Goal: Task Accomplishment & Management: Manage account settings

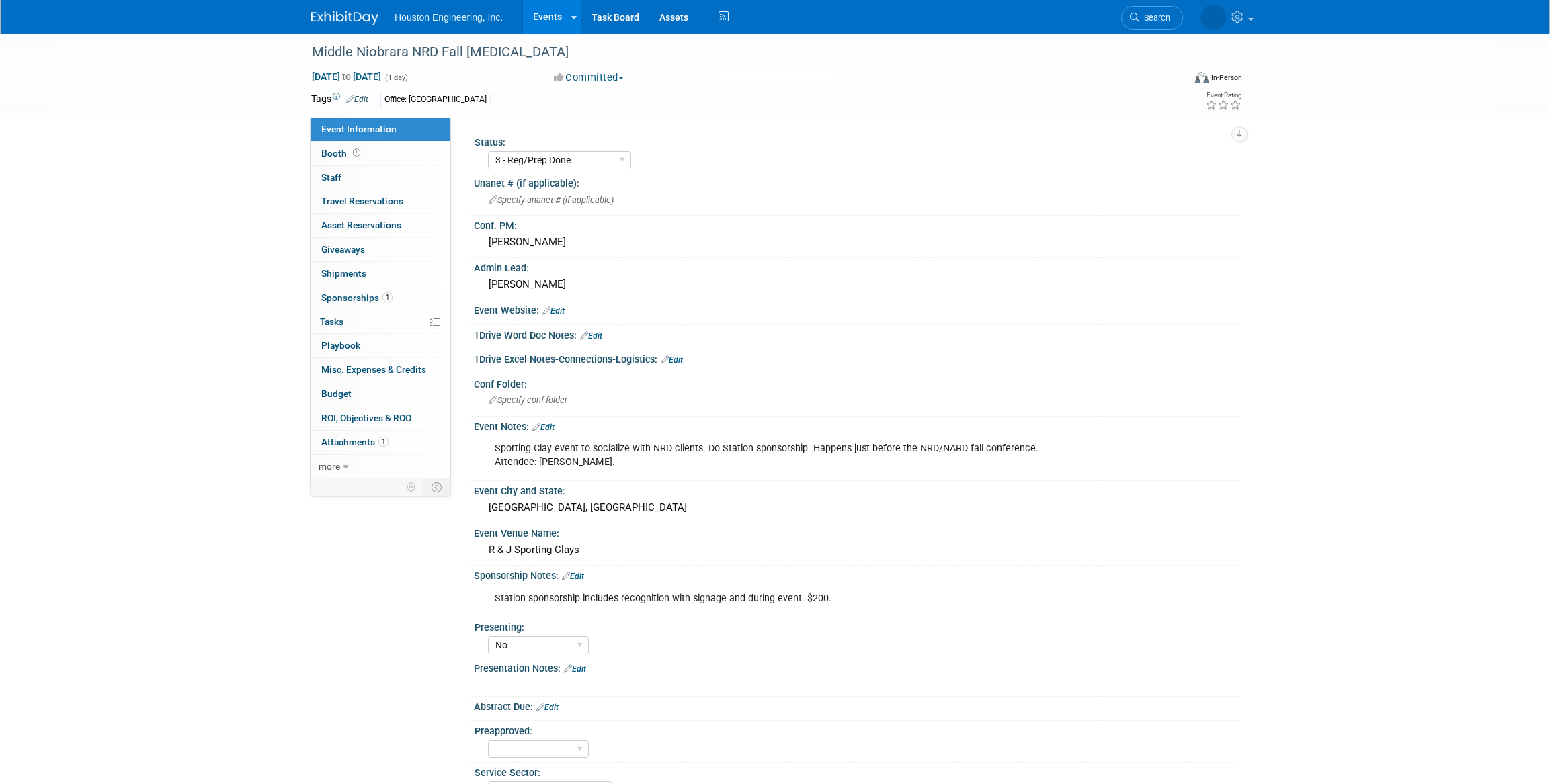
select select "3 - Reg/Prep Done"
select select "No"
click at [537, 18] on link "Events" at bounding box center [547, 16] width 49 height 34
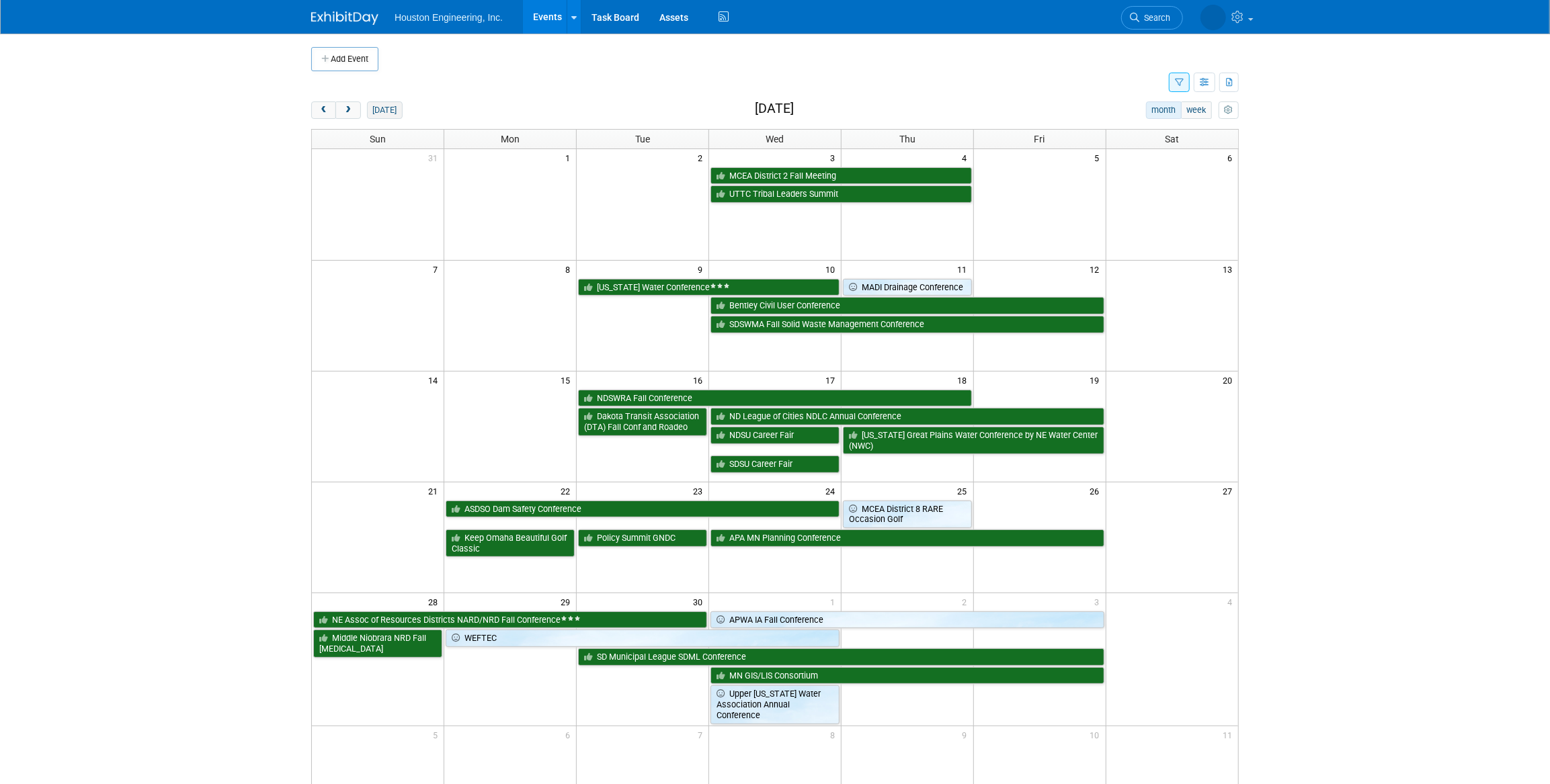
click at [381, 113] on button "[DATE]" at bounding box center [384, 110] width 35 height 17
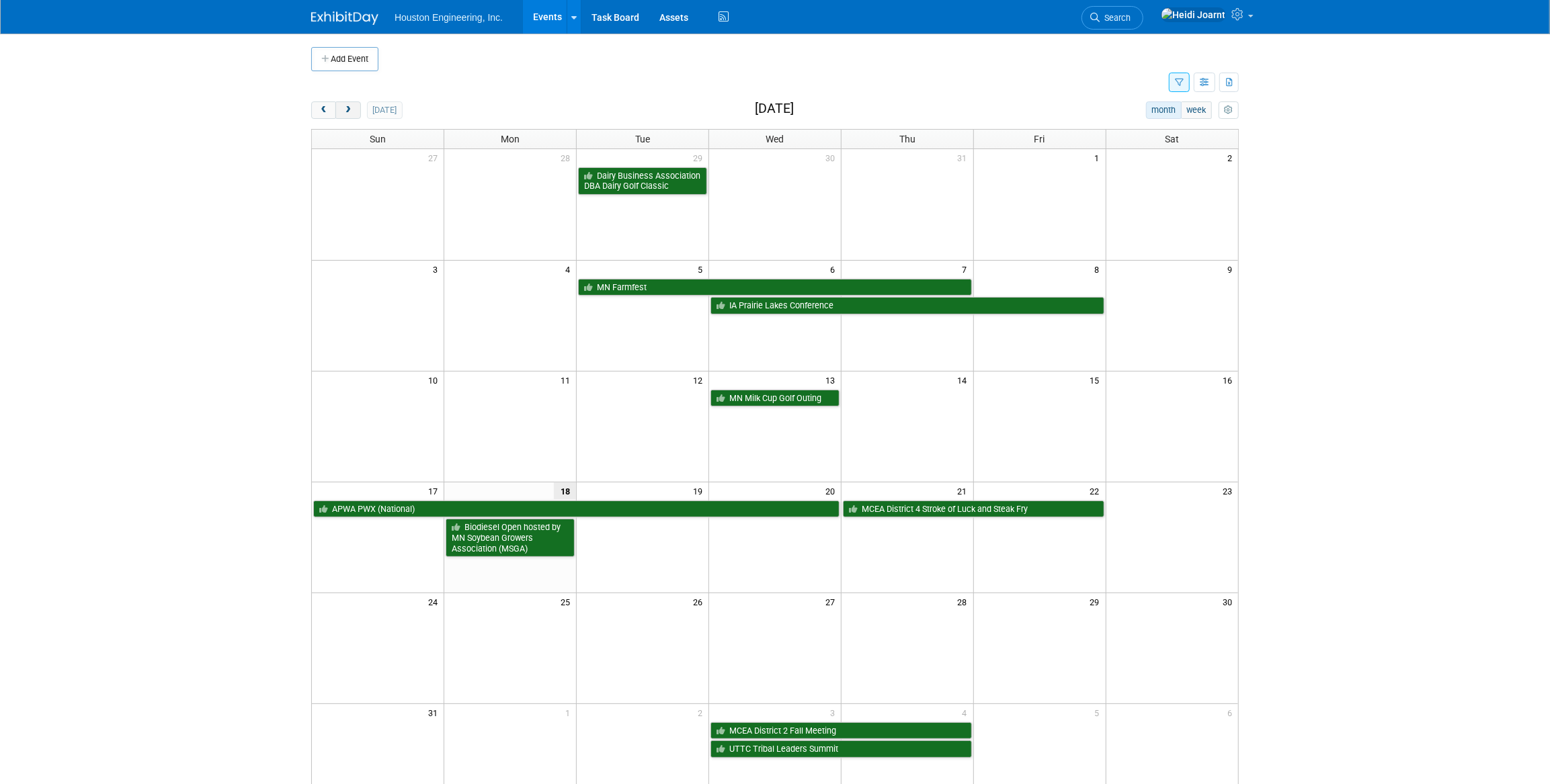
click at [354, 108] on button "next" at bounding box center [348, 110] width 25 height 17
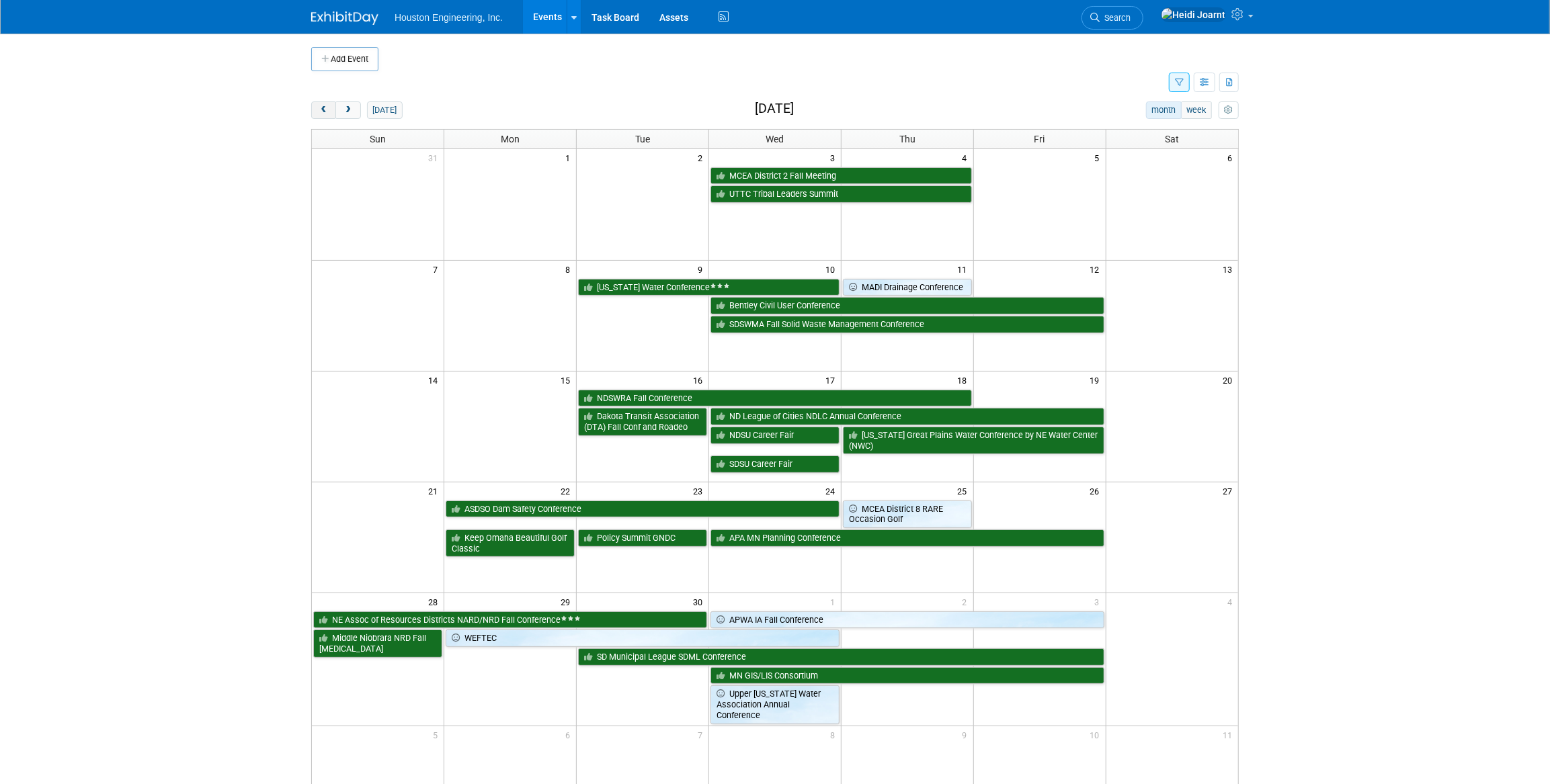
click at [324, 110] on span "prev" at bounding box center [323, 110] width 10 height 9
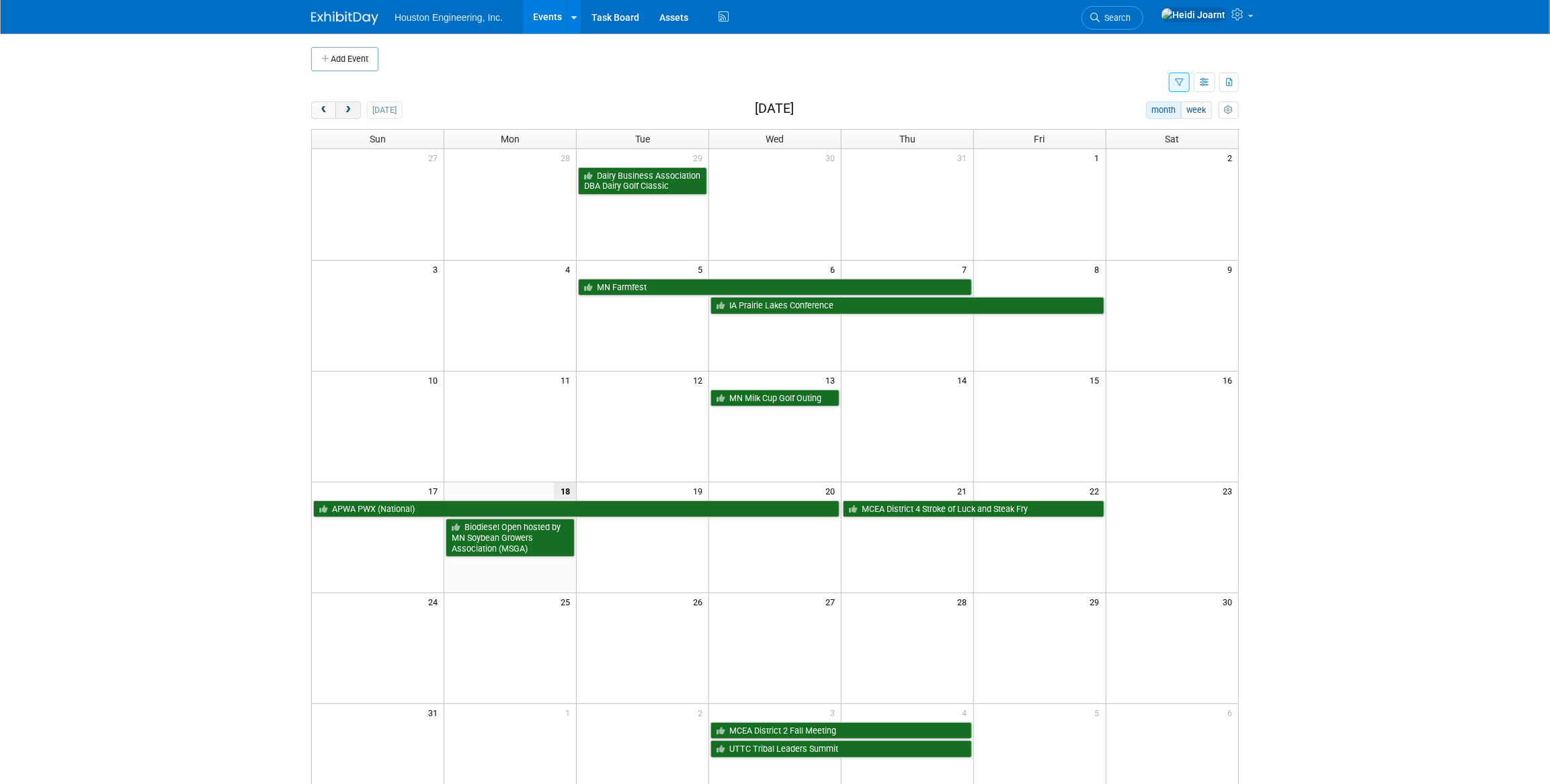
click at [355, 114] on button "next" at bounding box center [348, 110] width 25 height 17
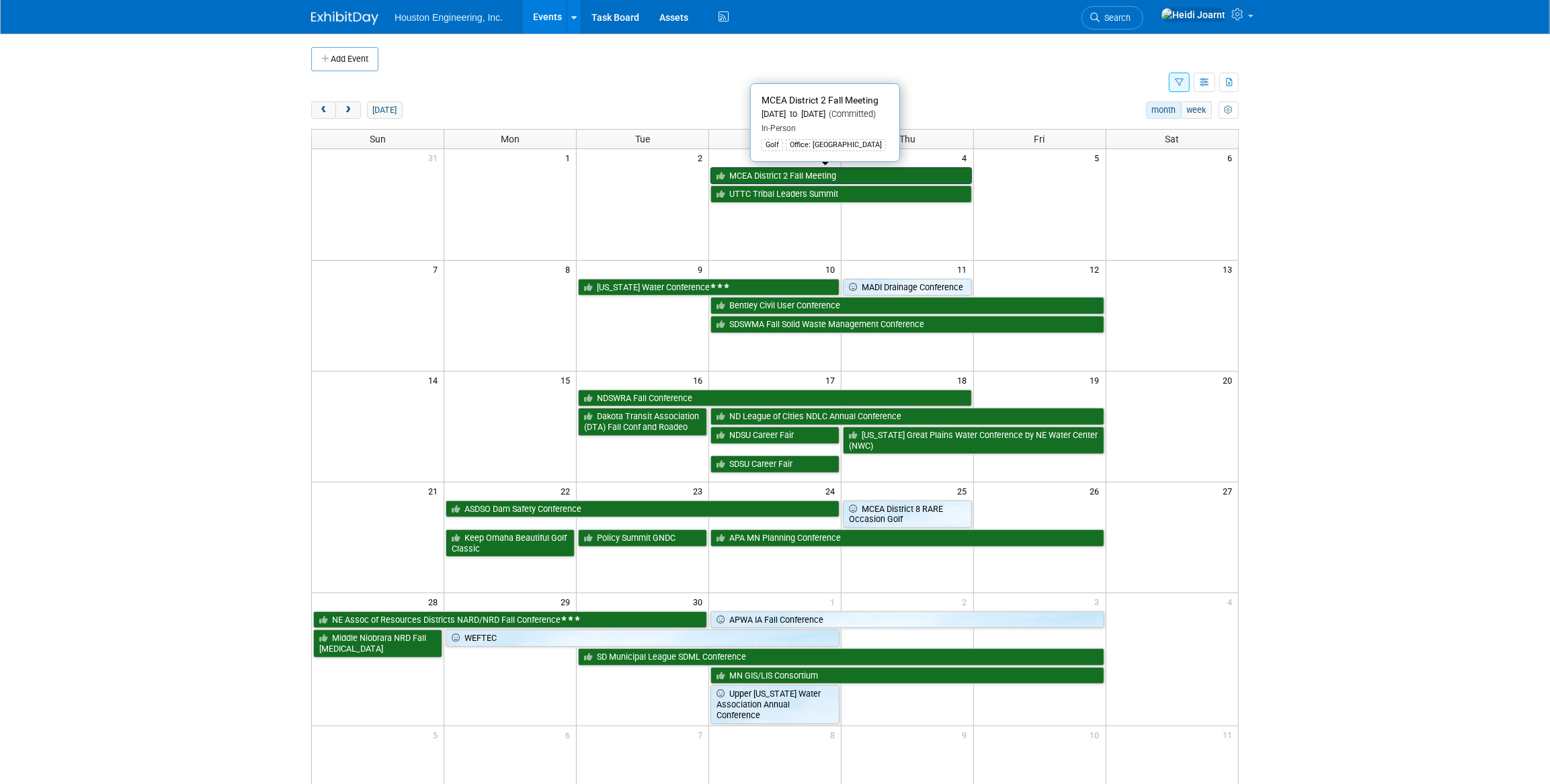
click at [815, 179] on link "MCEA District 2 Fall Meeting" at bounding box center [840, 176] width 261 height 17
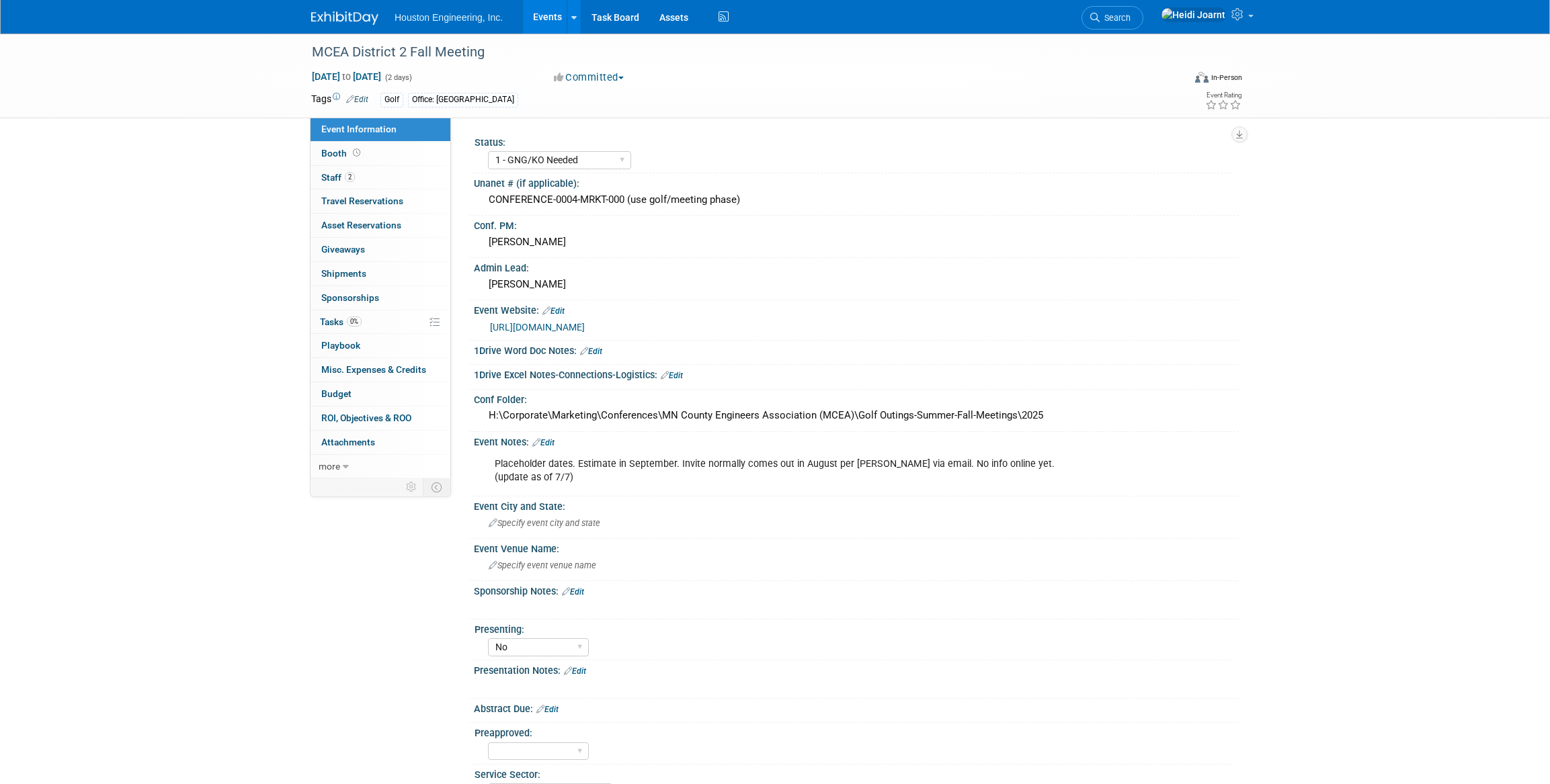
select select "1 - GNG/KO Needed"
select select "No"
select select "Transportation"
click at [385, 175] on link "2 Staff 2" at bounding box center [380, 177] width 140 height 23
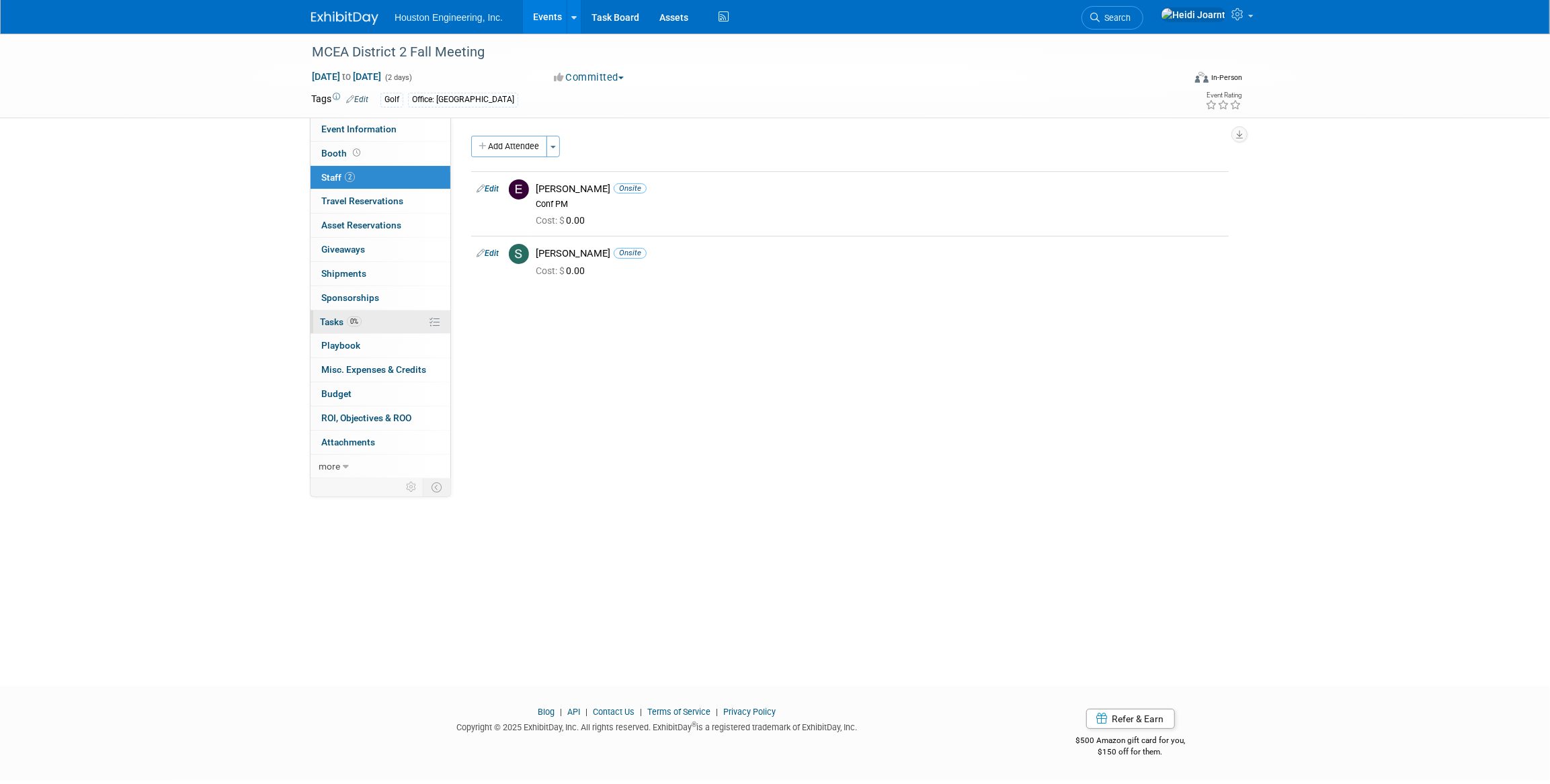
click at [373, 318] on link "0% Tasks 0%" at bounding box center [380, 322] width 140 height 23
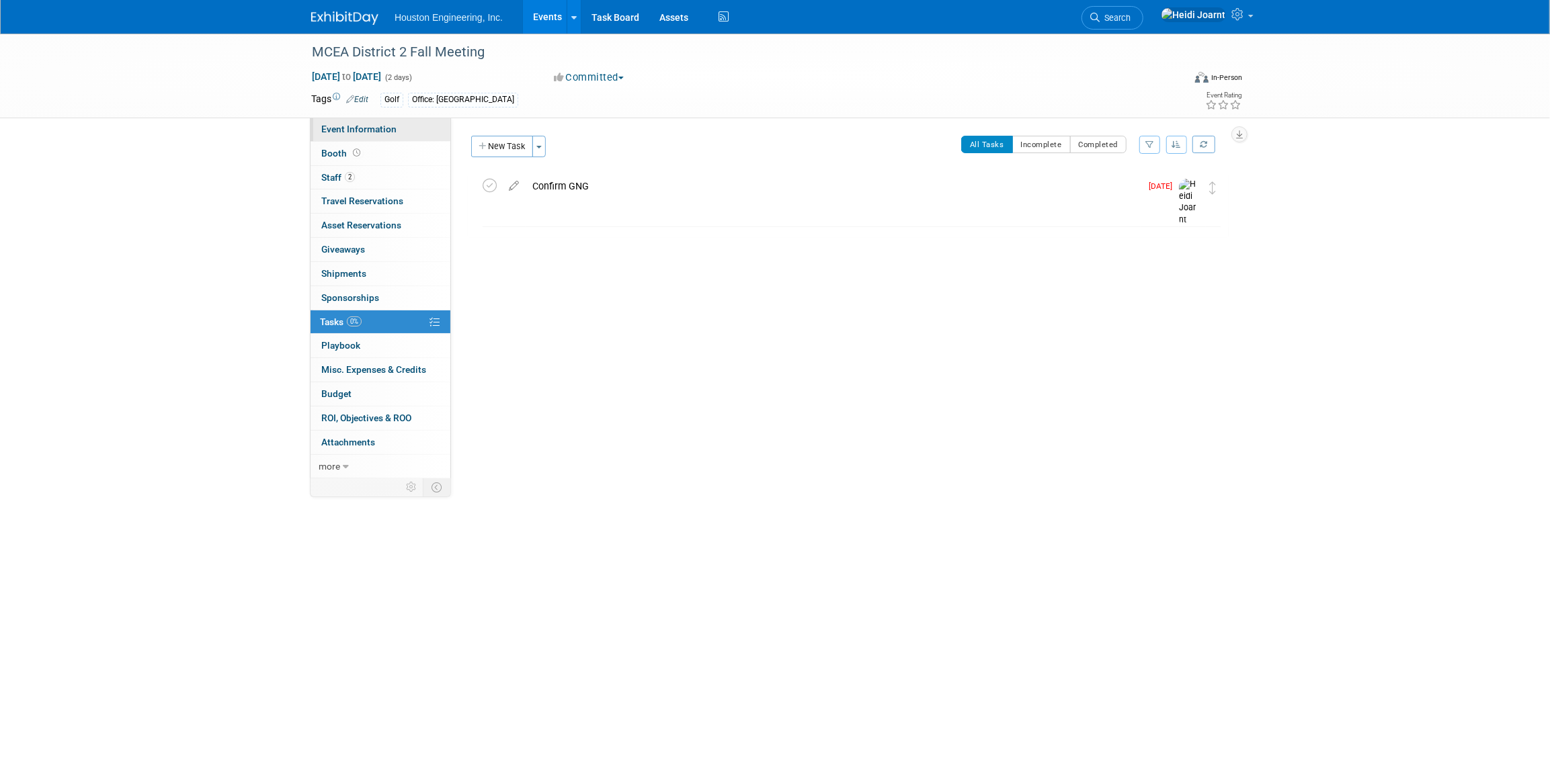
click at [361, 129] on span "Event Information" at bounding box center [358, 129] width 75 height 10
select select "1 - GNG/KO Needed"
select select "No"
select select "Transportation"
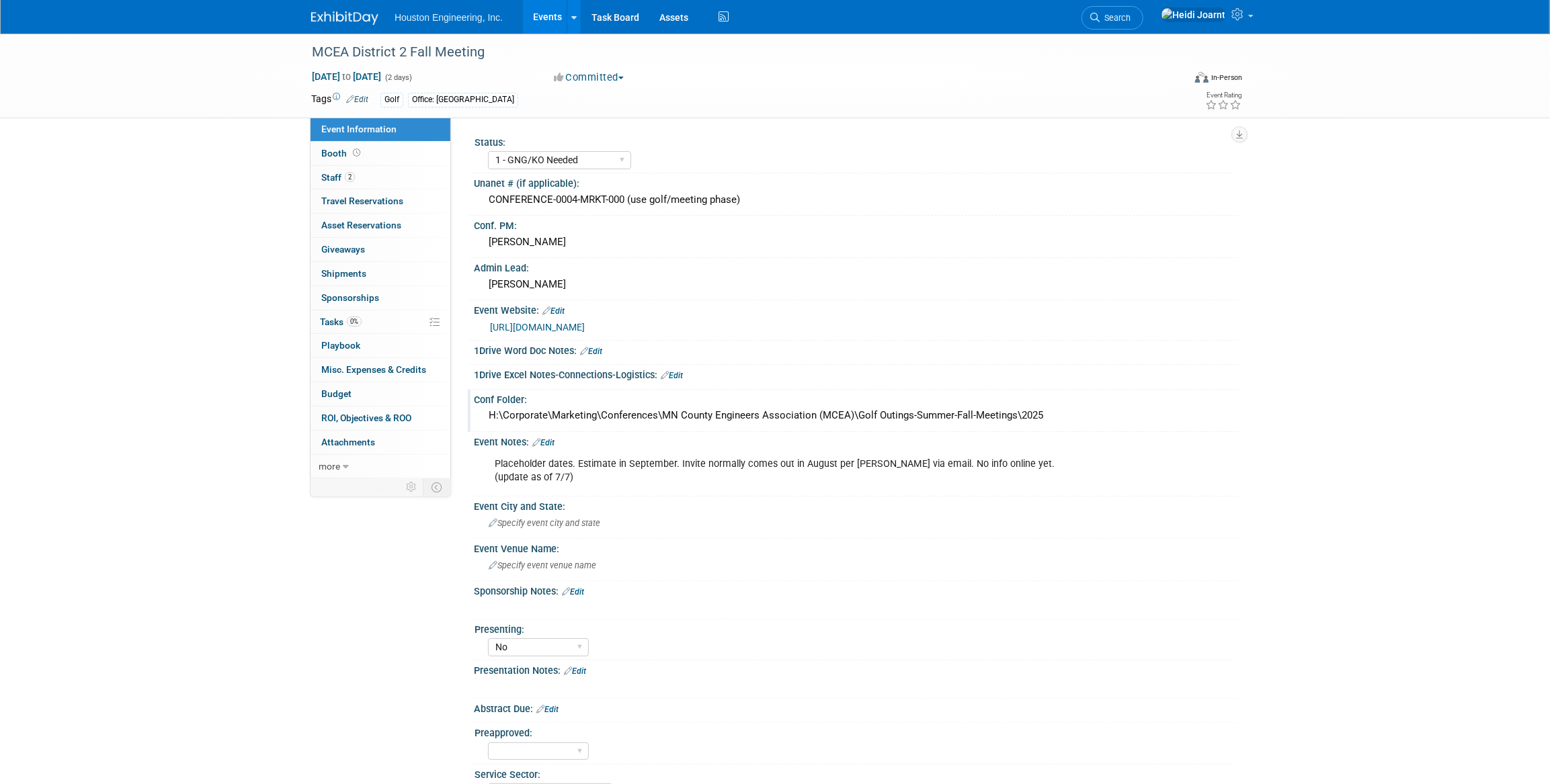
drag, startPoint x: 1048, startPoint y: 416, endPoint x: 480, endPoint y: 421, distance: 568.0
click at [480, 421] on div "H:\Corporate\Marketing\Conferences\MN County Engineers Association (MCEA)\Golf …" at bounding box center [856, 417] width 765 height 22
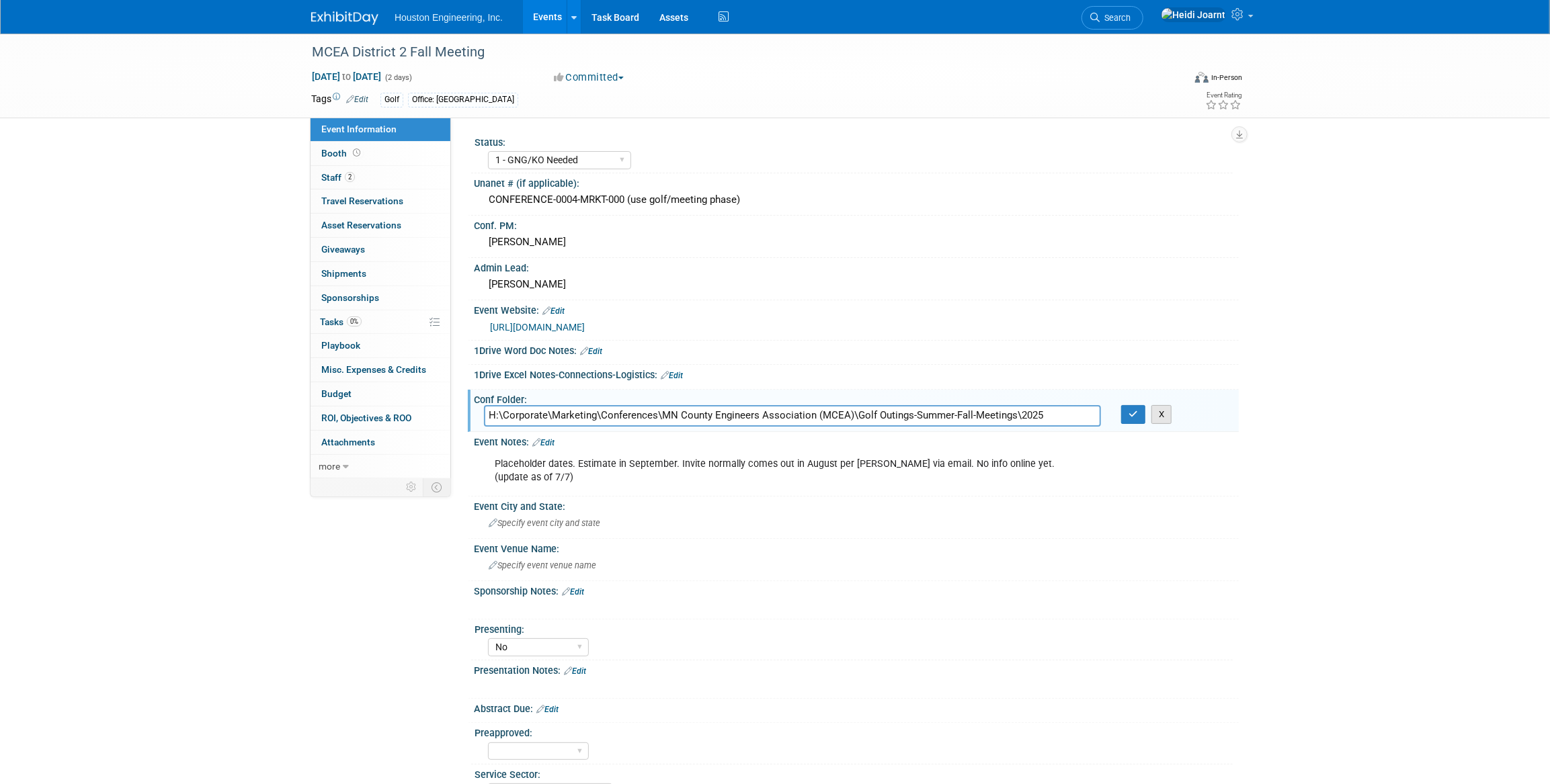
click at [1167, 411] on button "X" at bounding box center [1162, 415] width 21 height 19
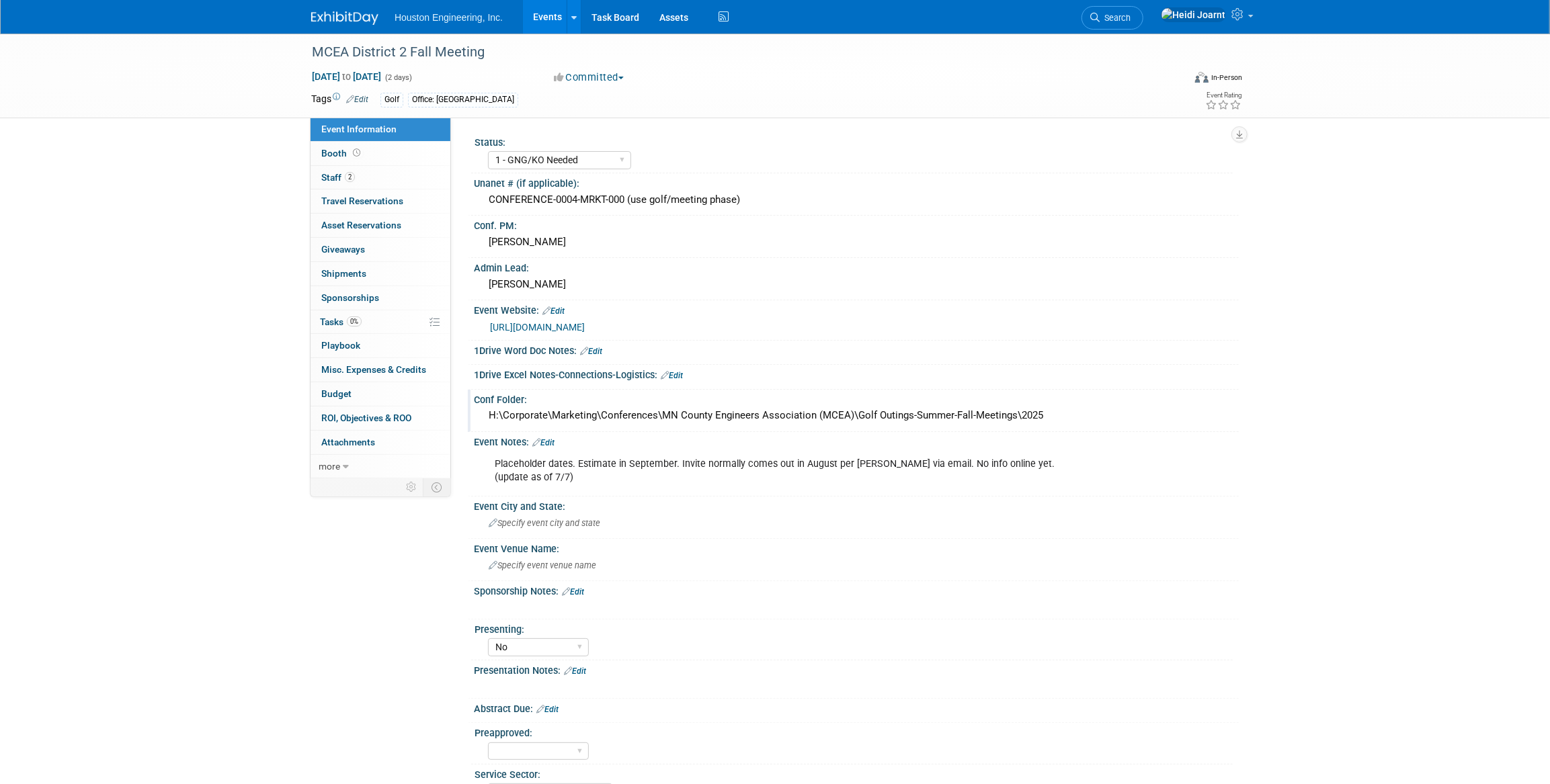
drag, startPoint x: 1064, startPoint y: 412, endPoint x: 475, endPoint y: 415, distance: 589.0
click at [475, 415] on div "H:\Corporate\Marketing\Conferences\MN County Engineers Association (MCEA)\Golf …" at bounding box center [856, 417] width 765 height 22
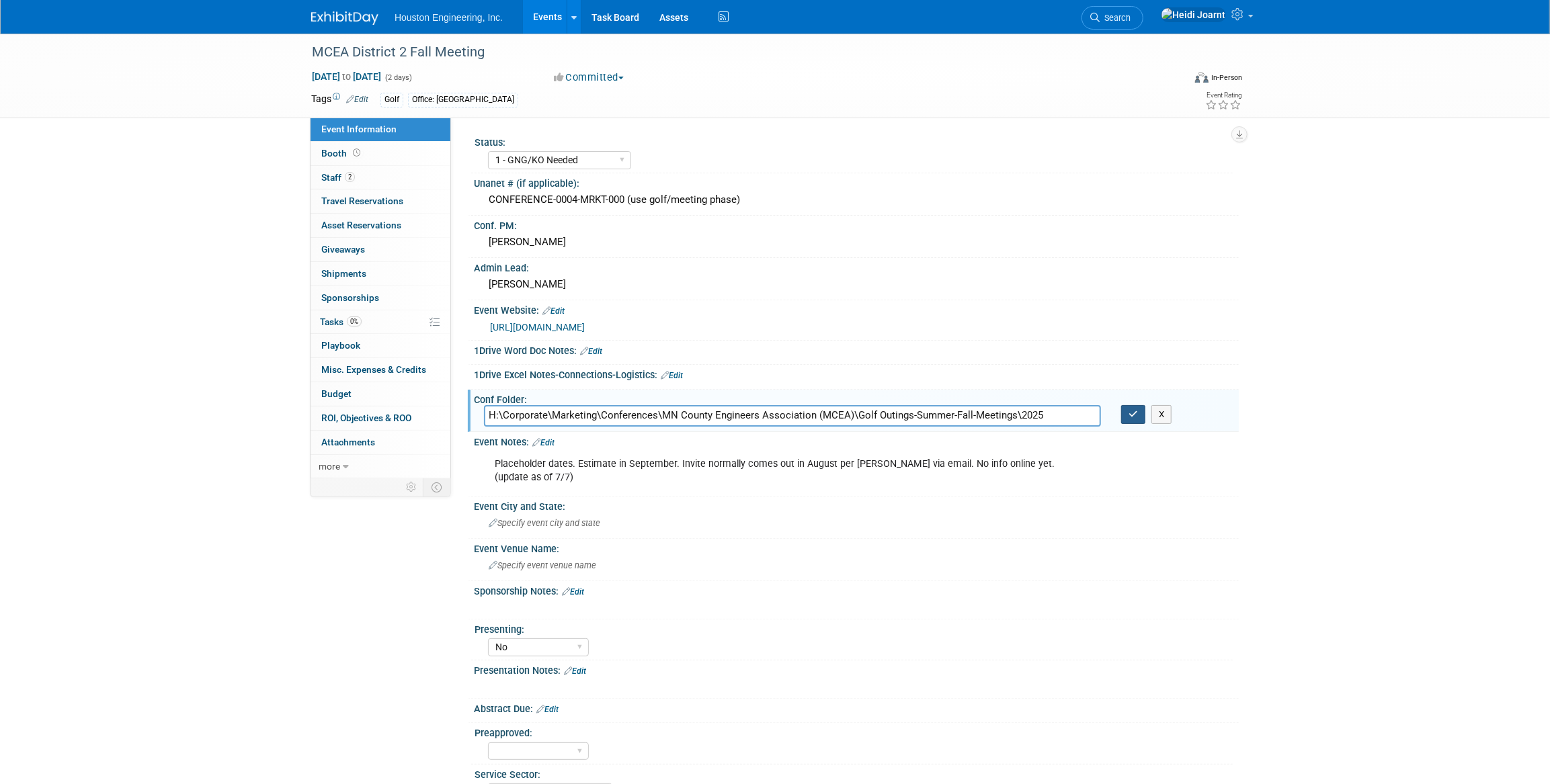
click at [1135, 412] on icon "button" at bounding box center [1133, 414] width 9 height 9
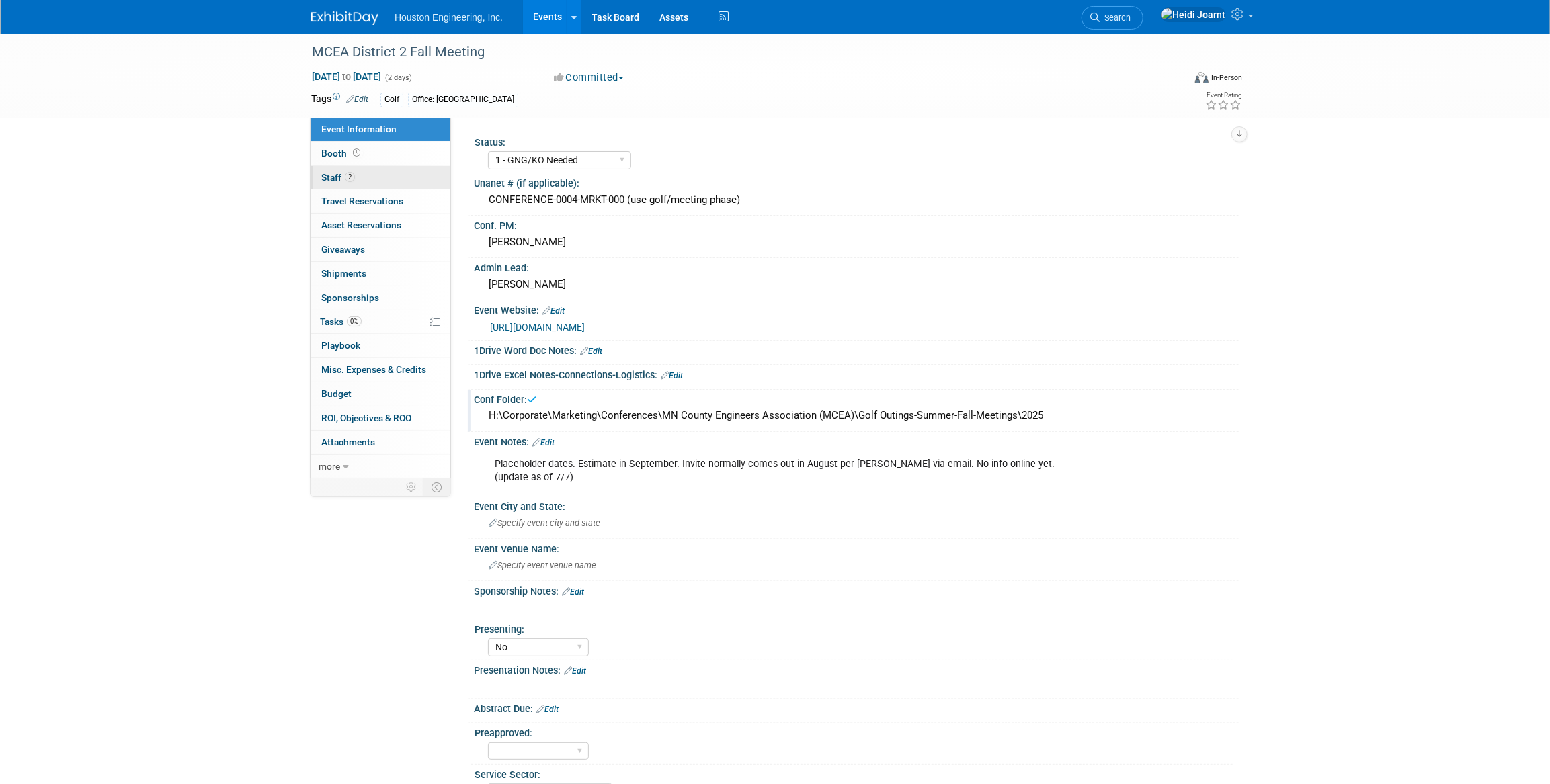
click at [406, 172] on link "2 Staff 2" at bounding box center [380, 177] width 140 height 23
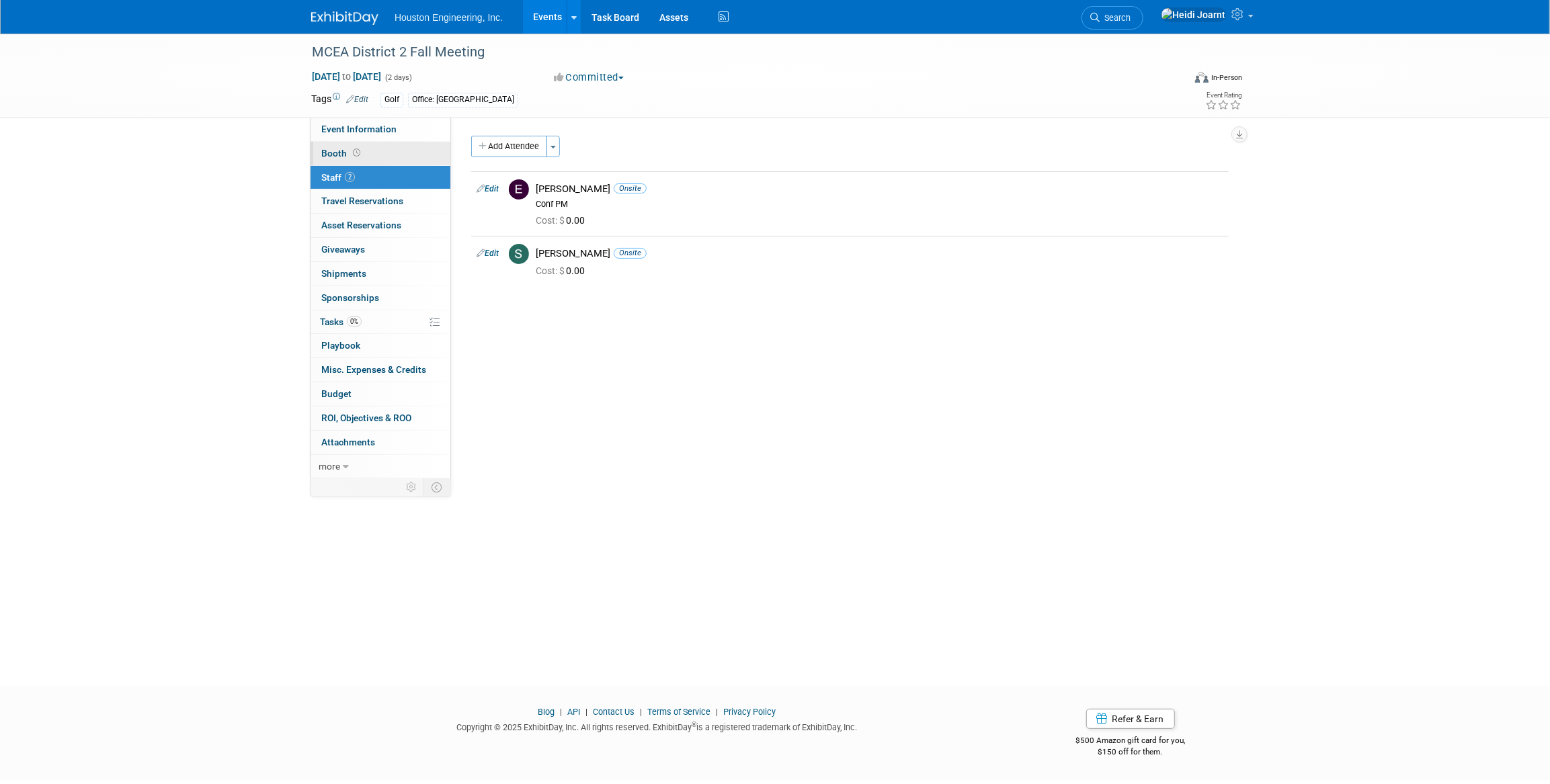
click at [403, 151] on link "Booth" at bounding box center [380, 153] width 140 height 23
select select "No"
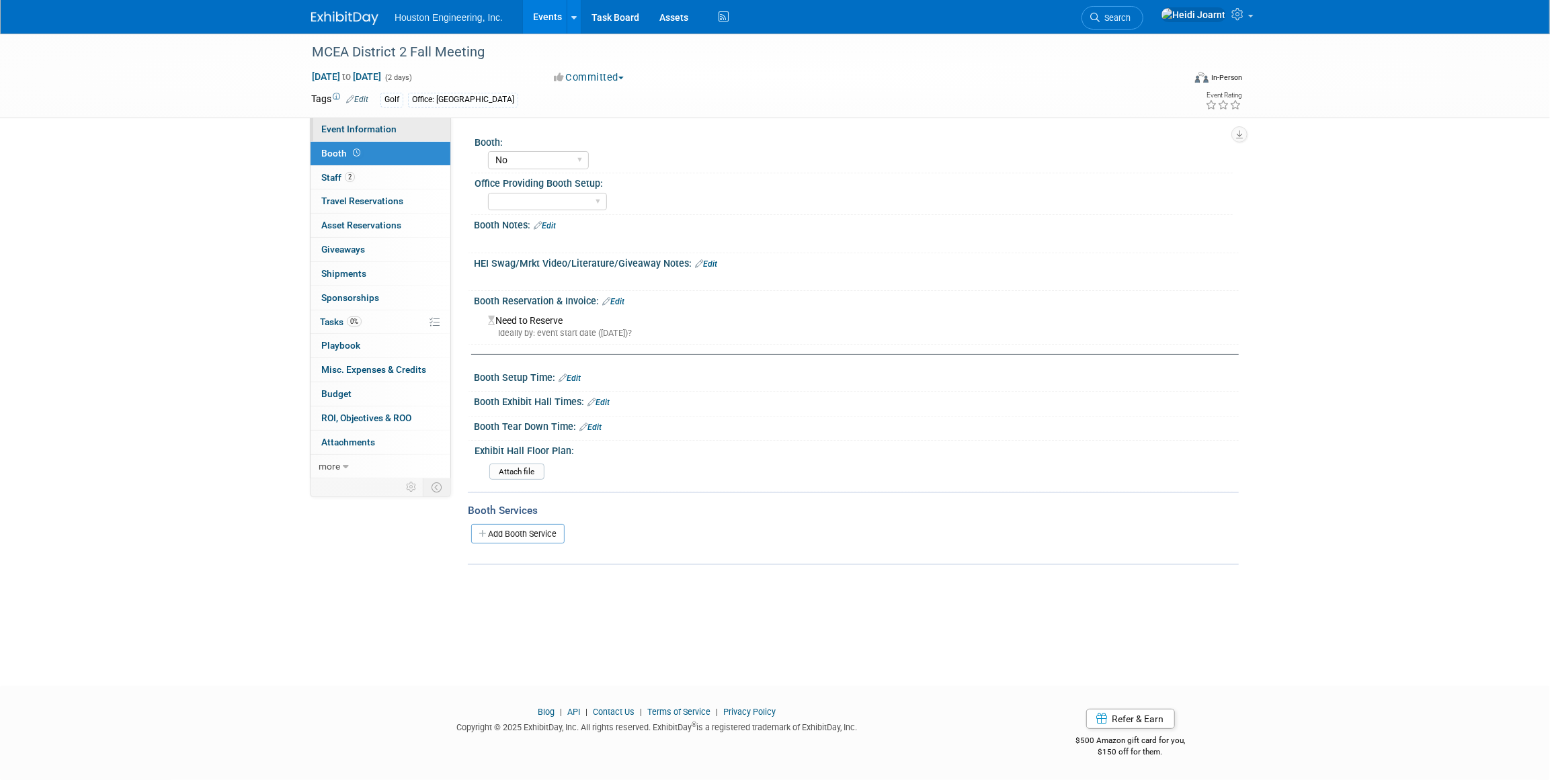
click at [388, 124] on span "Event Information" at bounding box center [358, 129] width 75 height 10
select select "1 - GNG/KO Needed"
select select "No"
select select "Transportation"
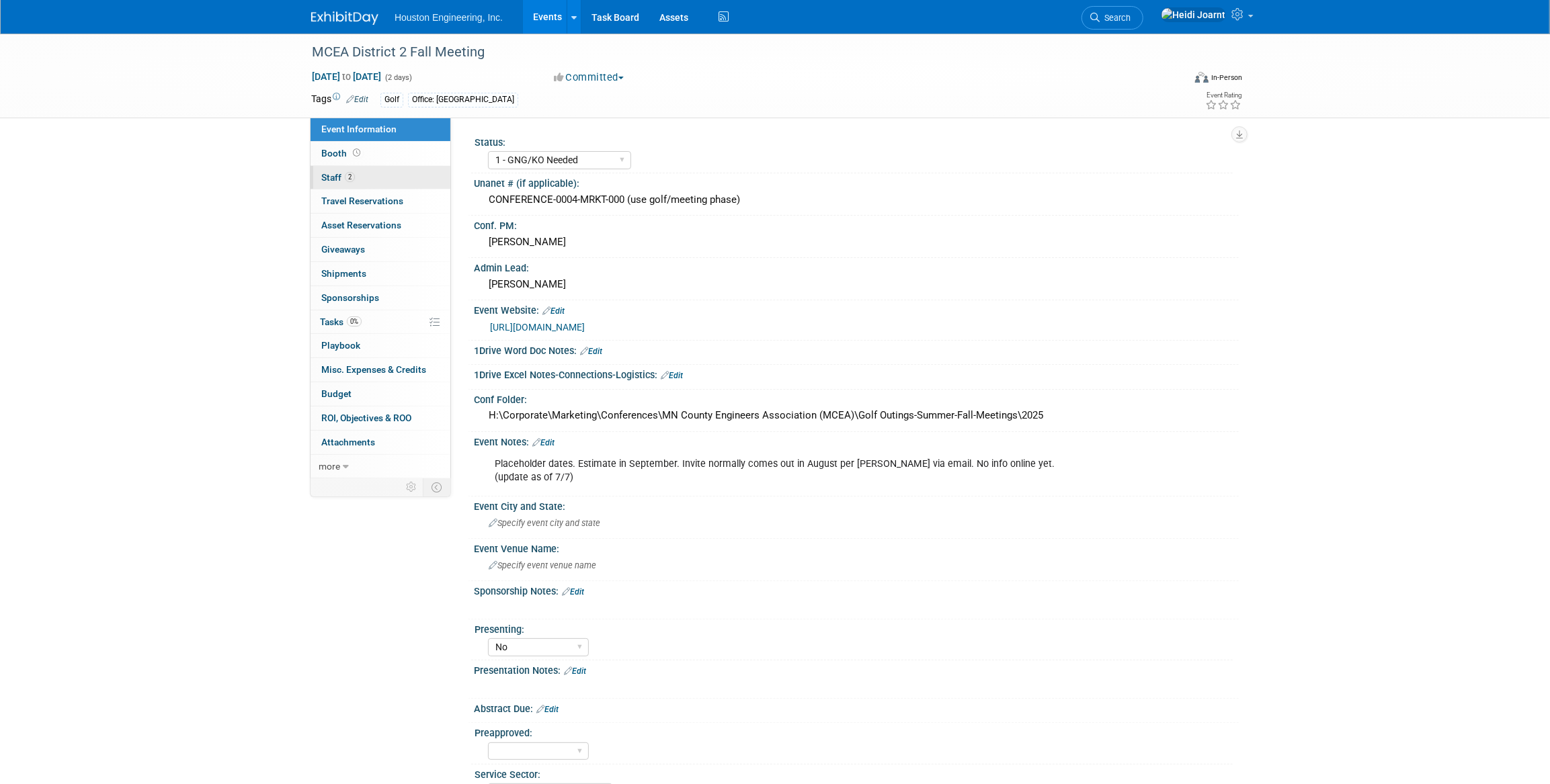
click at [364, 170] on link "2 Staff 2" at bounding box center [380, 177] width 140 height 23
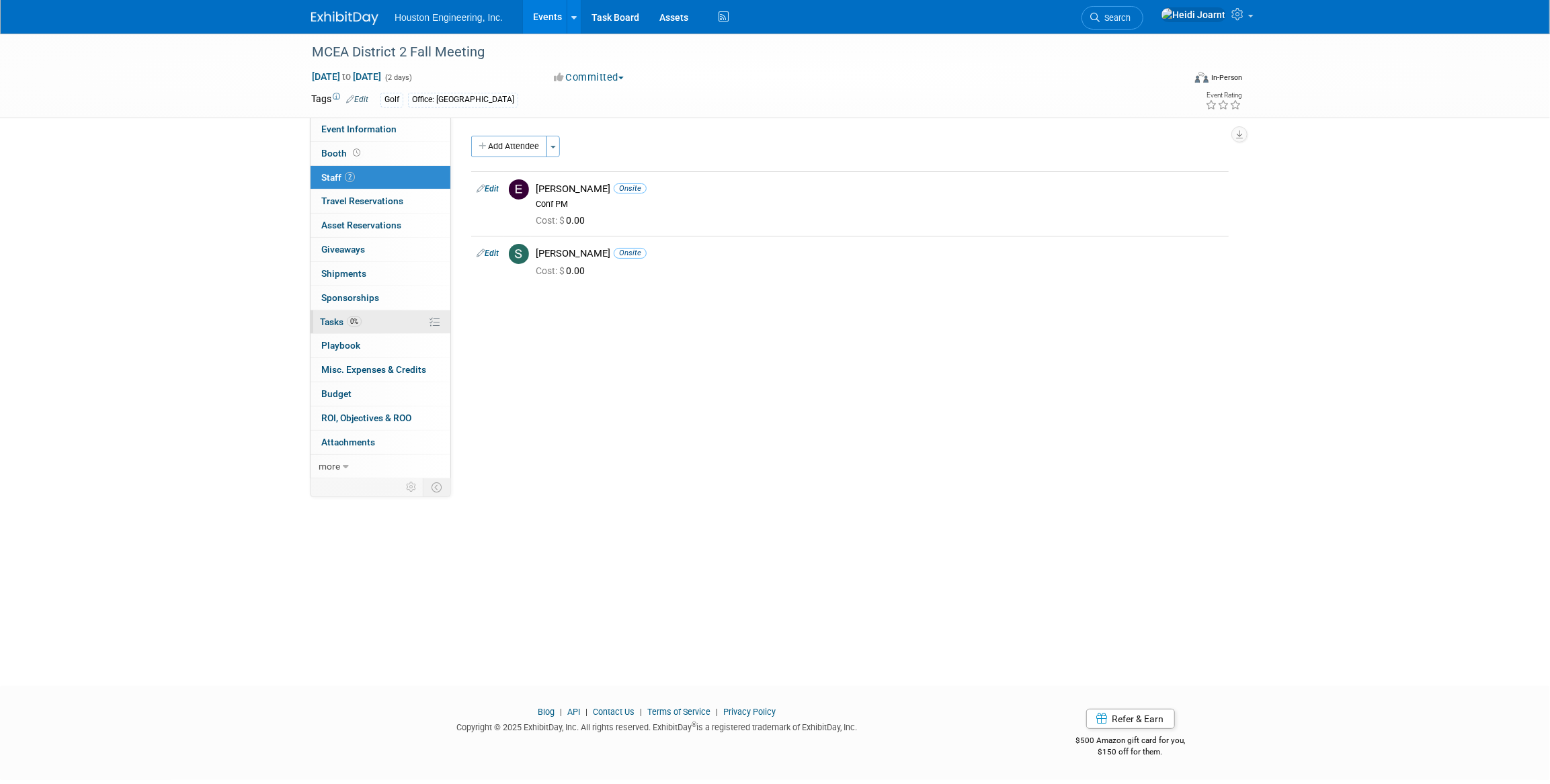
click at [380, 324] on link "0% Tasks 0%" at bounding box center [380, 322] width 140 height 23
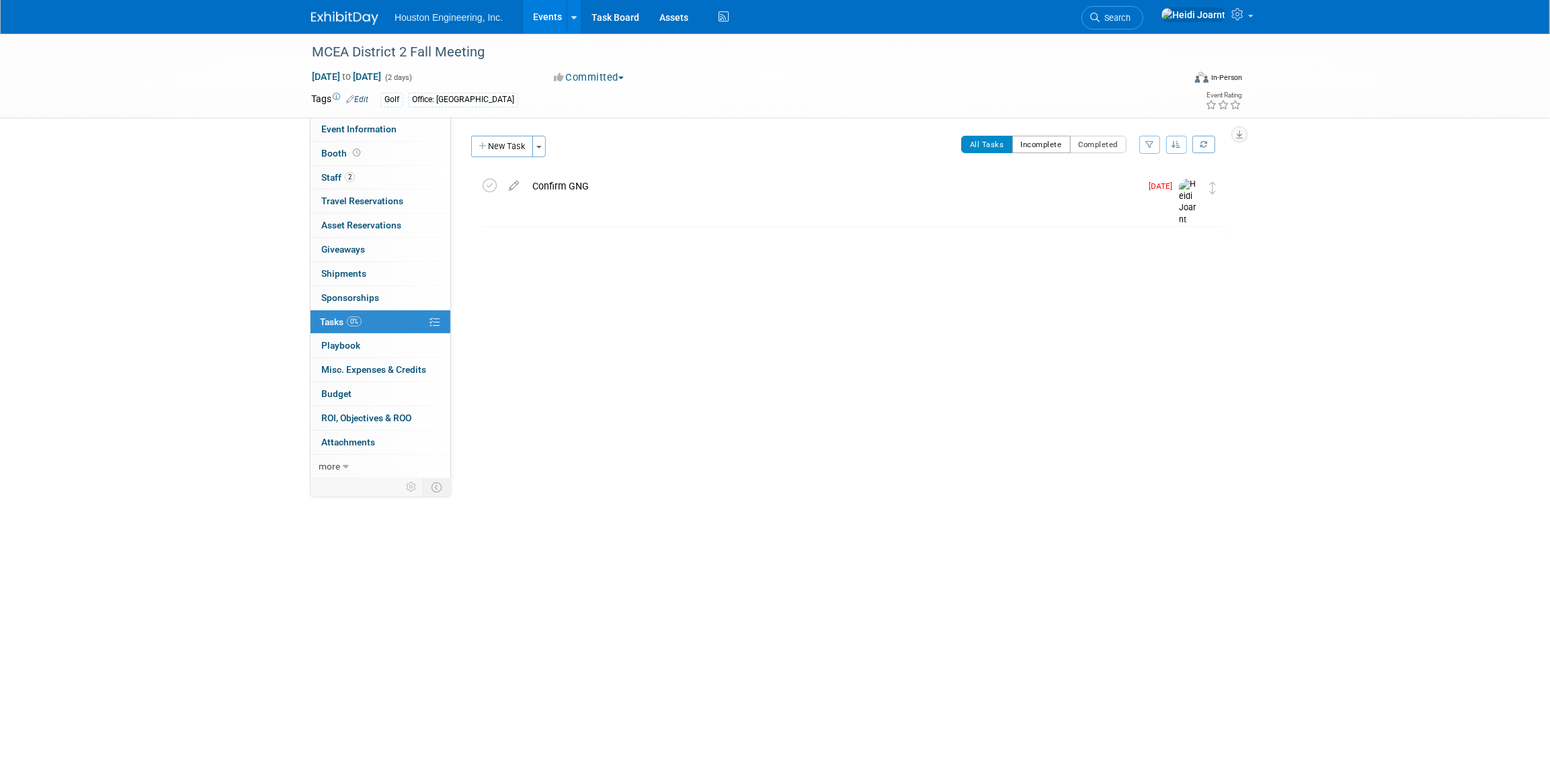
click at [1036, 147] on button "Incomplete" at bounding box center [1041, 144] width 59 height 17
click at [980, 141] on button "All Tasks" at bounding box center [987, 144] width 52 height 17
click at [491, 186] on icon at bounding box center [489, 185] width 14 height 14
click at [361, 177] on link "2 Staff 2" at bounding box center [380, 177] width 140 height 23
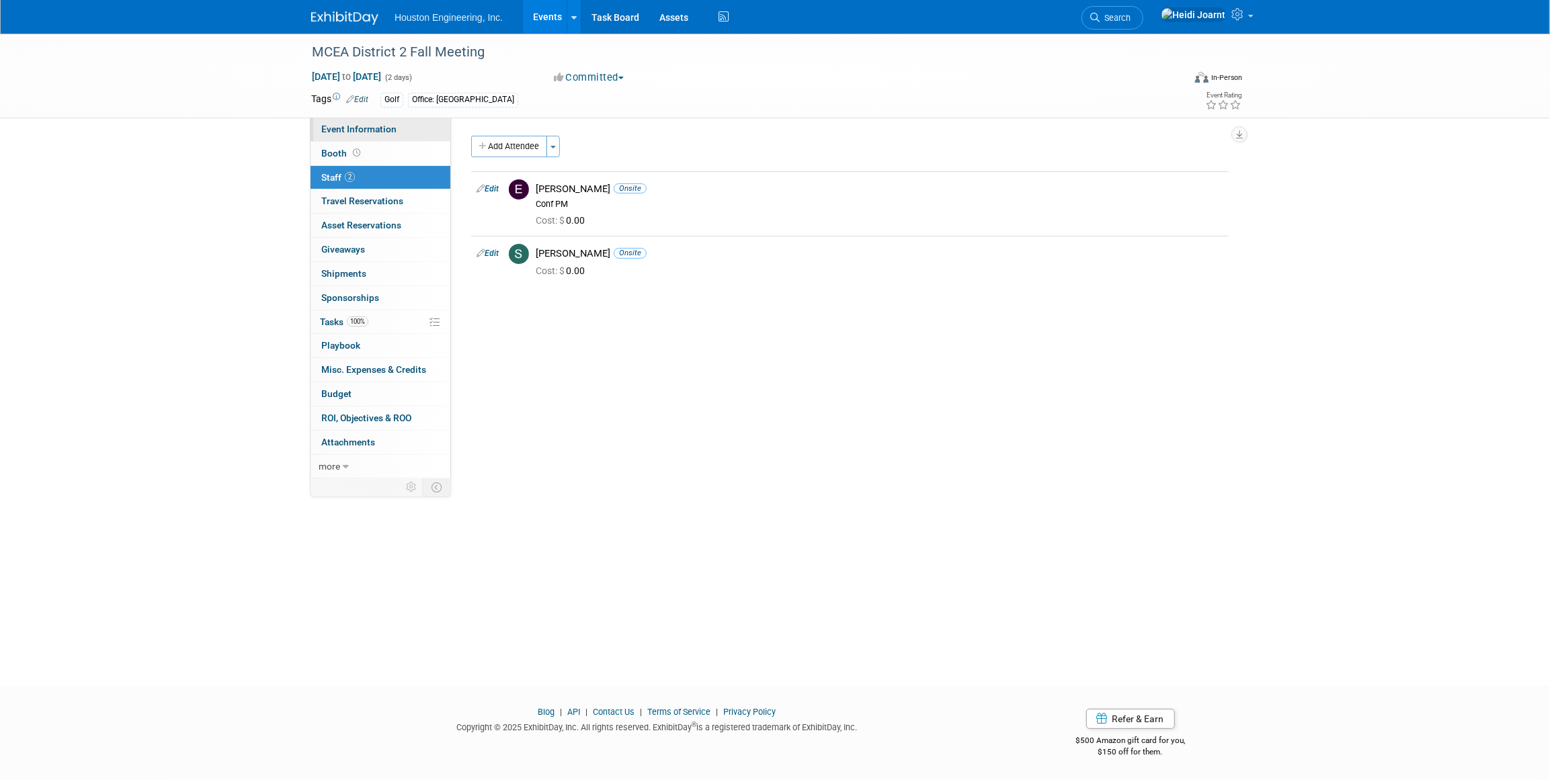
click at [373, 129] on span "Event Information" at bounding box center [358, 129] width 75 height 10
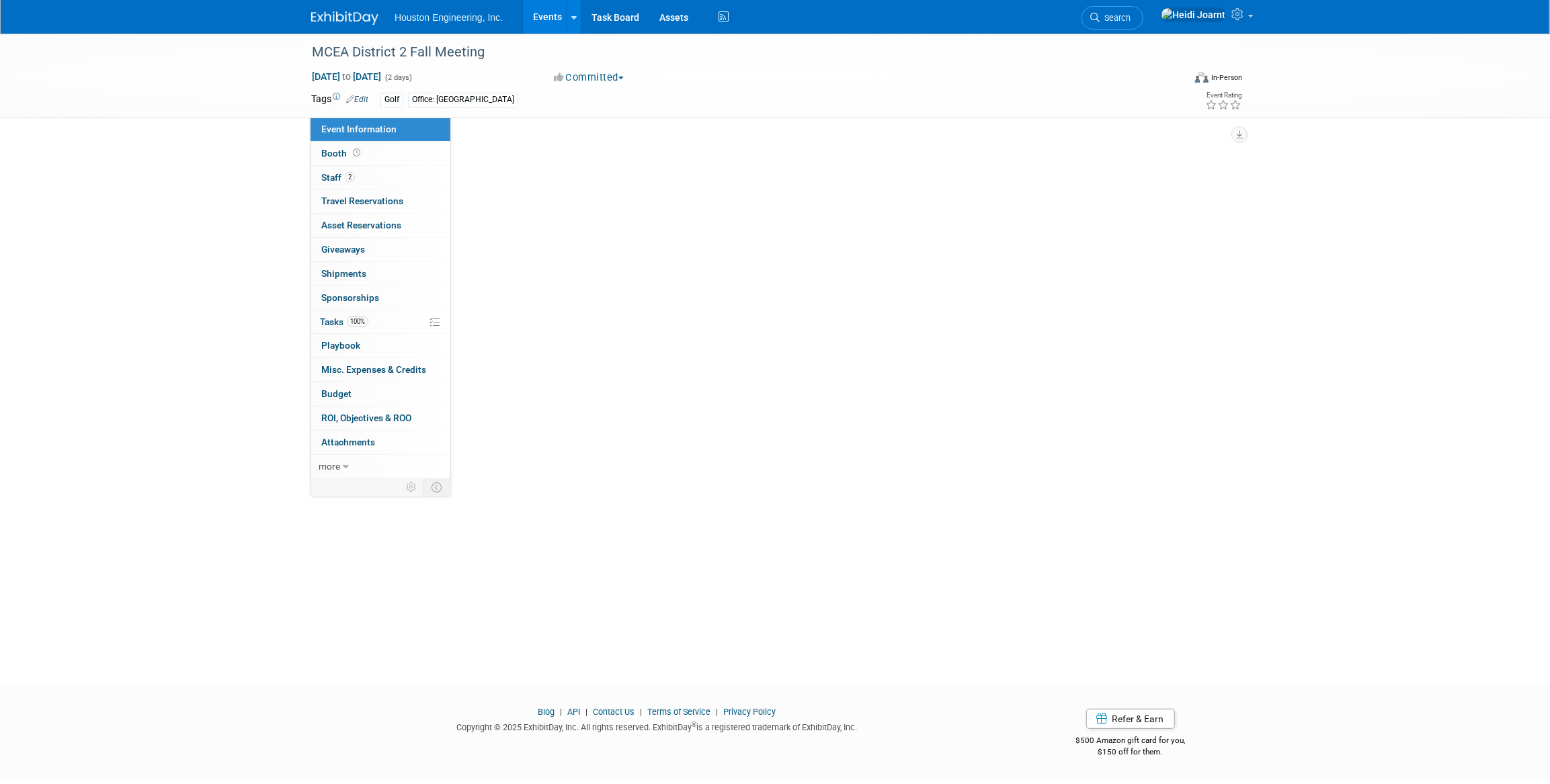
select select "1 - GNG/KO Needed"
select select "No"
select select "Transportation"
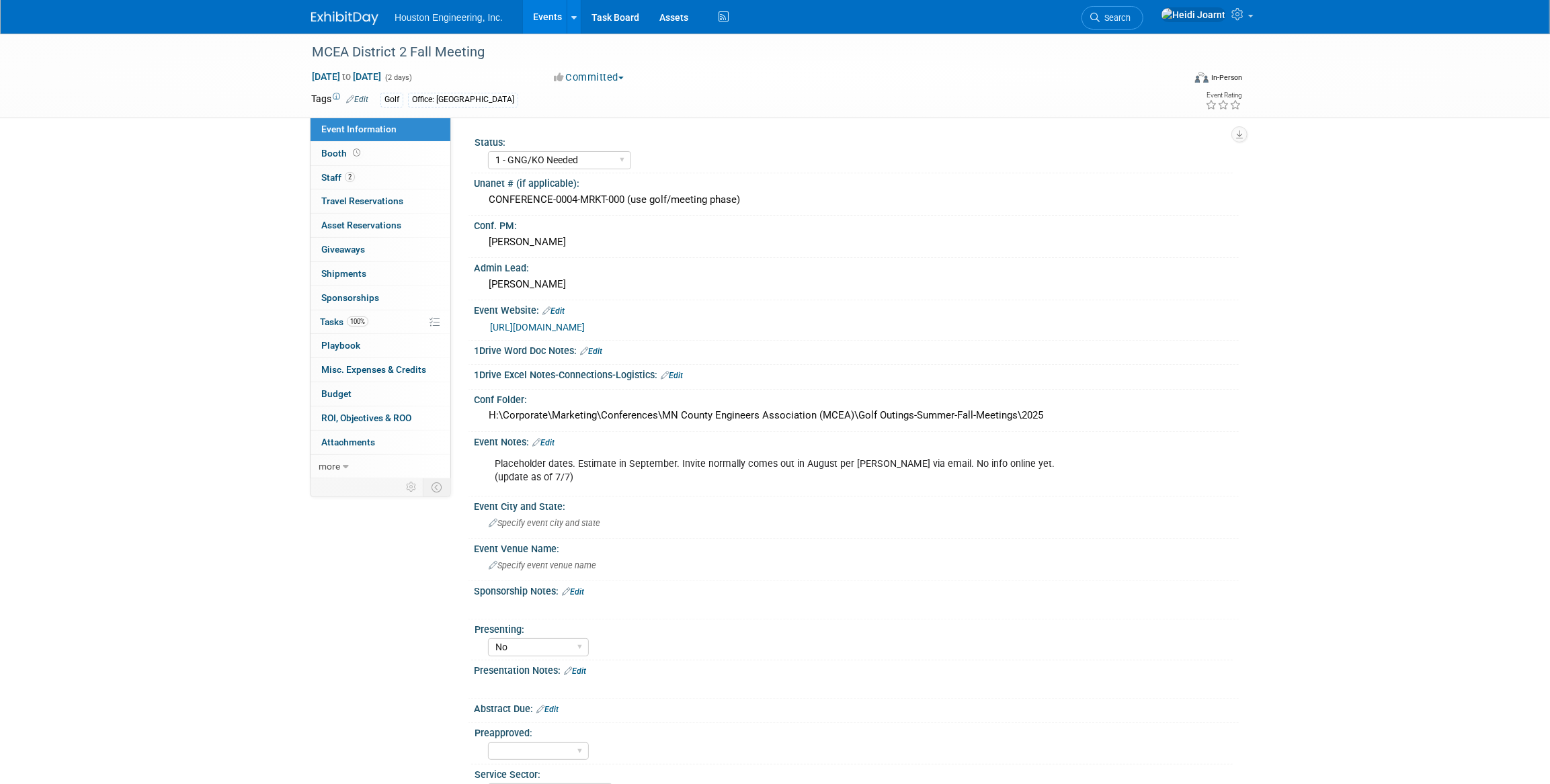
click at [551, 22] on link "Events" at bounding box center [547, 16] width 49 height 34
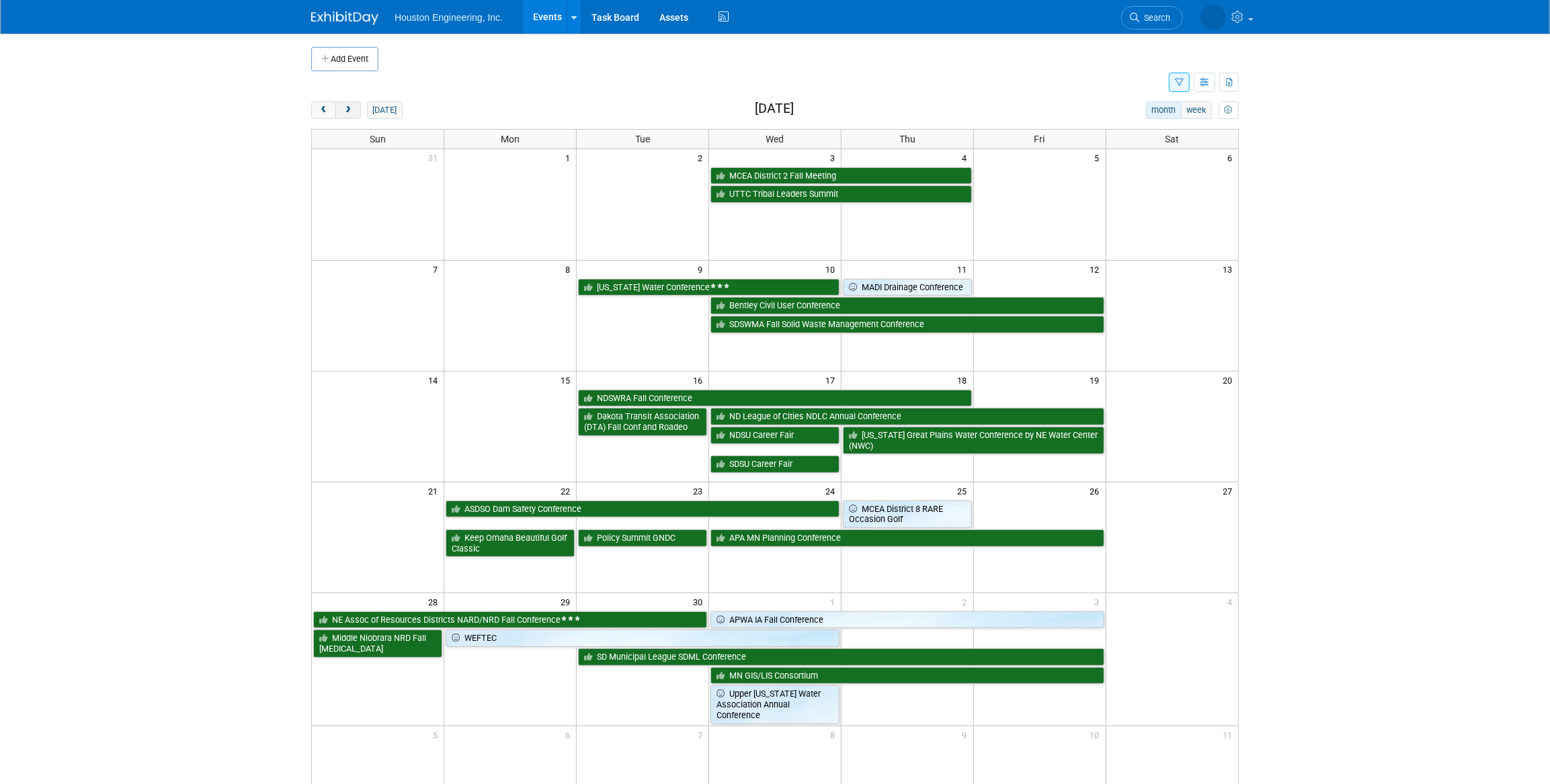
click at [351, 115] on button "next" at bounding box center [348, 110] width 25 height 17
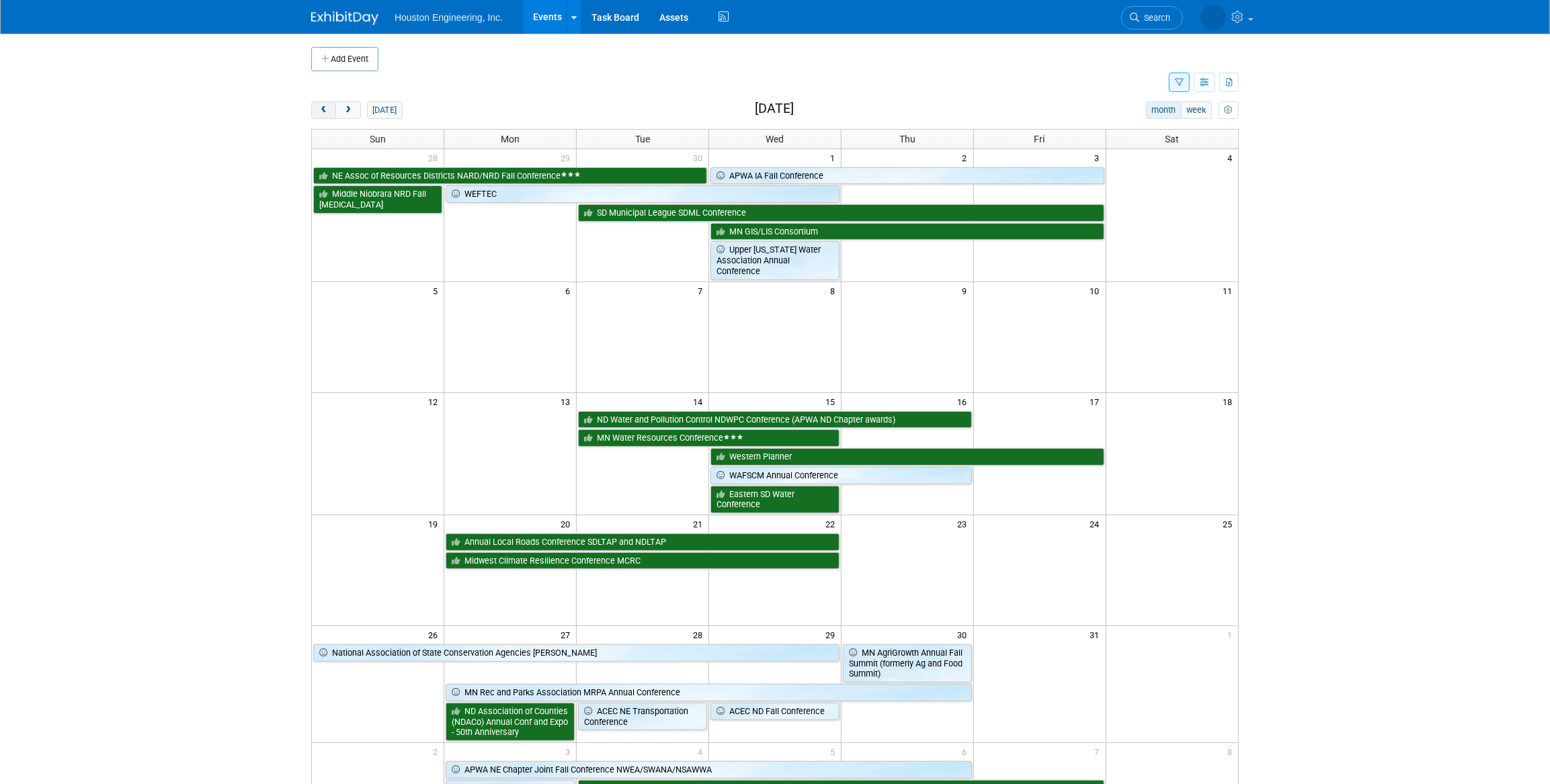
click at [327, 113] on span "prev" at bounding box center [323, 110] width 10 height 9
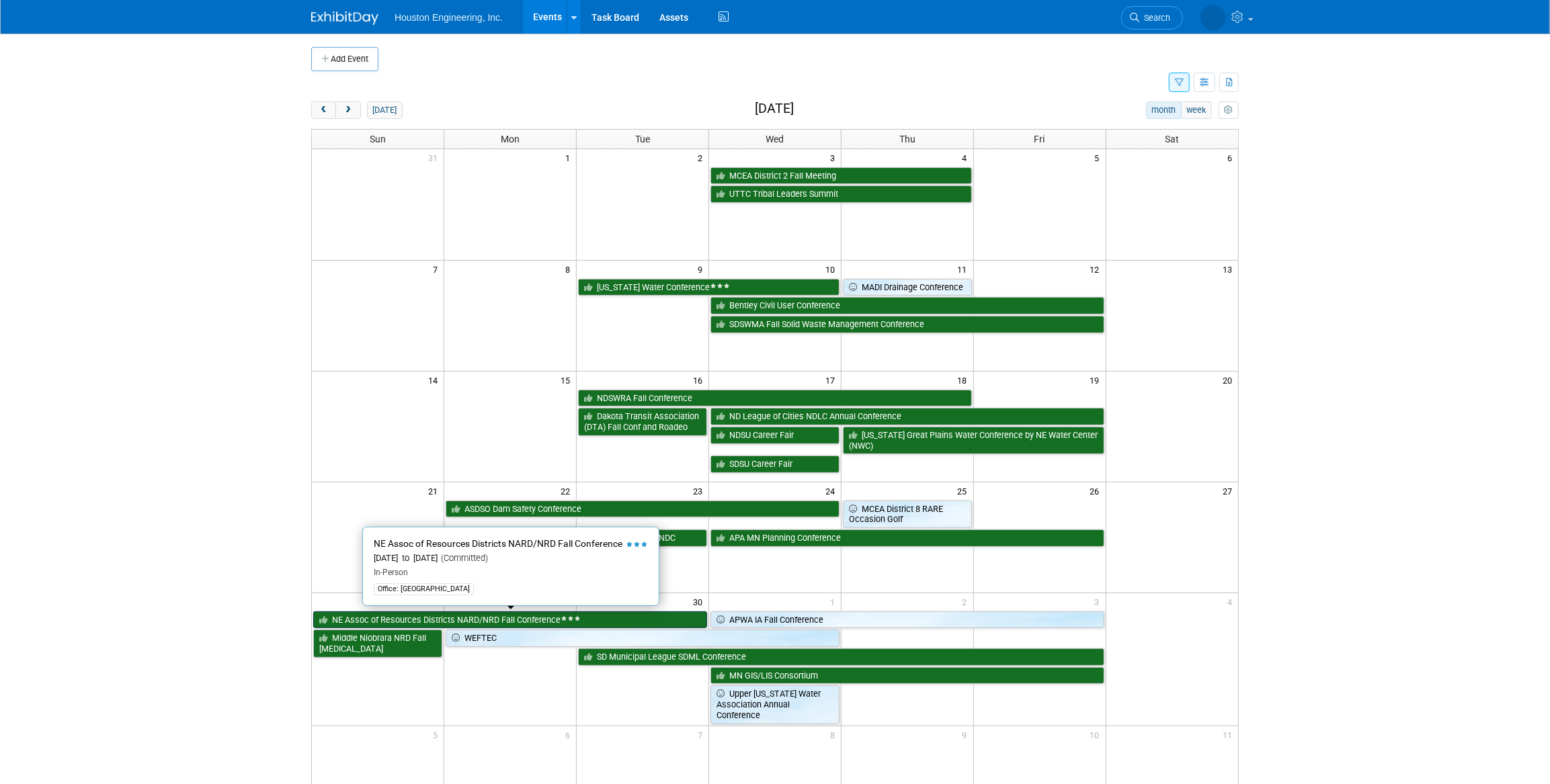
click at [492, 622] on link "NE Assoc of Resources Districts NARD/NRD Fall Conference" at bounding box center [510, 620] width 394 height 17
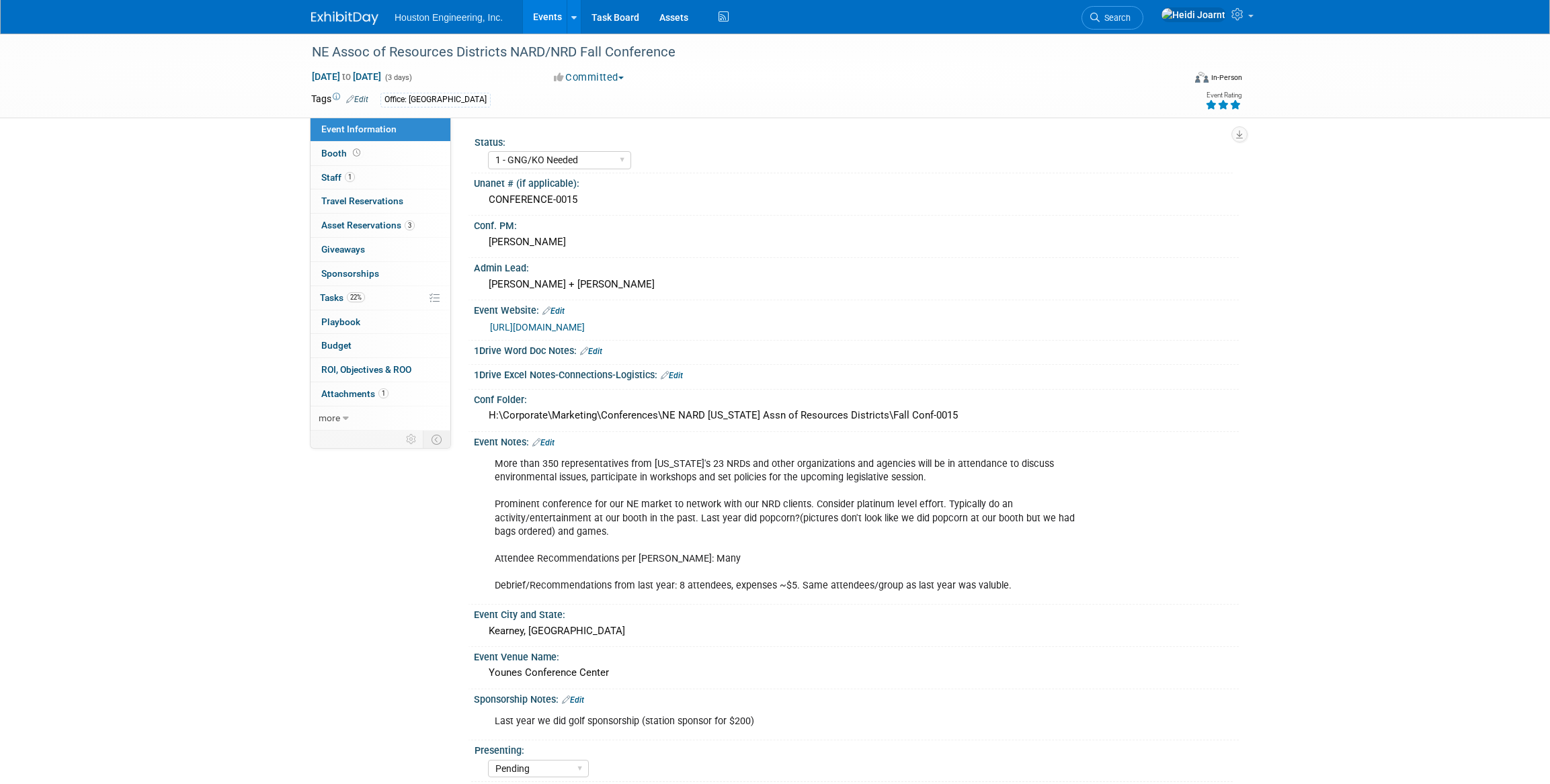
select select "1 - GNG/KO Needed"
select select "Pending"
select select "Water Resources"
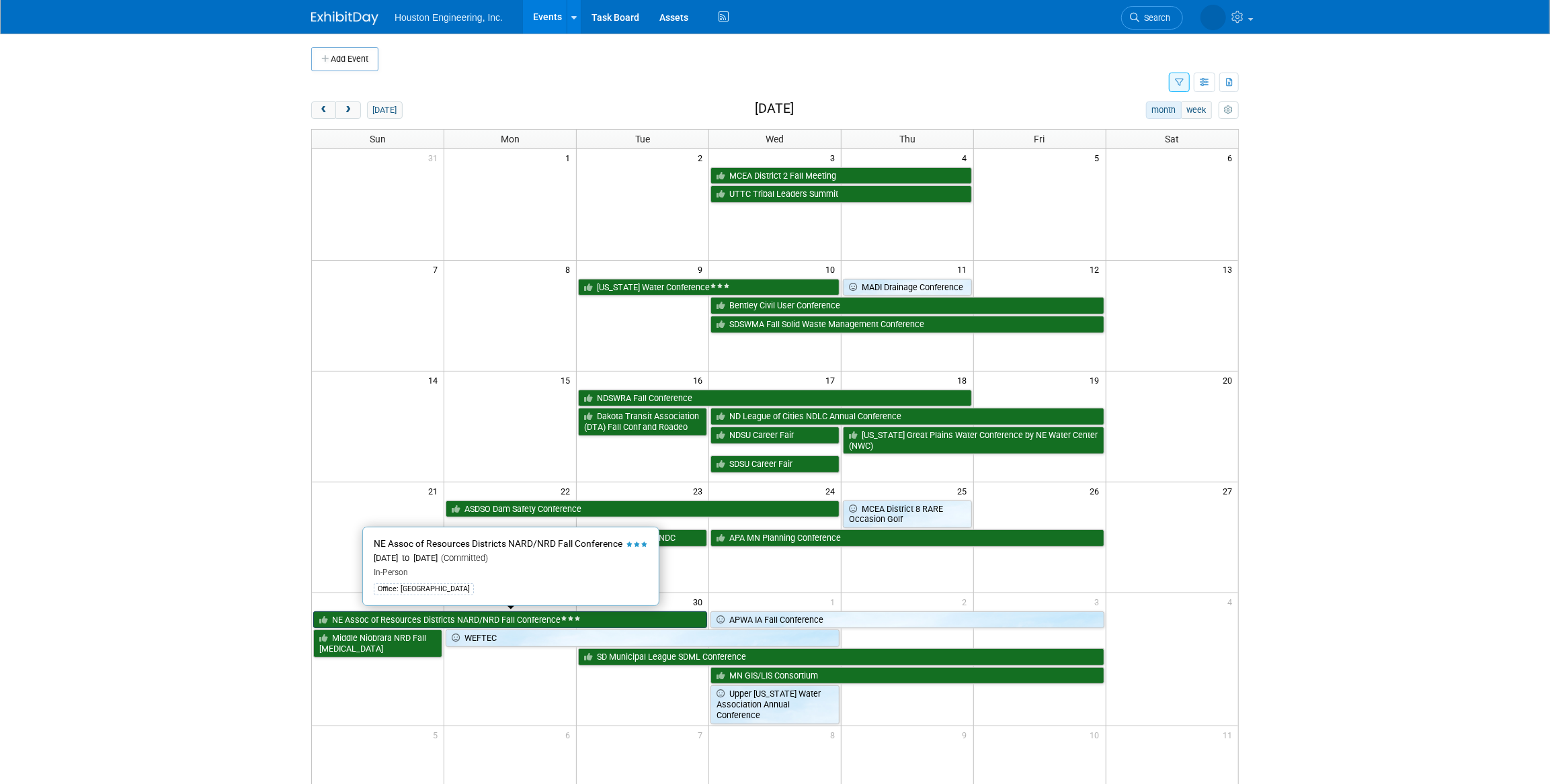
click at [530, 615] on link "NE Assoc of Resources Districts NARD/NRD Fall Conference" at bounding box center [510, 620] width 394 height 17
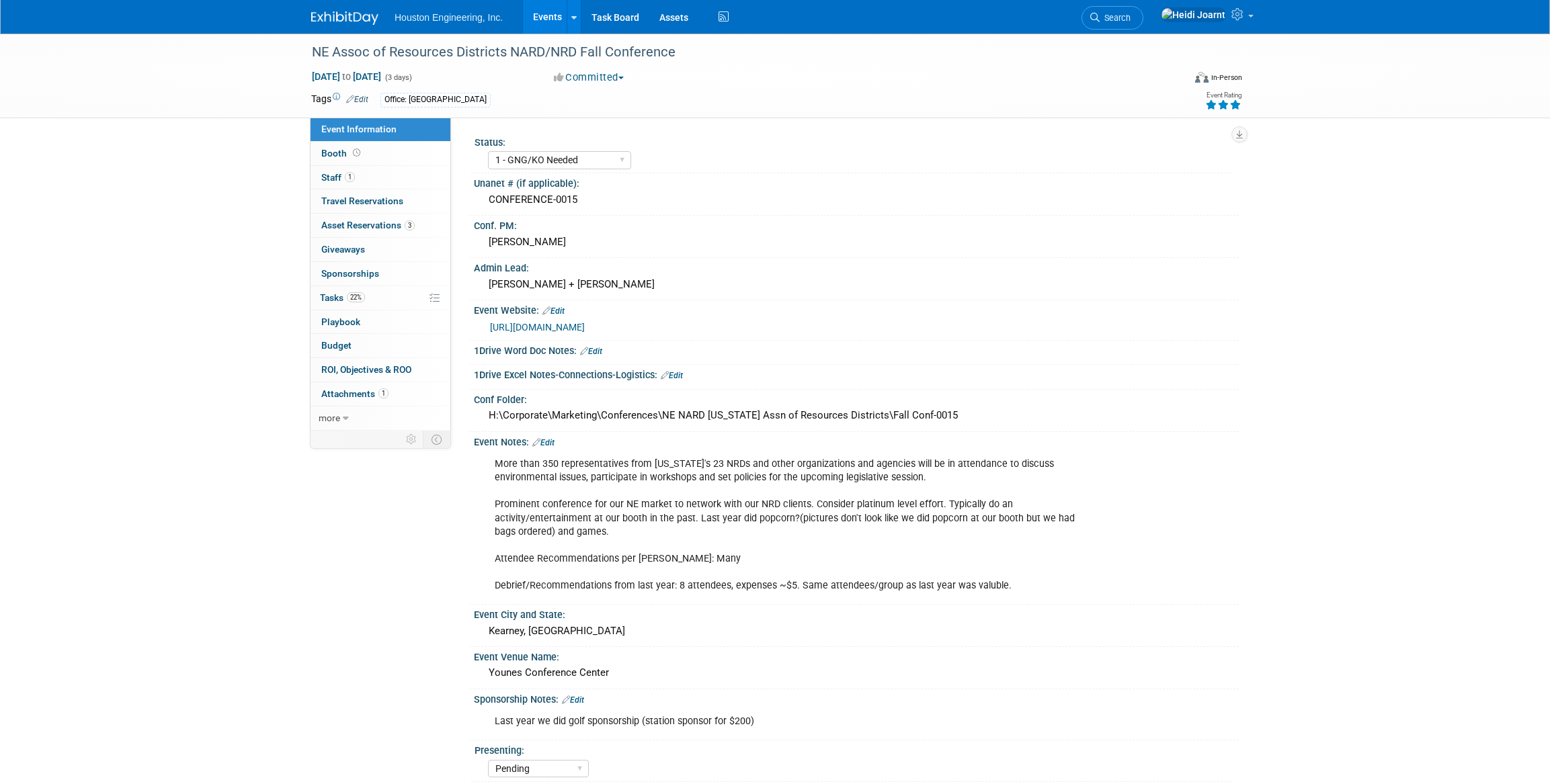
select select "1 - GNG/KO Needed"
select select "Pending"
select select "Water Resources"
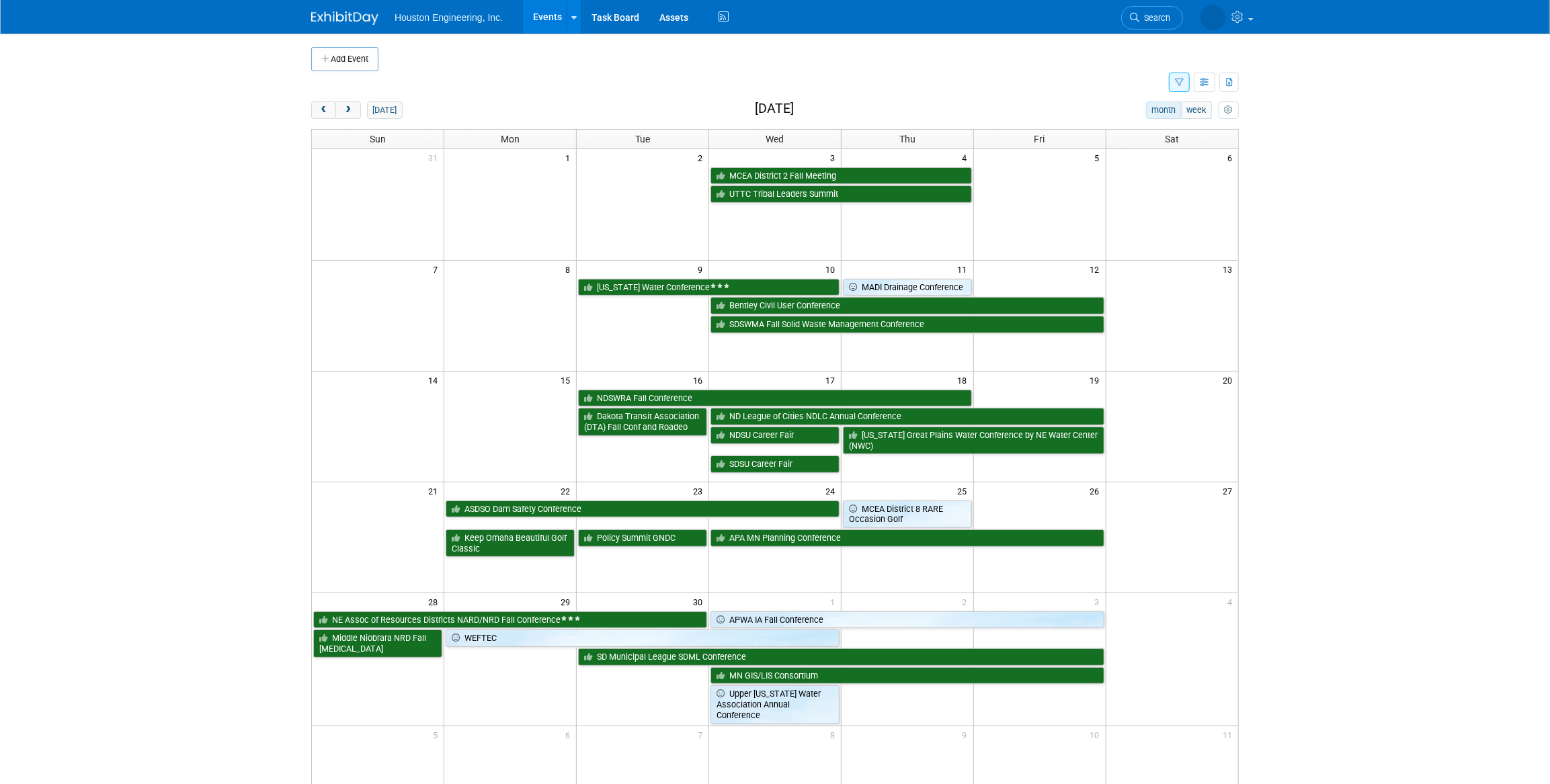
click at [1182, 84] on icon "button" at bounding box center [1179, 83] width 9 height 9
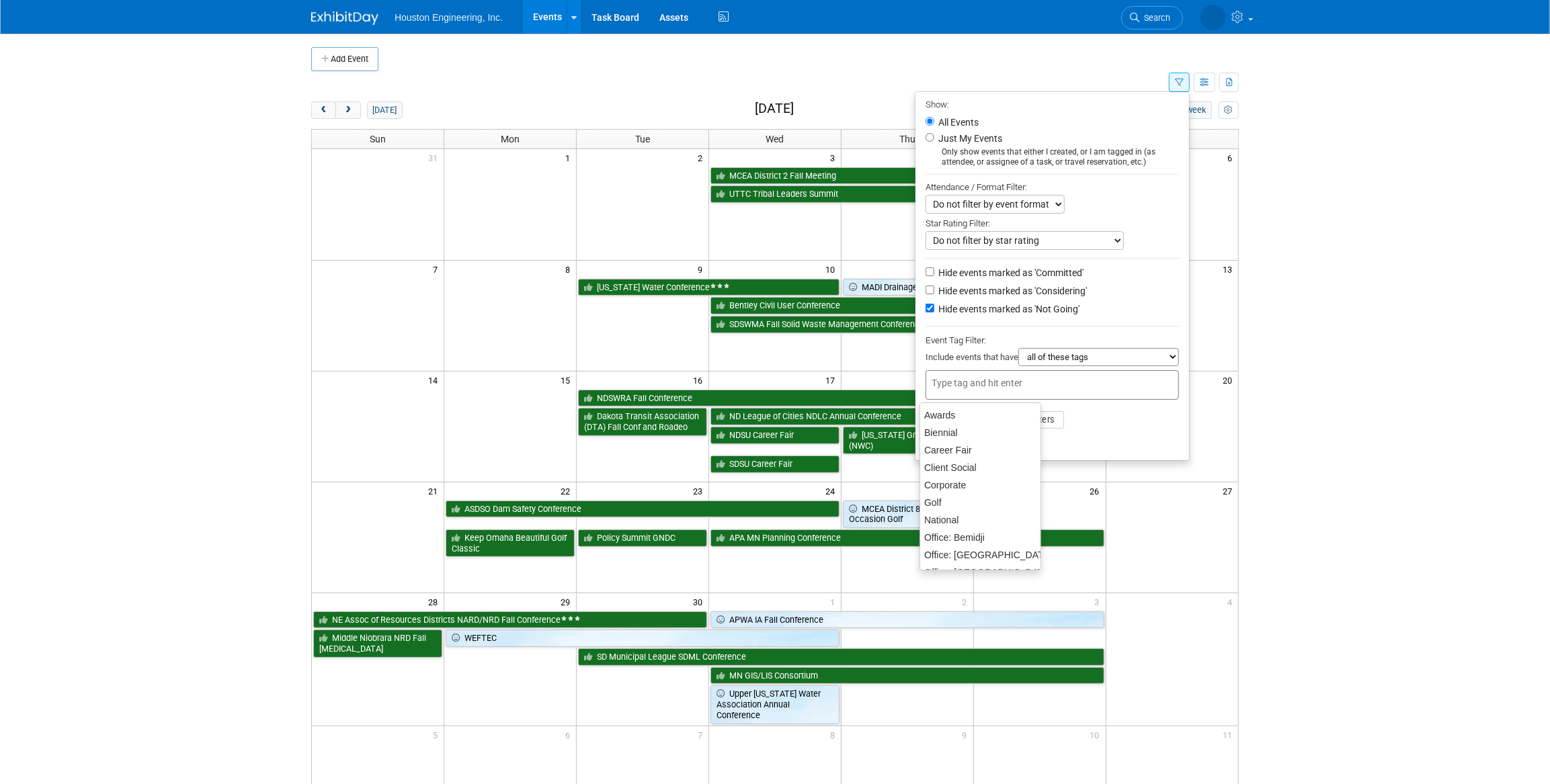
click at [978, 385] on input "text" at bounding box center [985, 383] width 108 height 14
type input "office"
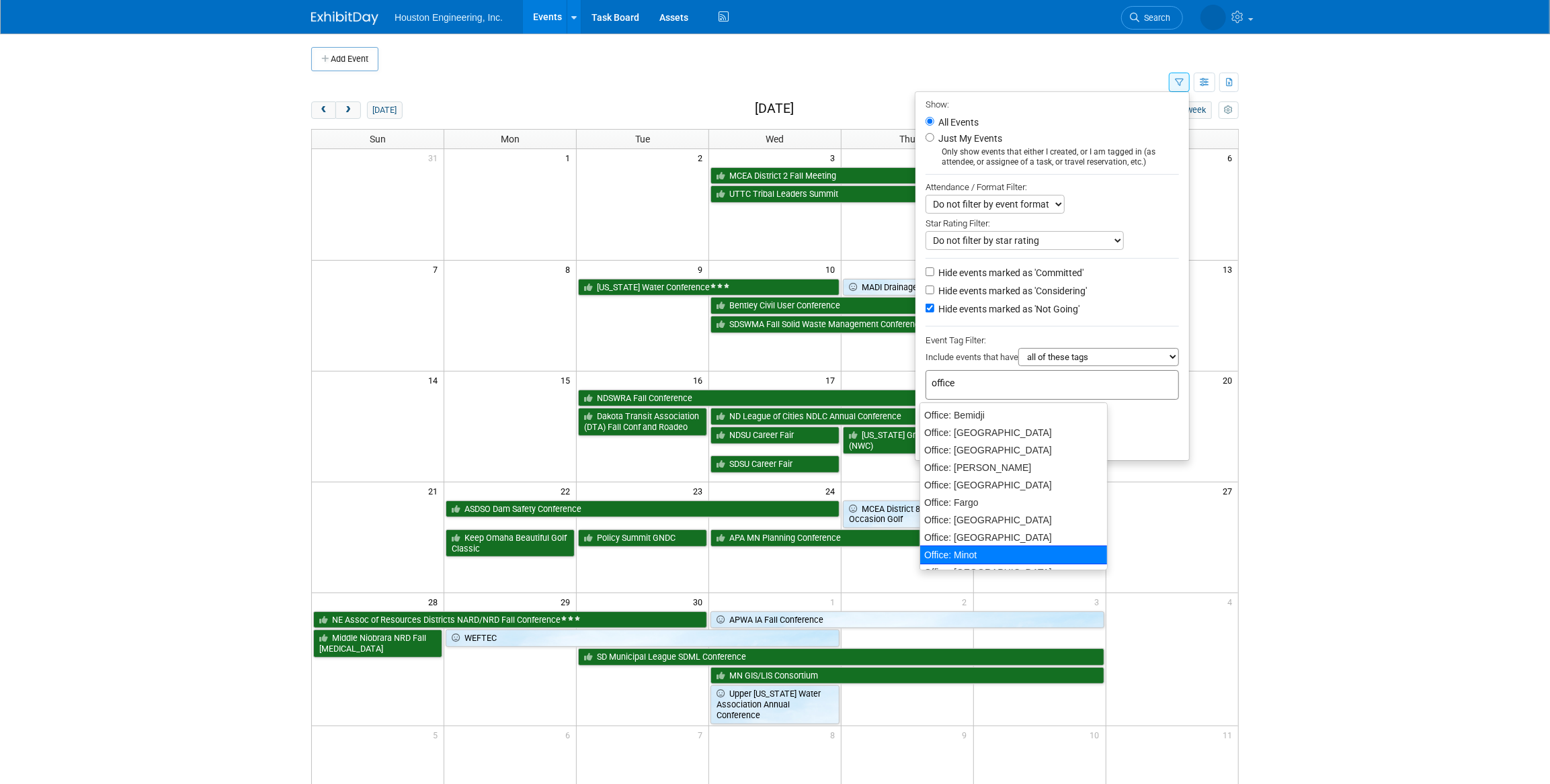
scroll to position [49, 0]
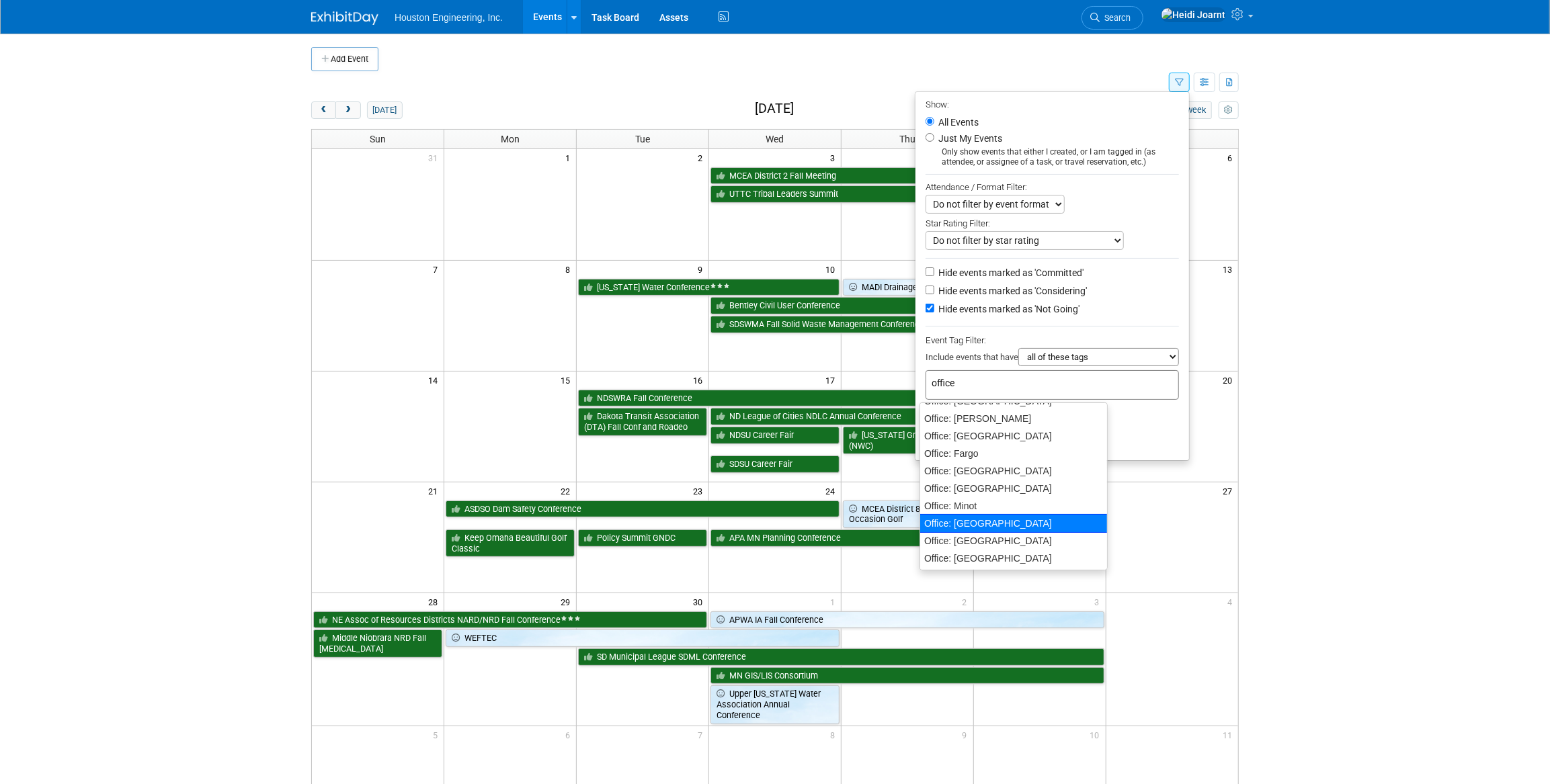
click at [980, 526] on div "Office: [GEOGRAPHIC_DATA]" at bounding box center [1013, 524] width 188 height 19
type input "Office: [GEOGRAPHIC_DATA]"
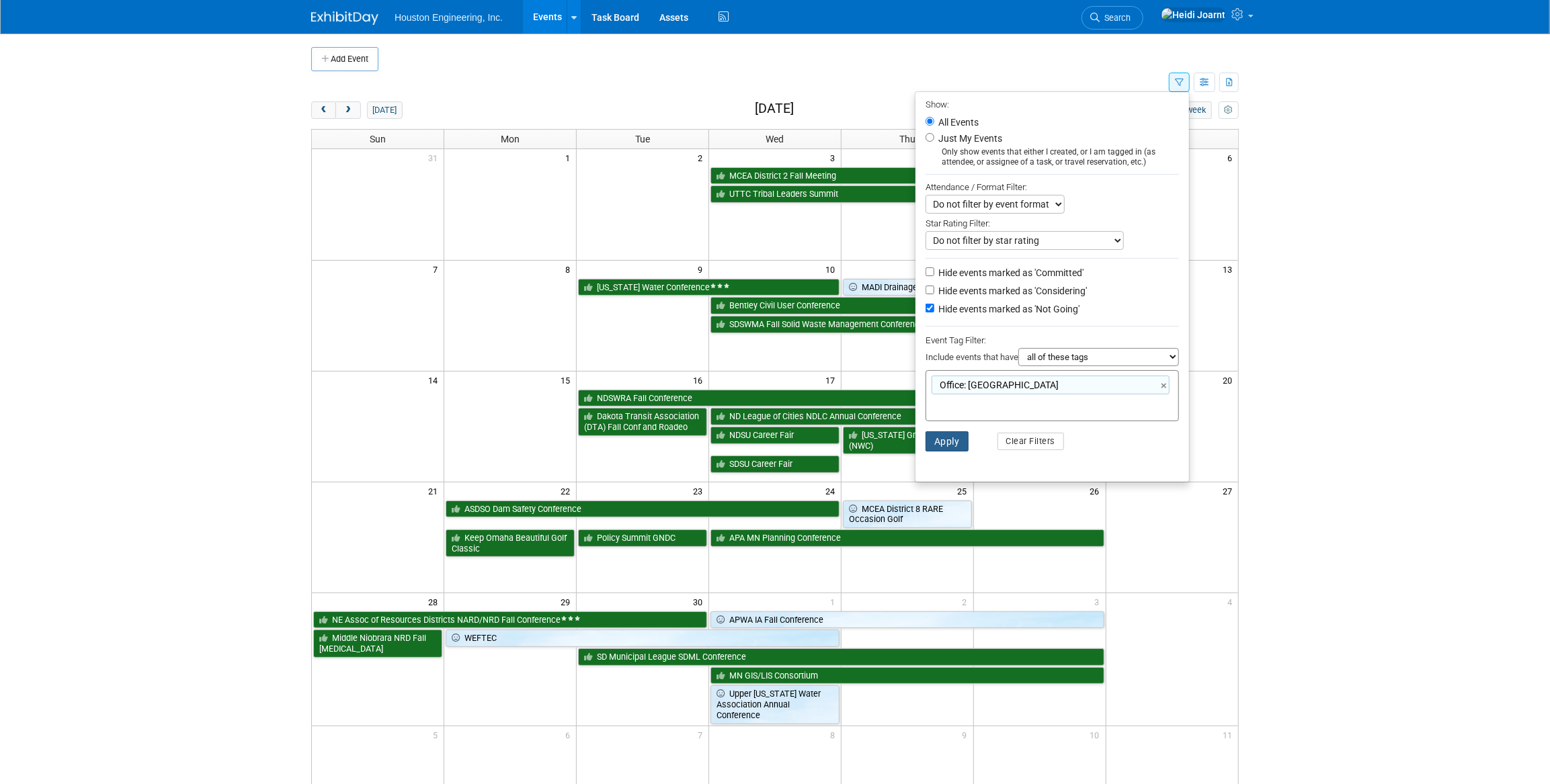
click at [943, 450] on button "Apply" at bounding box center [947, 441] width 43 height 20
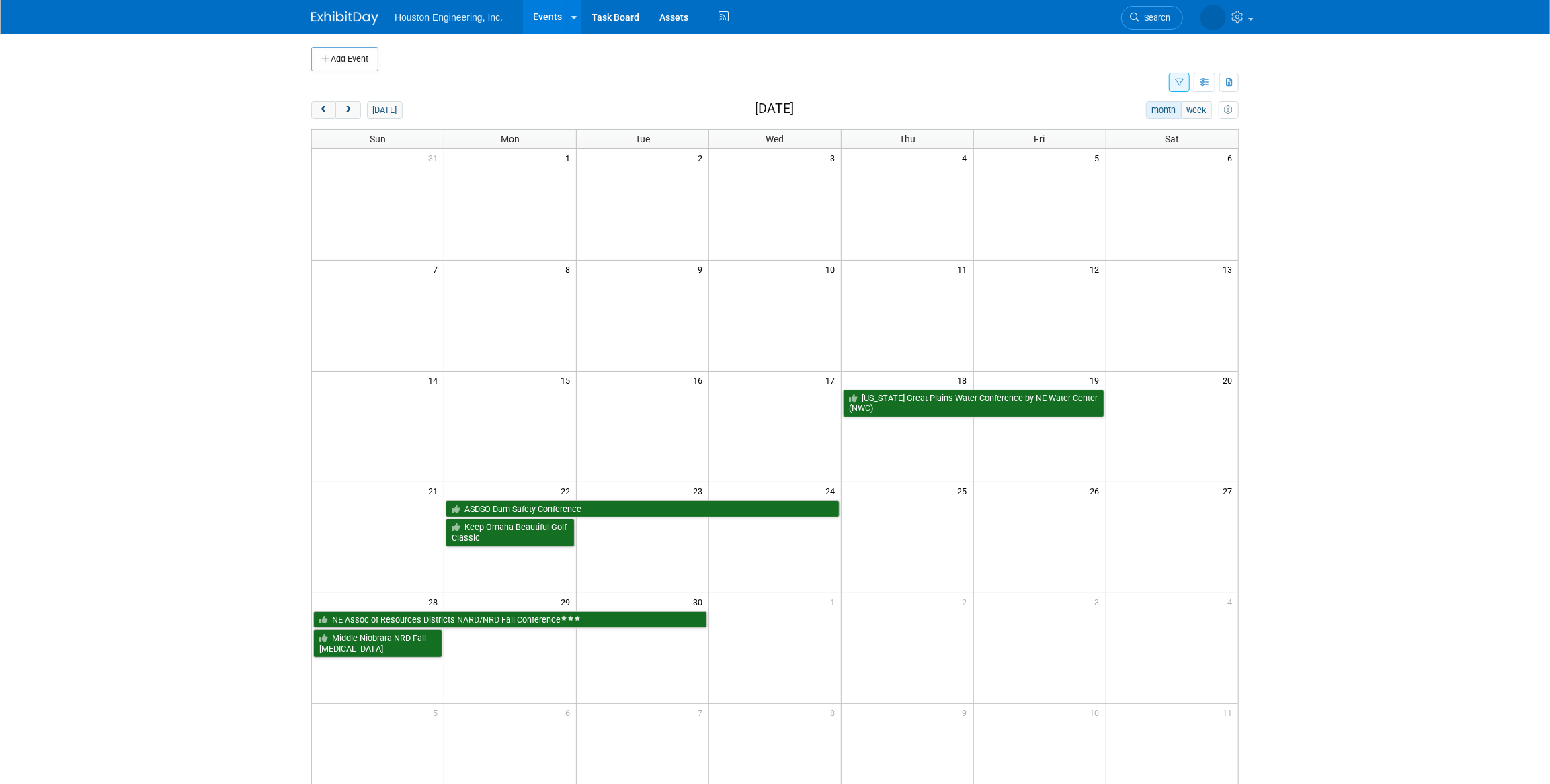
click at [1172, 75] on button "button" at bounding box center [1179, 82] width 21 height 20
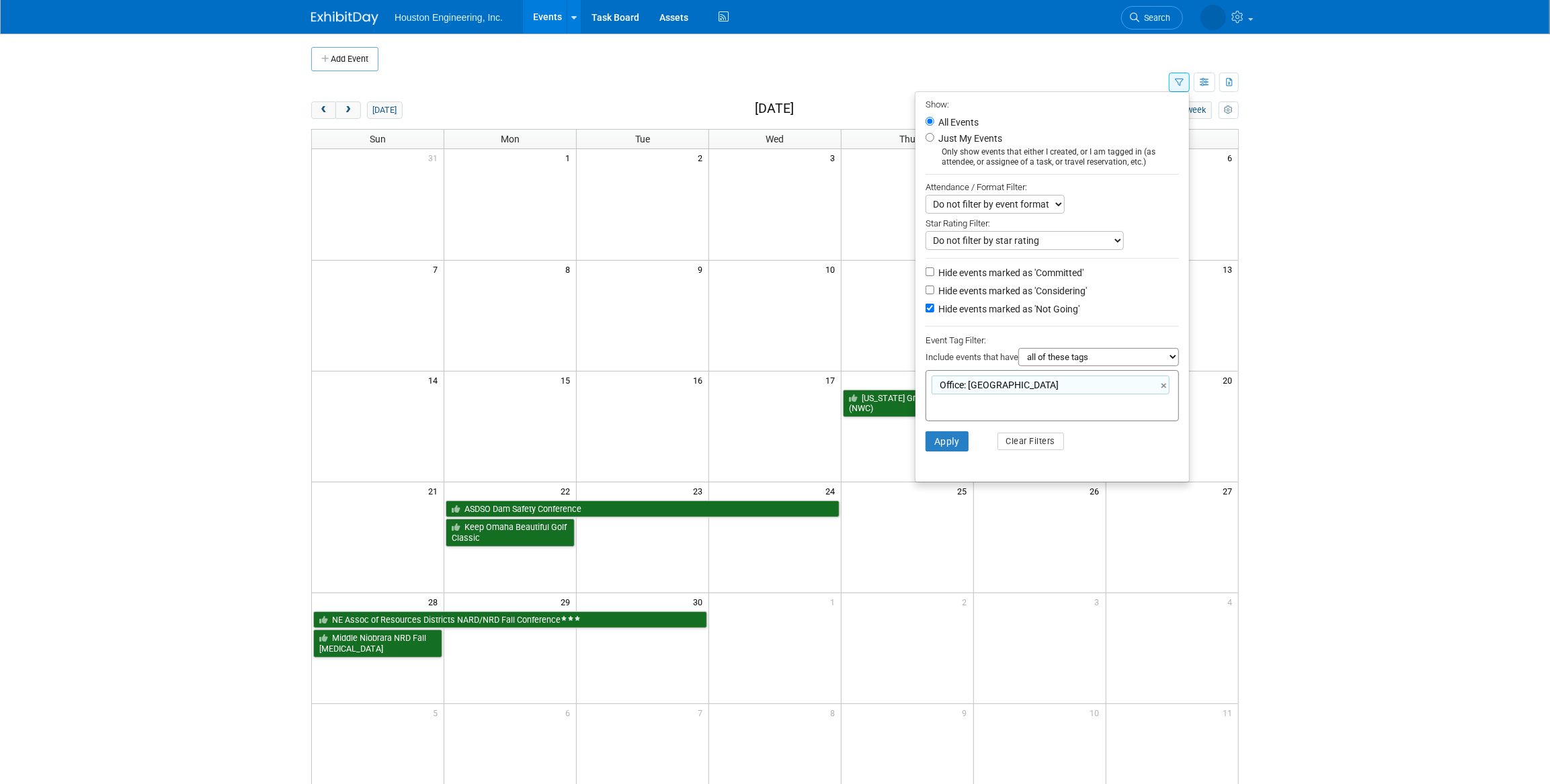
click at [1120, 74] on td at bounding box center [740, 83] width 857 height 23
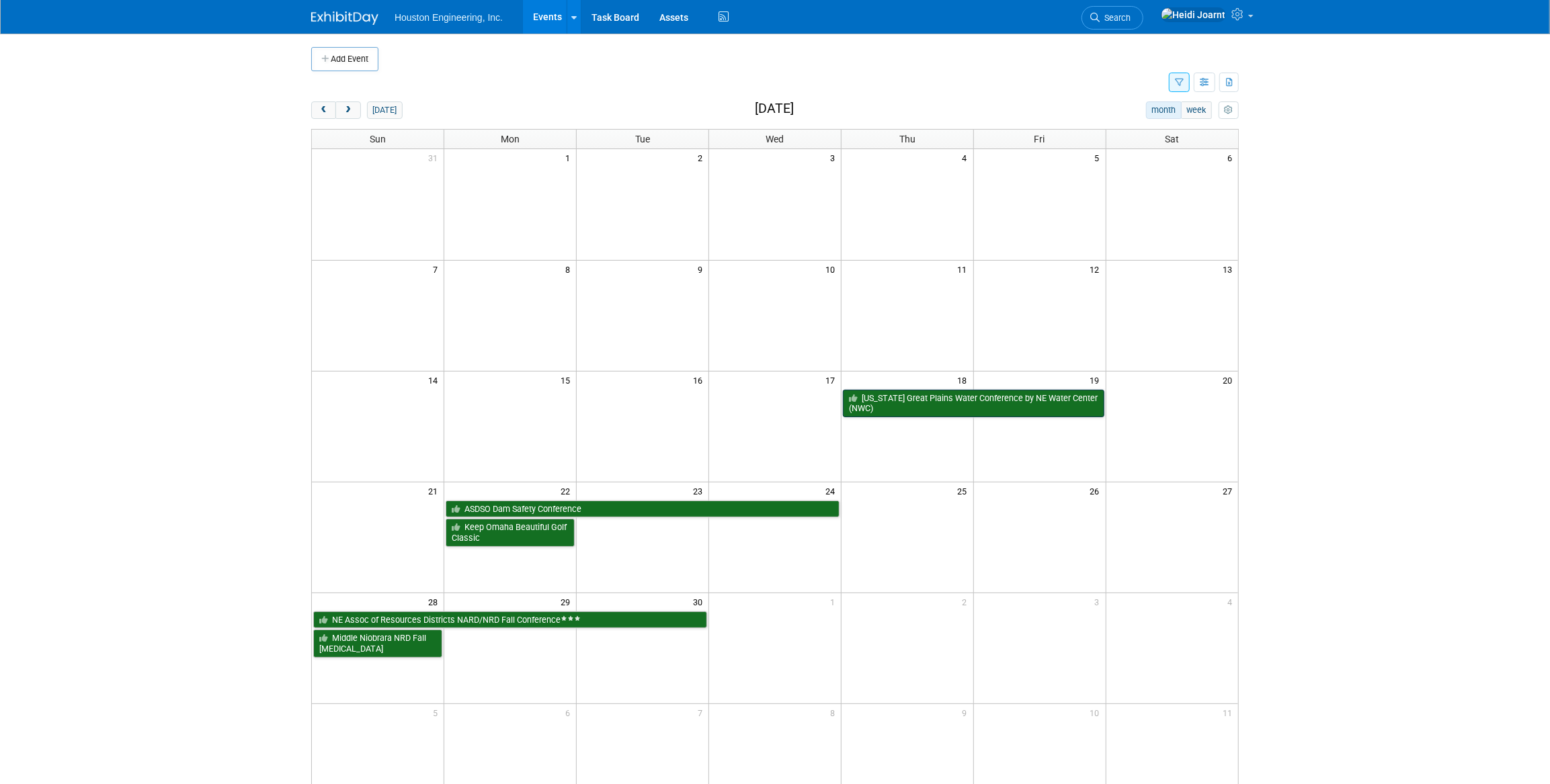
click at [975, 405] on link "[US_STATE] Great Plains Water Conference by NE Water Center (NWC)" at bounding box center [973, 404] width 261 height 28
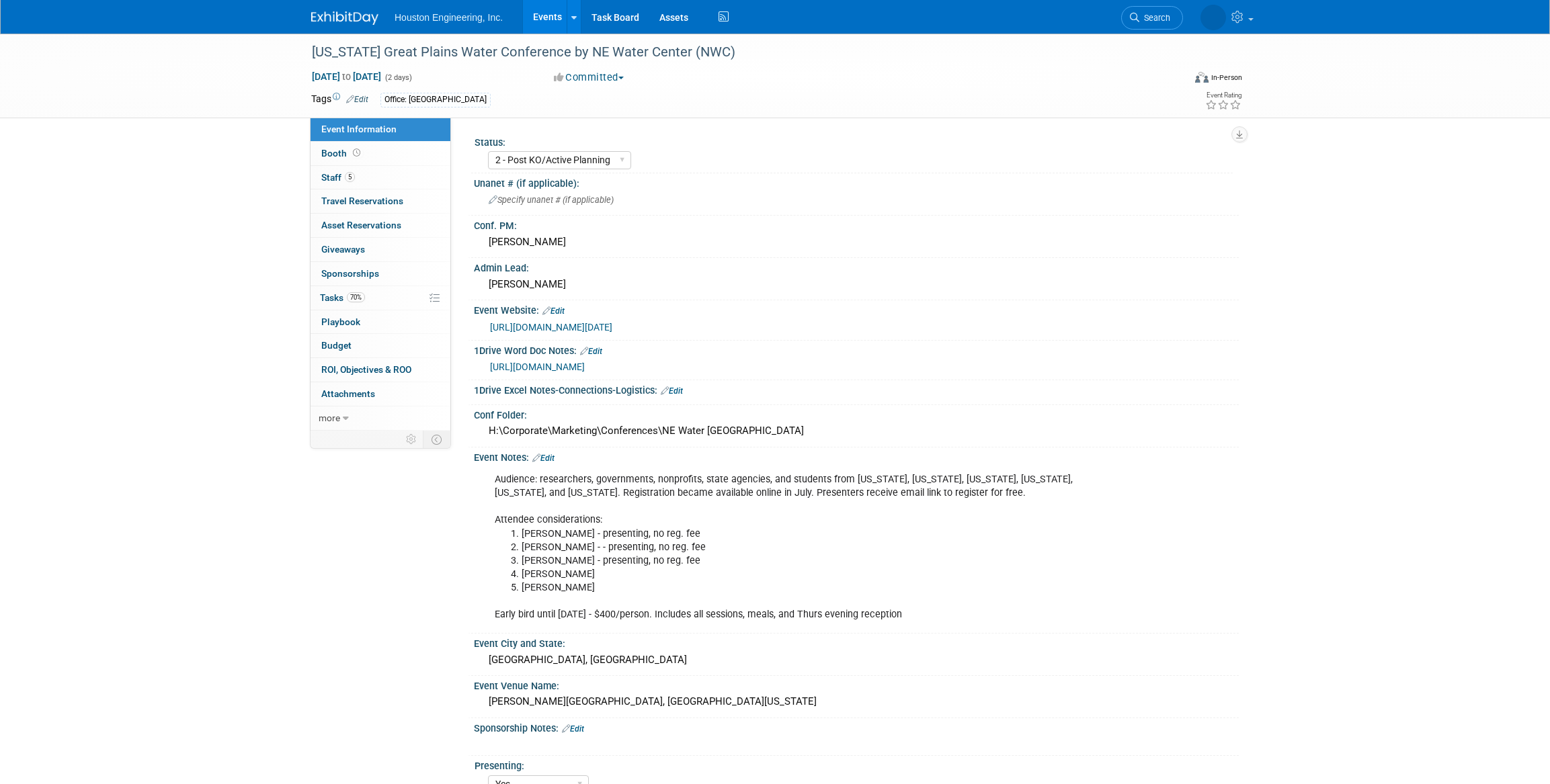
select select "2 - Post KO/Active Planning"
select select "Yes"
select select "Water Resources"
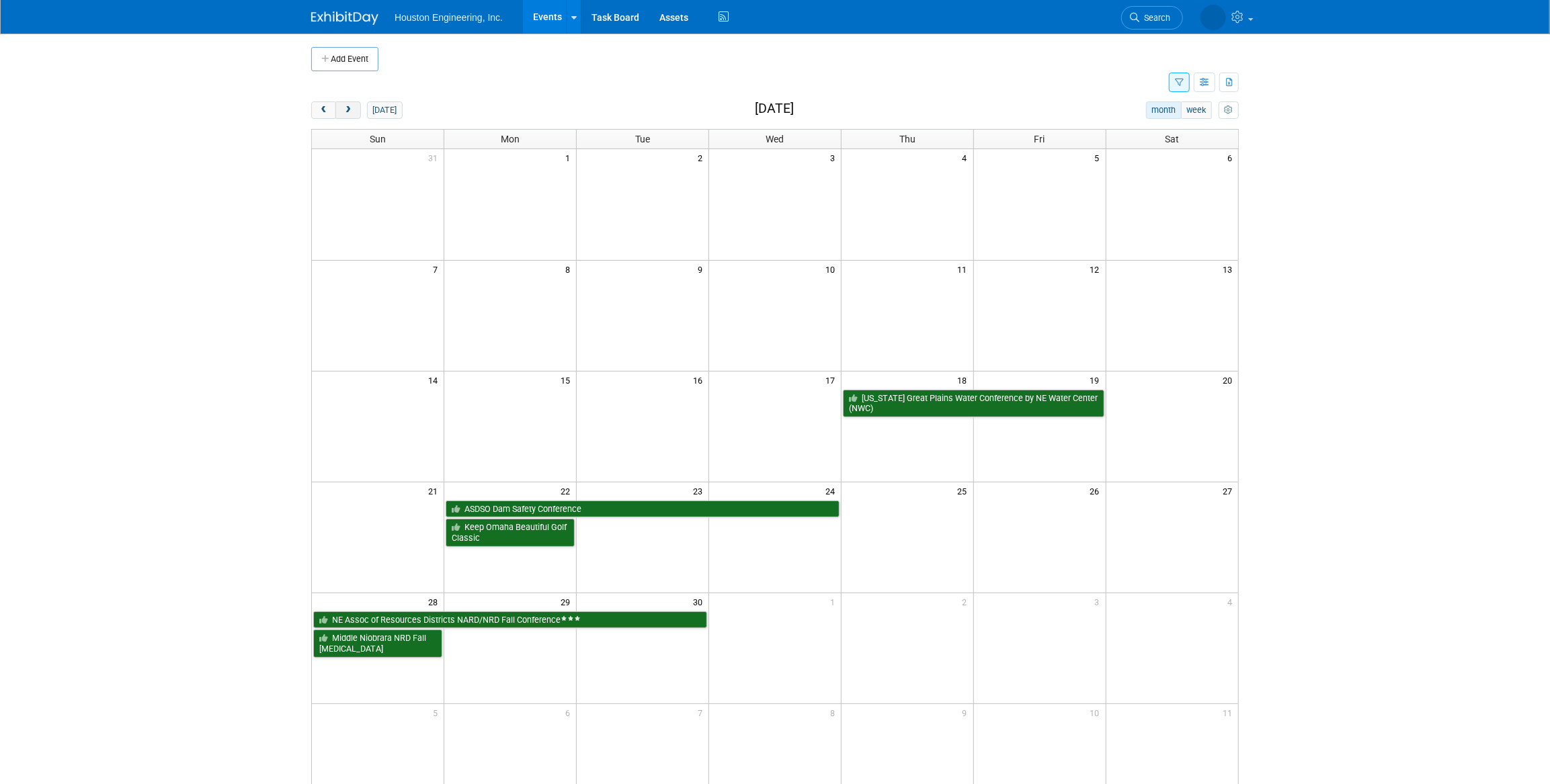
click at [342, 114] on span "next" at bounding box center [348, 110] width 10 height 9
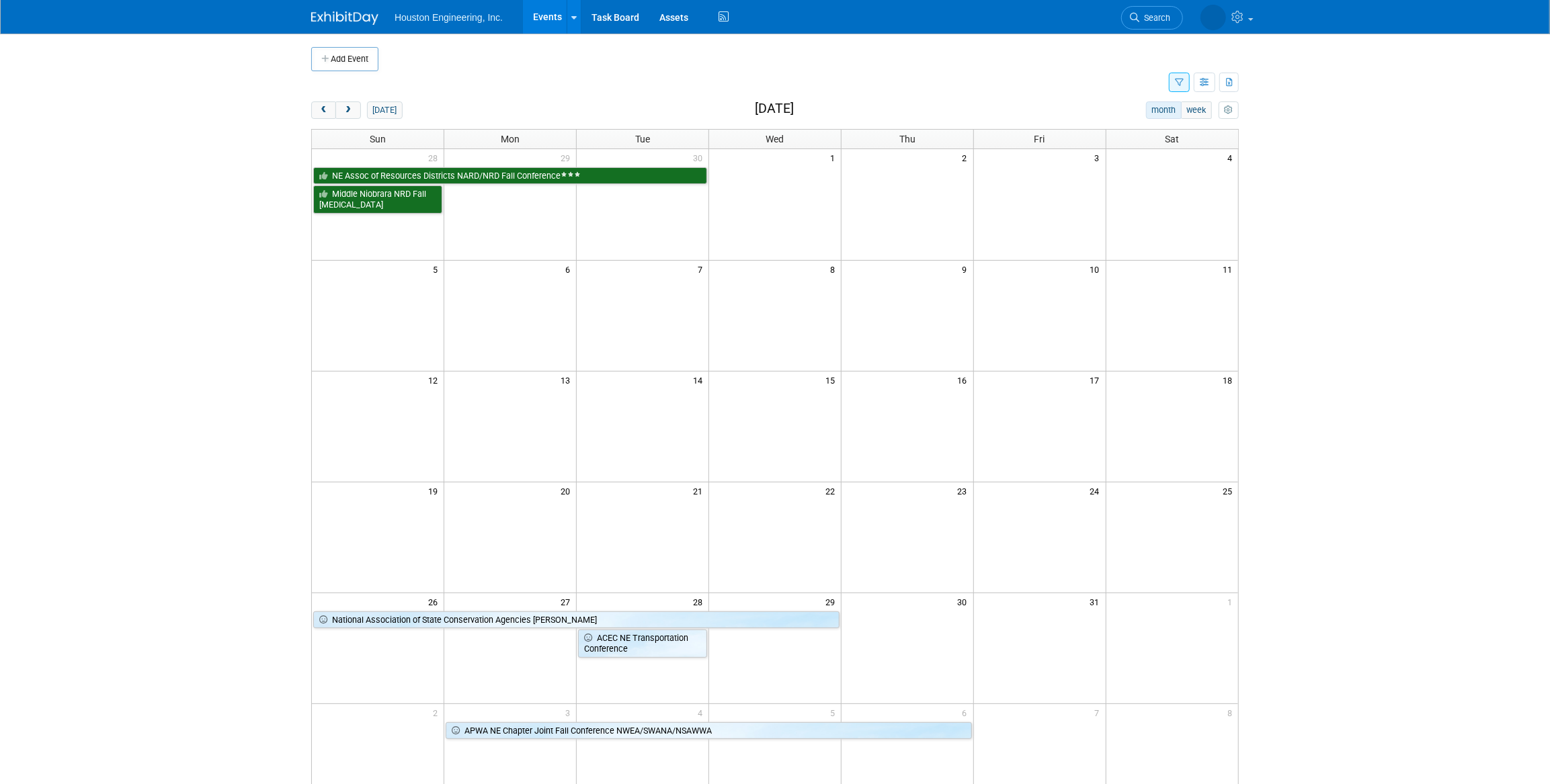
scroll to position [60, 0]
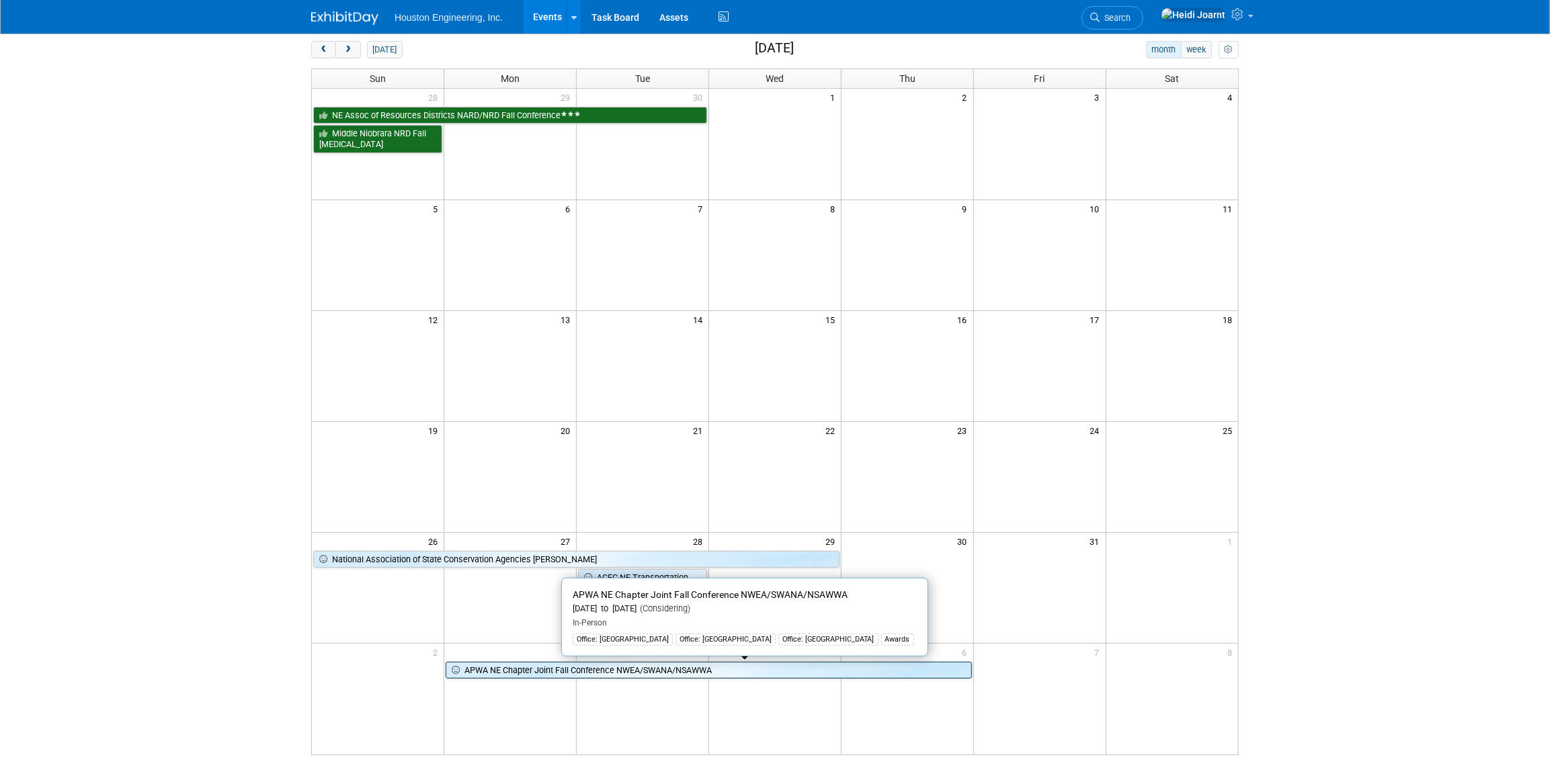
click at [644, 674] on link "APWA NE Chapter Joint Fall Conference NWEA/SWANA/NSAWWA" at bounding box center [708, 670] width 525 height 17
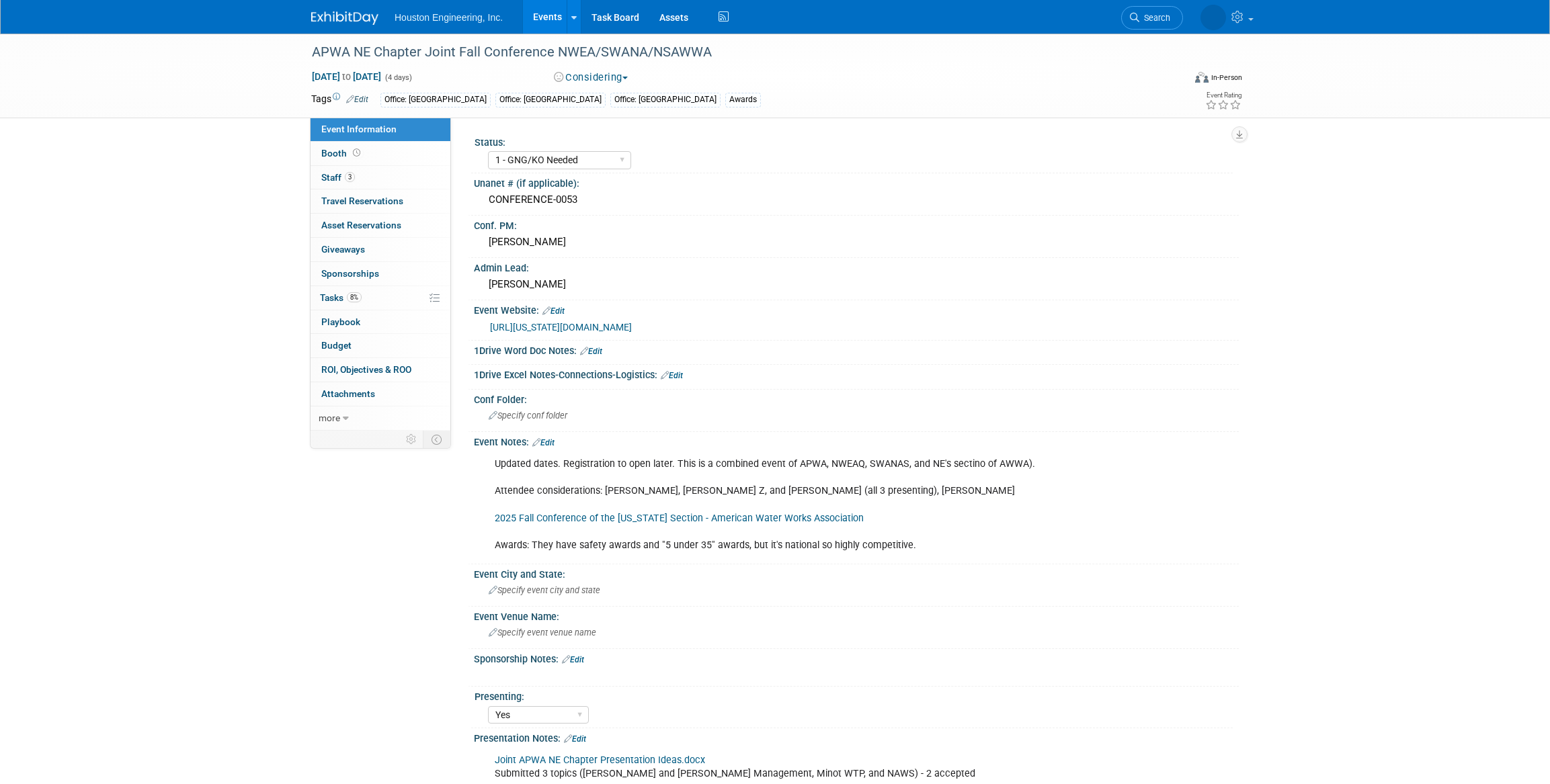
select select "1 - GNG/KO Needed"
select select "Yes"
select select "Multi-sector/Any/All"
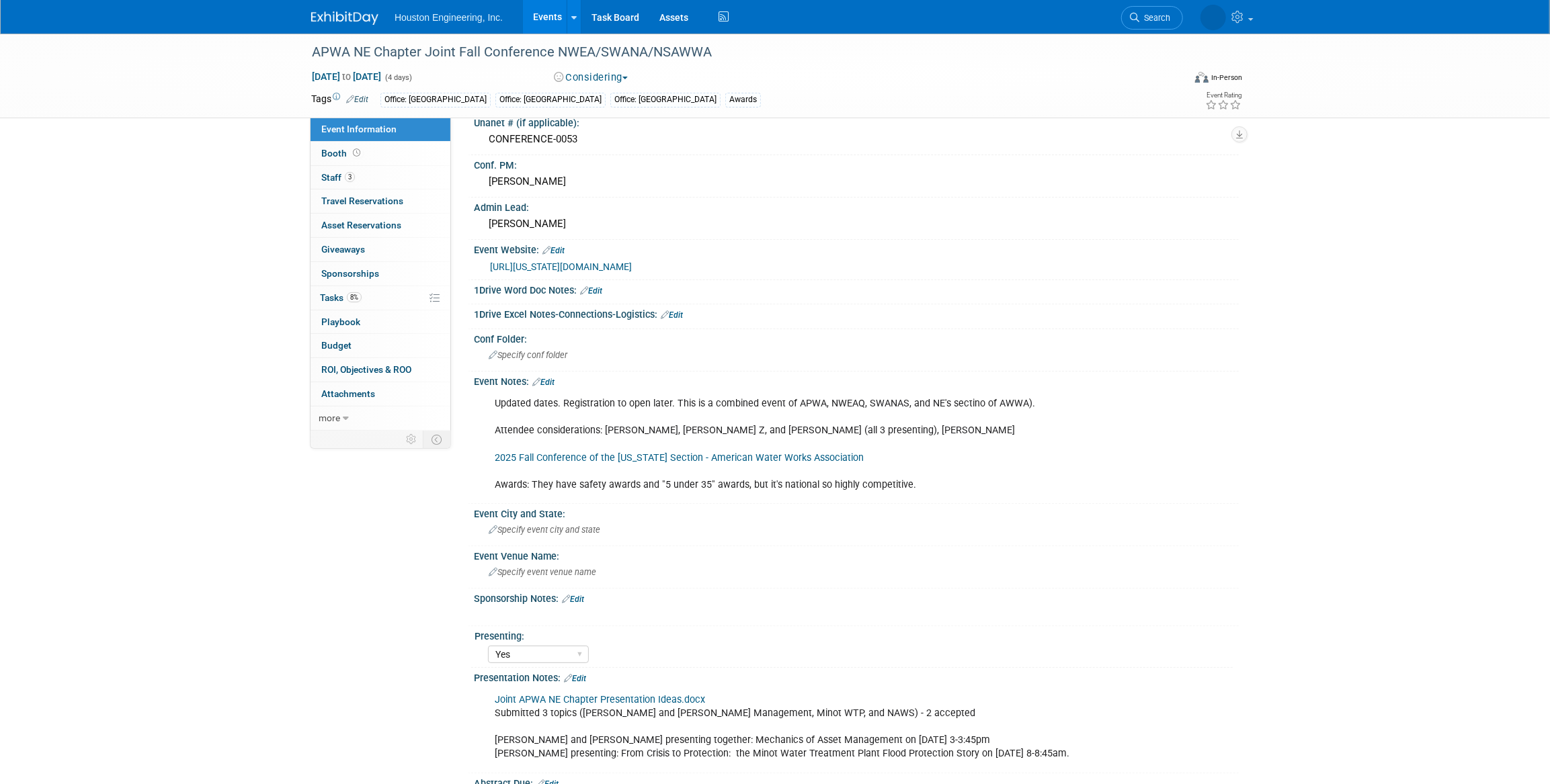
scroll to position [122, 0]
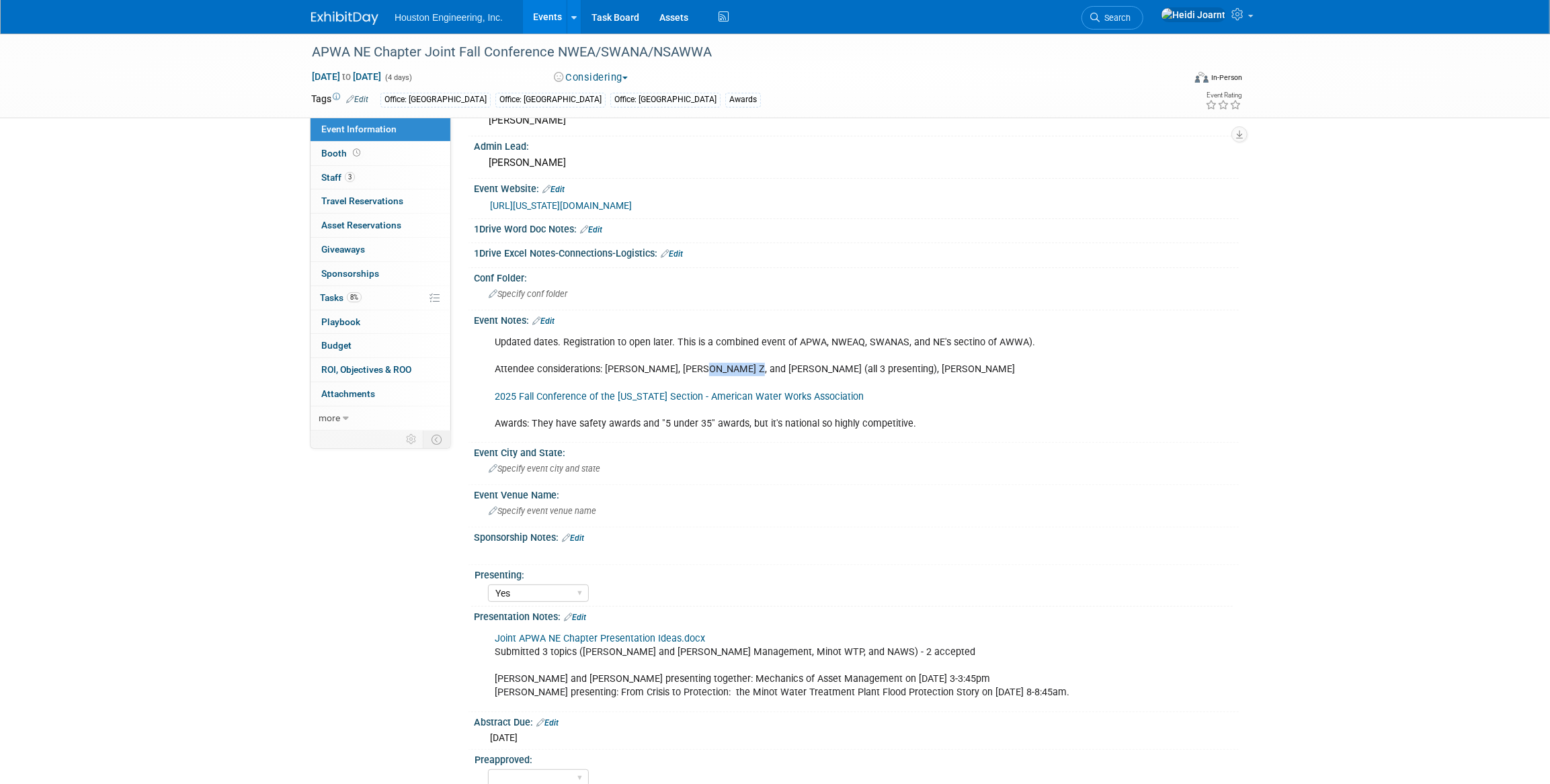
drag, startPoint x: 689, startPoint y: 368, endPoint x: 725, endPoint y: 364, distance: 36.2
click at [725, 364] on div "Updated dates. Registration to open later. This is a combined event of APWA, NW…" at bounding box center [788, 383] width 606 height 108
drag, startPoint x: 725, startPoint y: 364, endPoint x: 710, endPoint y: 370, distance: 16.2
click at [710, 370] on div "Updated dates. Registration to open later. This is a combined event of APWA, NW…" at bounding box center [788, 383] width 606 height 108
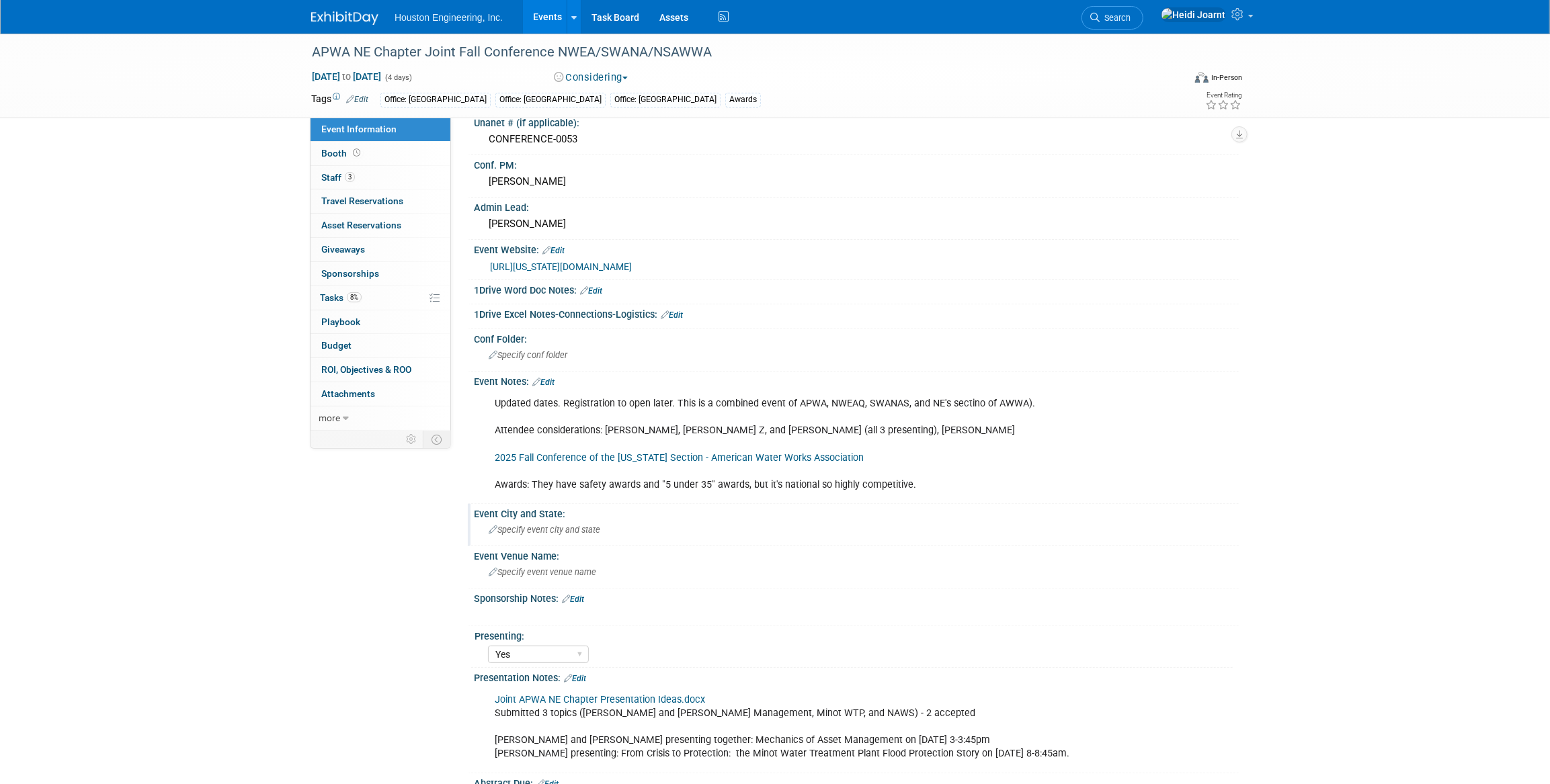
scroll to position [0, 0]
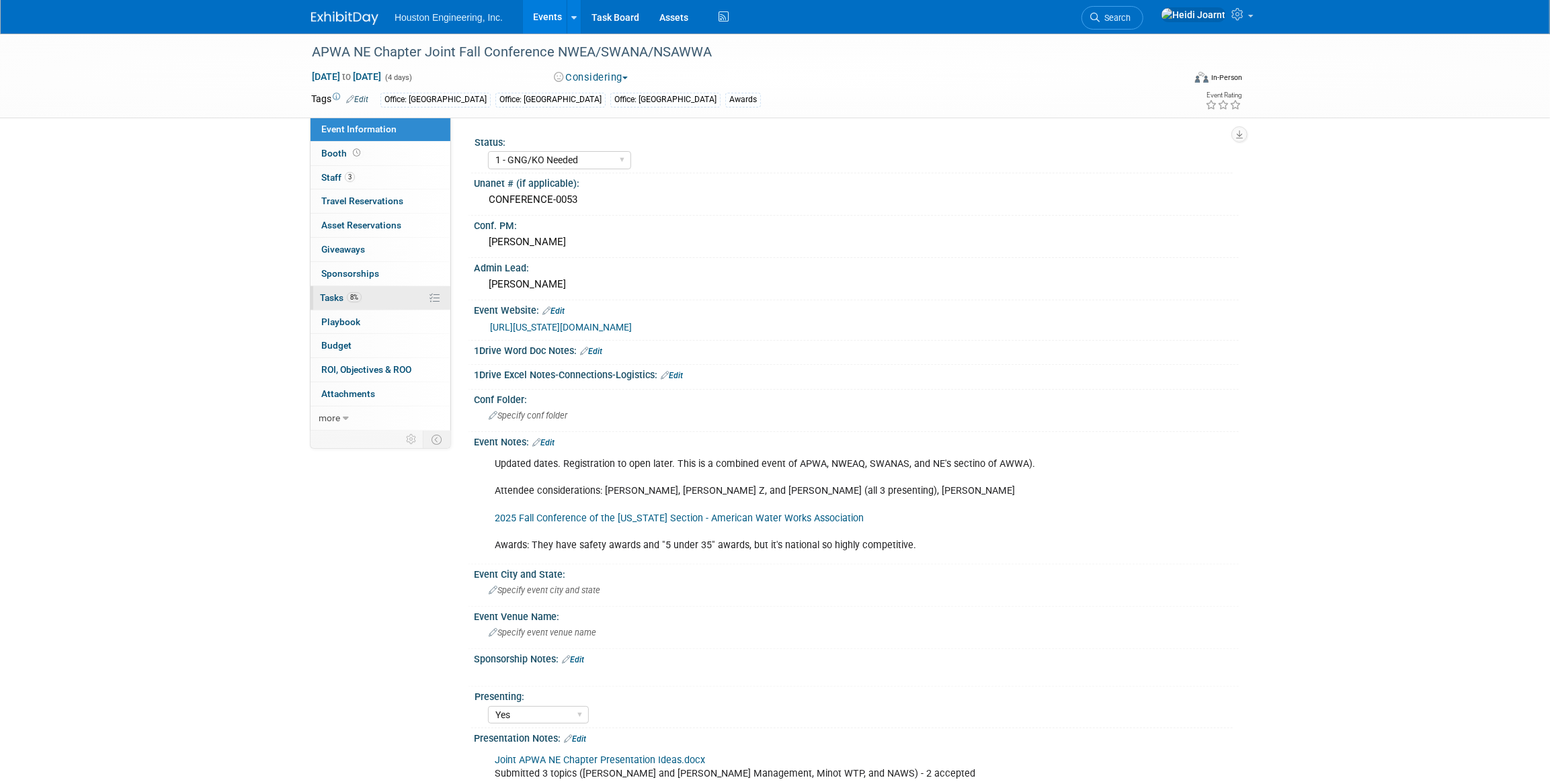
click at [368, 302] on link "8% Tasks 8%" at bounding box center [380, 298] width 140 height 23
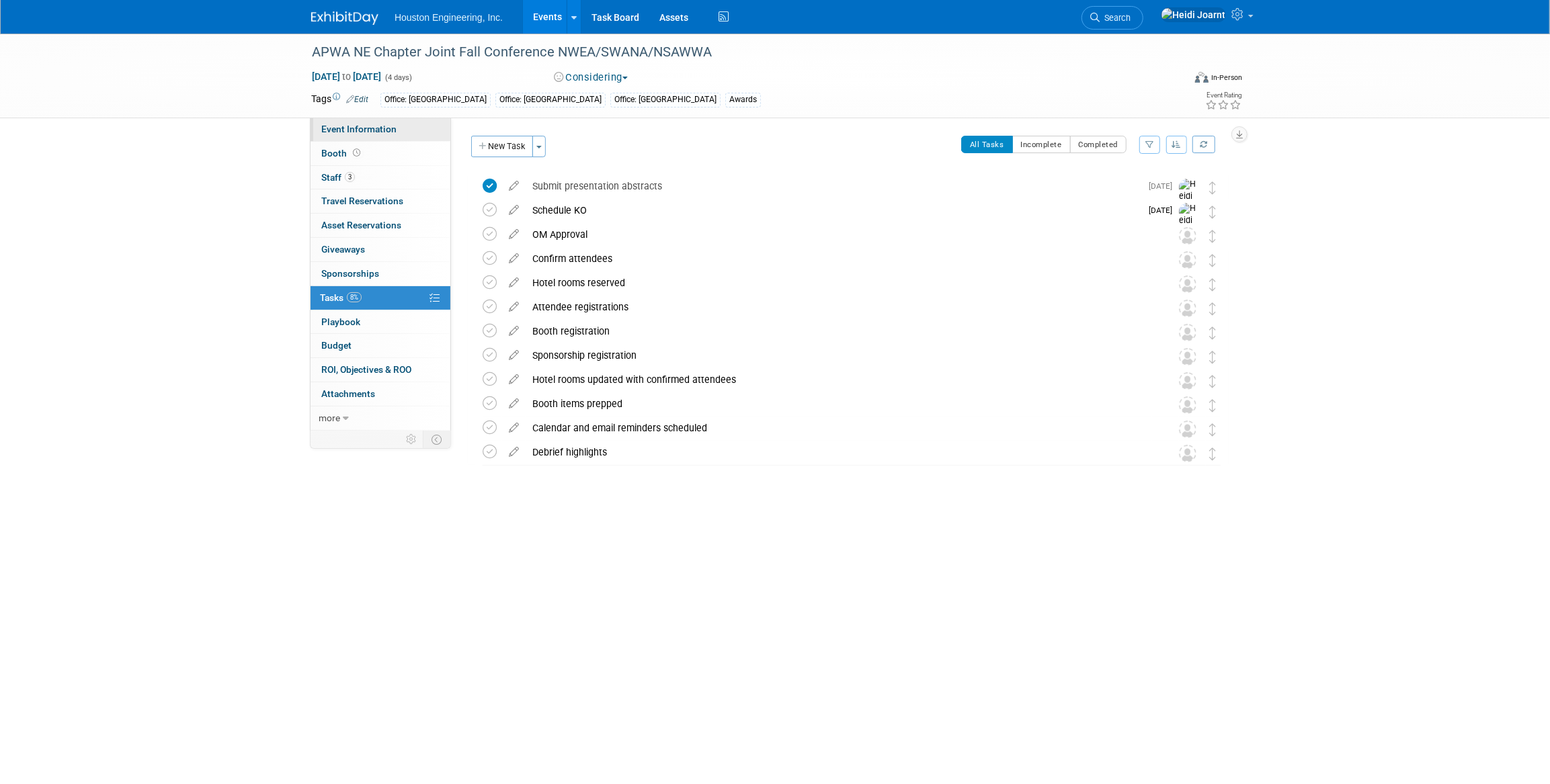
click at [381, 128] on span "Event Information" at bounding box center [358, 129] width 75 height 10
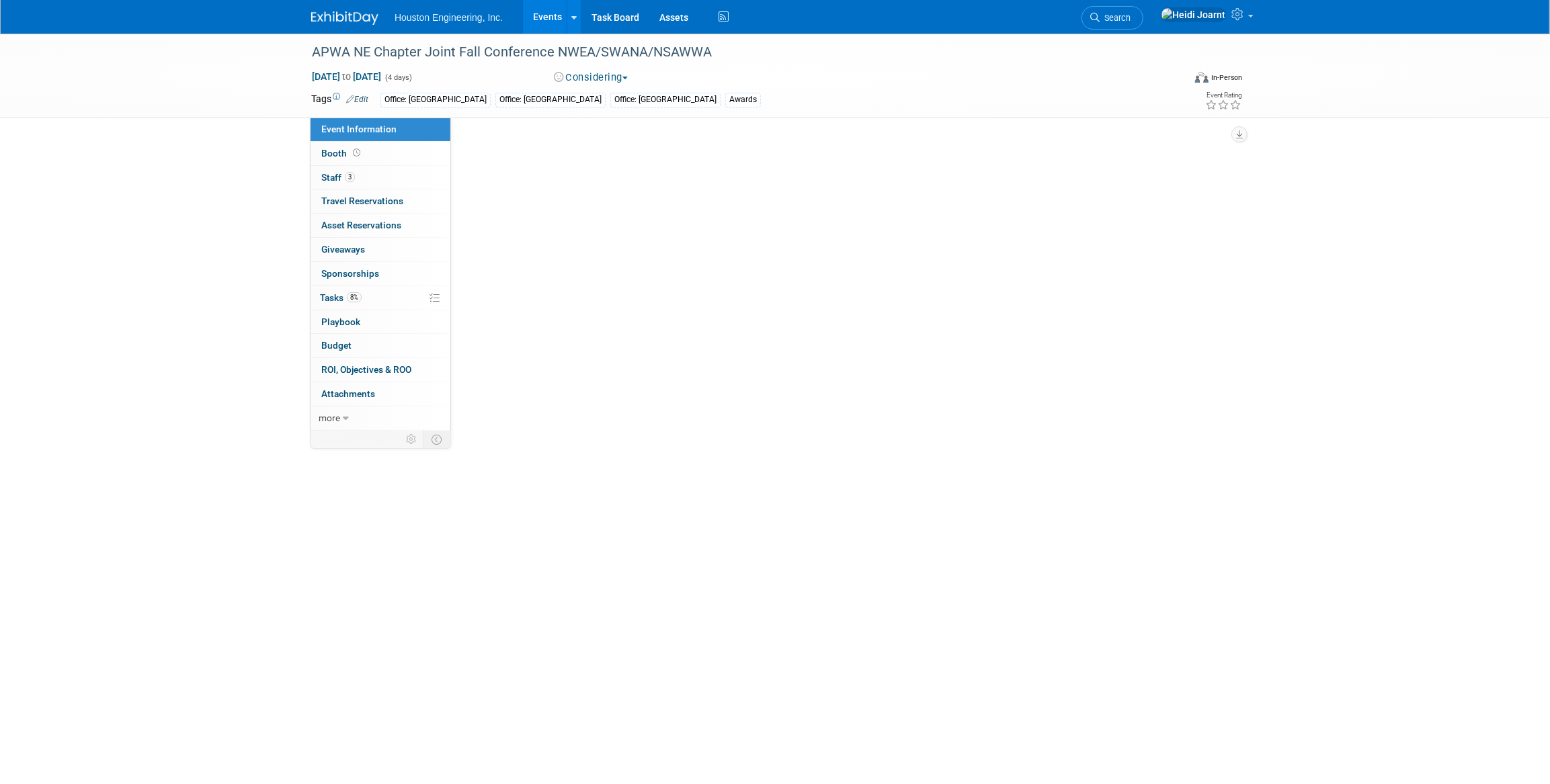
select select "1 - GNG/KO Needed"
select select "Yes"
select select "Multi-sector/Any/All"
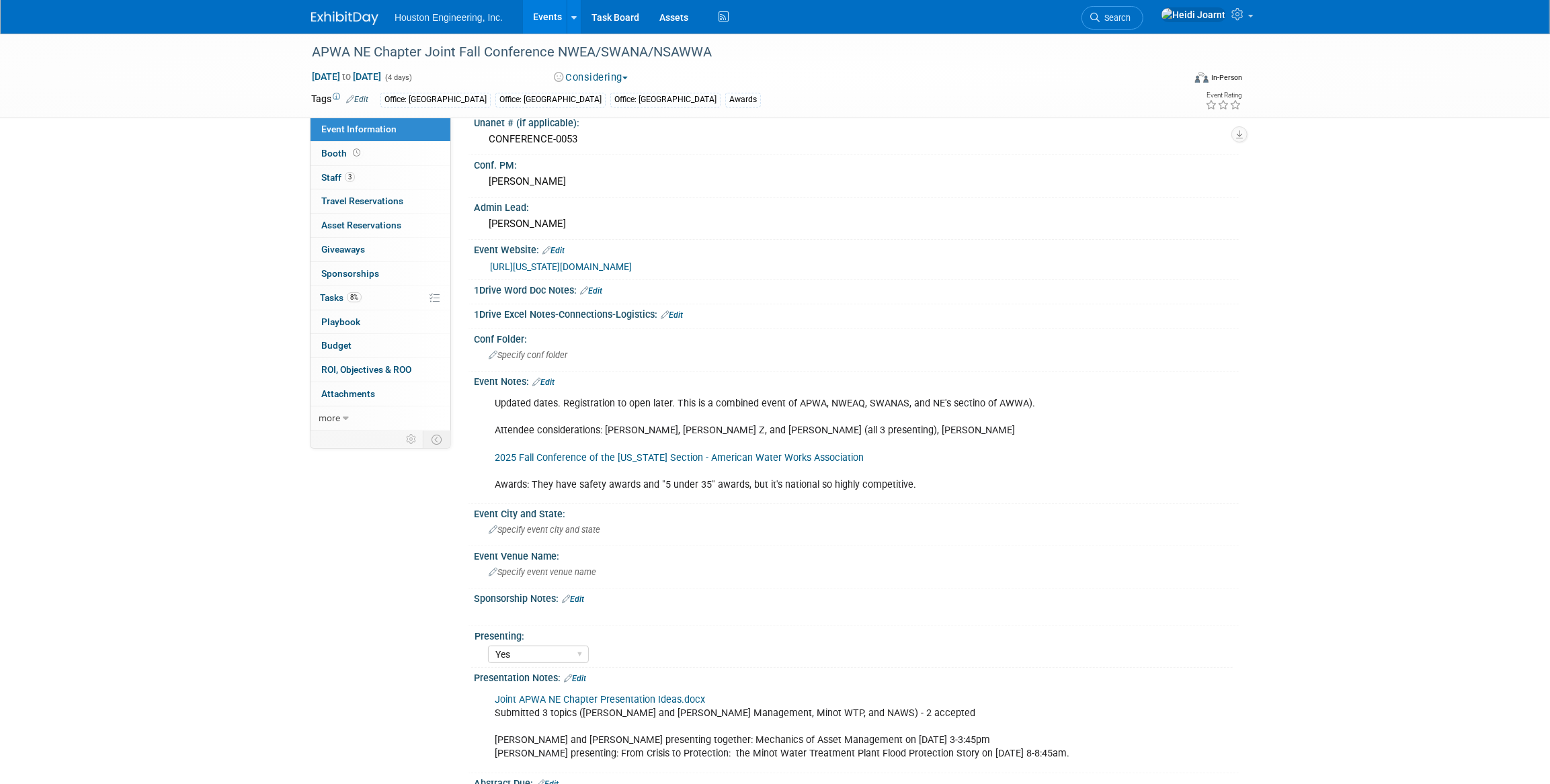
scroll to position [193, 0]
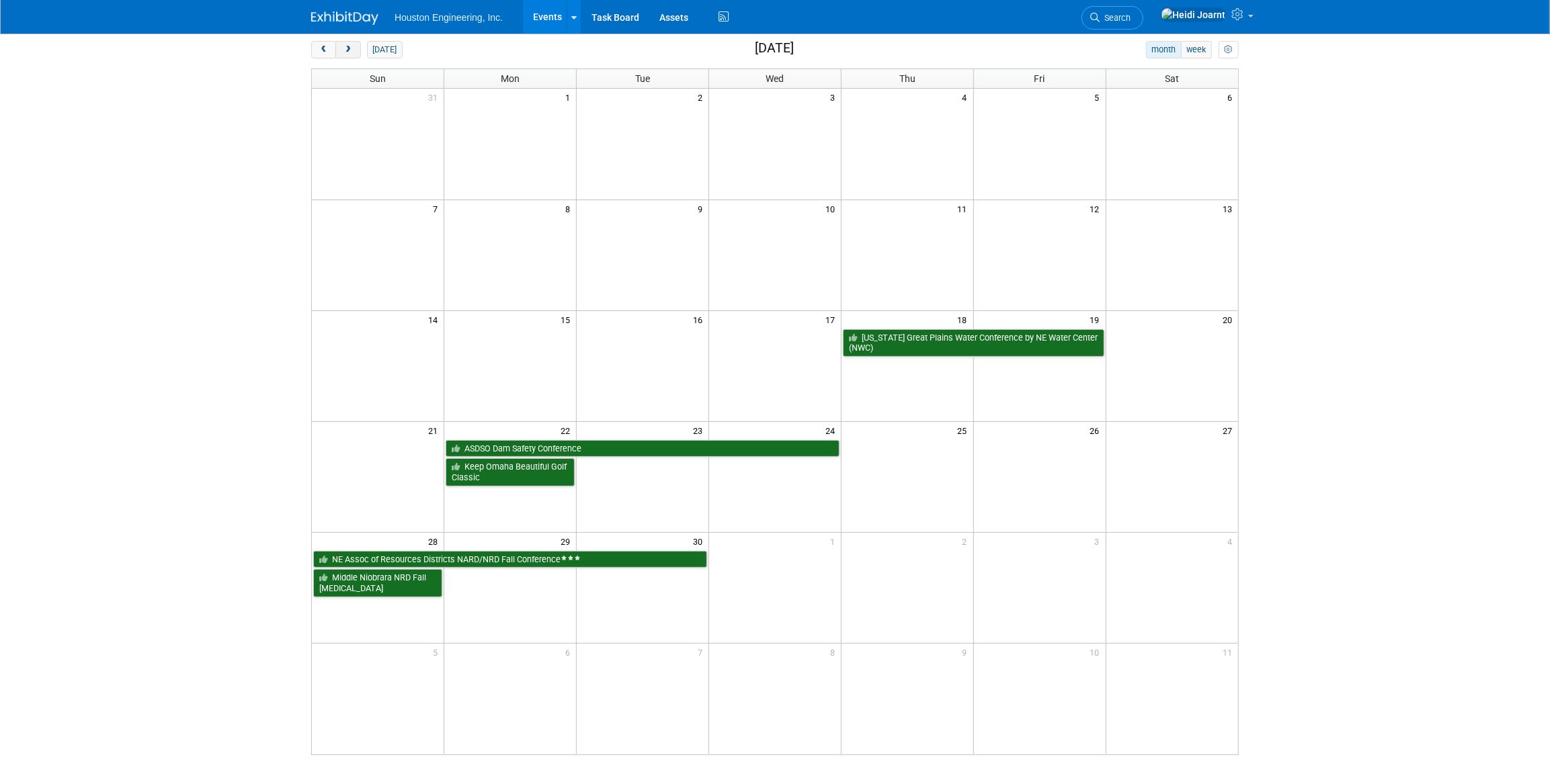
click at [342, 47] on button "next" at bounding box center [348, 50] width 25 height 17
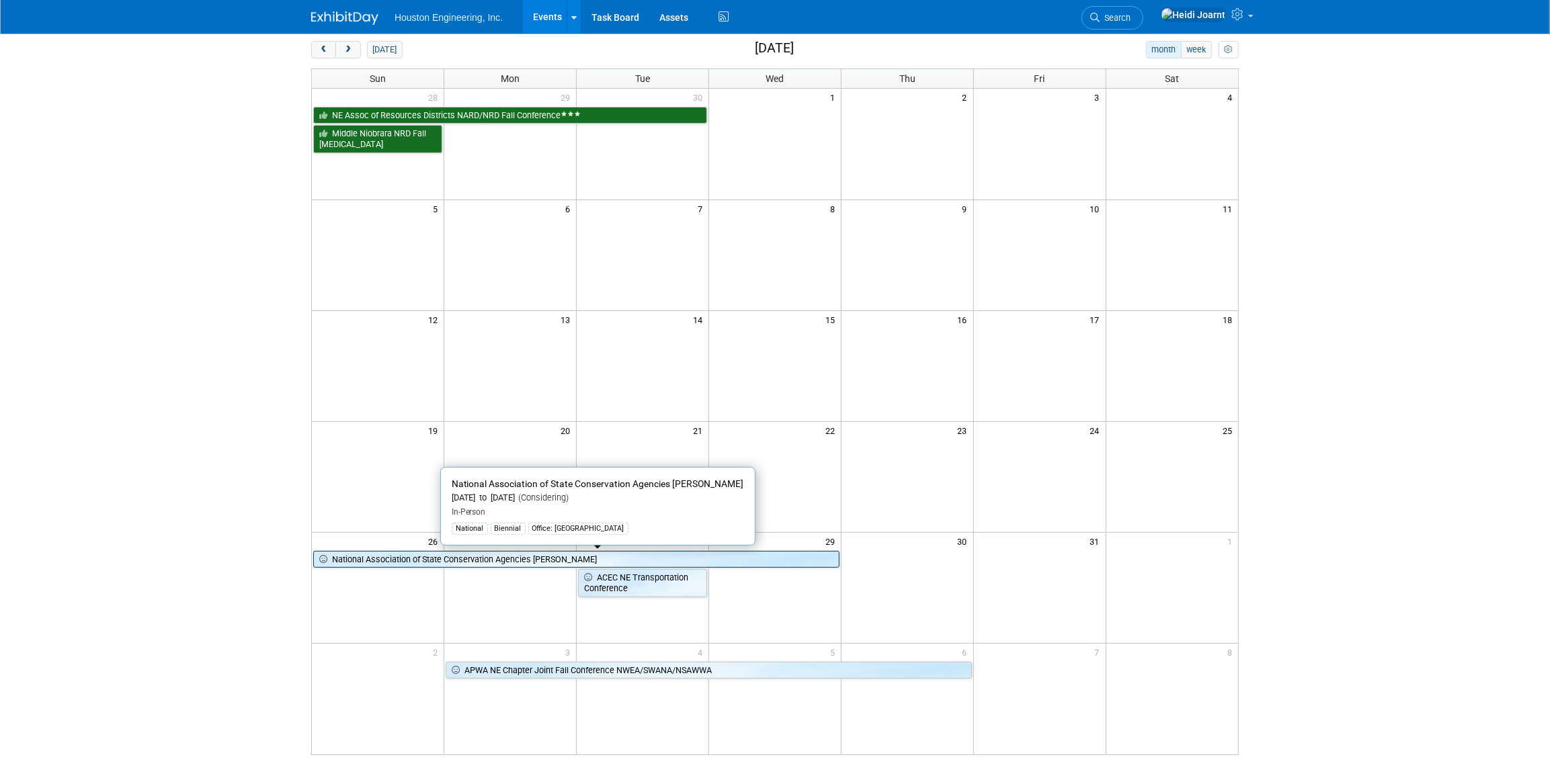
click at [434, 558] on link "National Association of State Conservation Agencies [PERSON_NAME]" at bounding box center [576, 560] width 526 height 17
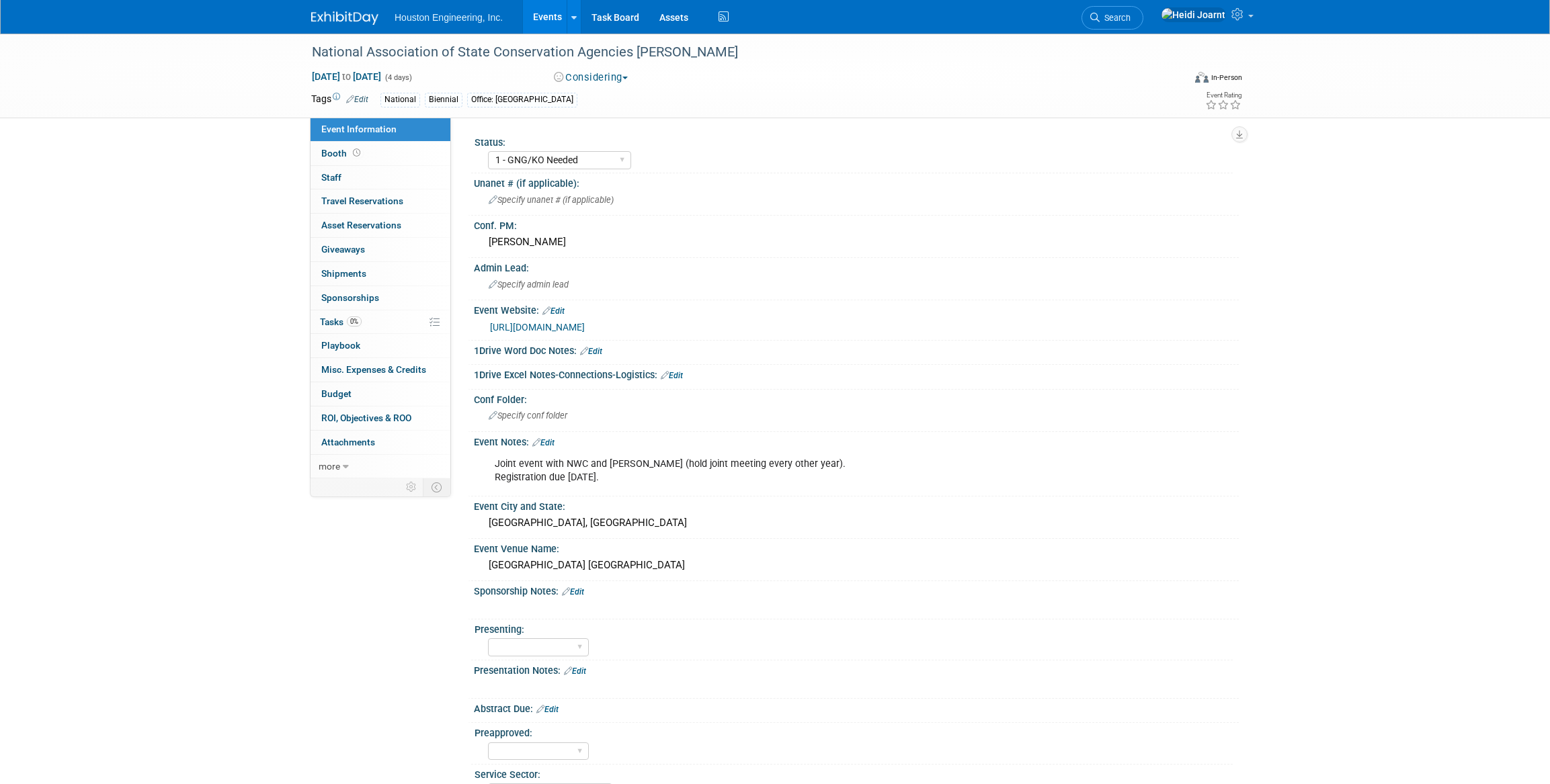
select select "1 - GNG/KO Needed"
select select "Environmental"
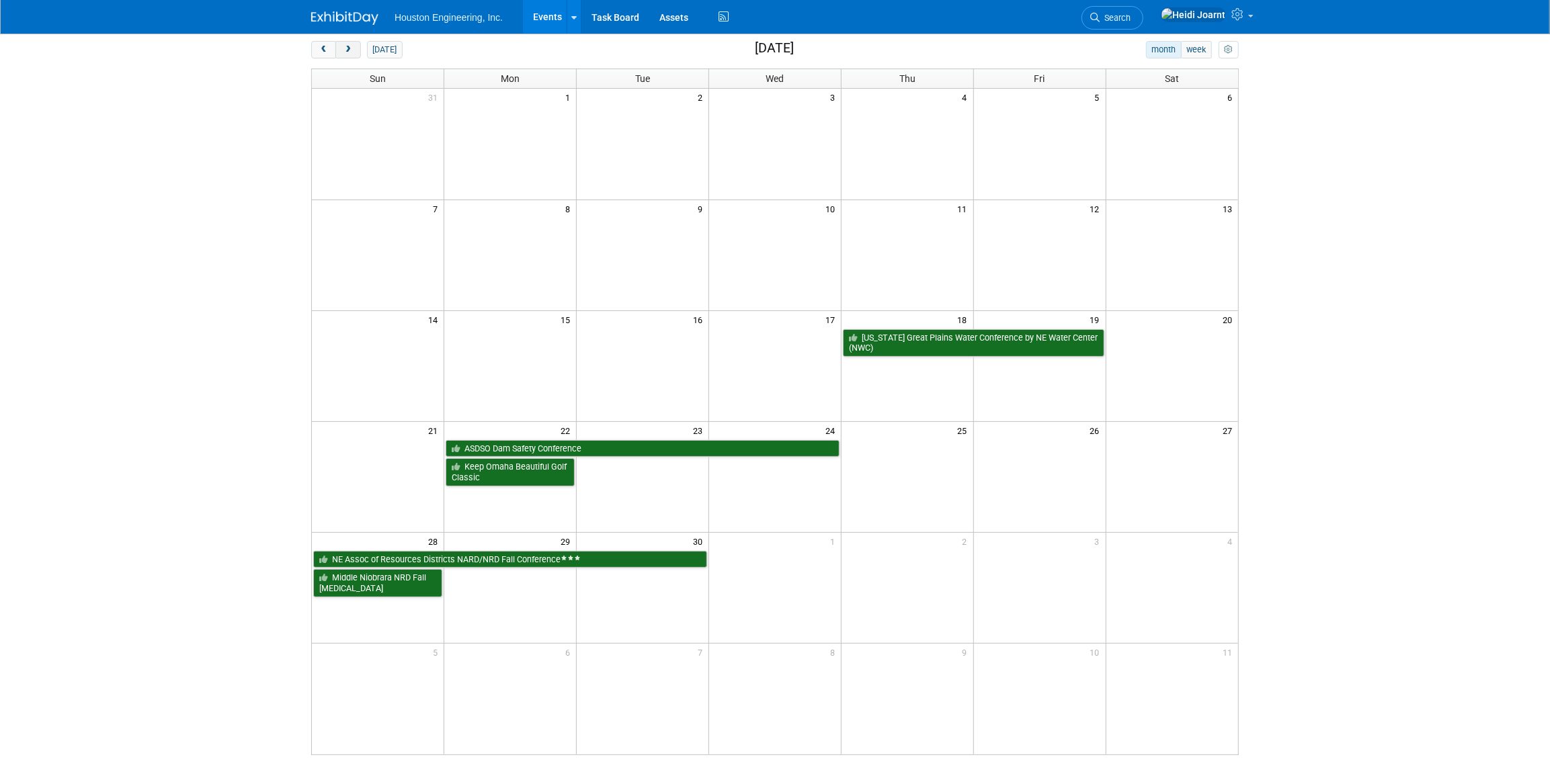
click at [351, 53] on button "next" at bounding box center [348, 50] width 25 height 17
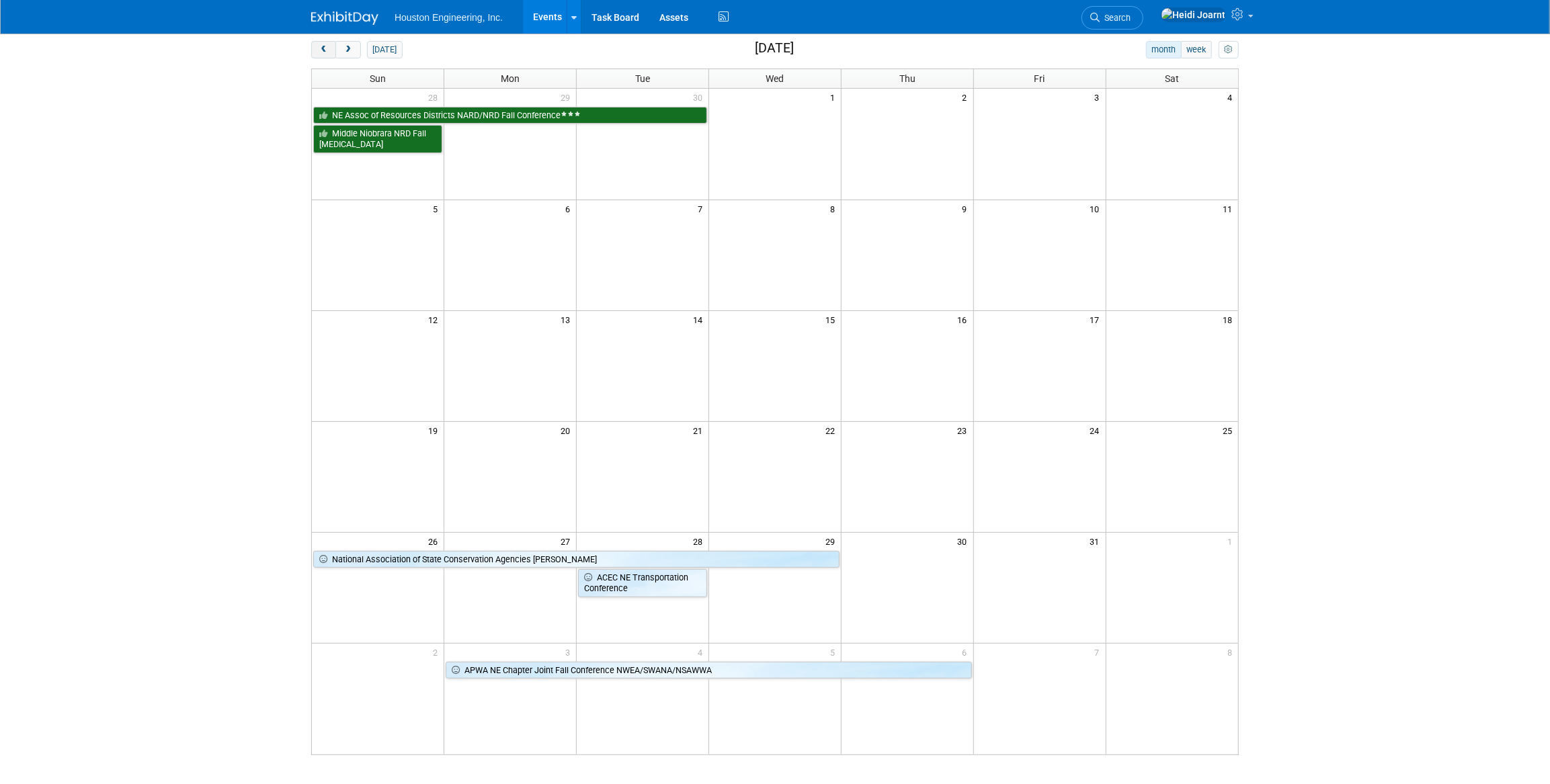
click at [315, 47] on button "prev" at bounding box center [323, 50] width 25 height 17
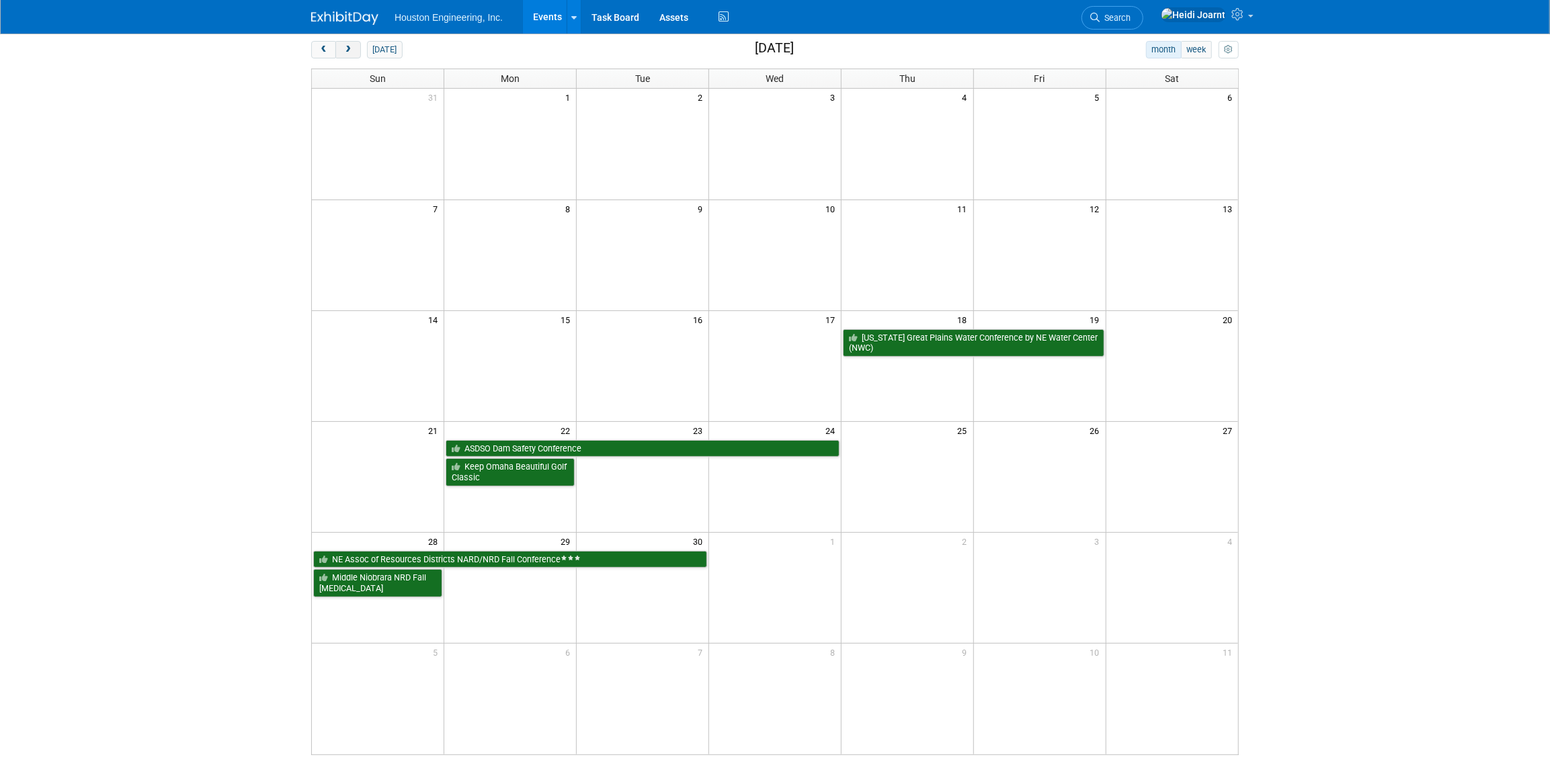
click at [348, 52] on span "next" at bounding box center [348, 50] width 10 height 9
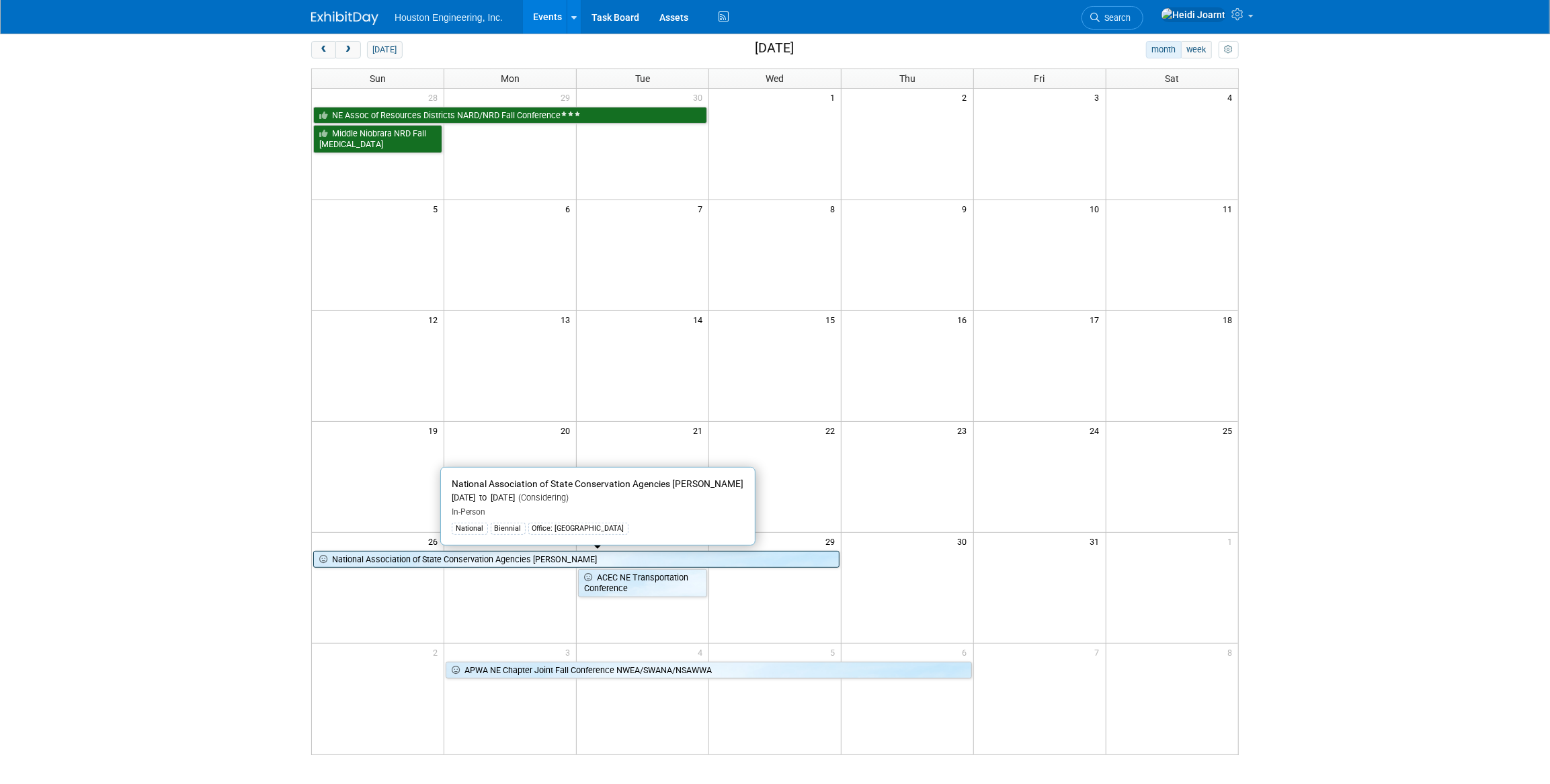
click at [500, 558] on link "National Association of State Conservation Agencies [PERSON_NAME]" at bounding box center [576, 560] width 526 height 17
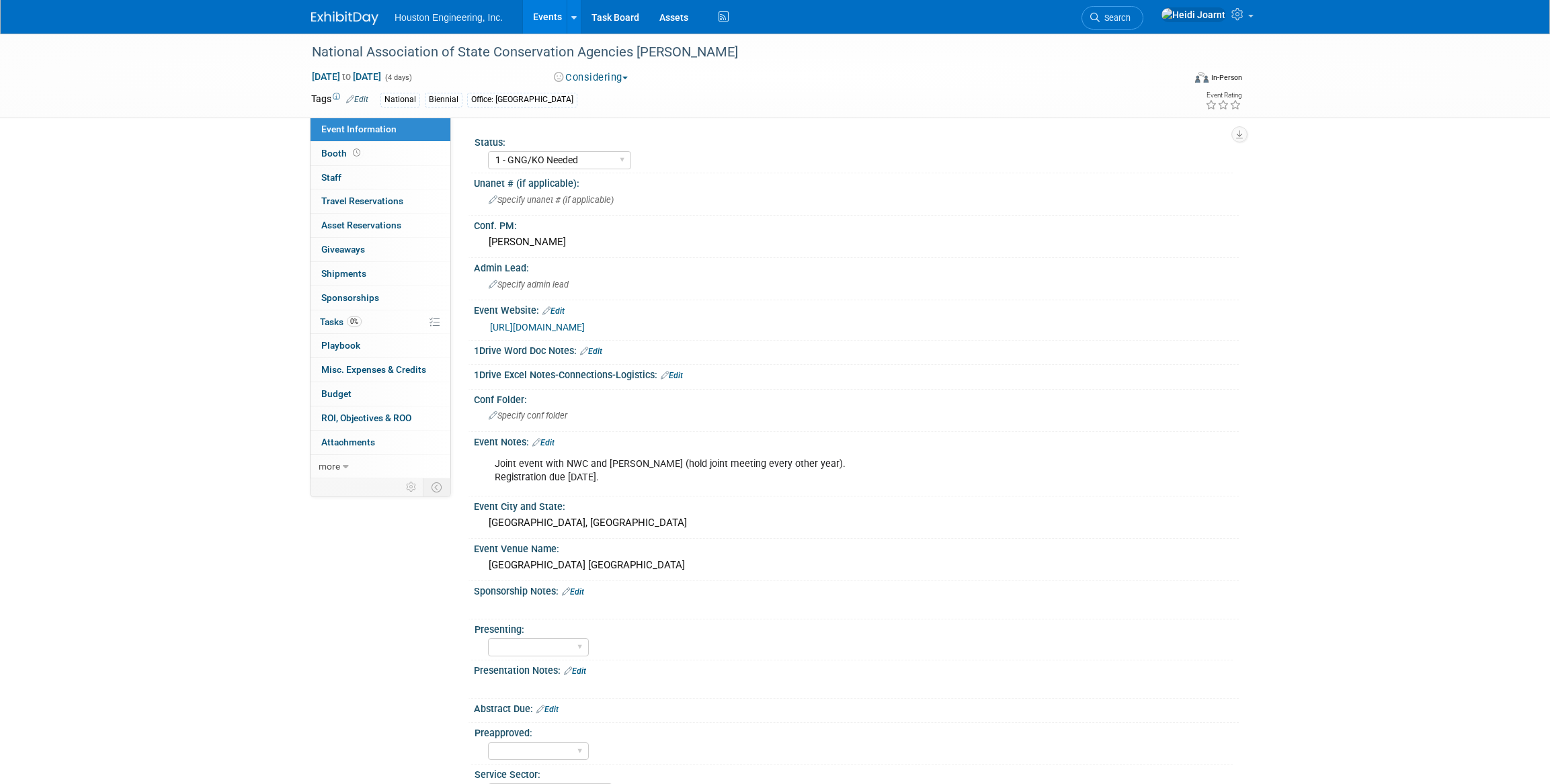
select select "1 - GNG/KO Needed"
select select "Environmental"
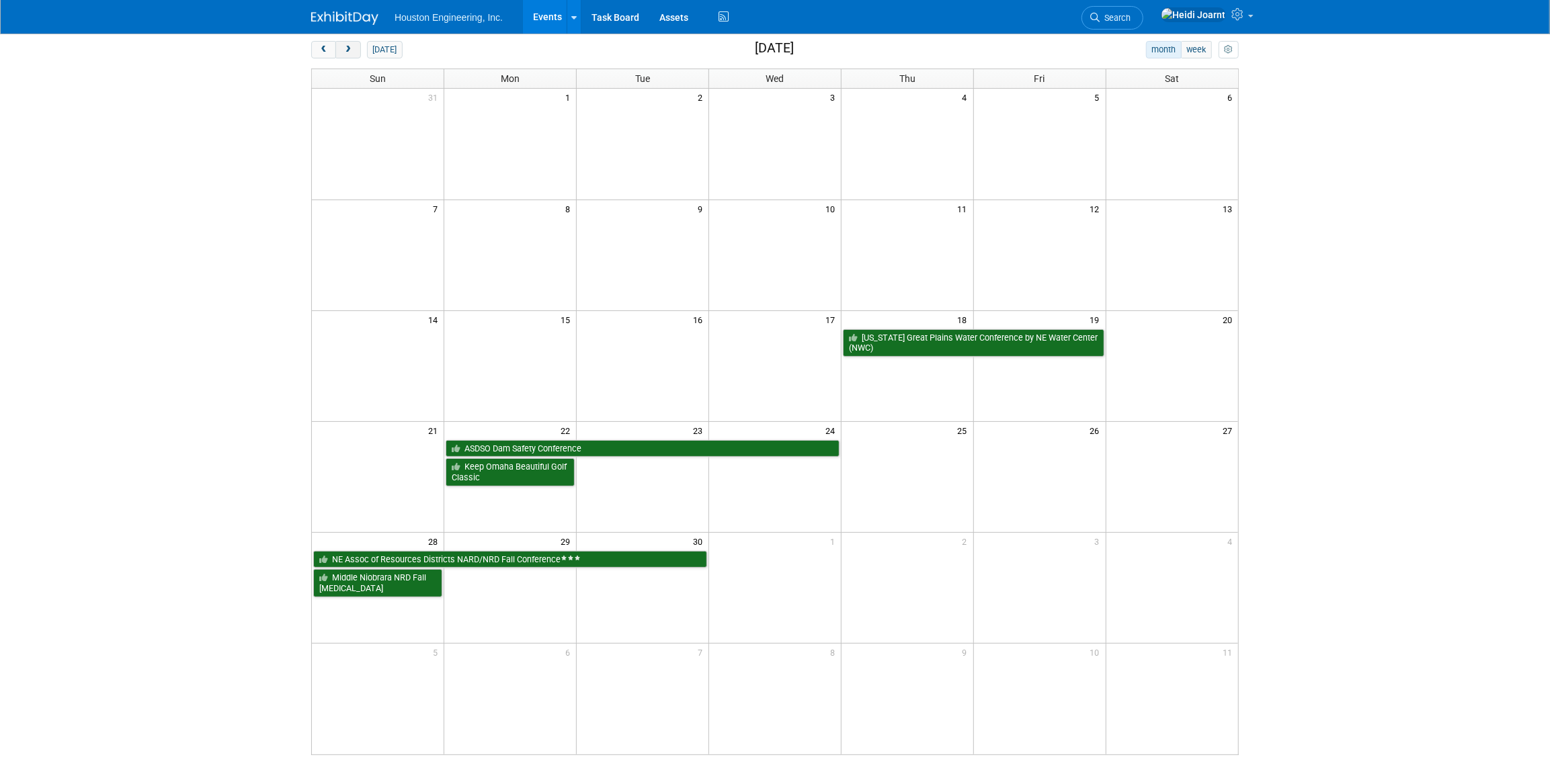
click at [336, 47] on button "next" at bounding box center [348, 50] width 25 height 17
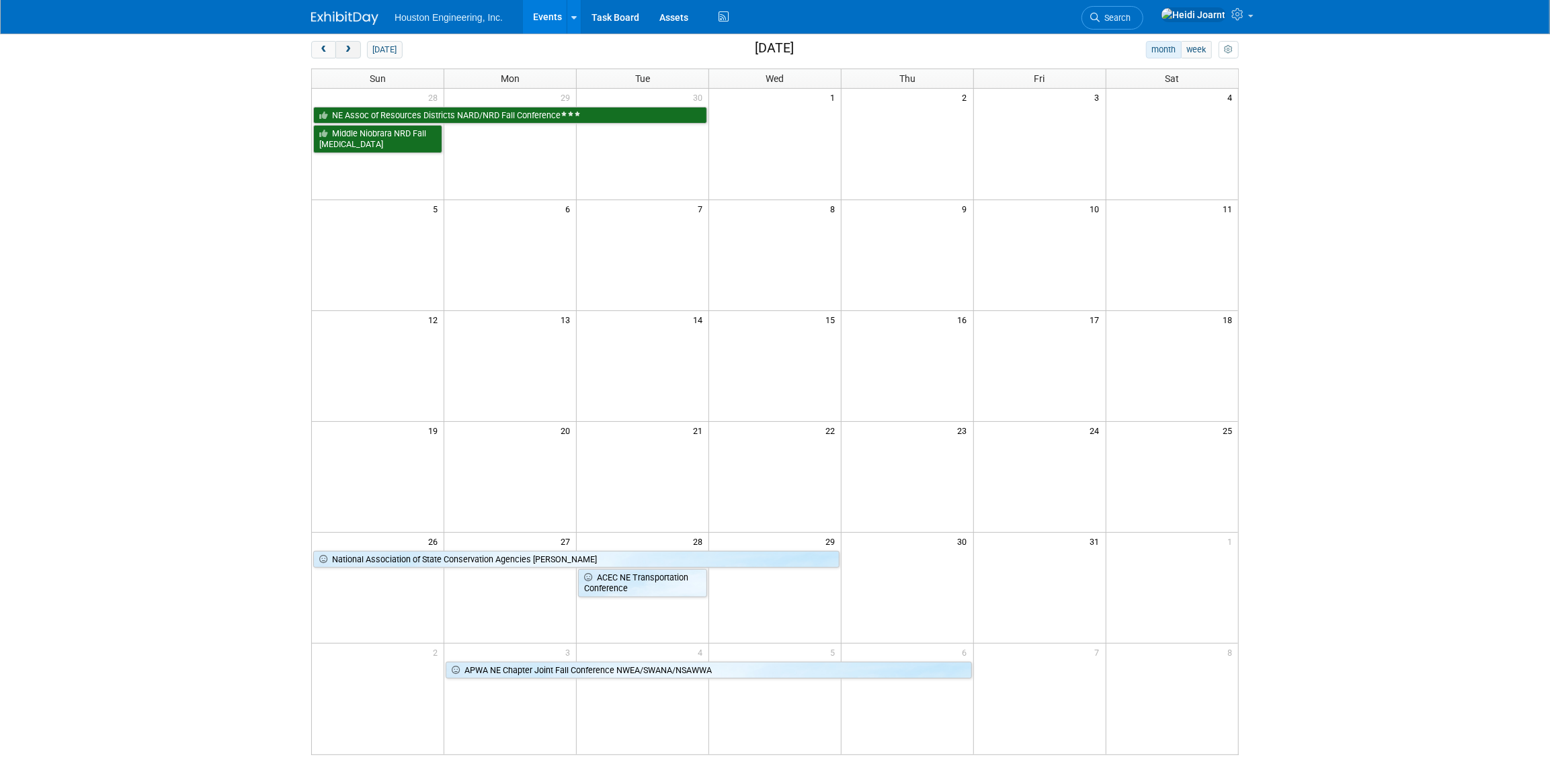
click at [350, 53] on button "next" at bounding box center [348, 50] width 25 height 17
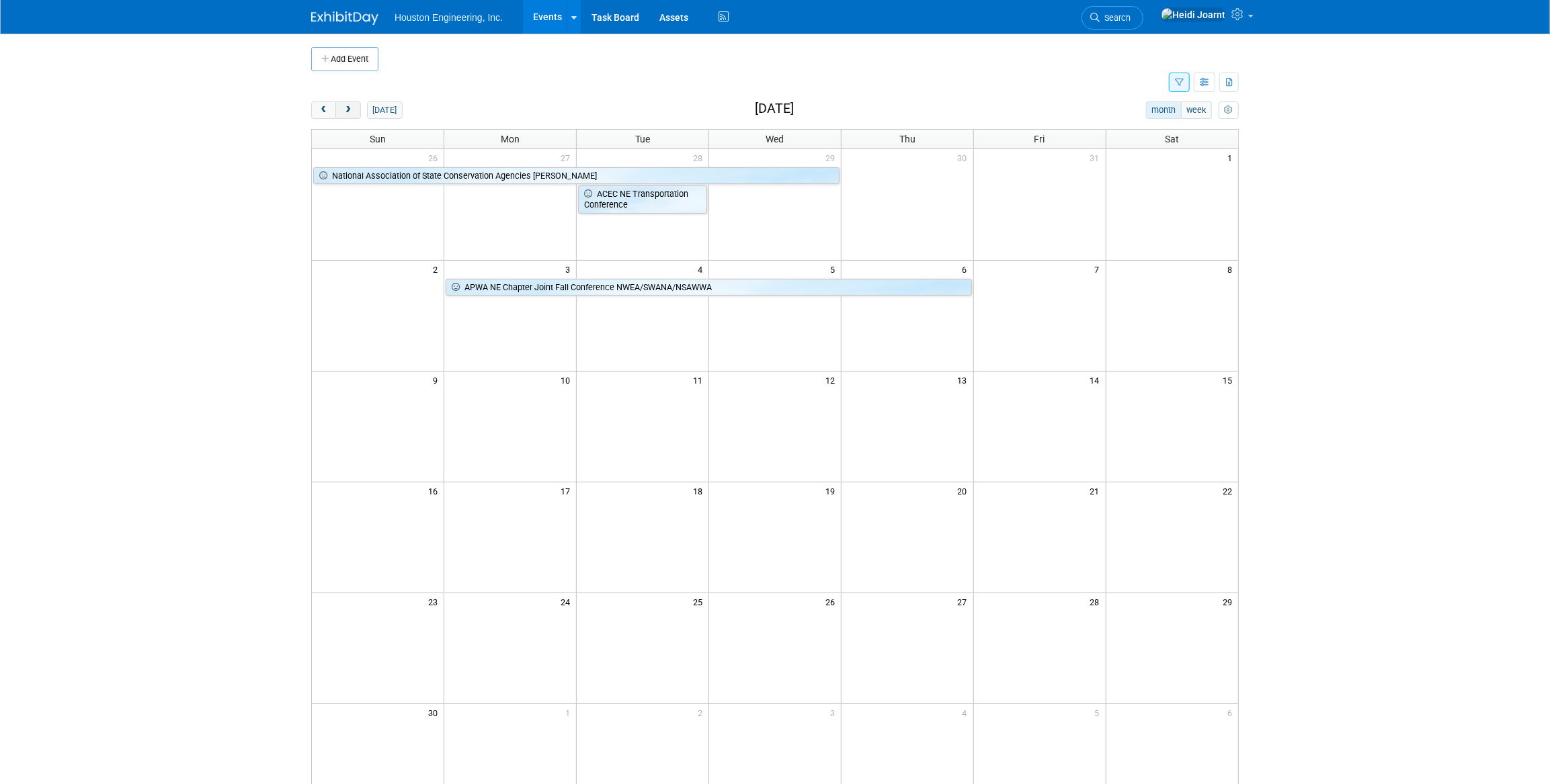
click at [348, 112] on span "next" at bounding box center [348, 110] width 10 height 9
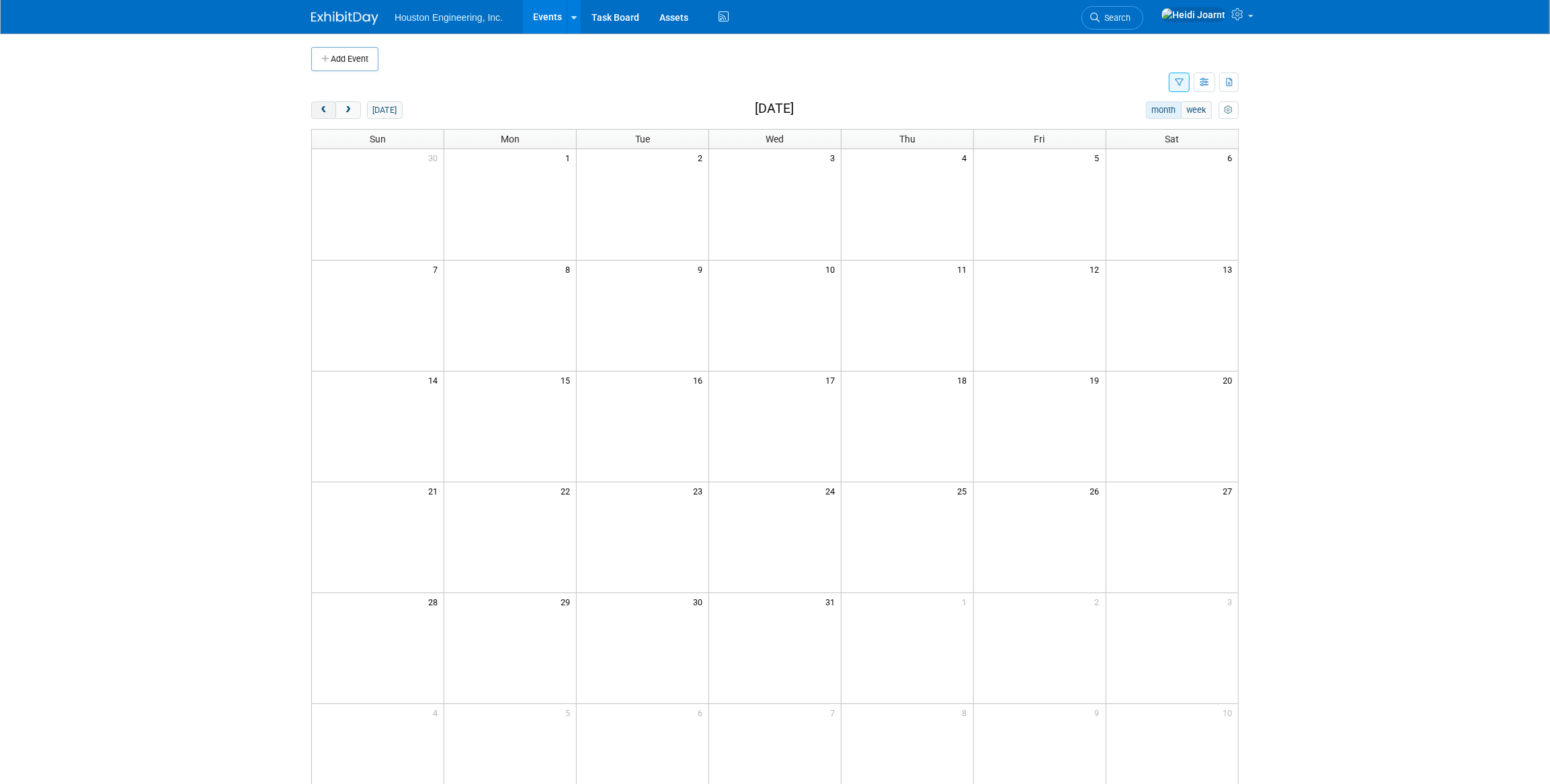
click at [321, 112] on span "prev" at bounding box center [323, 110] width 10 height 9
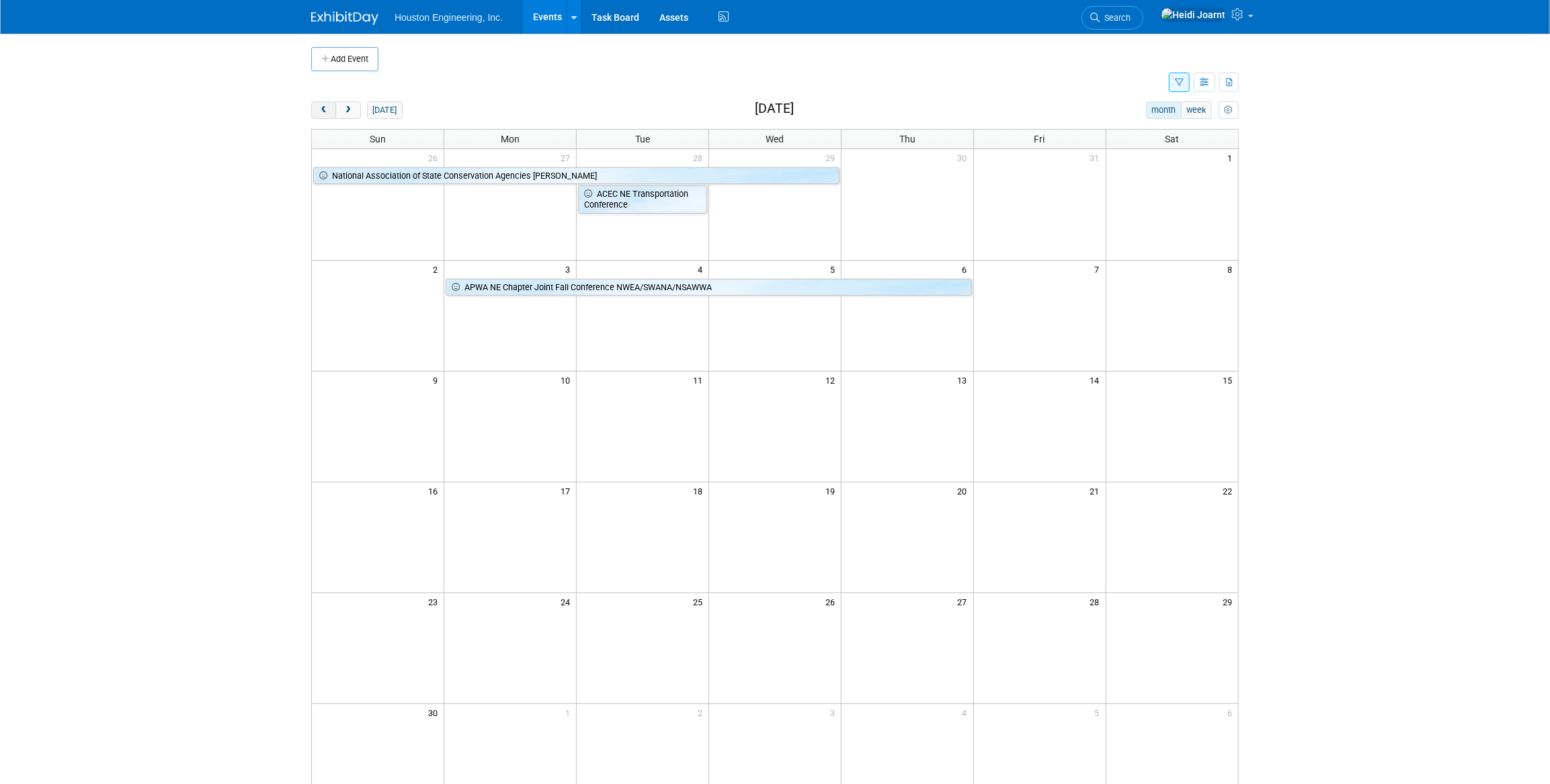
click at [327, 108] on span "prev" at bounding box center [323, 110] width 10 height 9
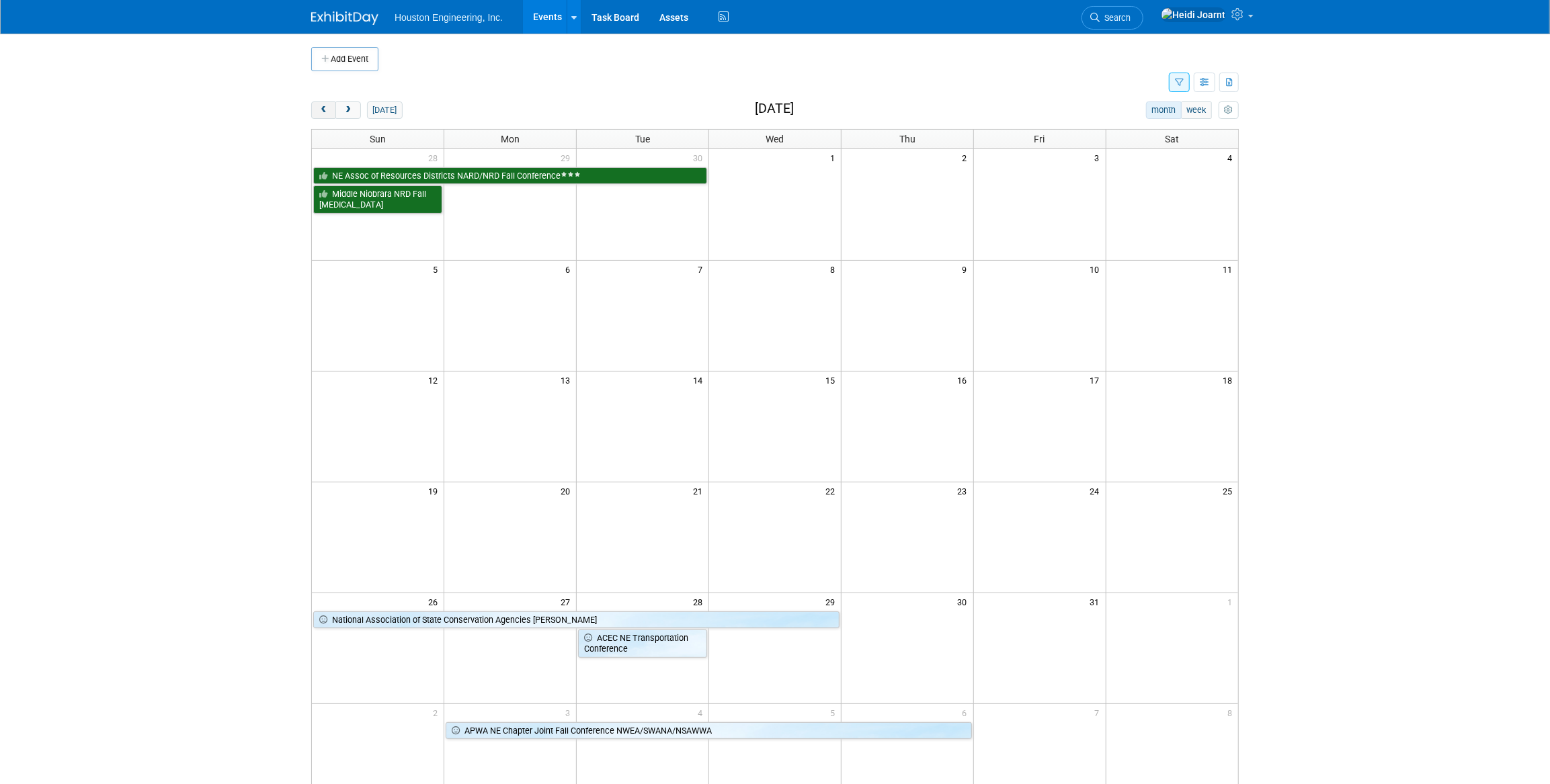
click at [324, 106] on span "prev" at bounding box center [323, 110] width 10 height 9
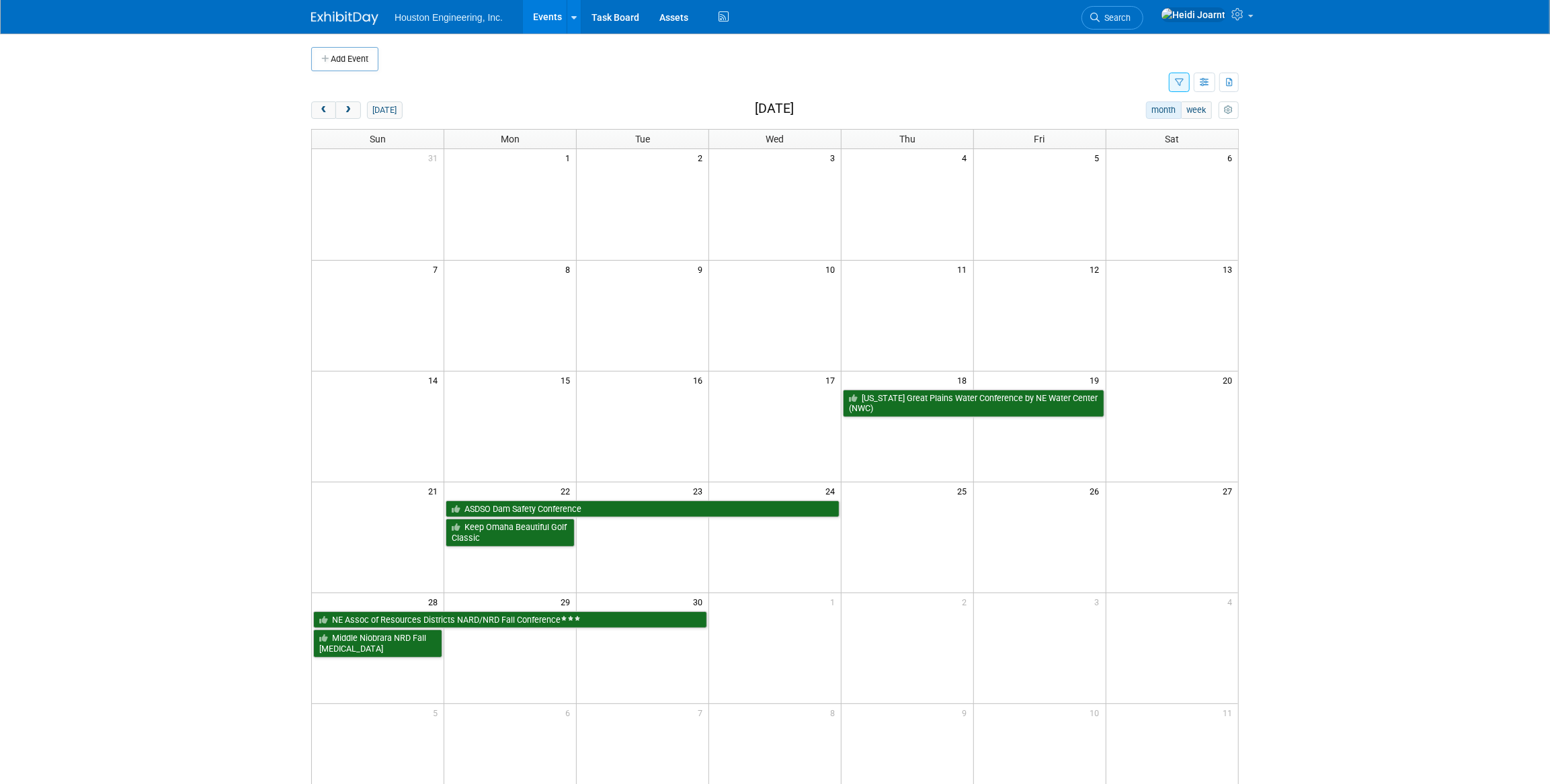
click at [1183, 90] on button "button" at bounding box center [1179, 82] width 21 height 20
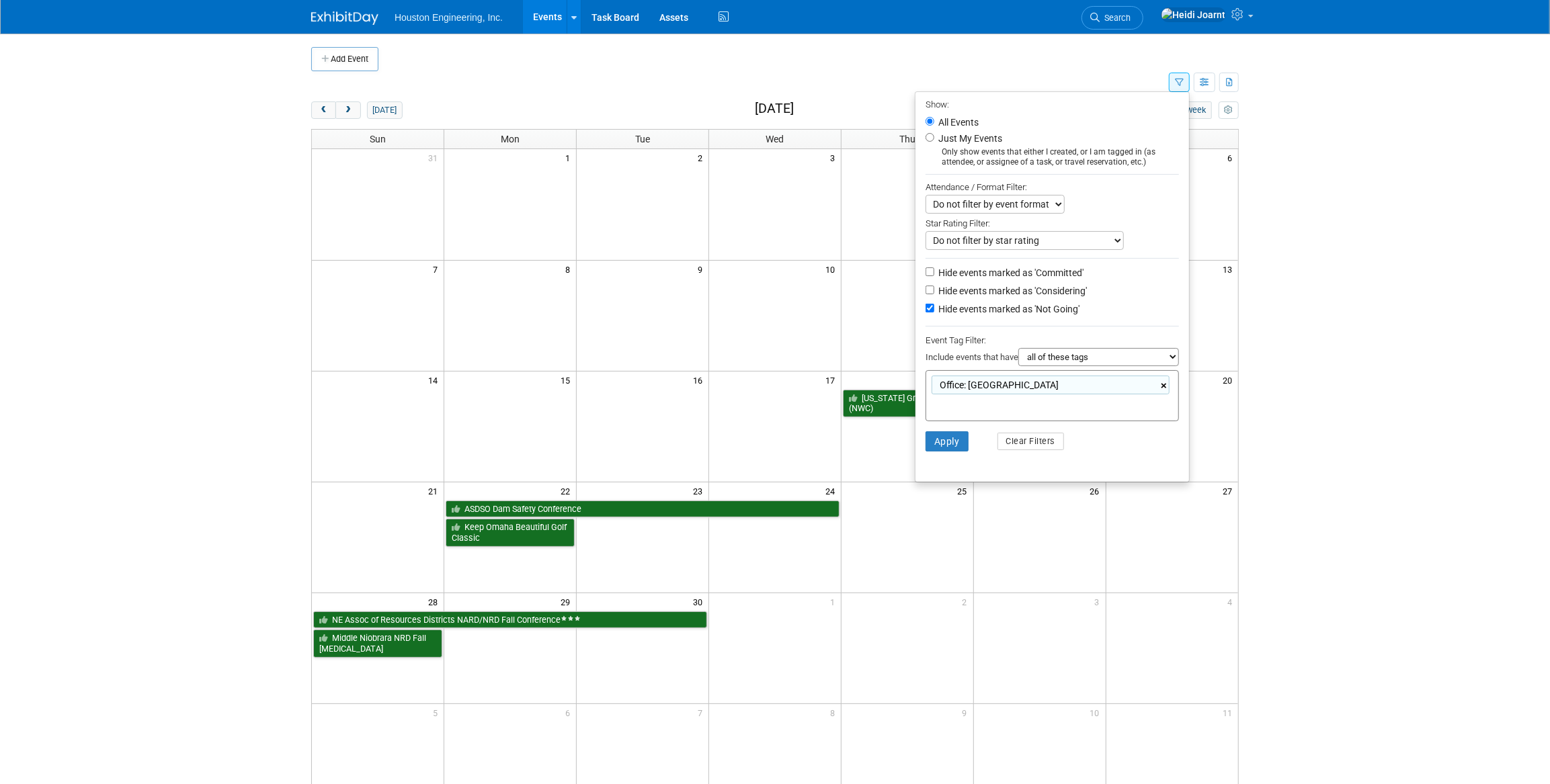
click at [1167, 388] on link "×" at bounding box center [1164, 386] width 9 height 16
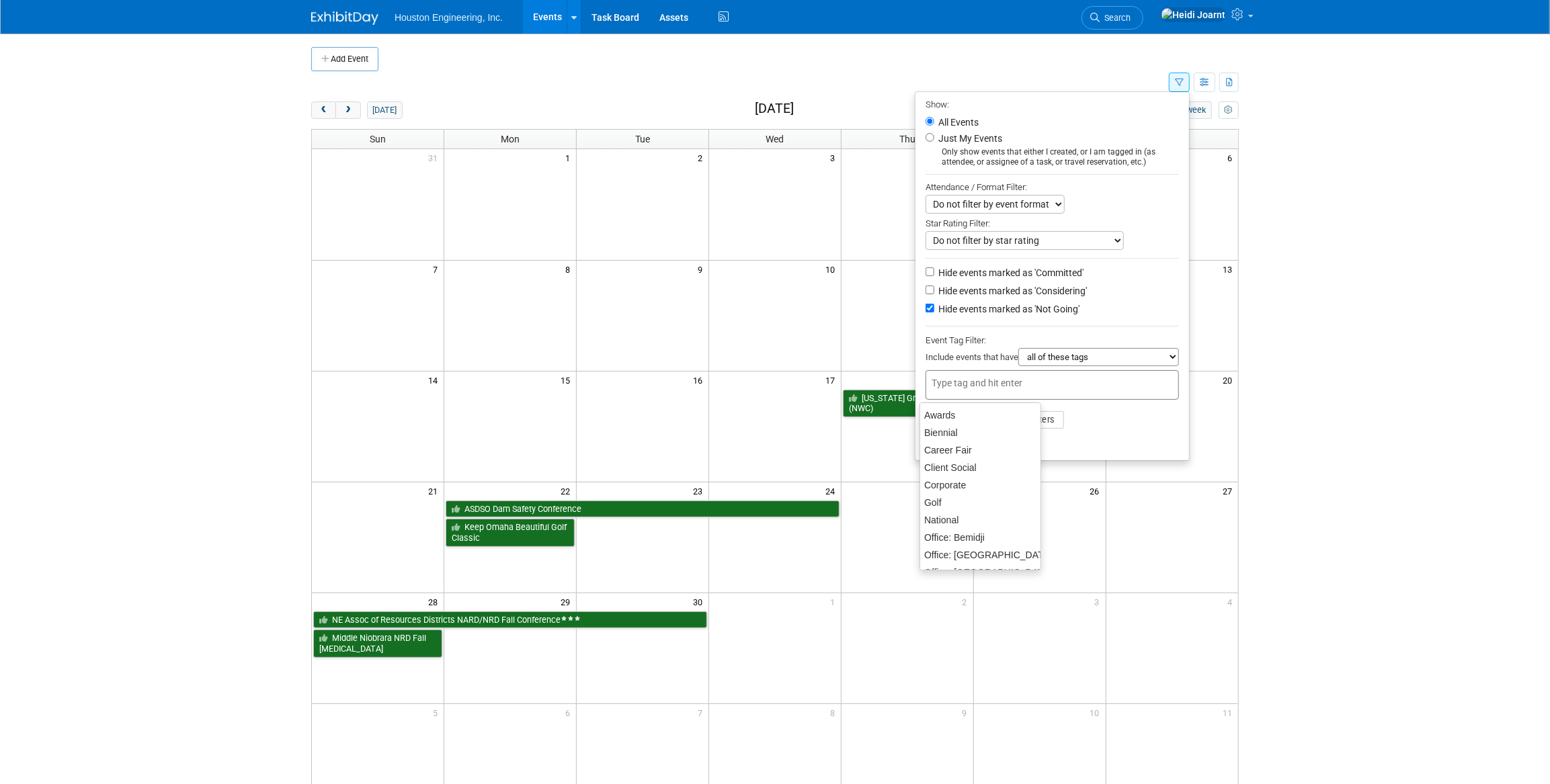
click at [1147, 425] on li "Apply Clear Filters" at bounding box center [1051, 420] width 273 height 41
click at [1106, 72] on td at bounding box center [740, 83] width 857 height 23
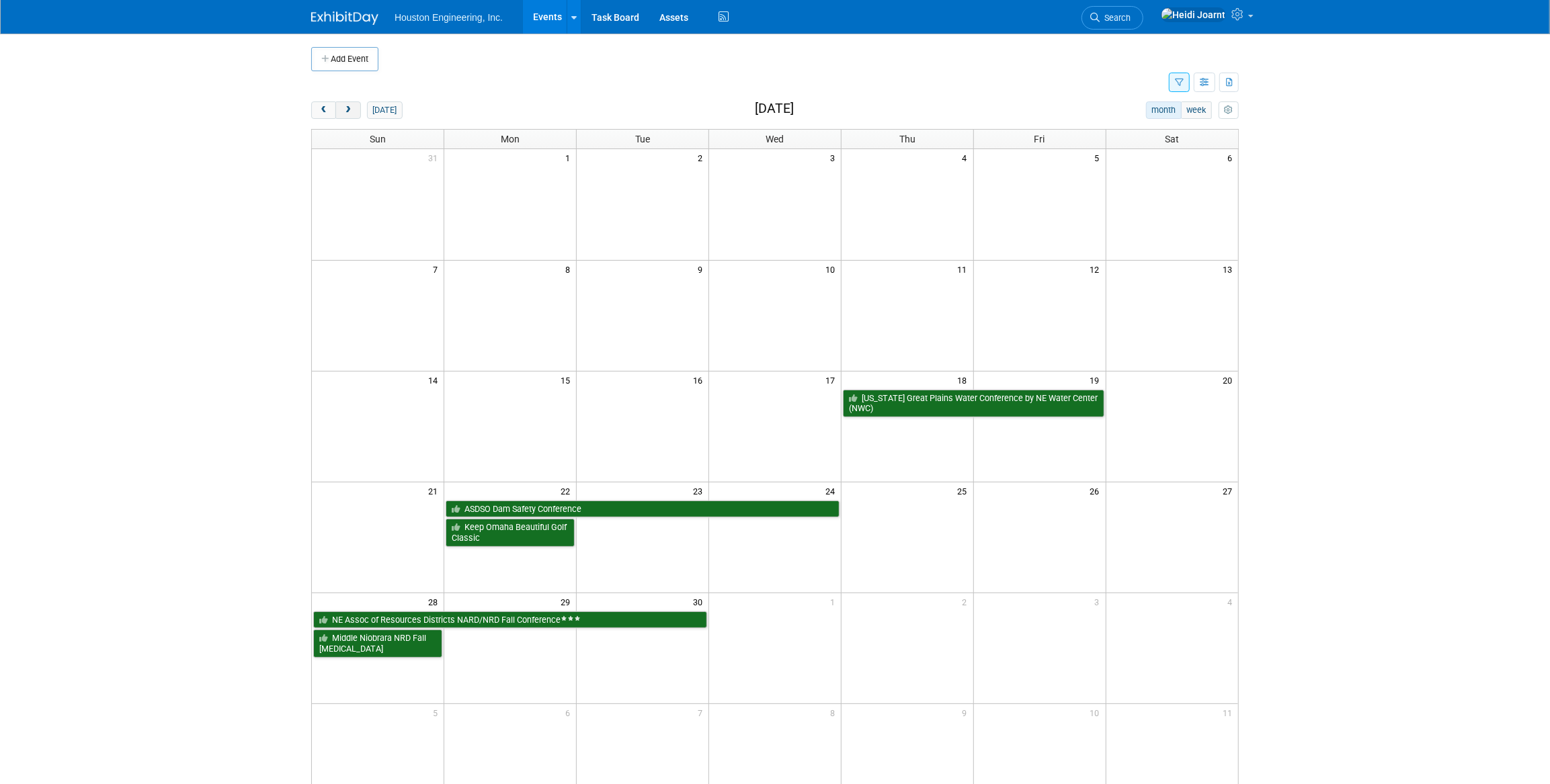
click at [348, 102] on button "next" at bounding box center [348, 110] width 25 height 17
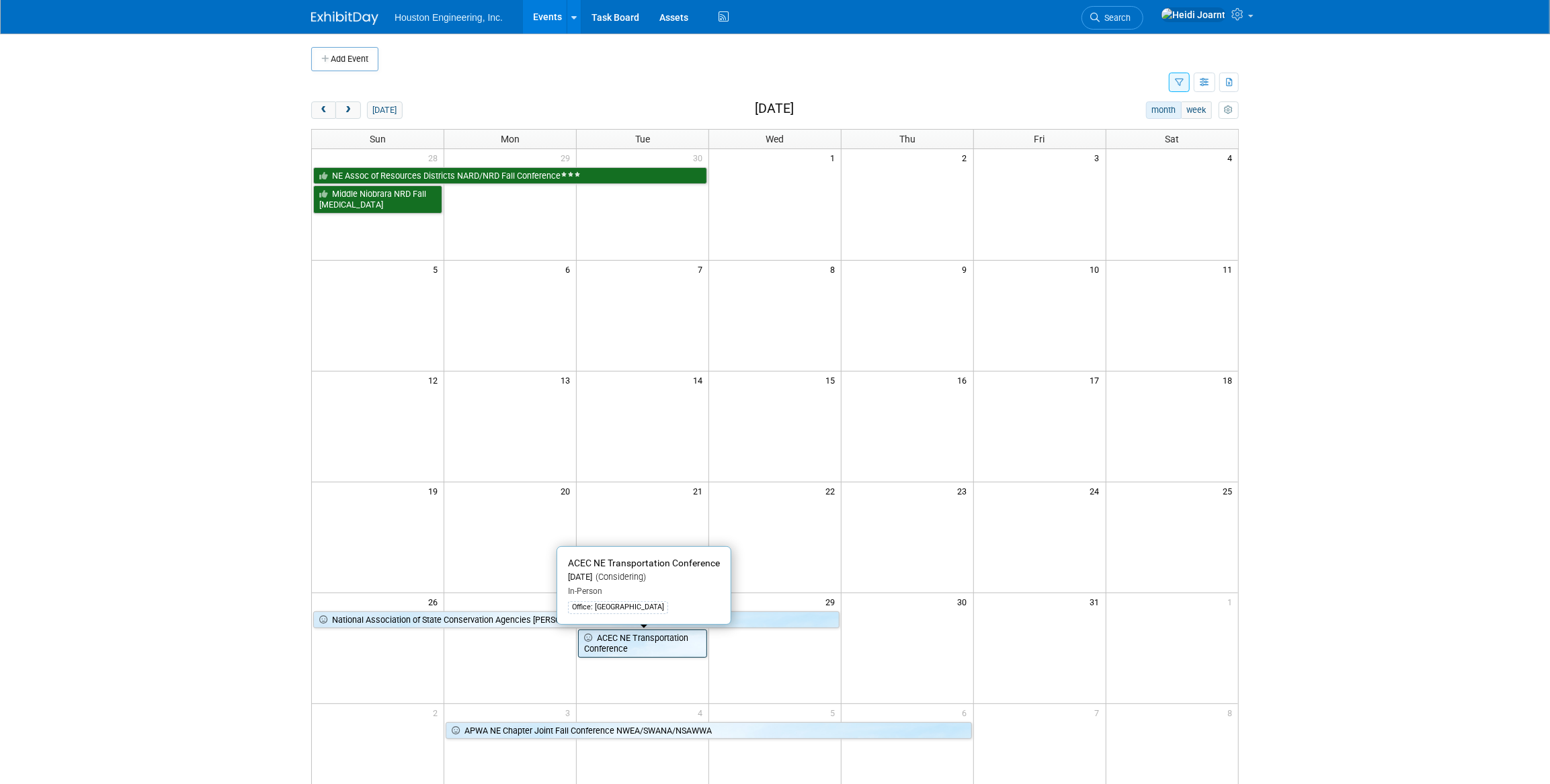
click at [640, 647] on link "ACEC NE Transportation Conference" at bounding box center [643, 643] width 129 height 28
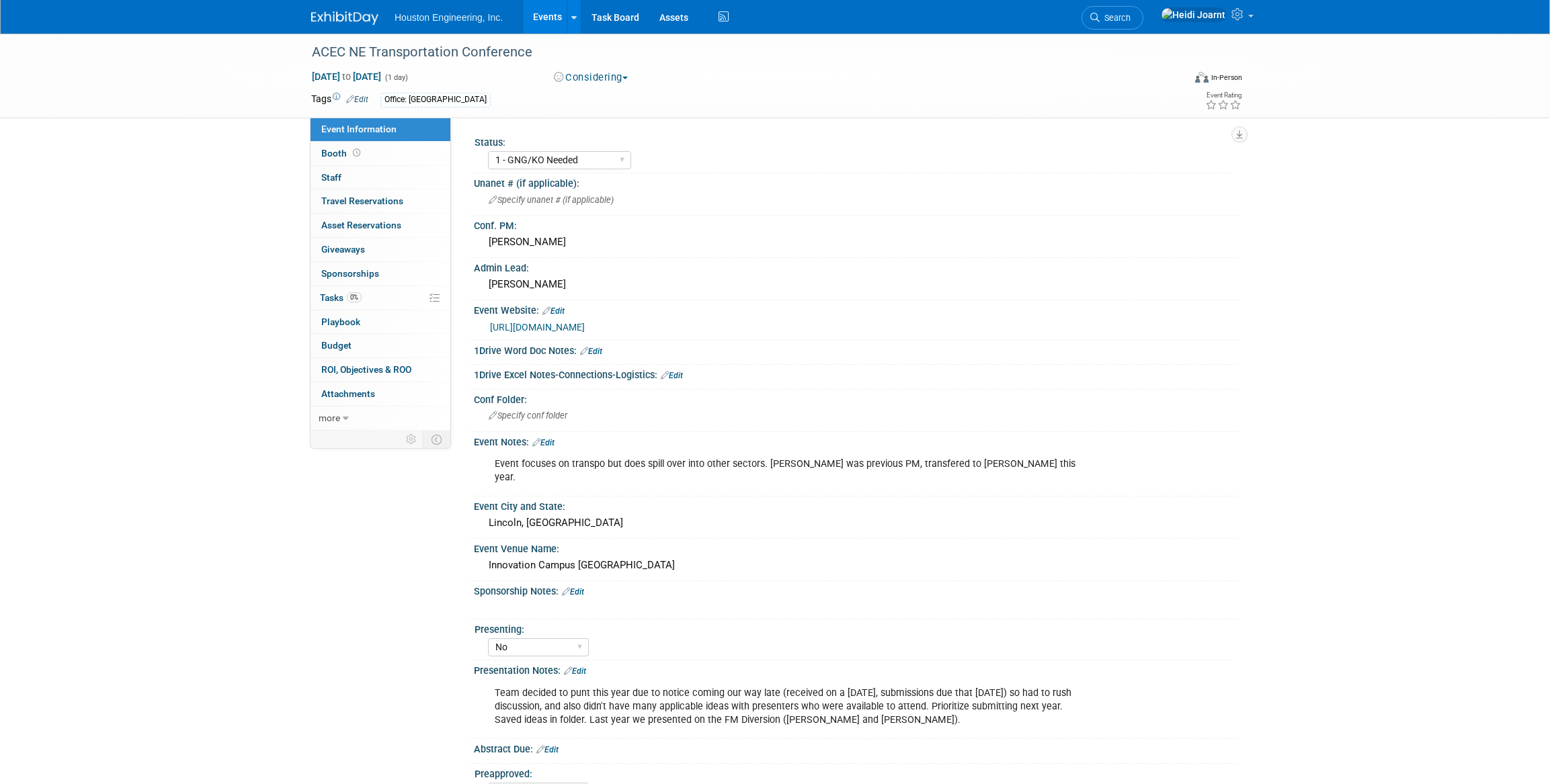
select select "1 - GNG/KO Needed"
select select "No"
select select "Multi-sector/Any/All"
drag, startPoint x: 929, startPoint y: 461, endPoint x: 1011, endPoint y: 462, distance: 82.0
click at [1011, 462] on div "Event focuses on transpo but does spill over into other sectors. Lindy was prev…" at bounding box center [788, 471] width 606 height 41
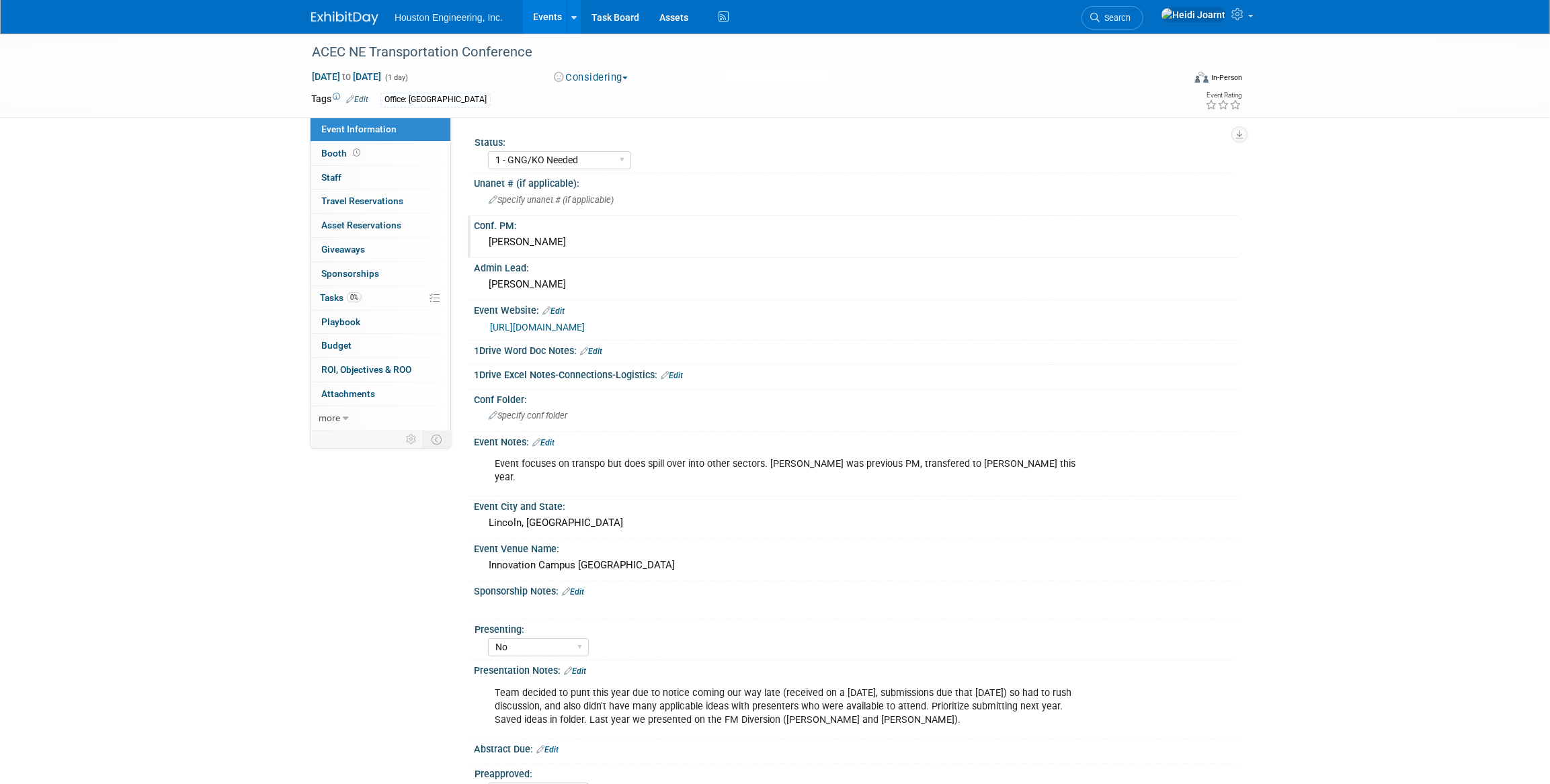
click at [587, 245] on div "Whit Thomas" at bounding box center [856, 242] width 744 height 21
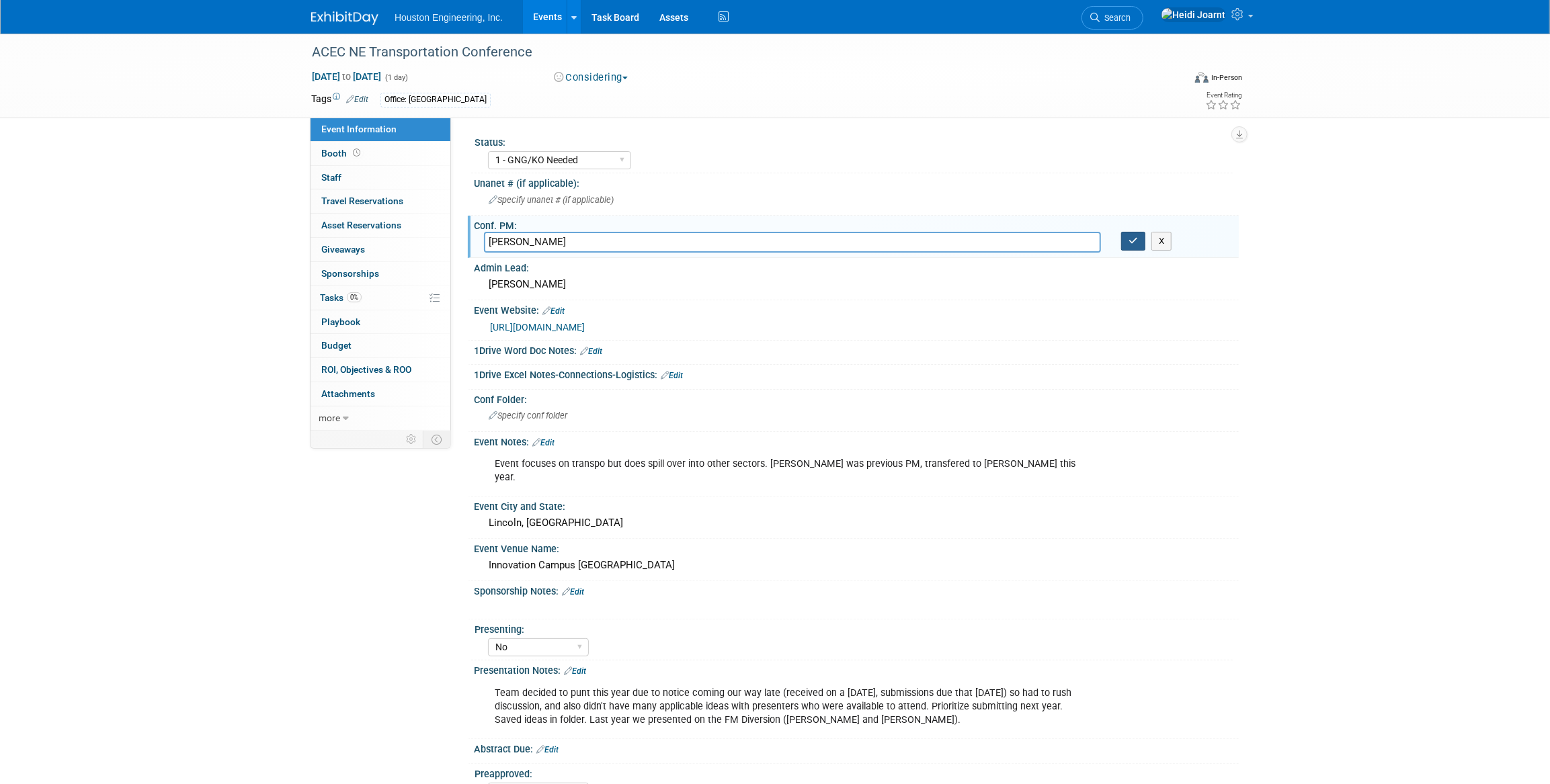
click at [1138, 248] on button "button" at bounding box center [1133, 241] width 24 height 19
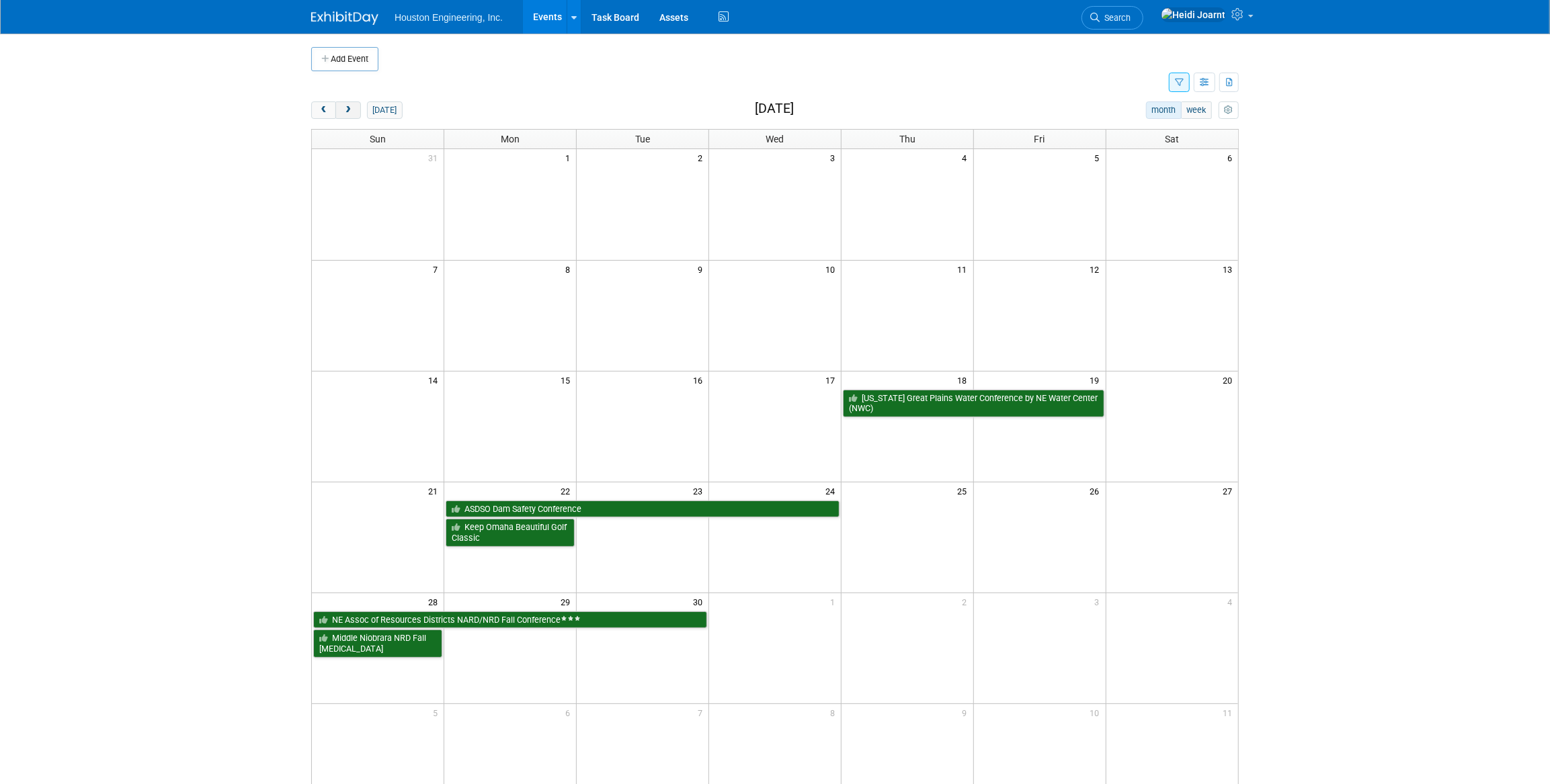
click at [348, 114] on span "next" at bounding box center [348, 110] width 10 height 9
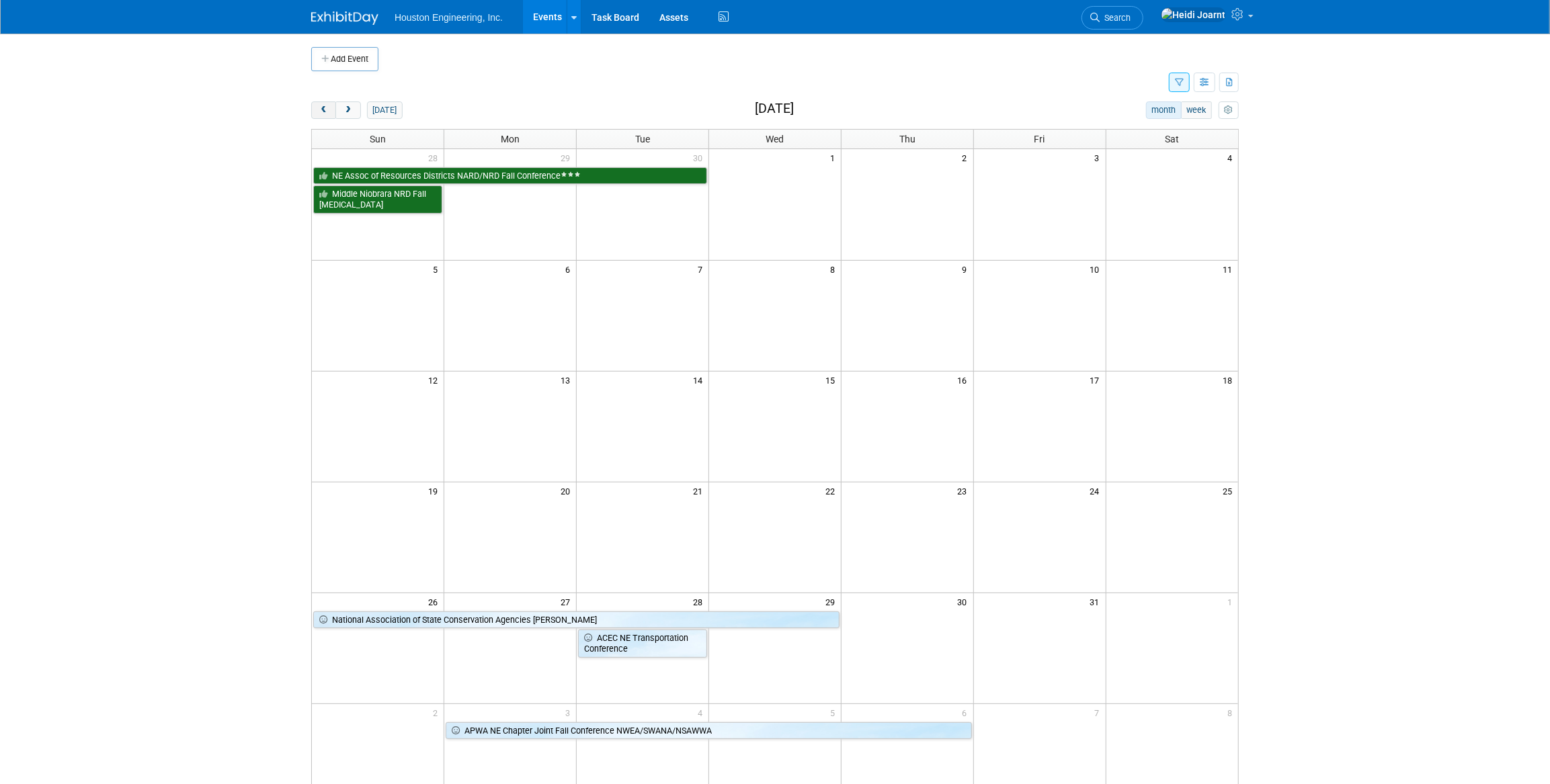
click at [329, 114] on button "prev" at bounding box center [323, 110] width 25 height 17
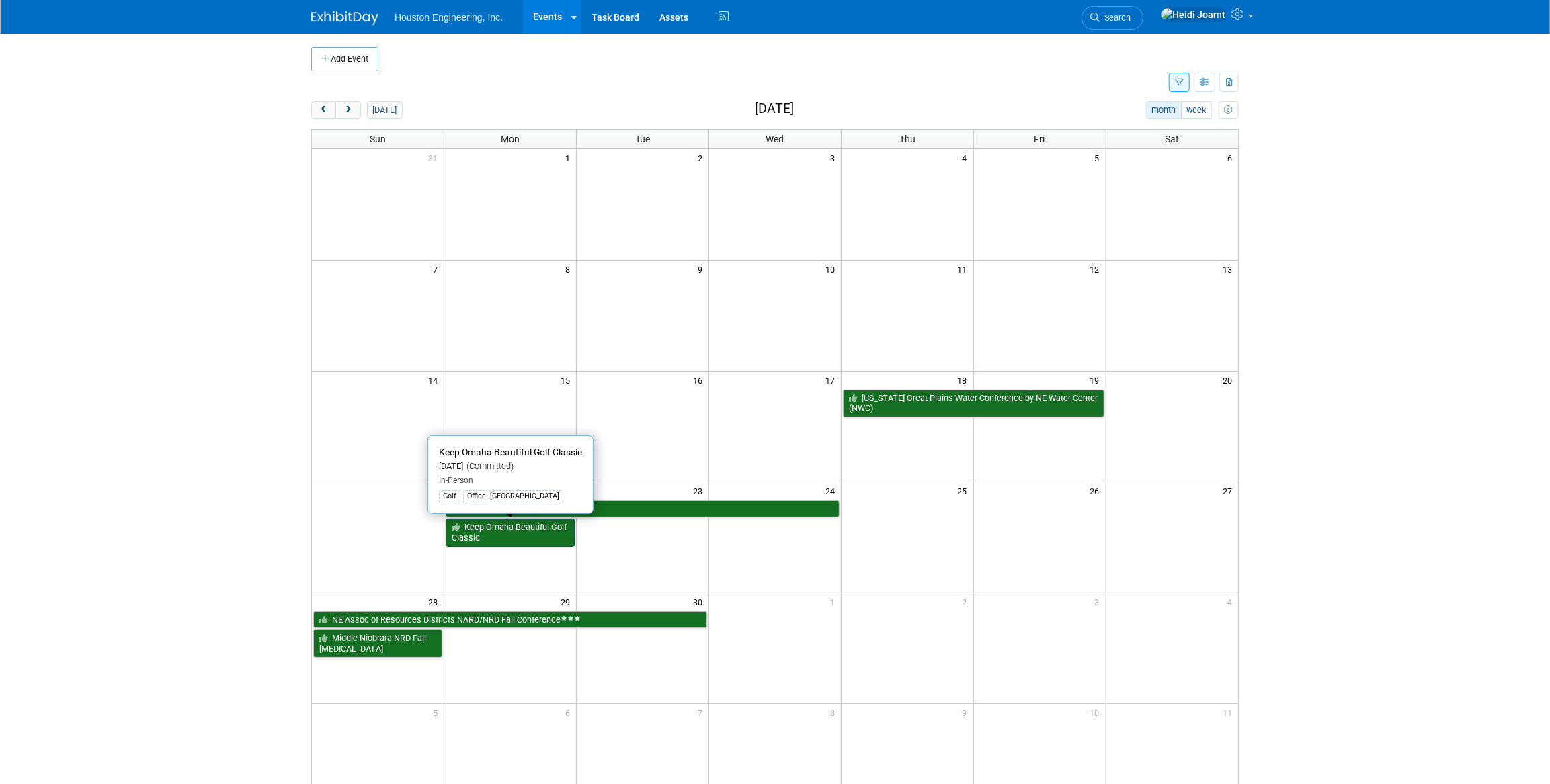
click at [491, 532] on link "Keep Omaha Beautiful Golf Classic" at bounding box center [511, 532] width 129 height 28
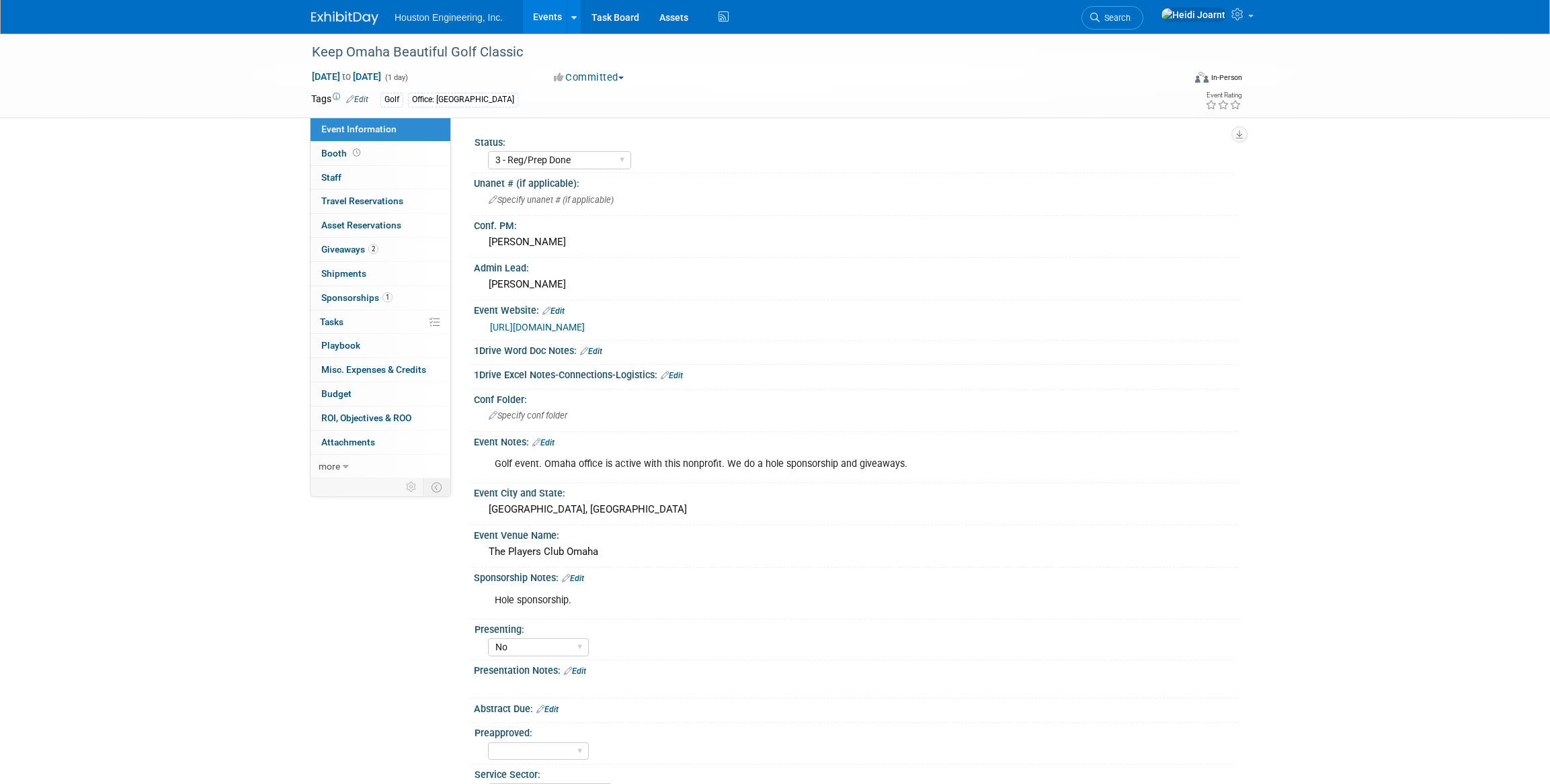
select select "3 - Reg/Prep Done"
select select "No"
click at [544, 19] on link "Events" at bounding box center [547, 16] width 49 height 34
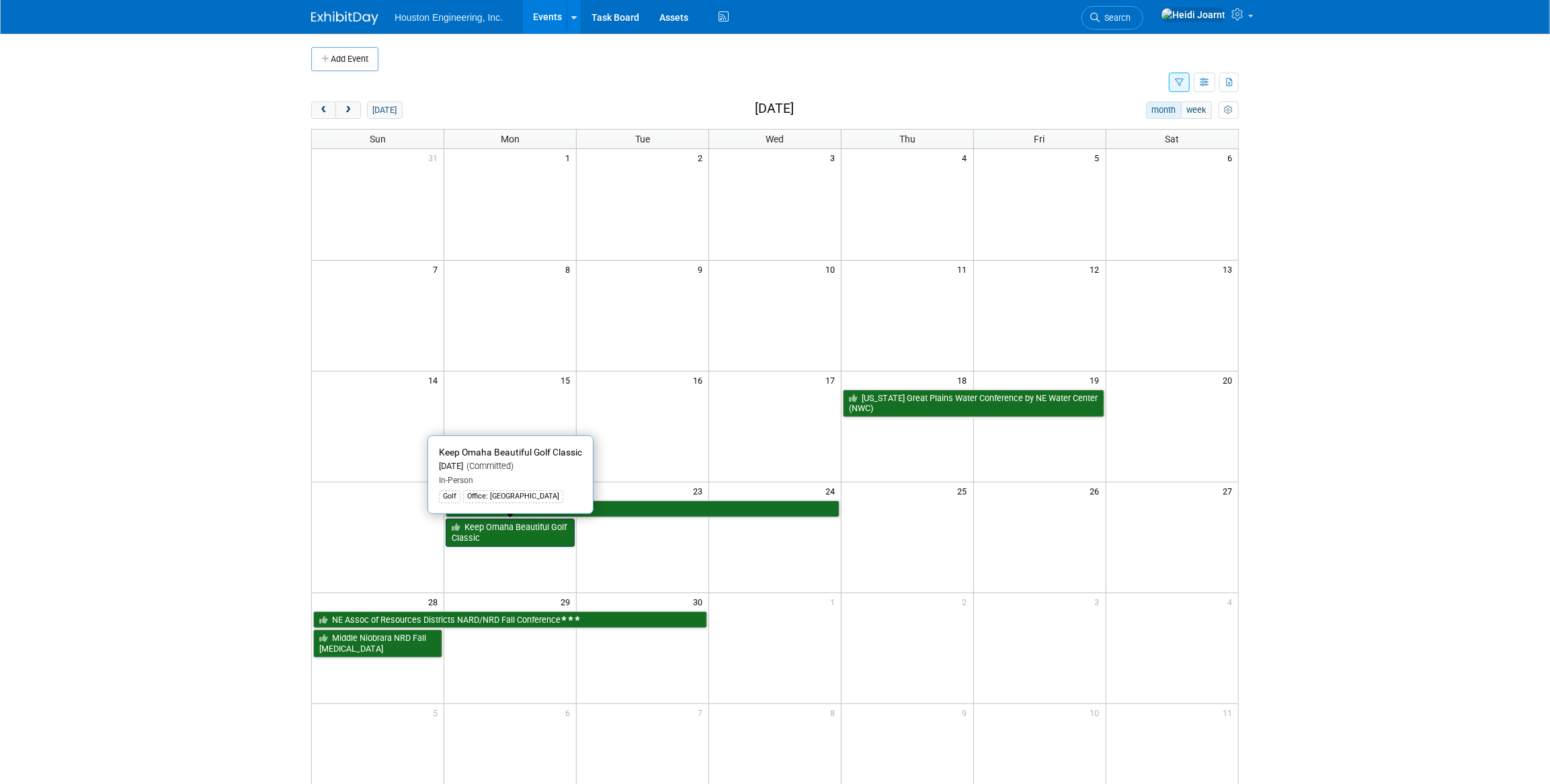
click at [573, 543] on link "Keep Omaha Beautiful Golf Classic" at bounding box center [511, 532] width 129 height 28
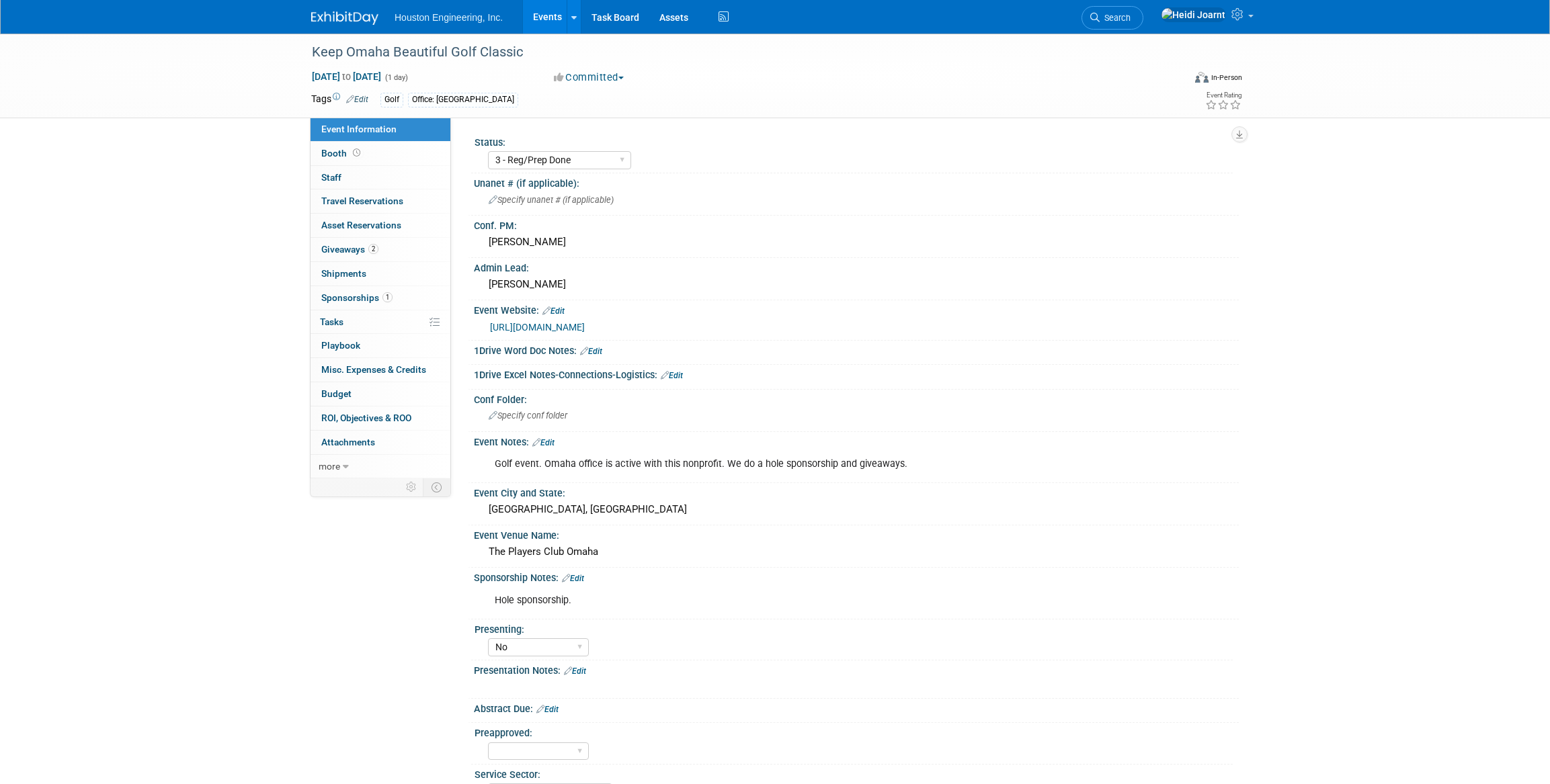
select select "3 - Reg/Prep Done"
select select "No"
click at [585, 328] on link "[URL][DOMAIN_NAME]" at bounding box center [537, 327] width 95 height 10
click at [542, 16] on link "Events" at bounding box center [547, 16] width 49 height 34
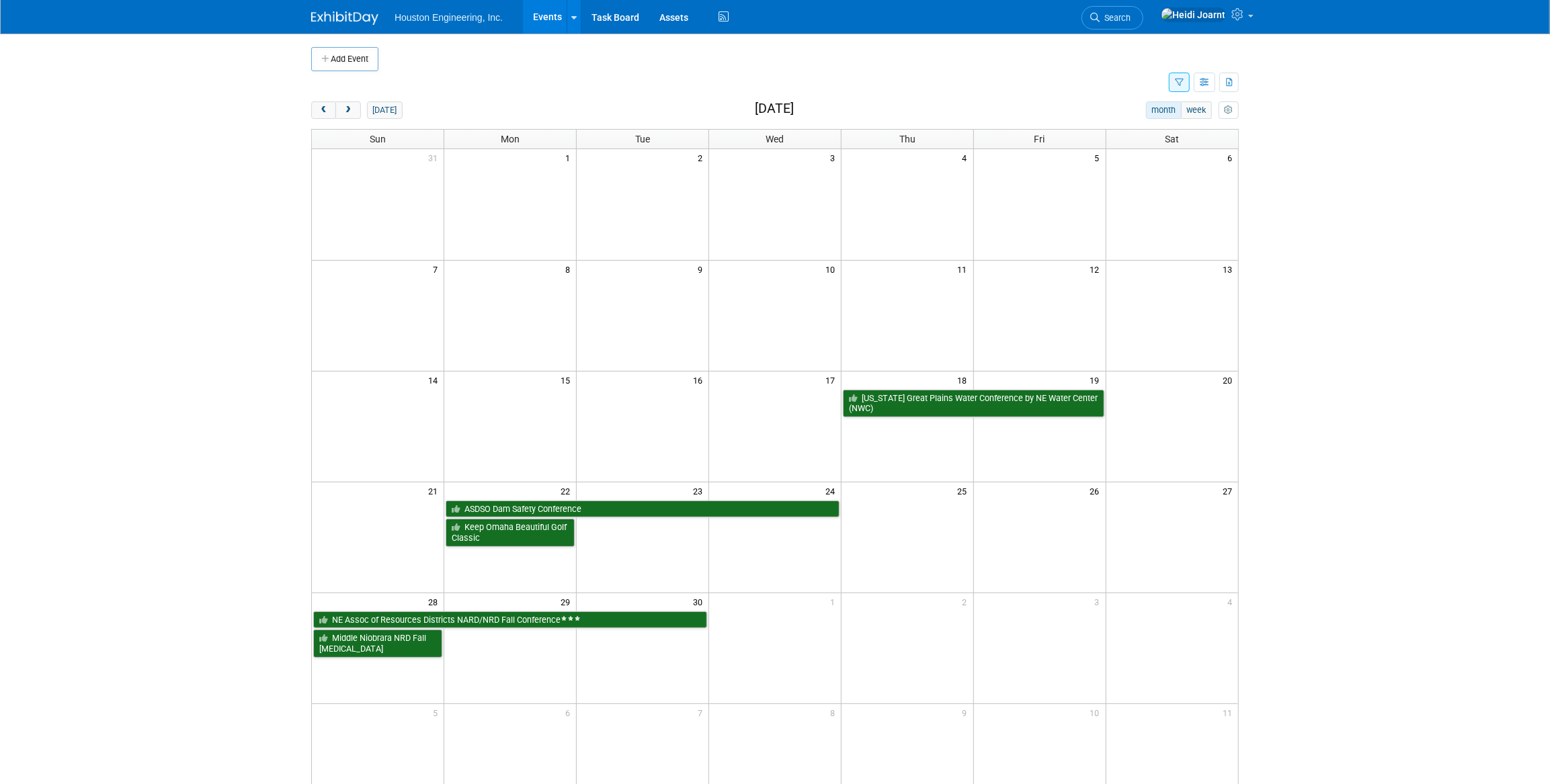
click at [1178, 87] on button "button" at bounding box center [1179, 82] width 21 height 20
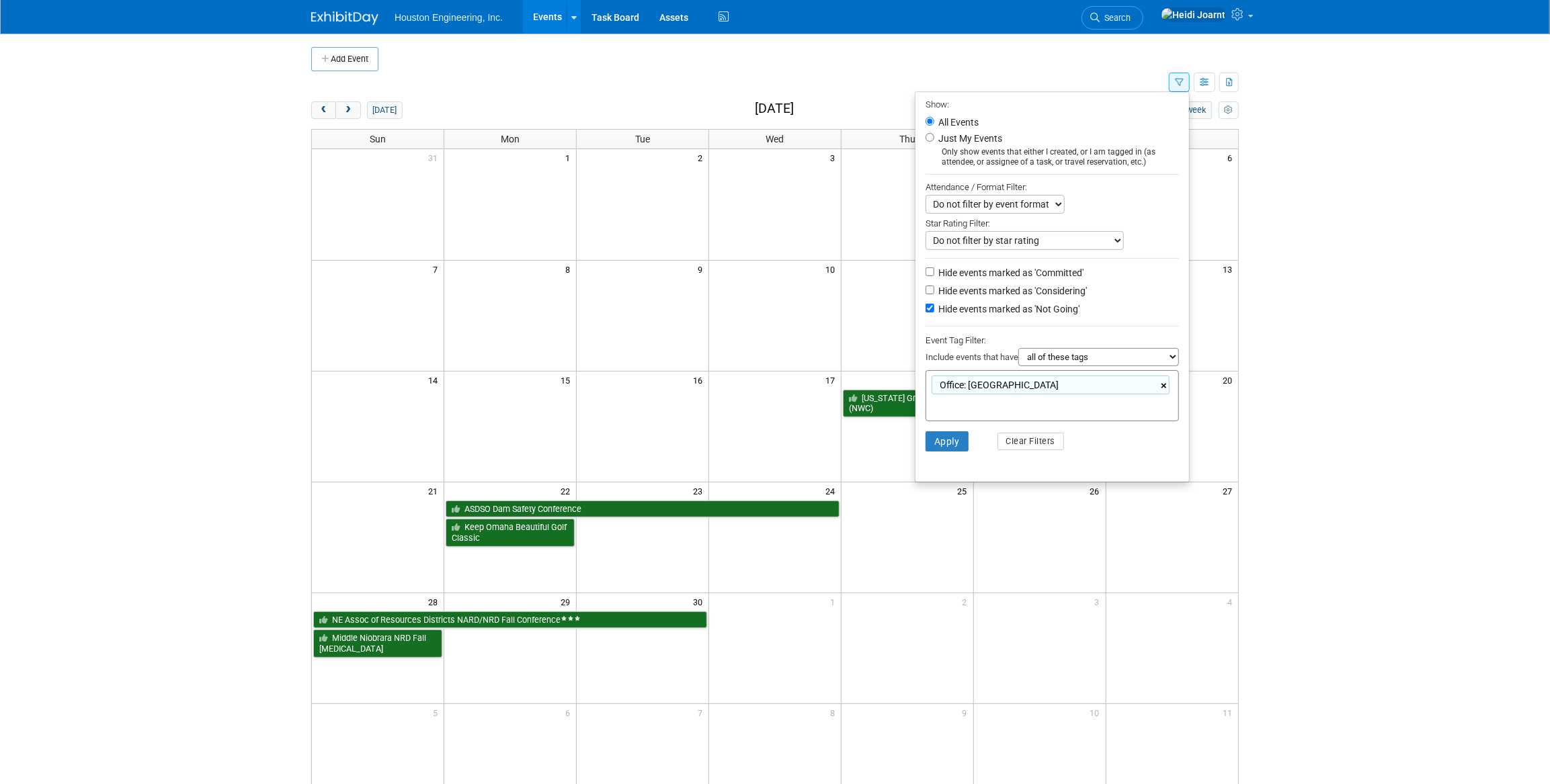
click at [1164, 389] on link "×" at bounding box center [1164, 386] width 9 height 16
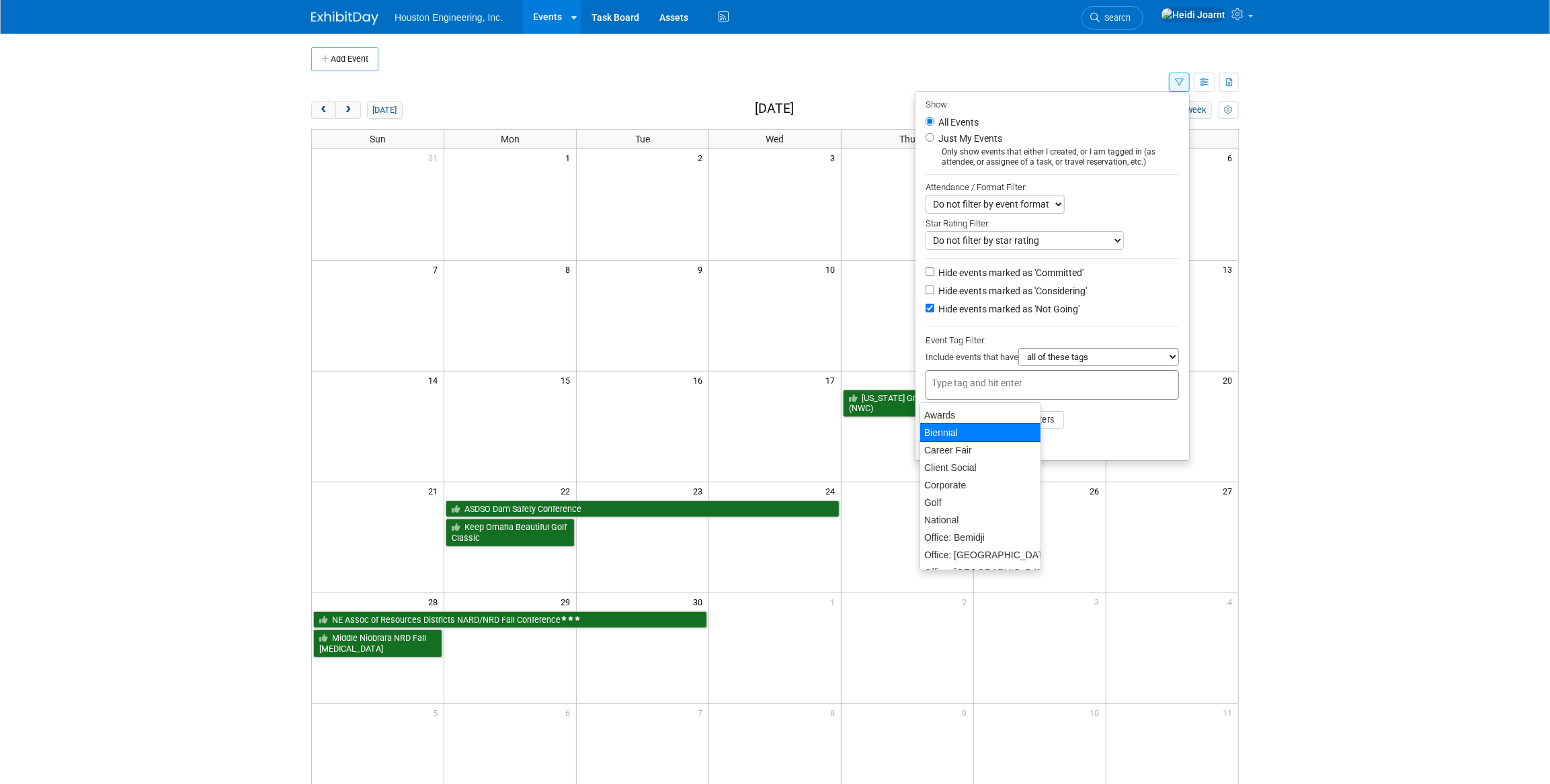
click at [1152, 417] on li "Apply Clear Filters" at bounding box center [1051, 420] width 273 height 41
click at [938, 429] on button "Apply" at bounding box center [947, 419] width 43 height 20
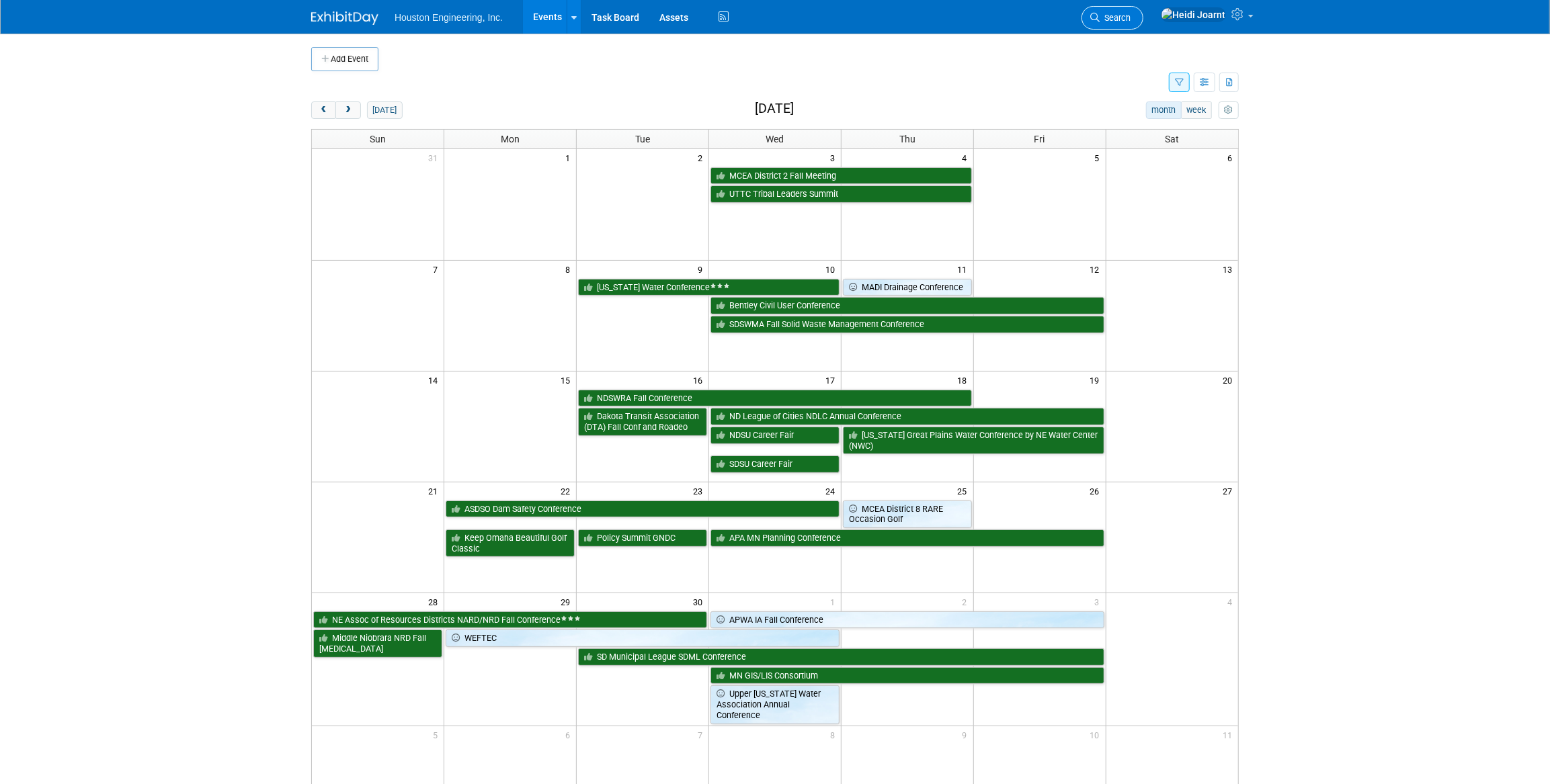
click at [1130, 19] on span "Search" at bounding box center [1115, 18] width 31 height 10
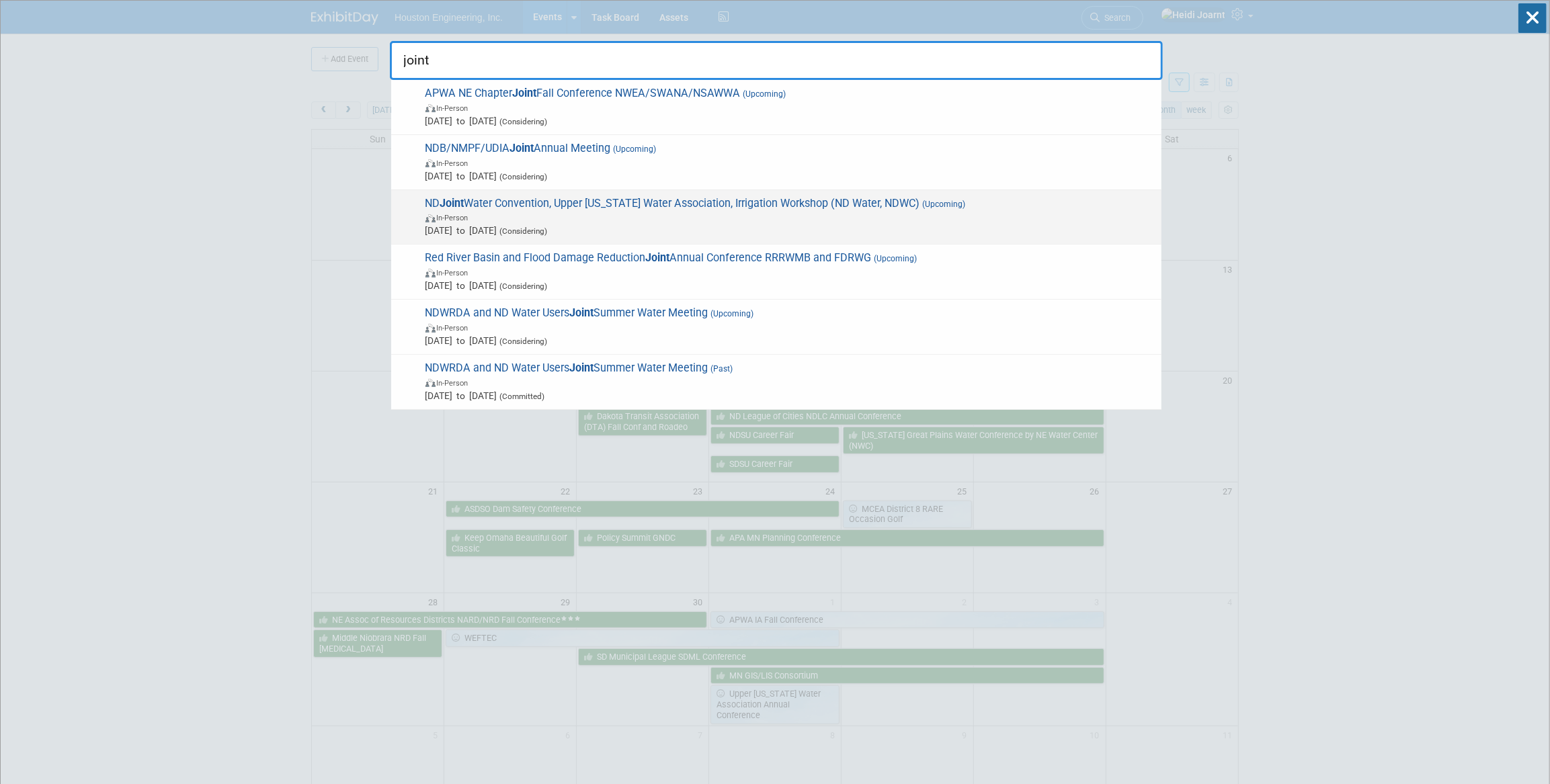
type input "joint"
click at [613, 199] on span "ND Joint Water Convention, Upper [US_STATE] Water Association, Irrigation Works…" at bounding box center [788, 217] width 733 height 41
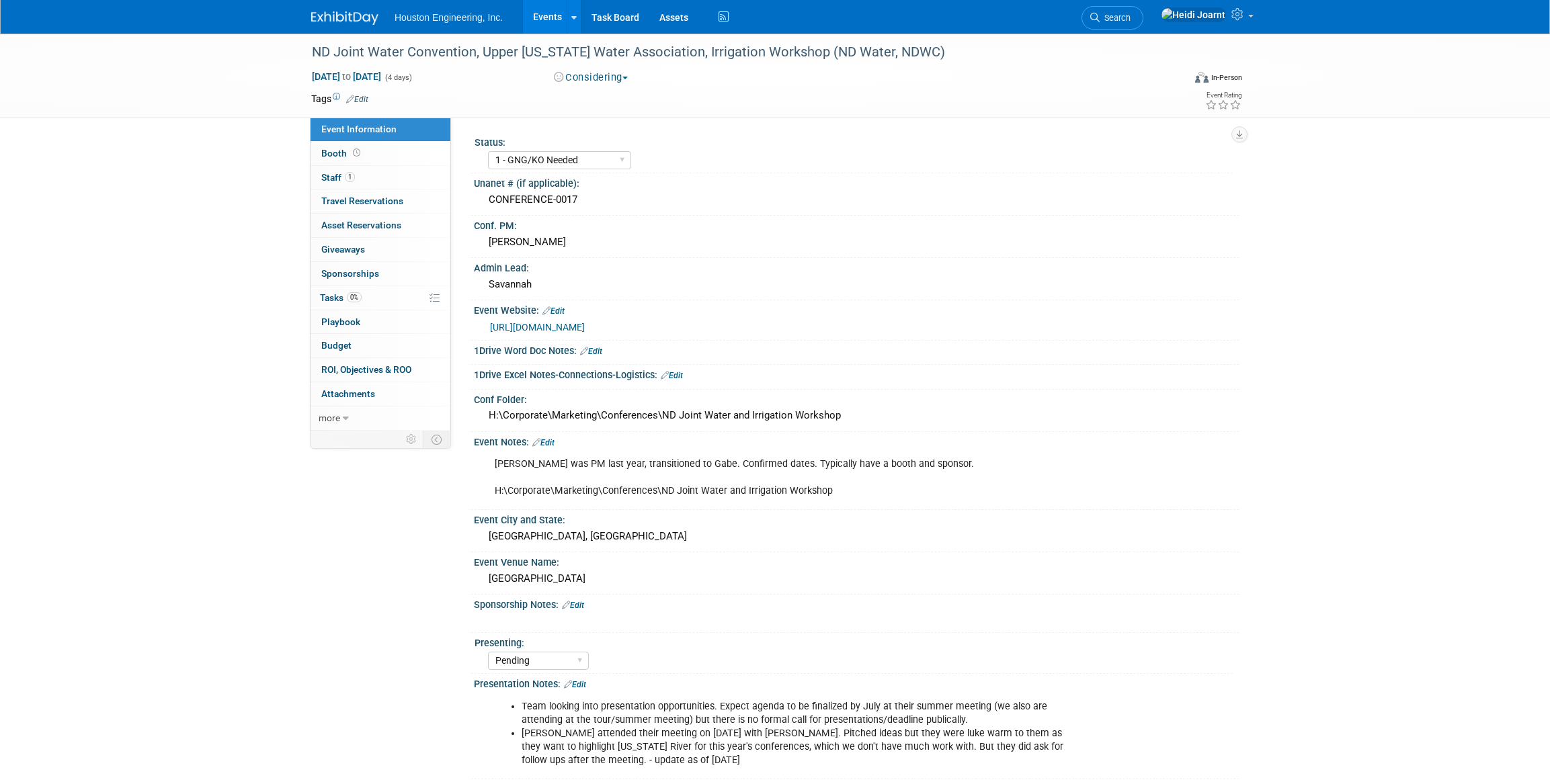
select select "1 - GNG/KO Needed"
select select "Pending"
select select "Water Resources"
click at [381, 304] on link "0% Tasks 0%" at bounding box center [380, 298] width 140 height 23
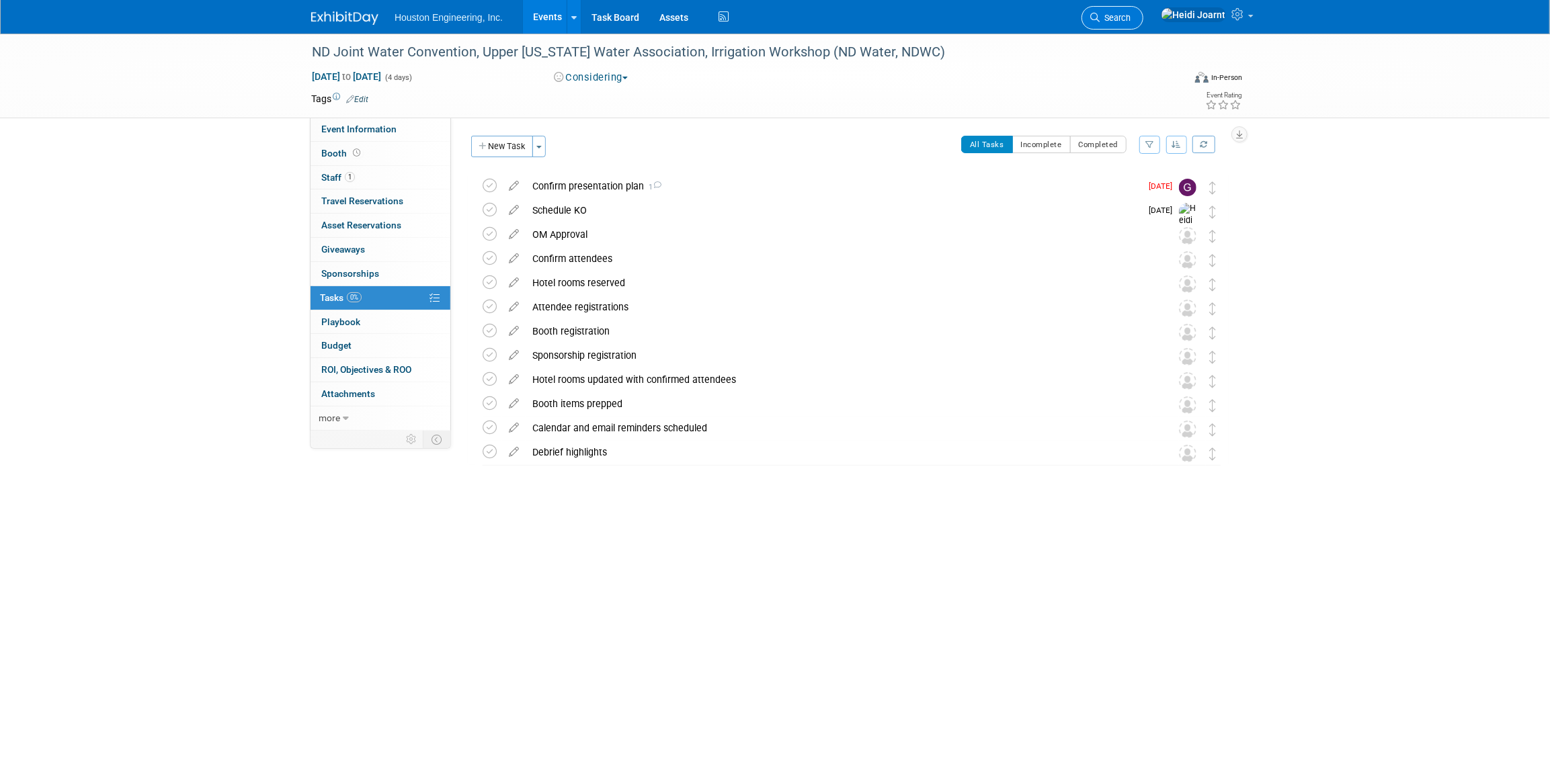
click at [1142, 9] on link "Search" at bounding box center [1113, 17] width 62 height 23
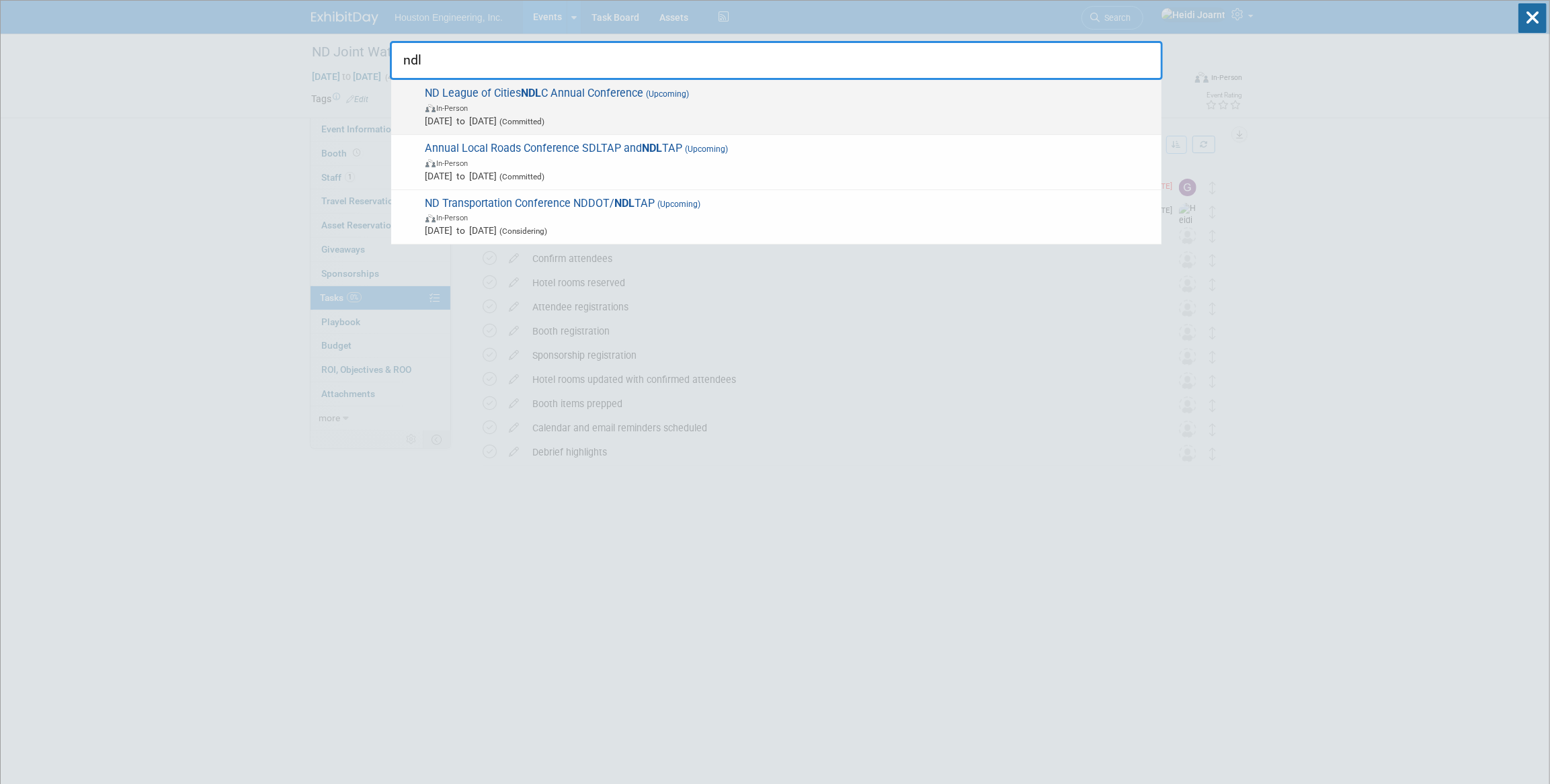
type input "ndl"
click at [903, 111] on span "In-Person" at bounding box center [789, 108] width 729 height 14
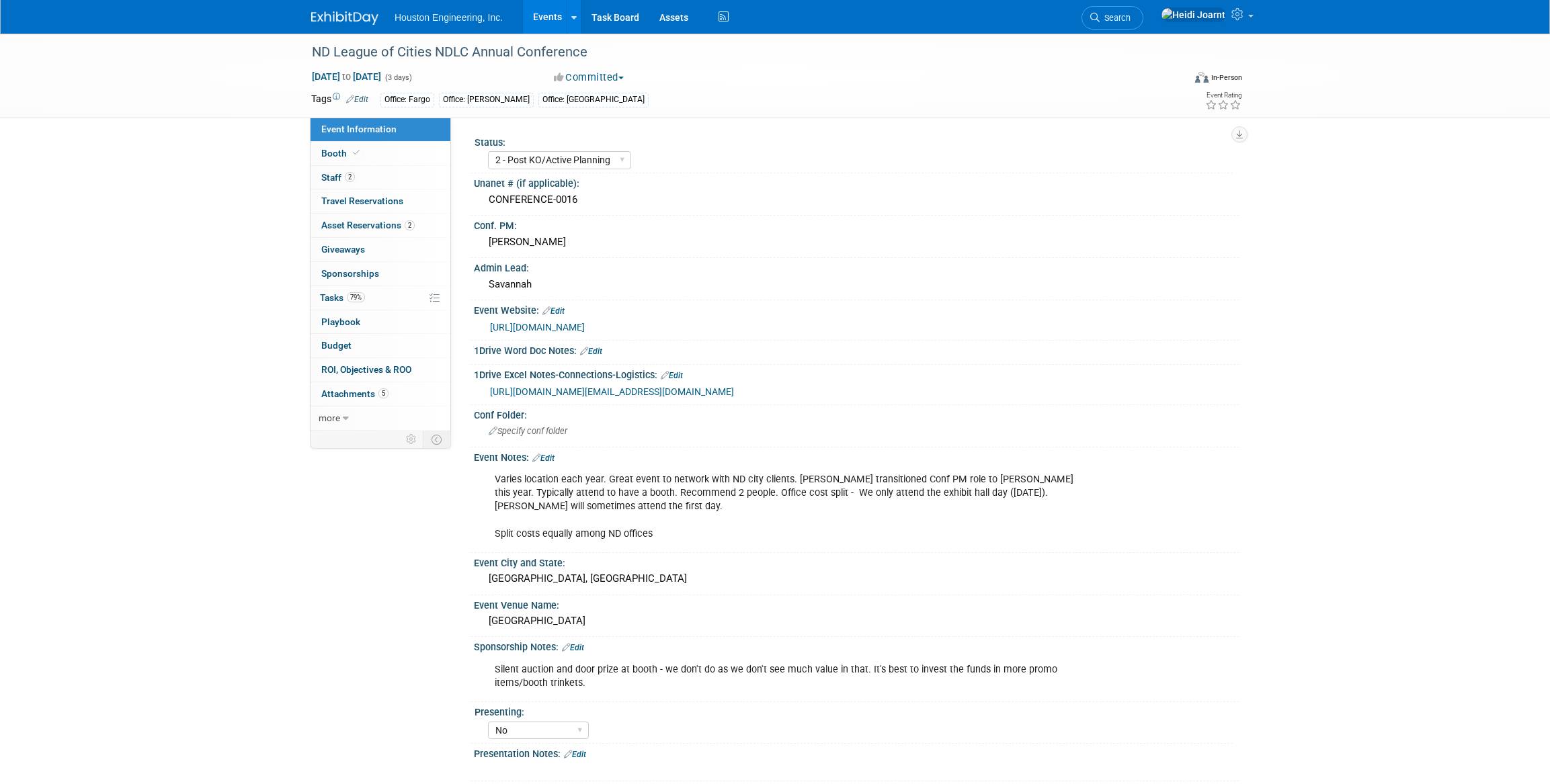
select select "2 - Post KO/Active Planning"
select select "No"
select select "Mun. Infrastructure"
click at [549, 455] on link "Edit" at bounding box center [543, 458] width 22 height 9
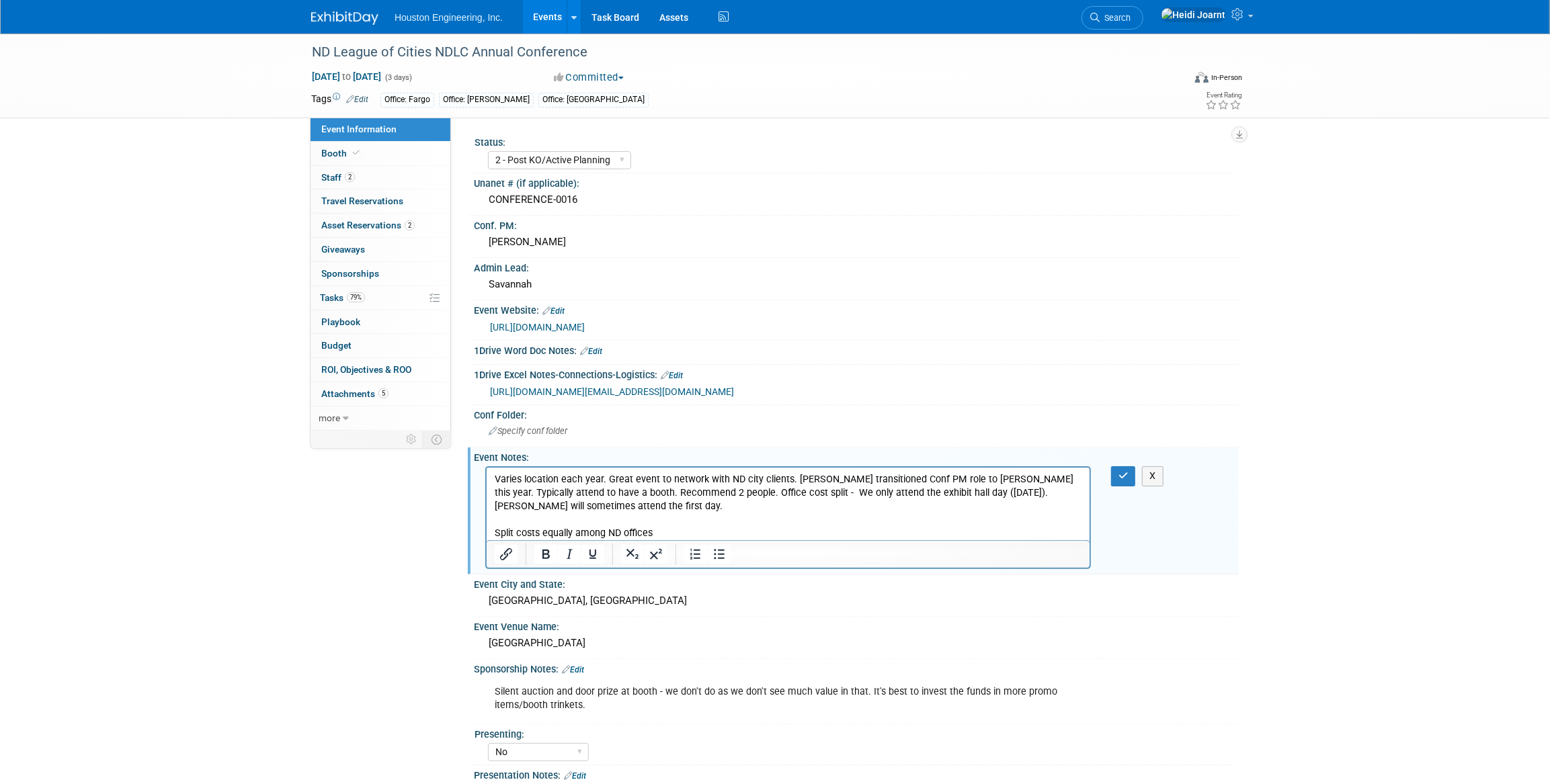
click at [722, 531] on p "Varies location each year. Great event to network with ND city clients. Sherwin…" at bounding box center [788, 506] width 587 height 67
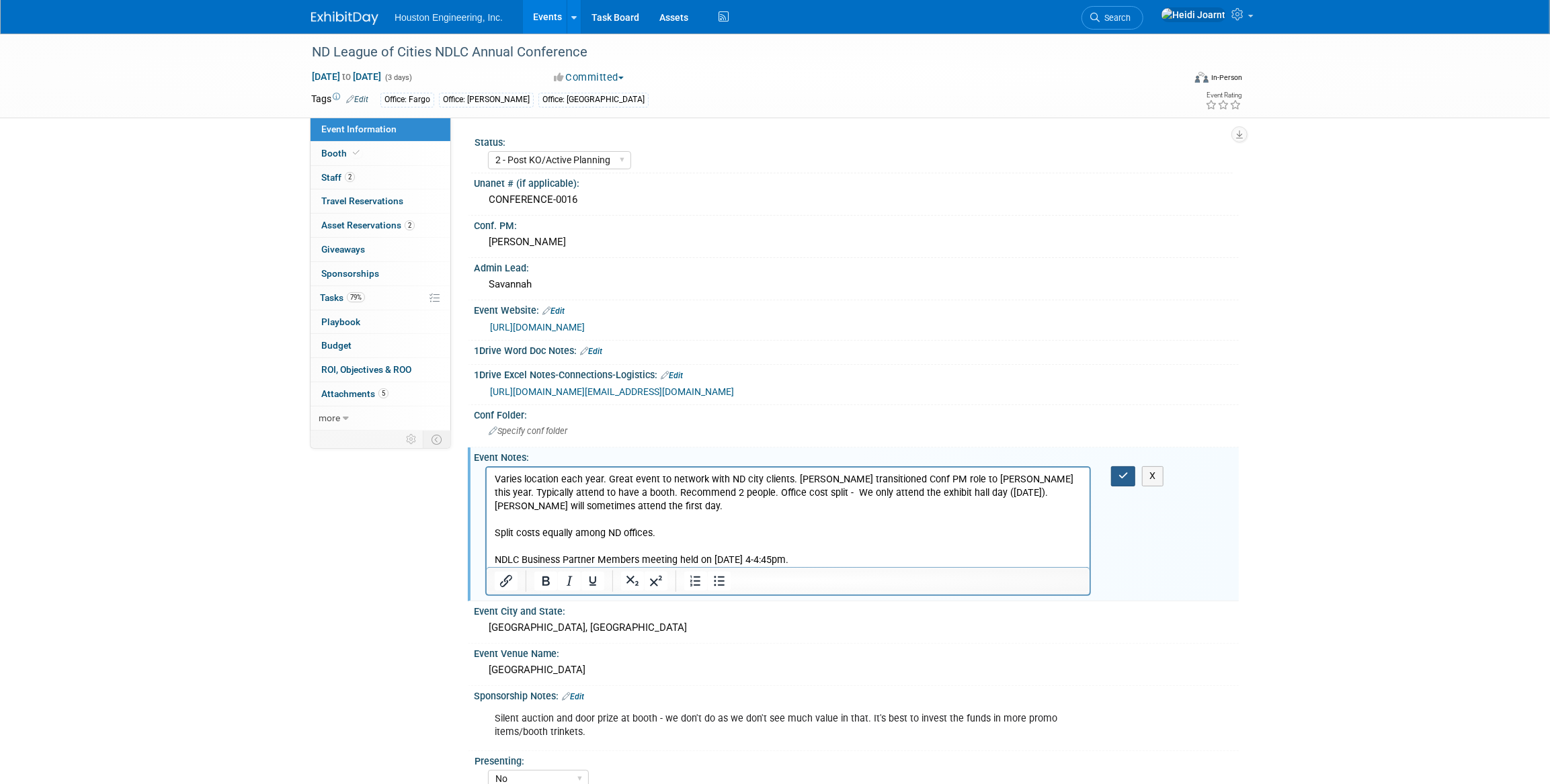
click at [1126, 476] on icon "button" at bounding box center [1123, 475] width 10 height 9
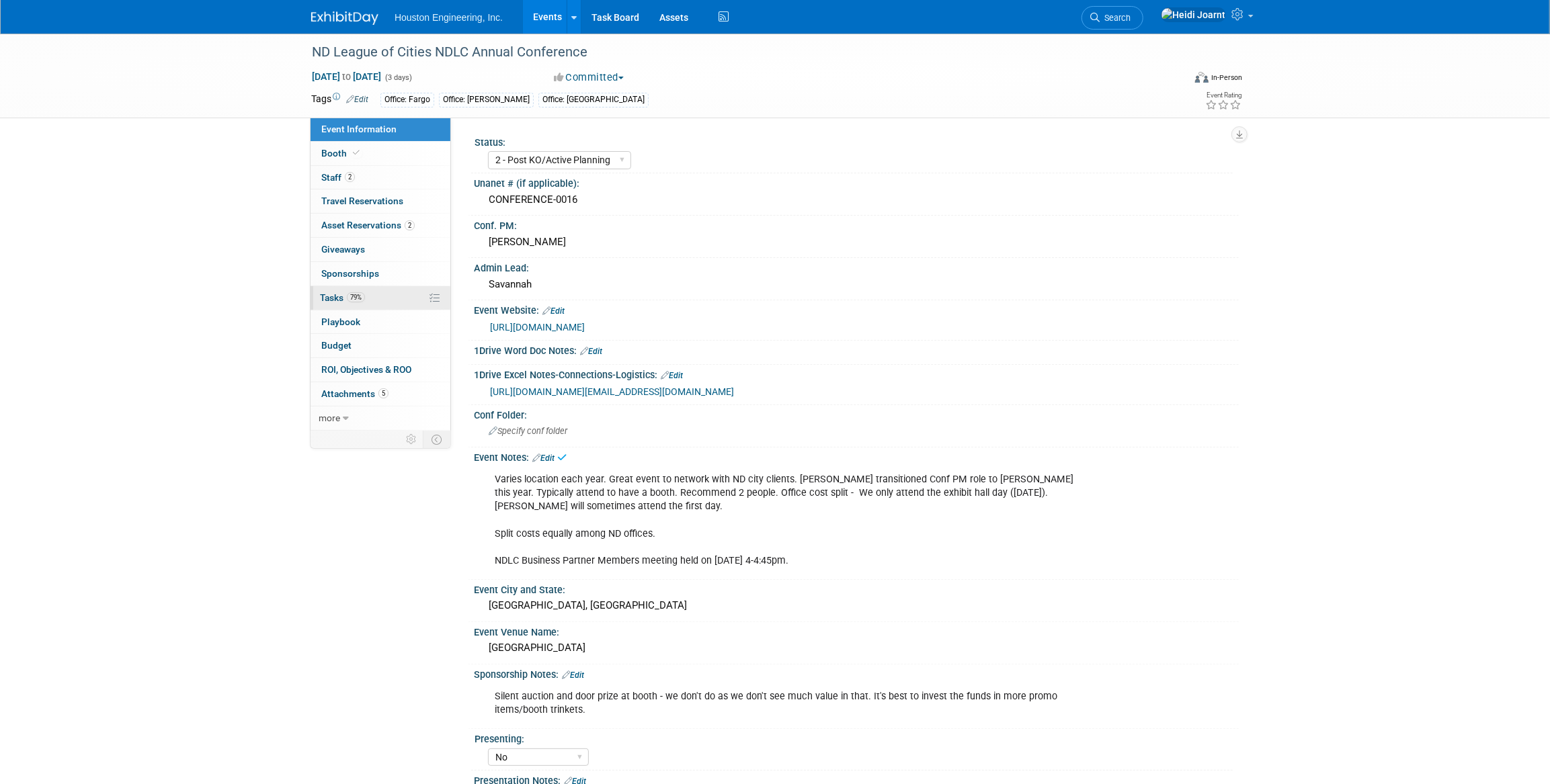
click at [354, 295] on span "79%" at bounding box center [355, 298] width 18 height 10
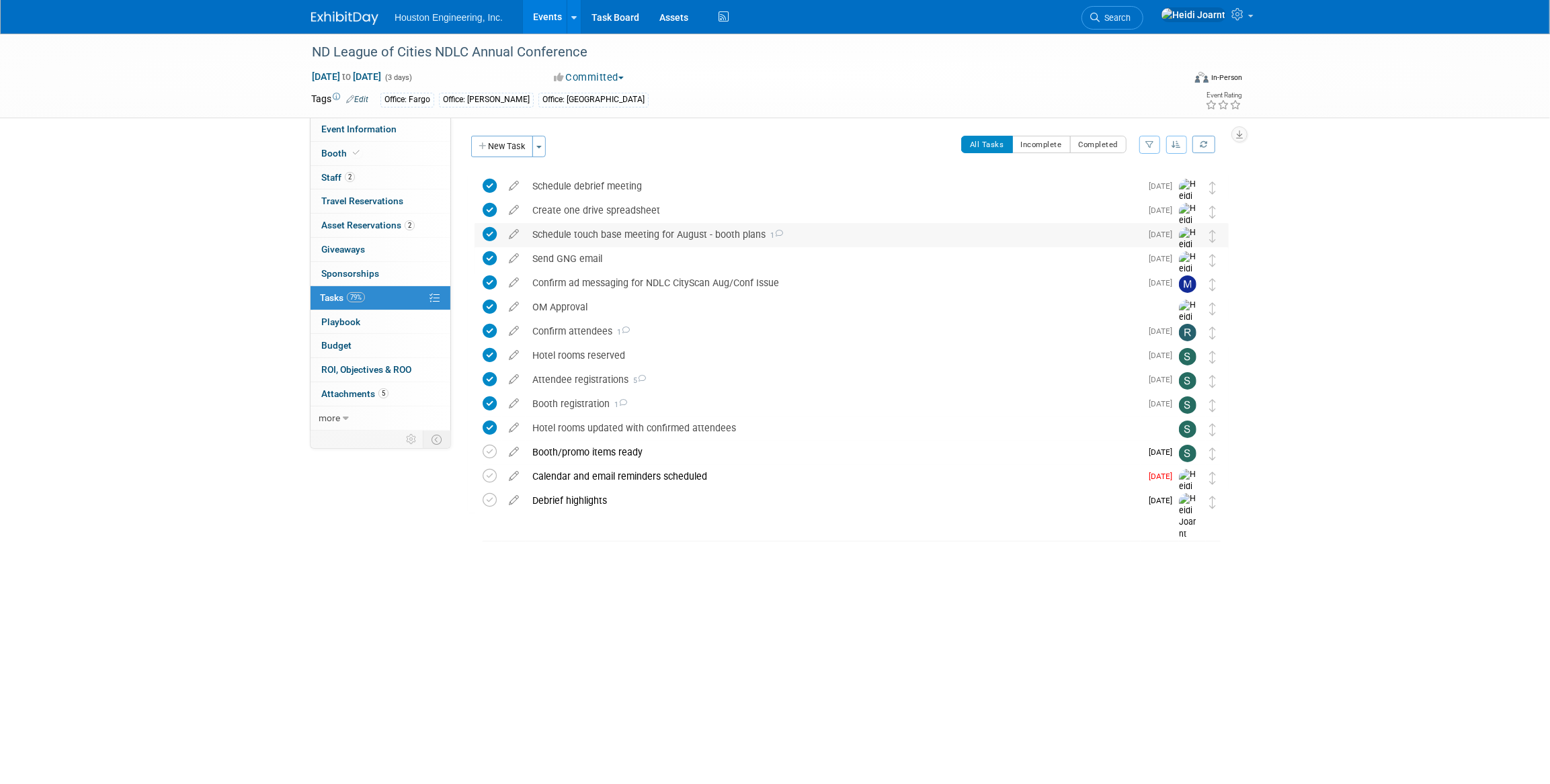
click at [722, 235] on div "Schedule touch base meeting for August - booth plans 1" at bounding box center [832, 235] width 615 height 22
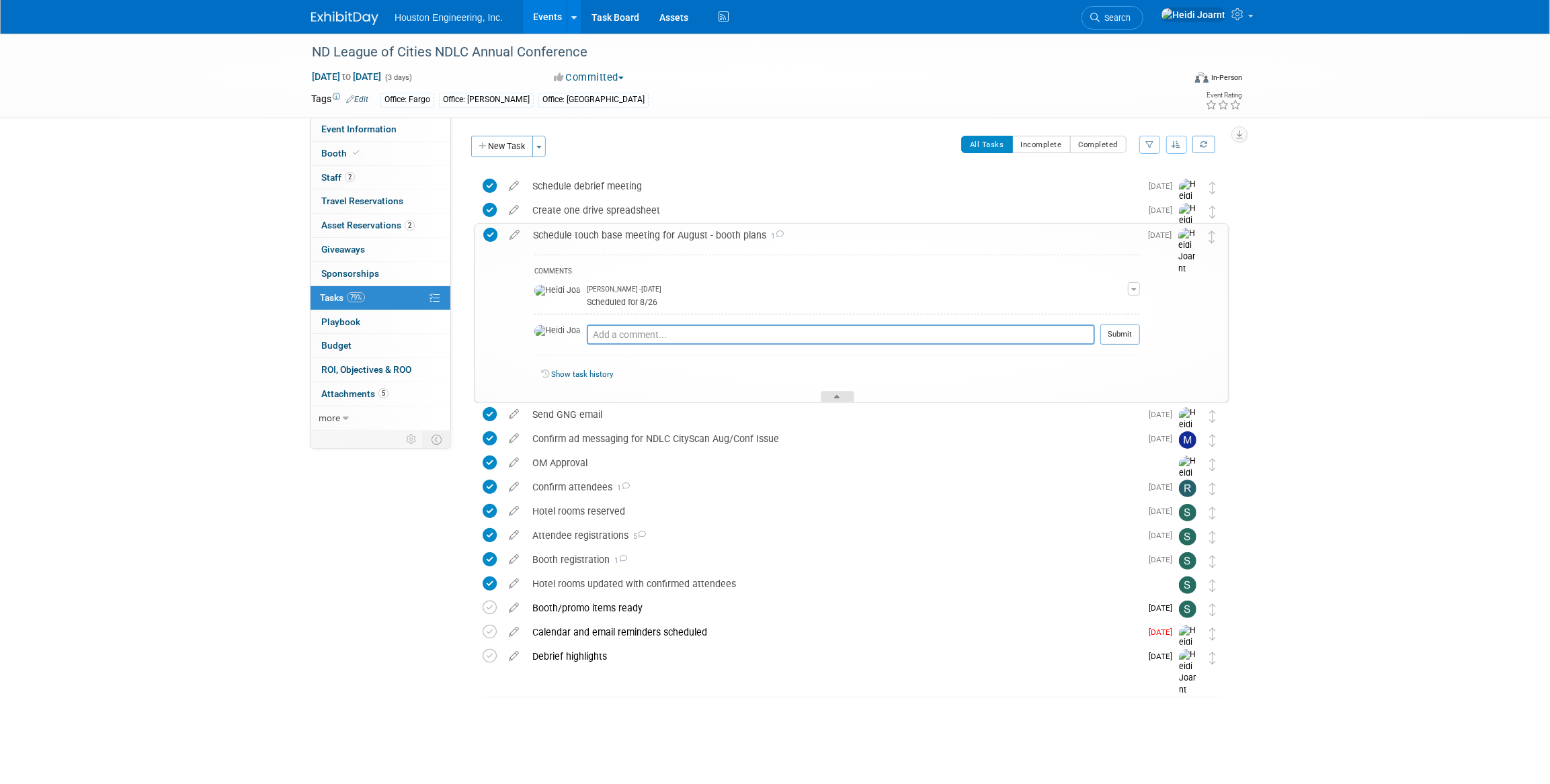
click at [830, 392] on div at bounding box center [837, 396] width 34 height 11
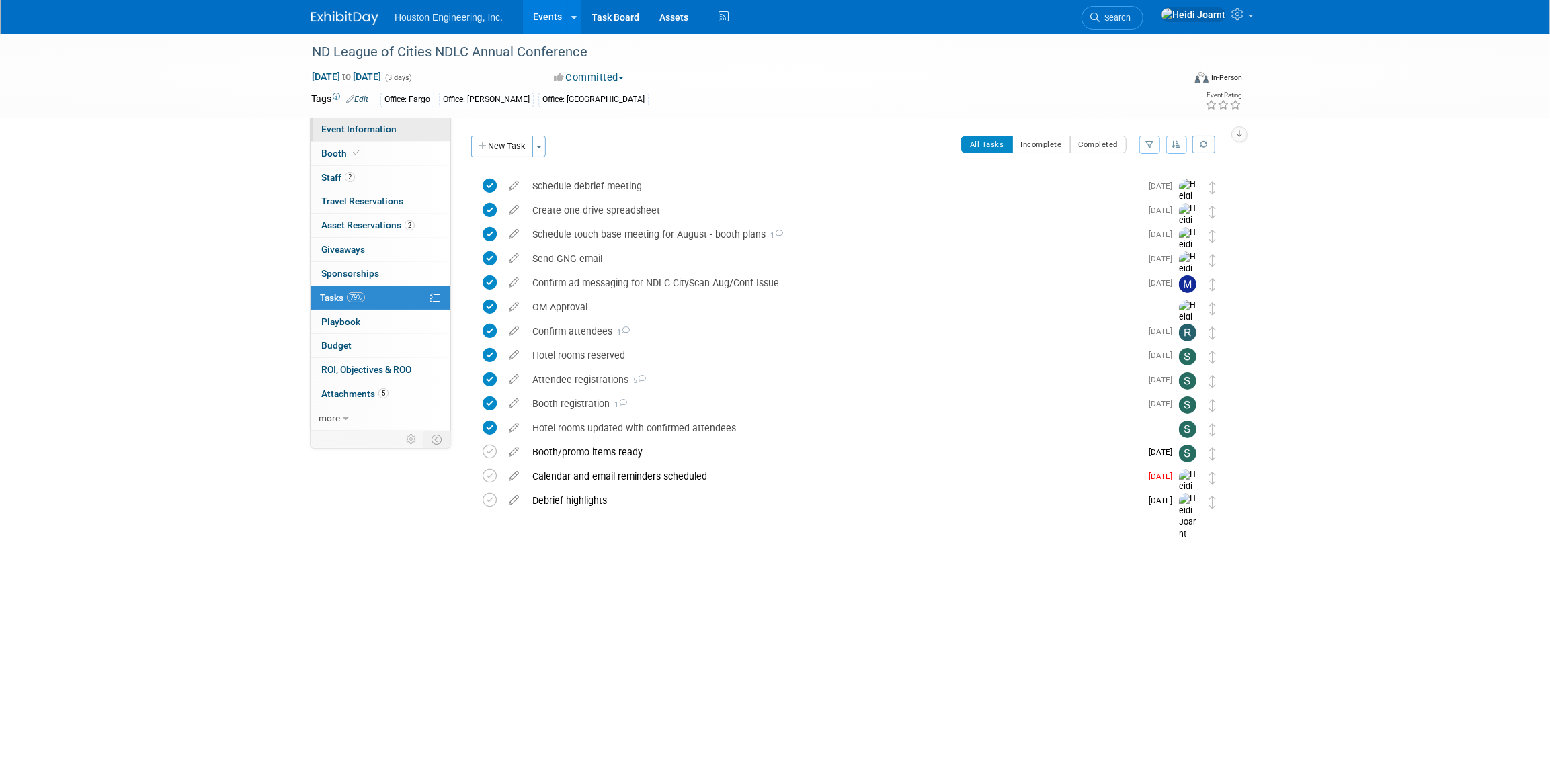
click at [379, 123] on span "Event Information" at bounding box center [358, 129] width 75 height 10
select select "2 - Post KO/Active Planning"
select select "No"
select select "Mun. Infrastructure"
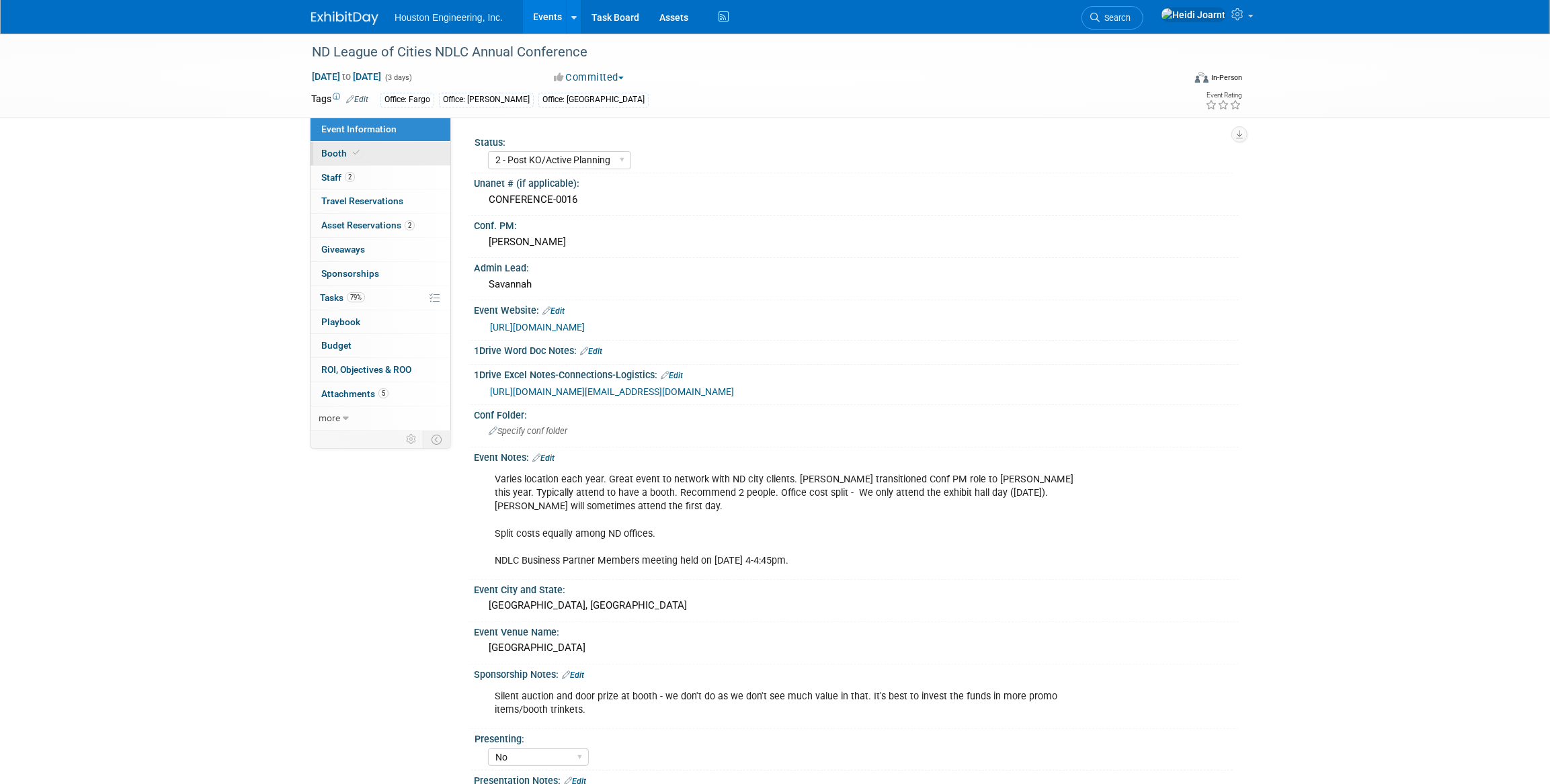
click at [367, 160] on link "Booth" at bounding box center [380, 153] width 140 height 23
select select "Yes"
select select "Fargo"
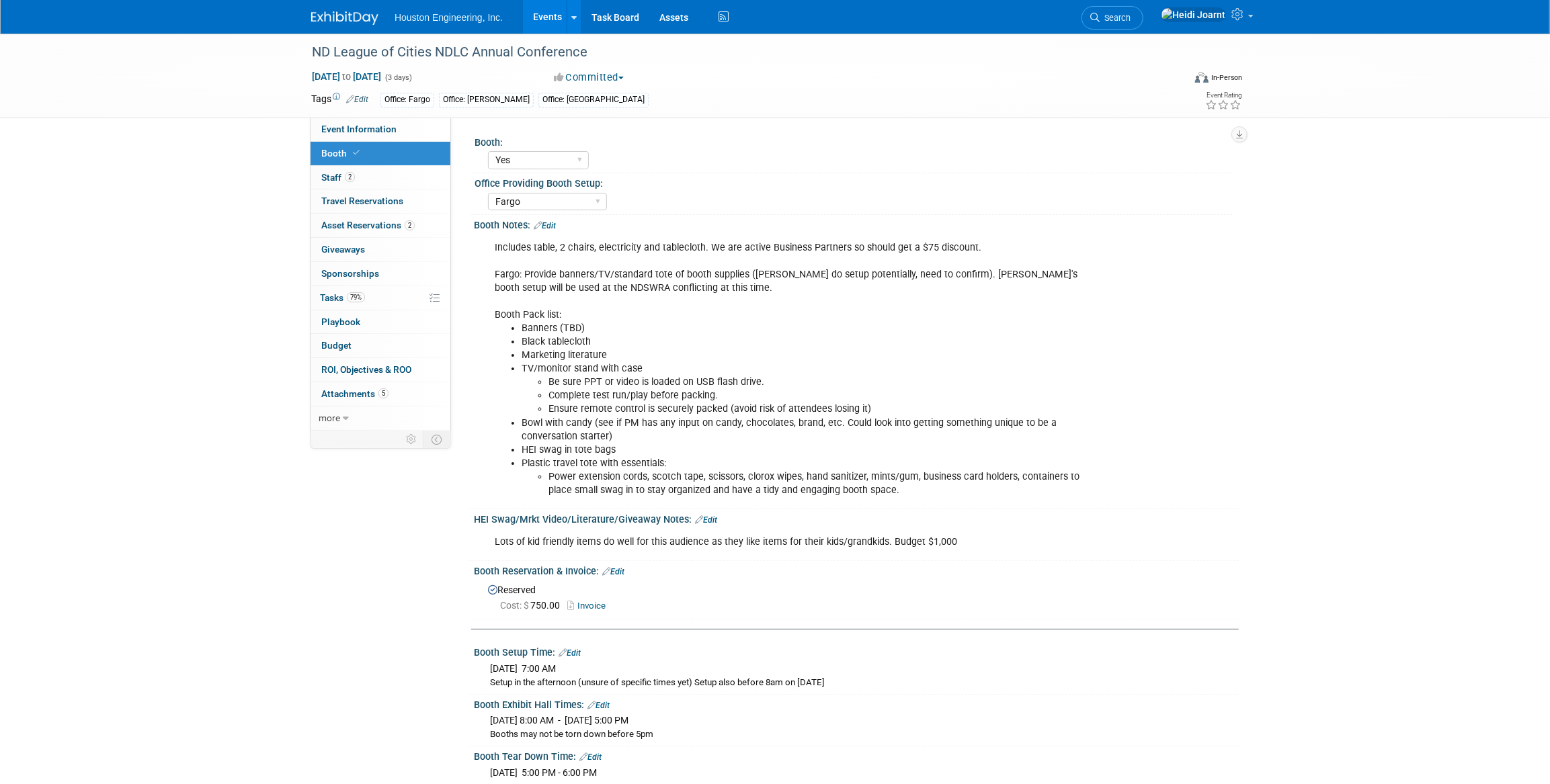
click at [391, 147] on link "Booth" at bounding box center [380, 153] width 140 height 23
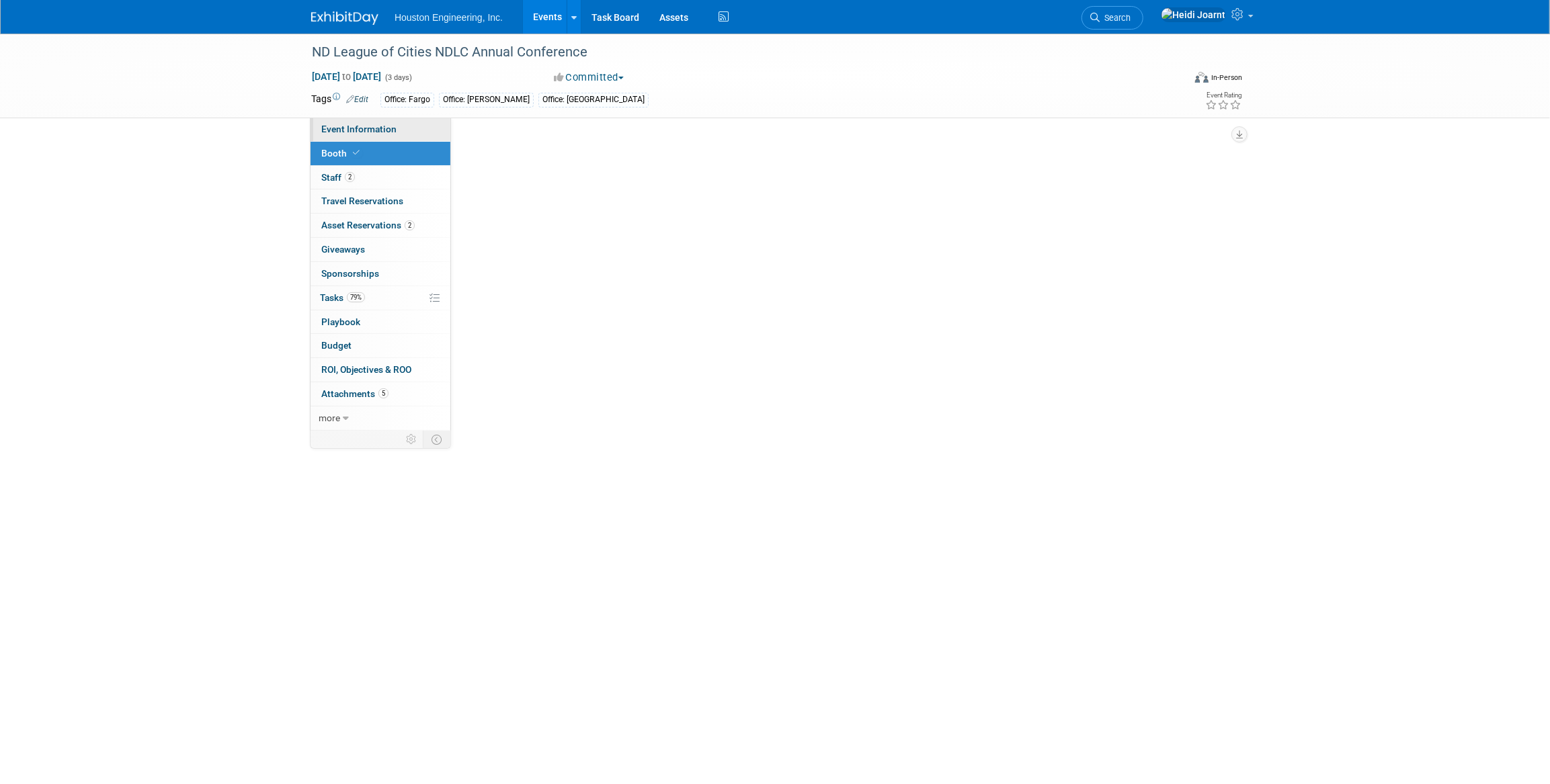
select select "Yes"
select select "Fargo"
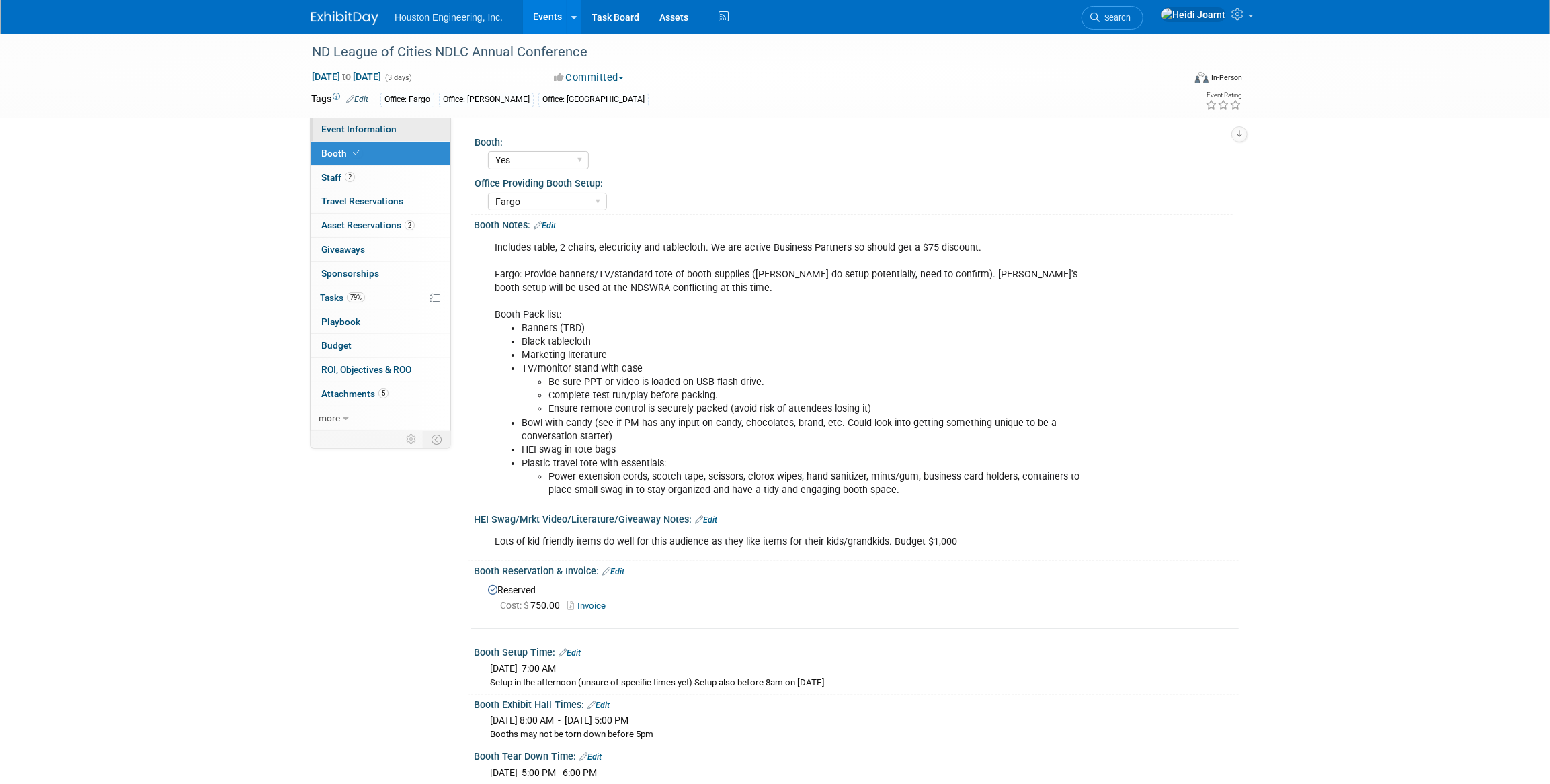
click at [391, 139] on link "Event Information" at bounding box center [380, 129] width 140 height 23
select select "2 - Post KO/Active Planning"
select select "No"
select select "Mun. Infrastructure"
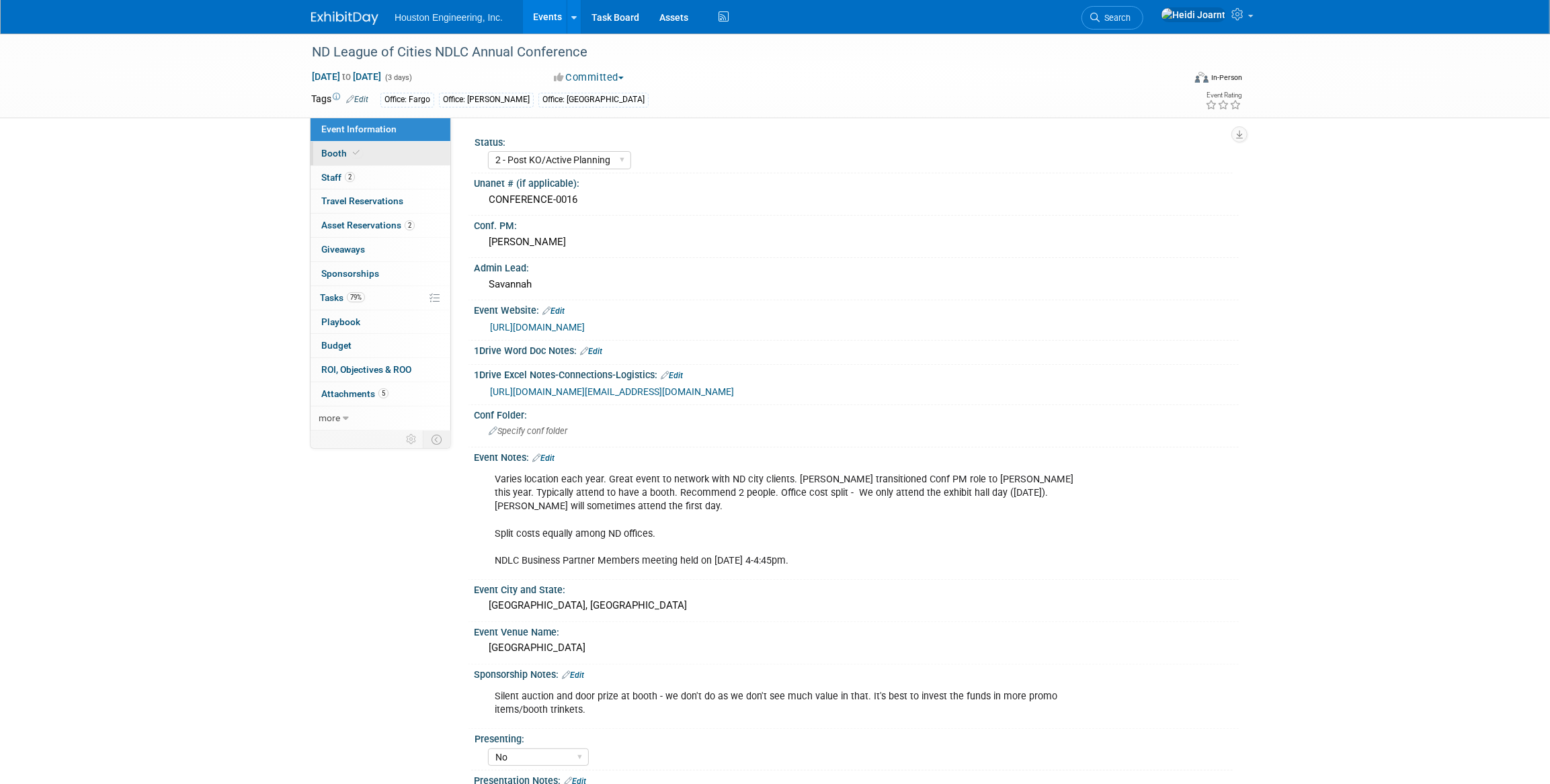
click at [390, 154] on link "Booth" at bounding box center [380, 153] width 140 height 23
select select "Yes"
select select "Fargo"
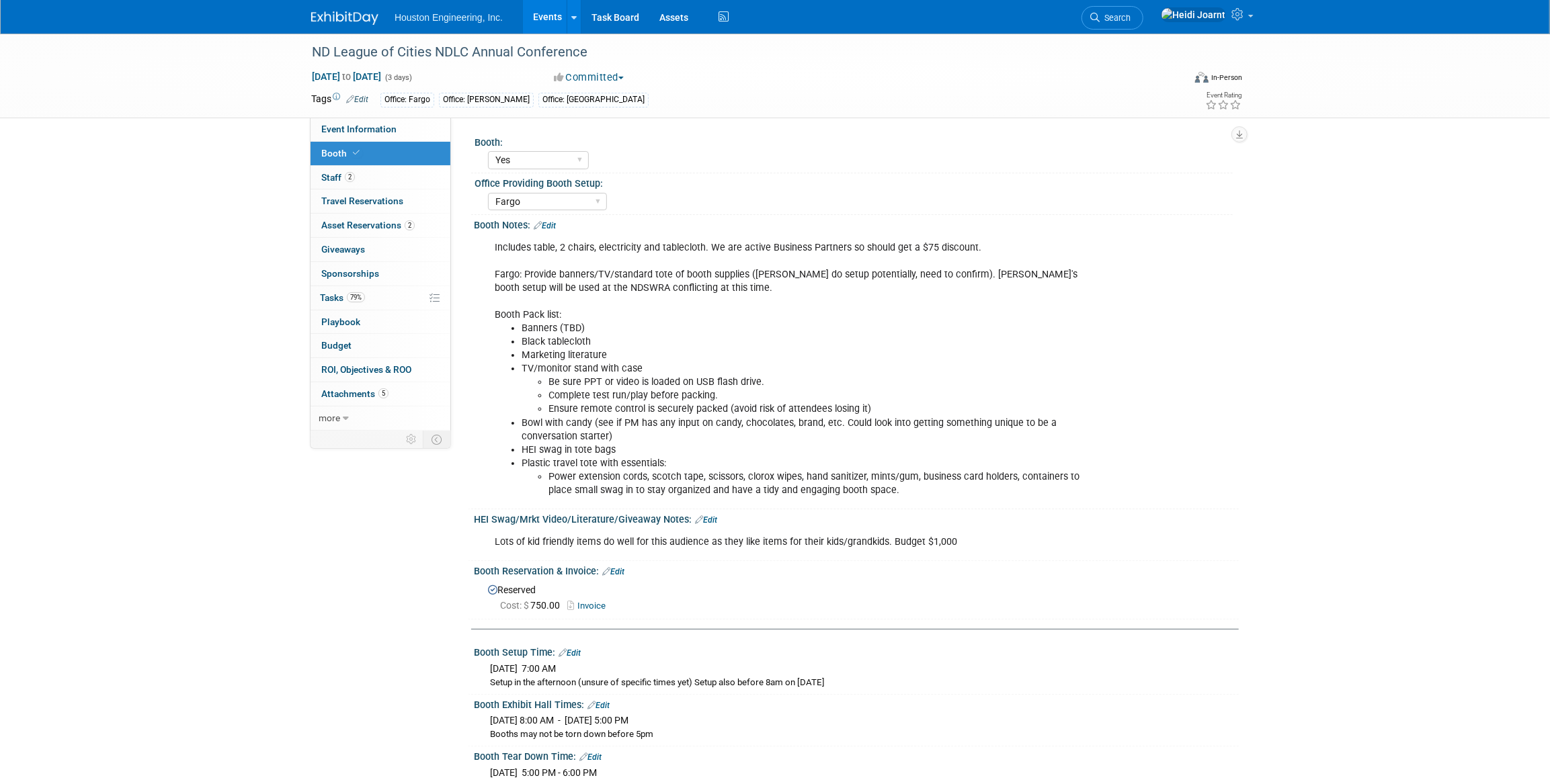
click at [555, 224] on link "Edit" at bounding box center [545, 225] width 22 height 9
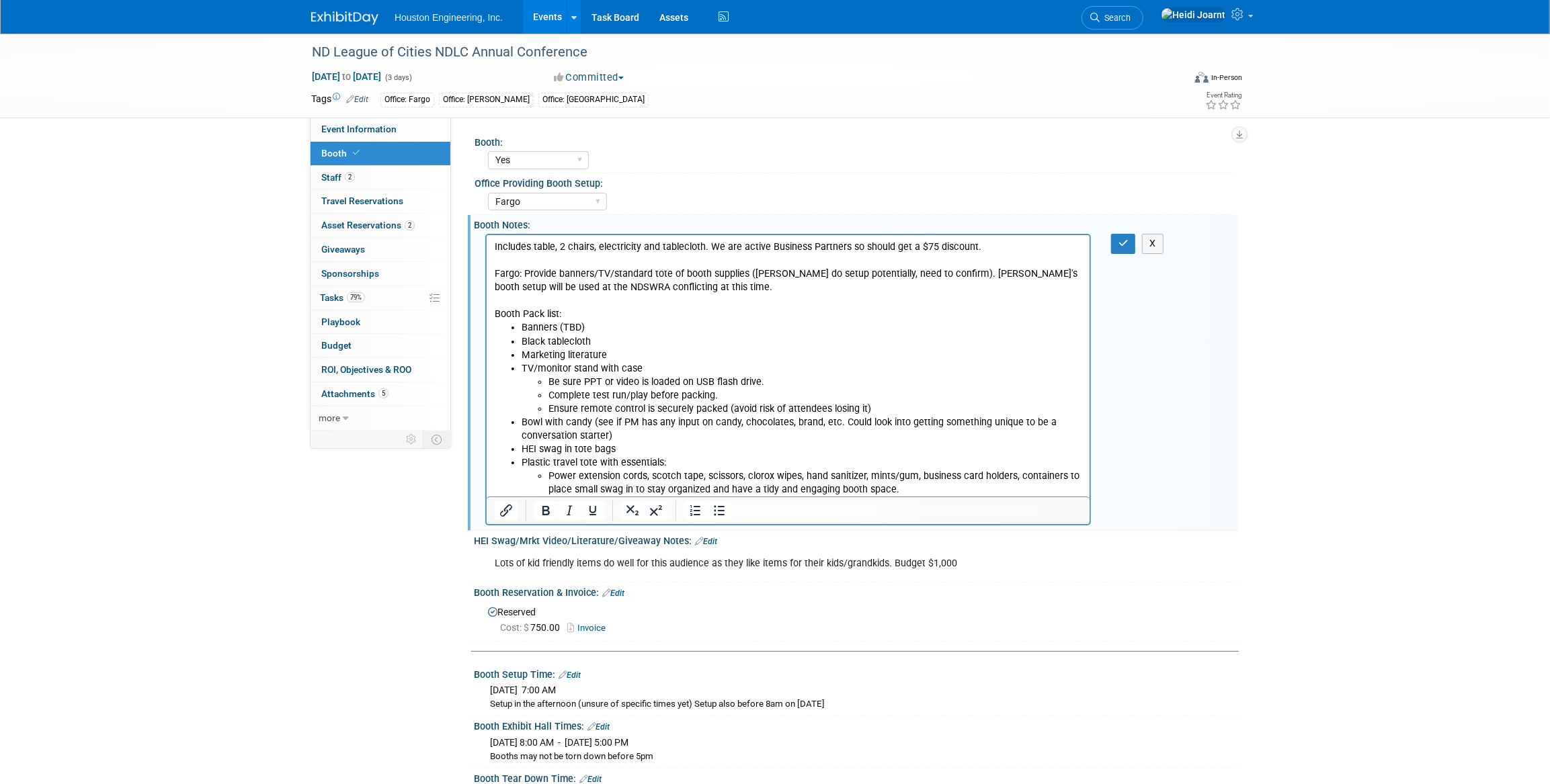
drag, startPoint x: 915, startPoint y: 492, endPoint x: 409, endPoint y: 304, distance: 539.8
click at [486, 304] on html "Includes table, 2 chairs, electricity and tablecloth. We are active Business Pa…" at bounding box center [787, 366] width 603 height 261
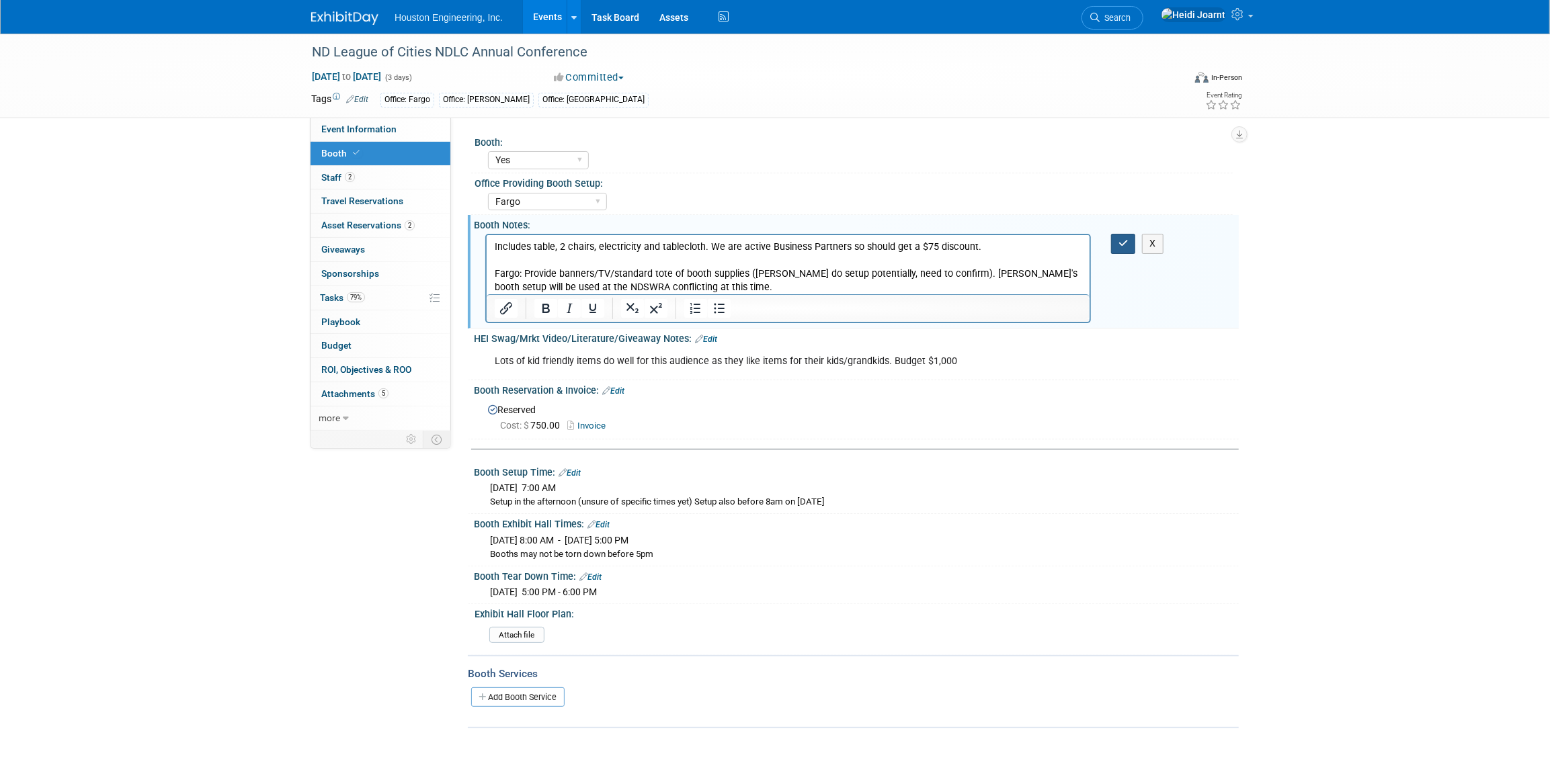
click at [1116, 243] on button "button" at bounding box center [1123, 243] width 25 height 20
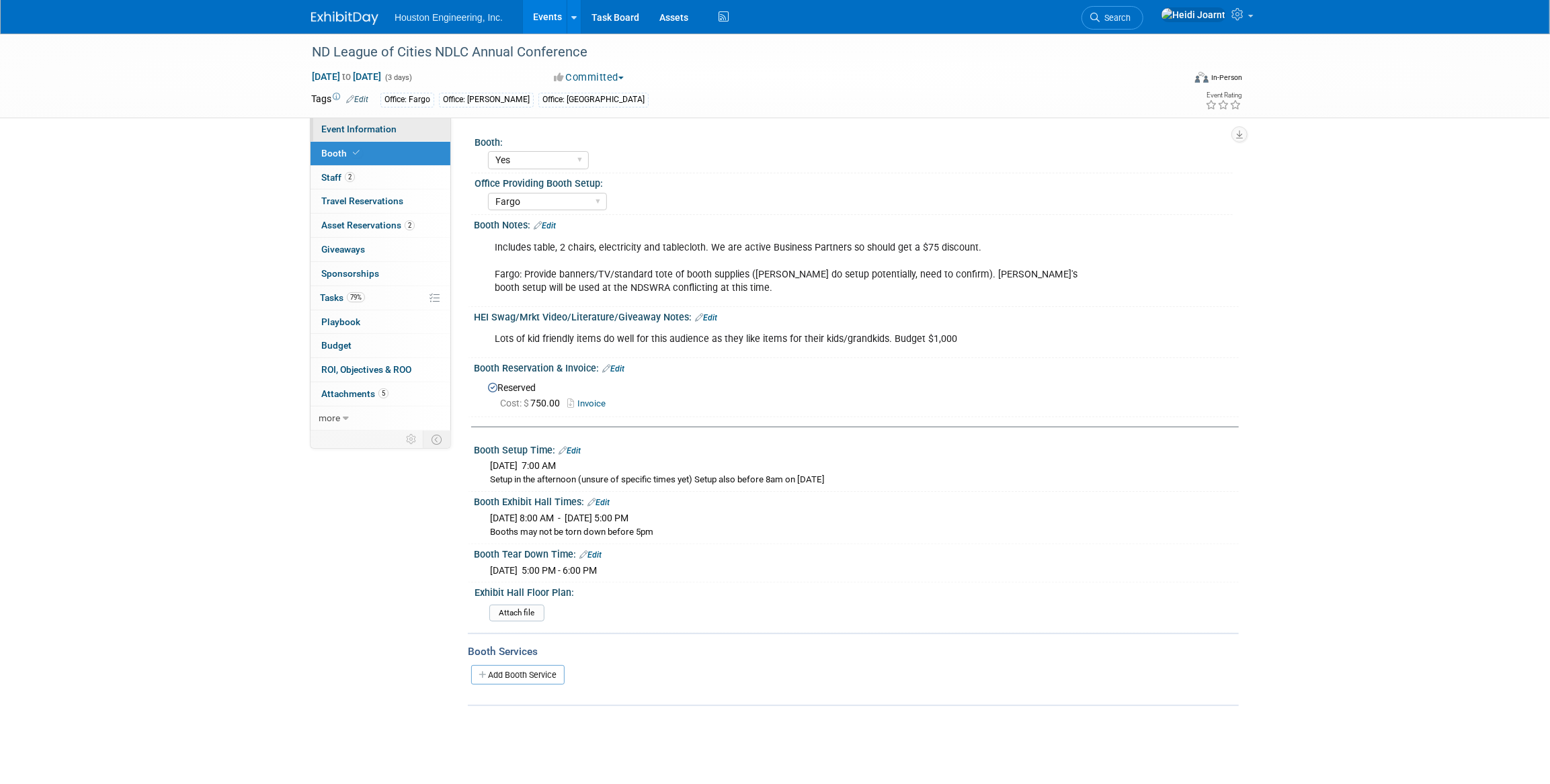
click at [363, 132] on span "Event Information" at bounding box center [358, 129] width 75 height 10
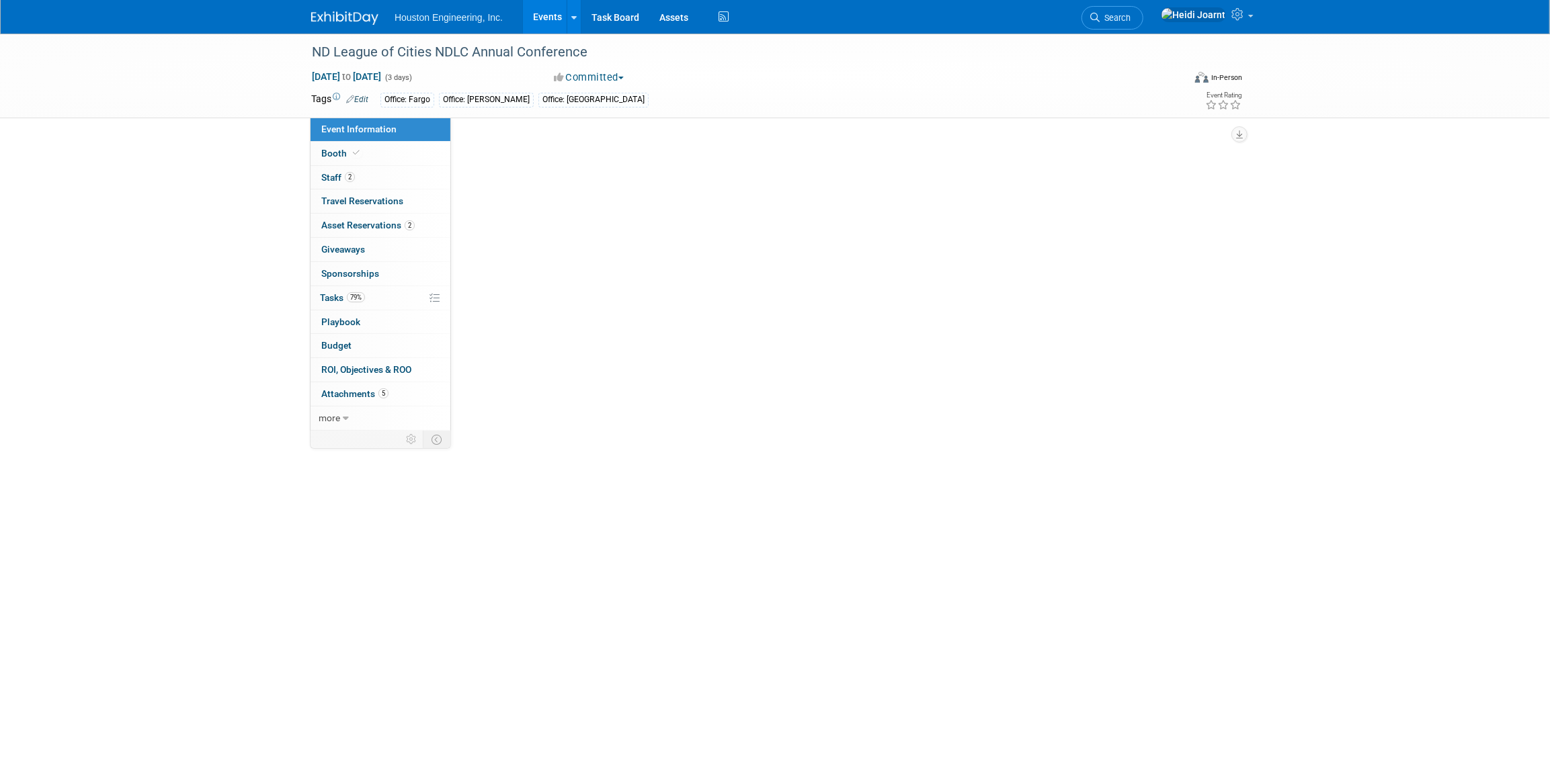
select select "2 - Post KO/Active Planning"
select select "No"
select select "Mun. Infrastructure"
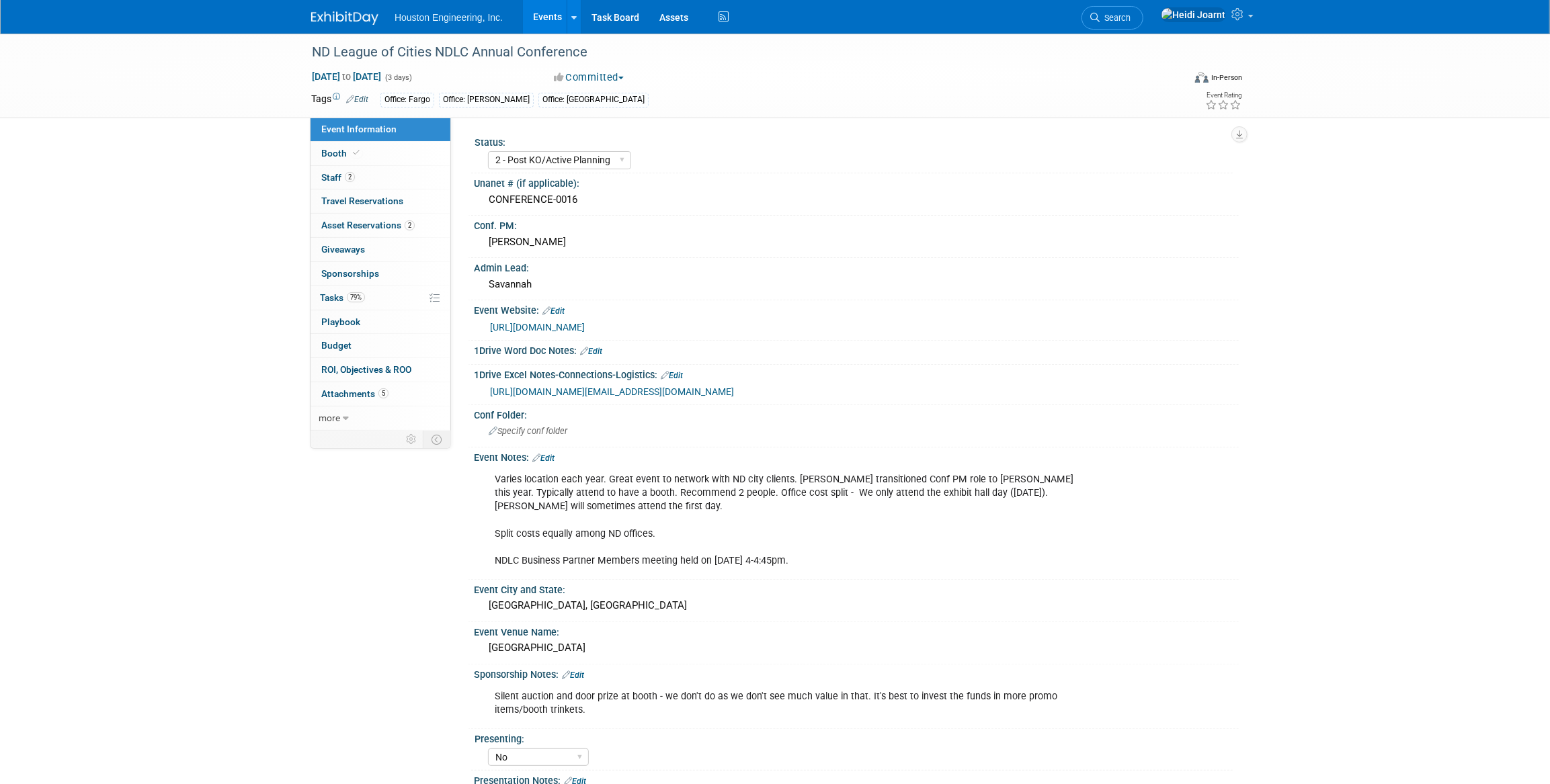
click at [544, 455] on link "Edit" at bounding box center [543, 458] width 22 height 9
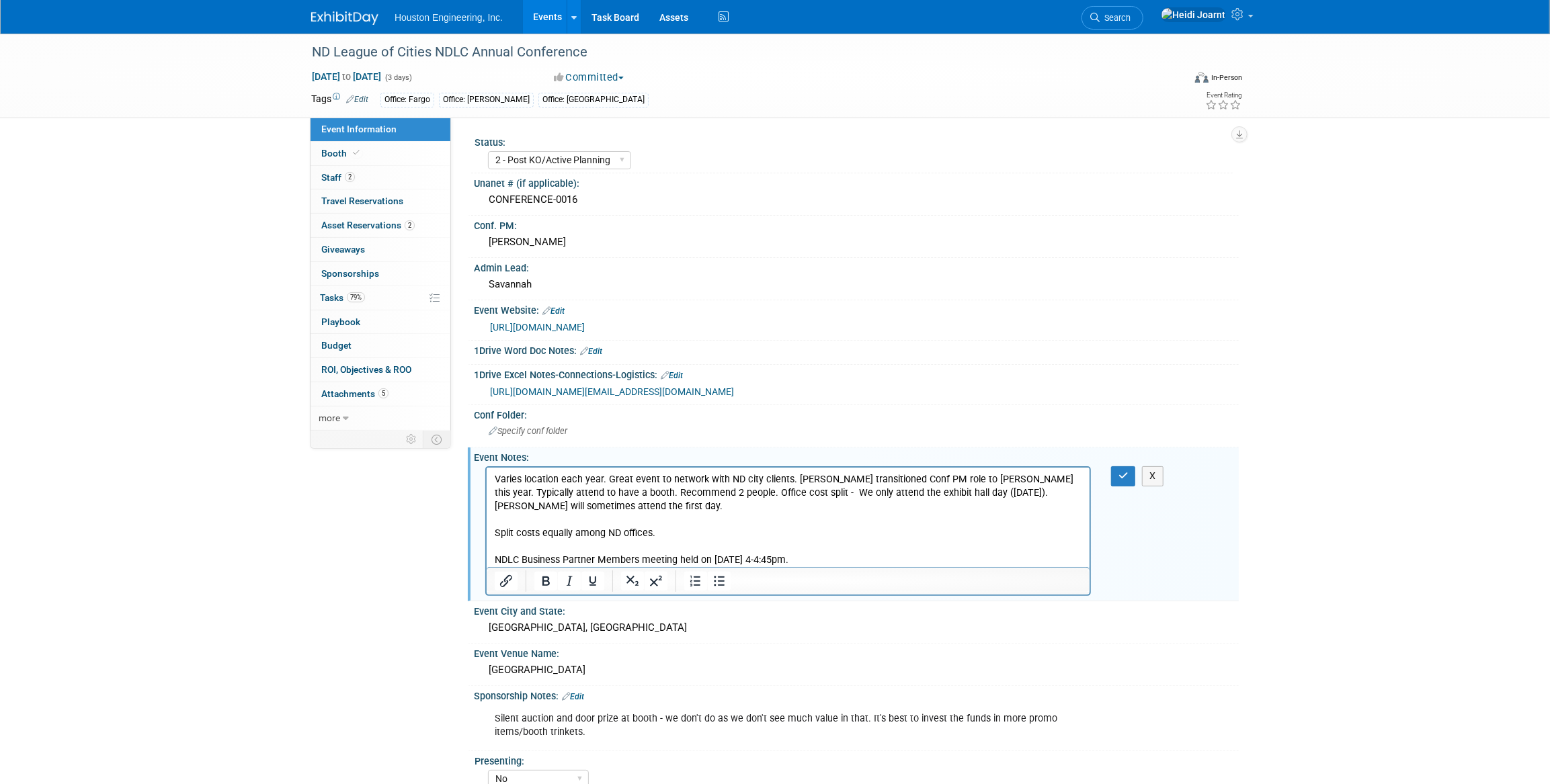
click at [830, 557] on p "Varies location each year. Great event to network with ND city clients. Sherwin…" at bounding box center [788, 520] width 587 height 95
click at [1114, 477] on button "button" at bounding box center [1123, 476] width 25 height 20
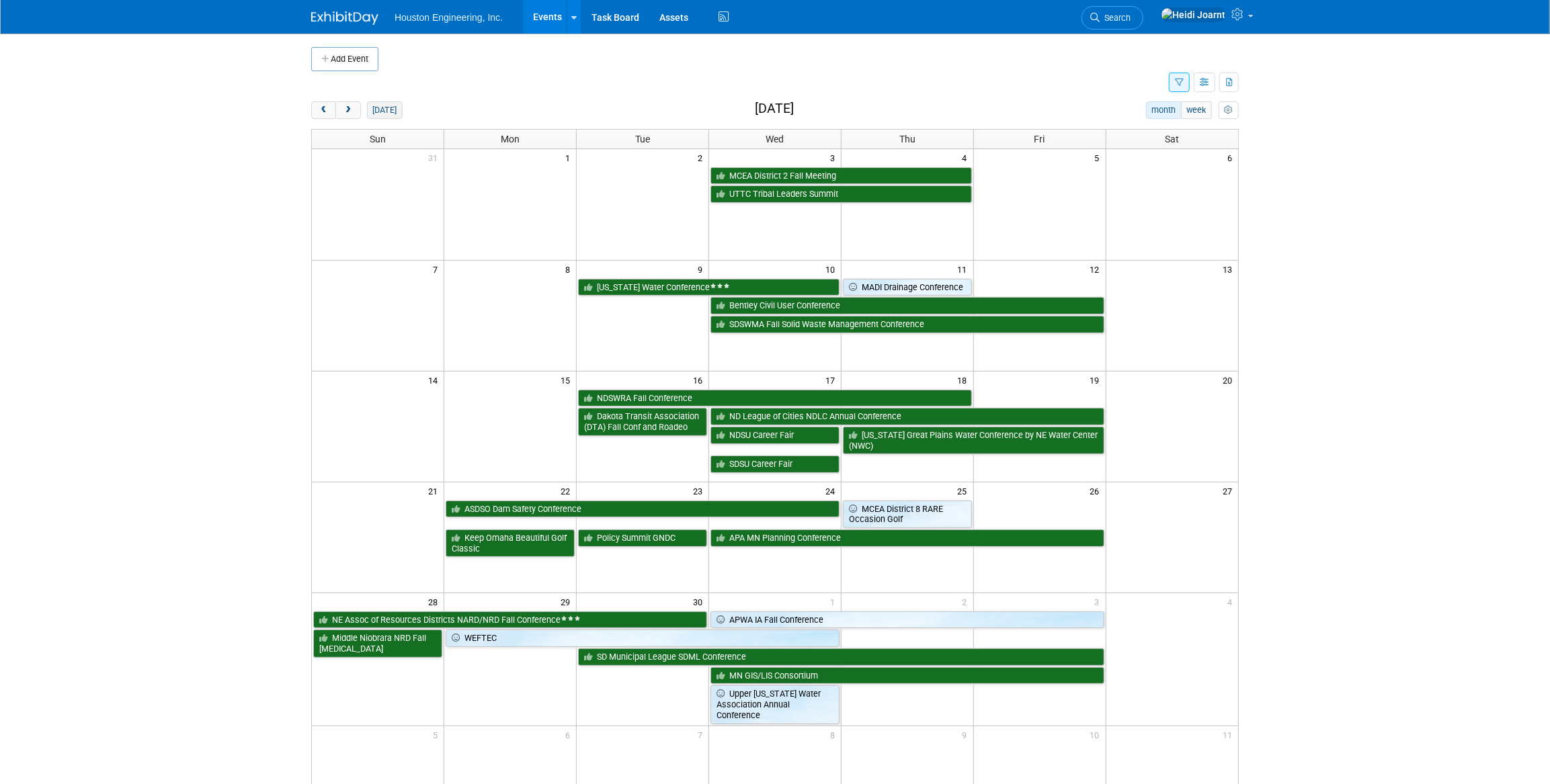
click at [387, 114] on button "today" at bounding box center [384, 110] width 35 height 17
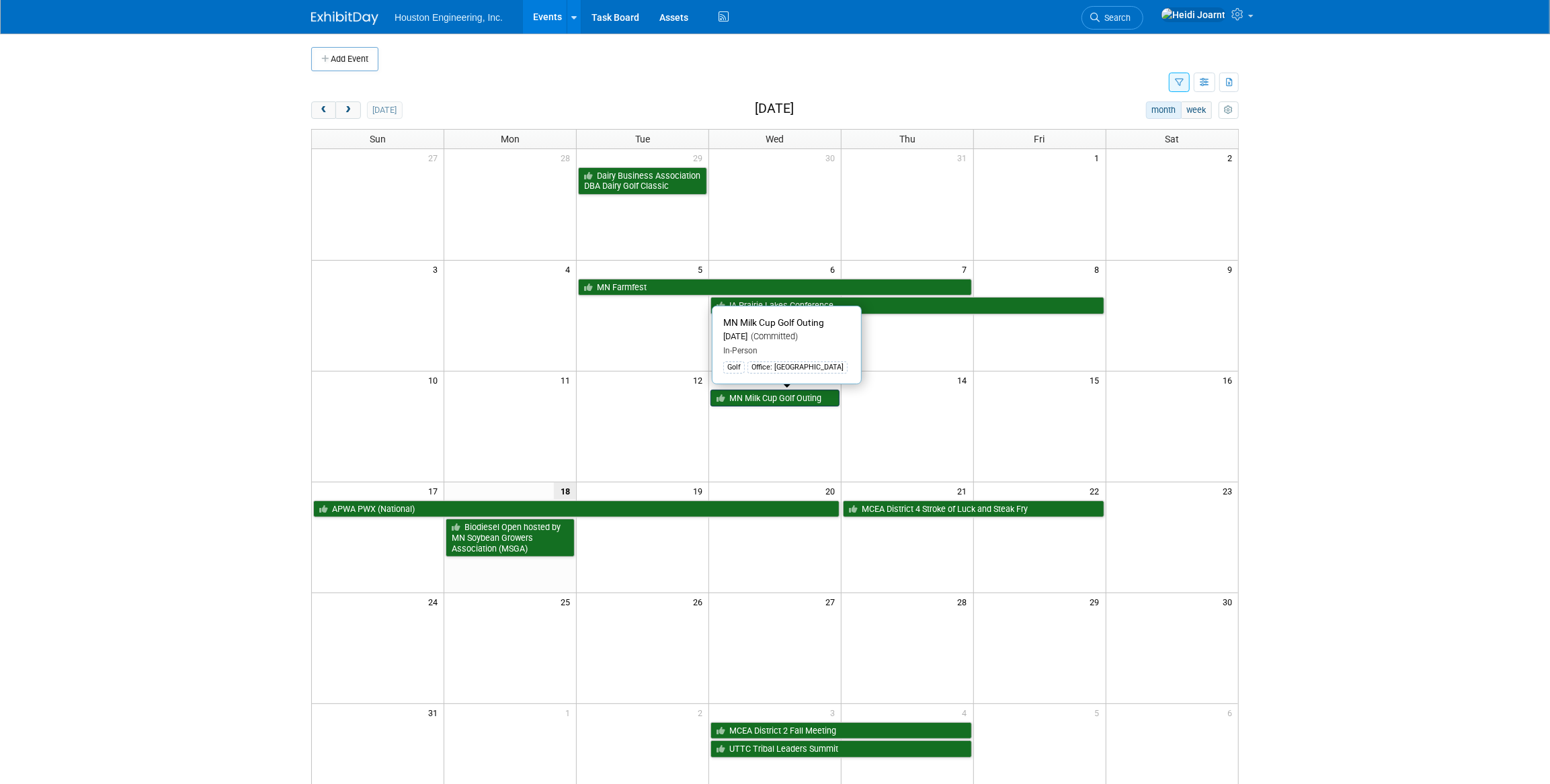
click at [771, 401] on link "MN Milk Cup Golf Outing" at bounding box center [775, 398] width 129 height 17
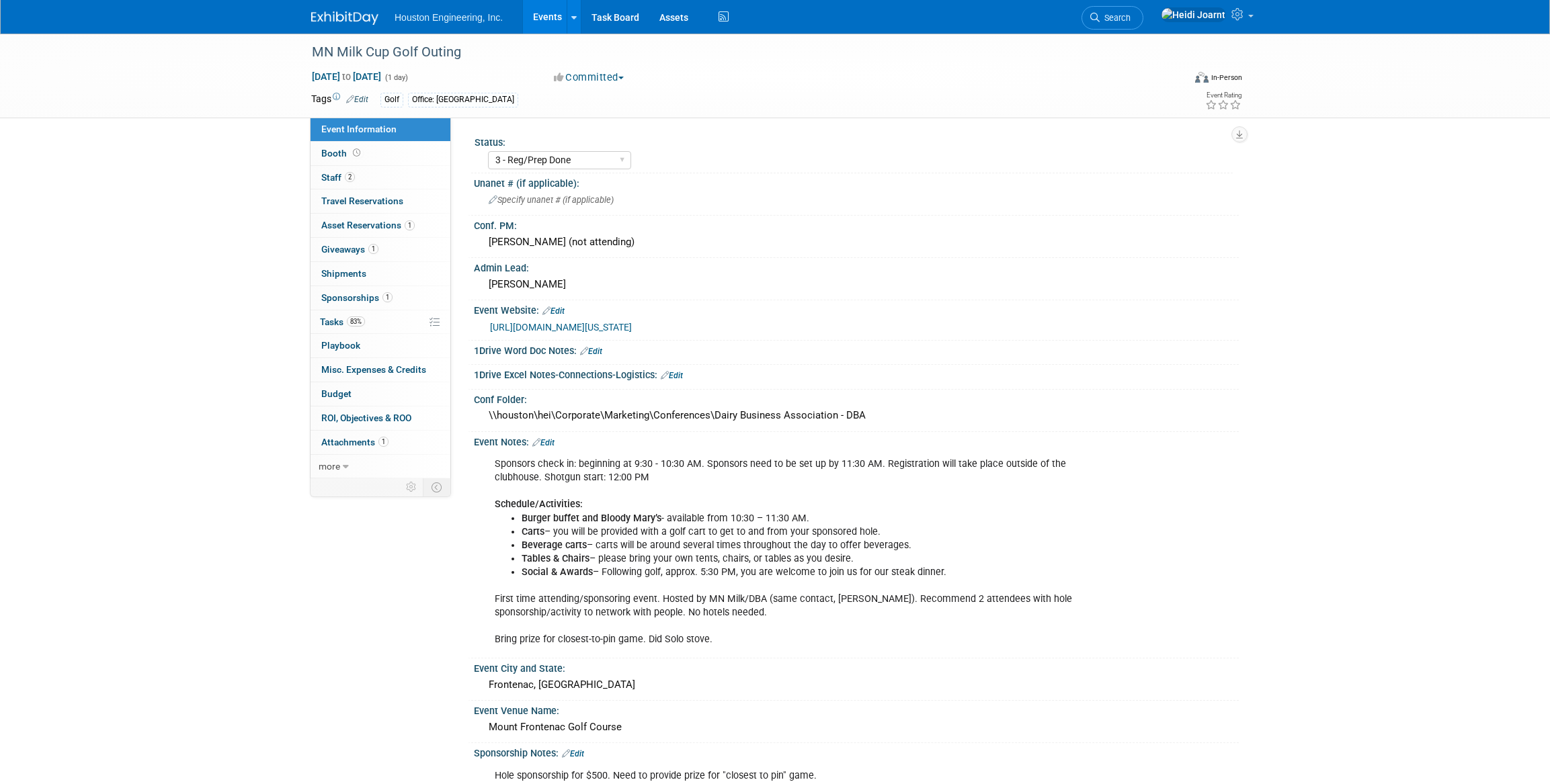
select select "3 - Reg/Prep Done"
select select "No"
select select "Environmental"
click at [335, 461] on span "more" at bounding box center [329, 466] width 22 height 10
click at [378, 524] on link "Copy/Duplicate Event" at bounding box center [380, 514] width 140 height 23
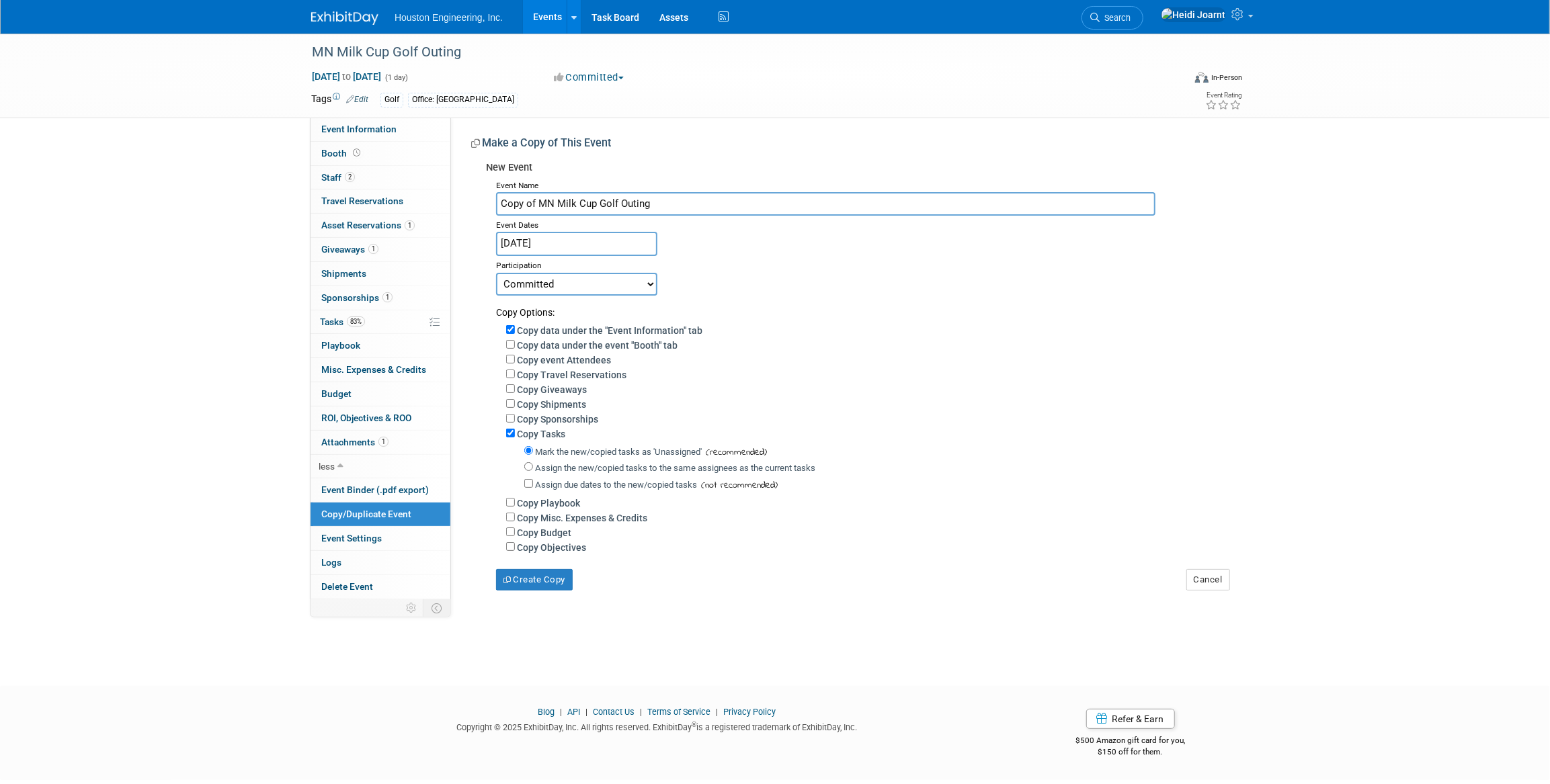
click at [620, 281] on select "Committed Considering Not Going" at bounding box center [576, 284] width 161 height 22
select select "2"
click at [496, 273] on select "Committed Considering Not Going" at bounding box center [576, 284] width 161 height 22
drag, startPoint x: 540, startPoint y: 204, endPoint x: 462, endPoint y: 198, distance: 78.2
click at [462, 198] on div "Status: 1 - GNG/KO Needed 2 - Post KO/Active Planning 3 - Reg/Prep Done Unanet …" at bounding box center [844, 357] width 788 height 480
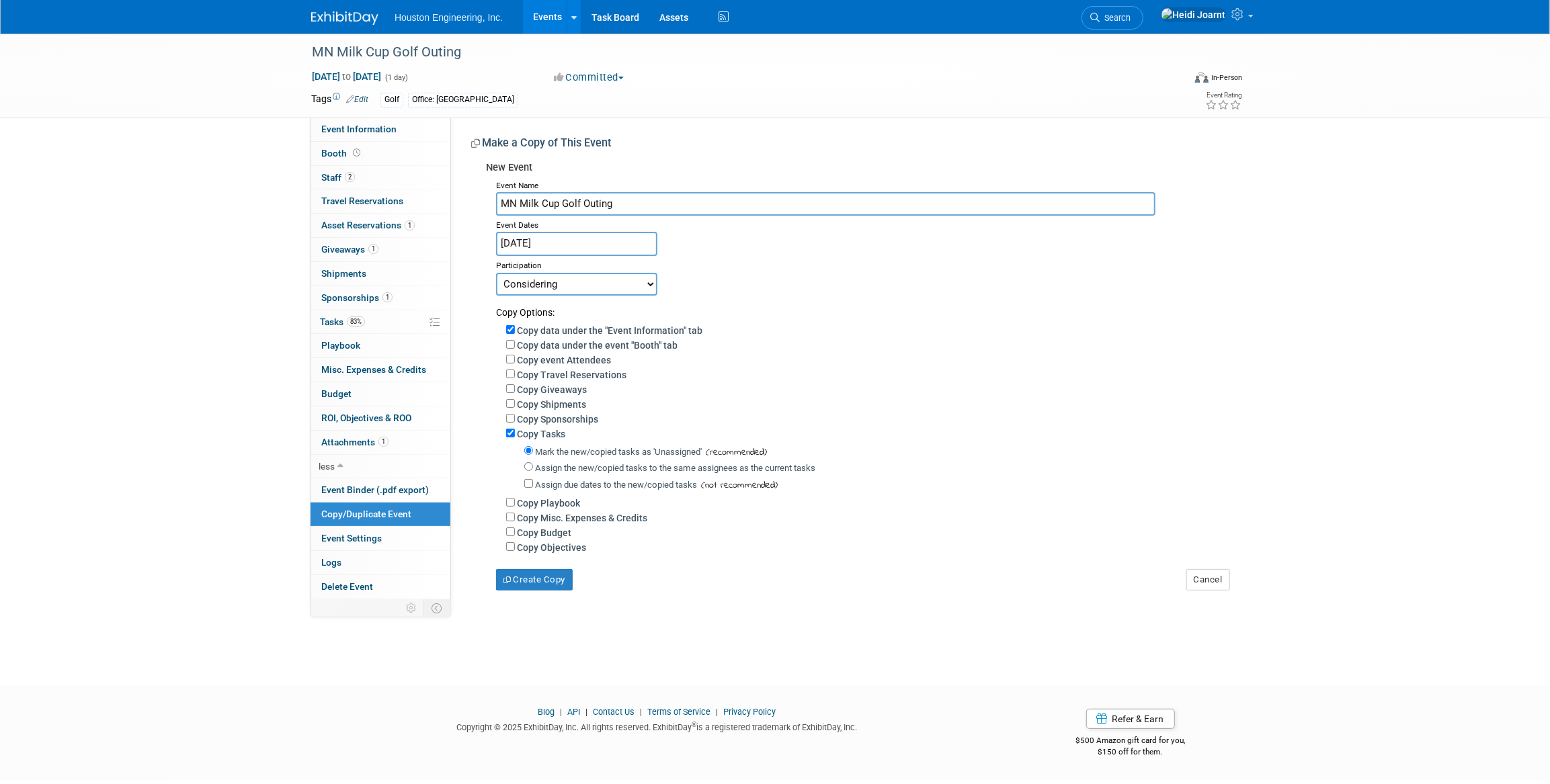
type input "MN Milk Cup Golf Outing"
click at [569, 251] on input "Aug 13, 2025" at bounding box center [576, 243] width 161 height 23
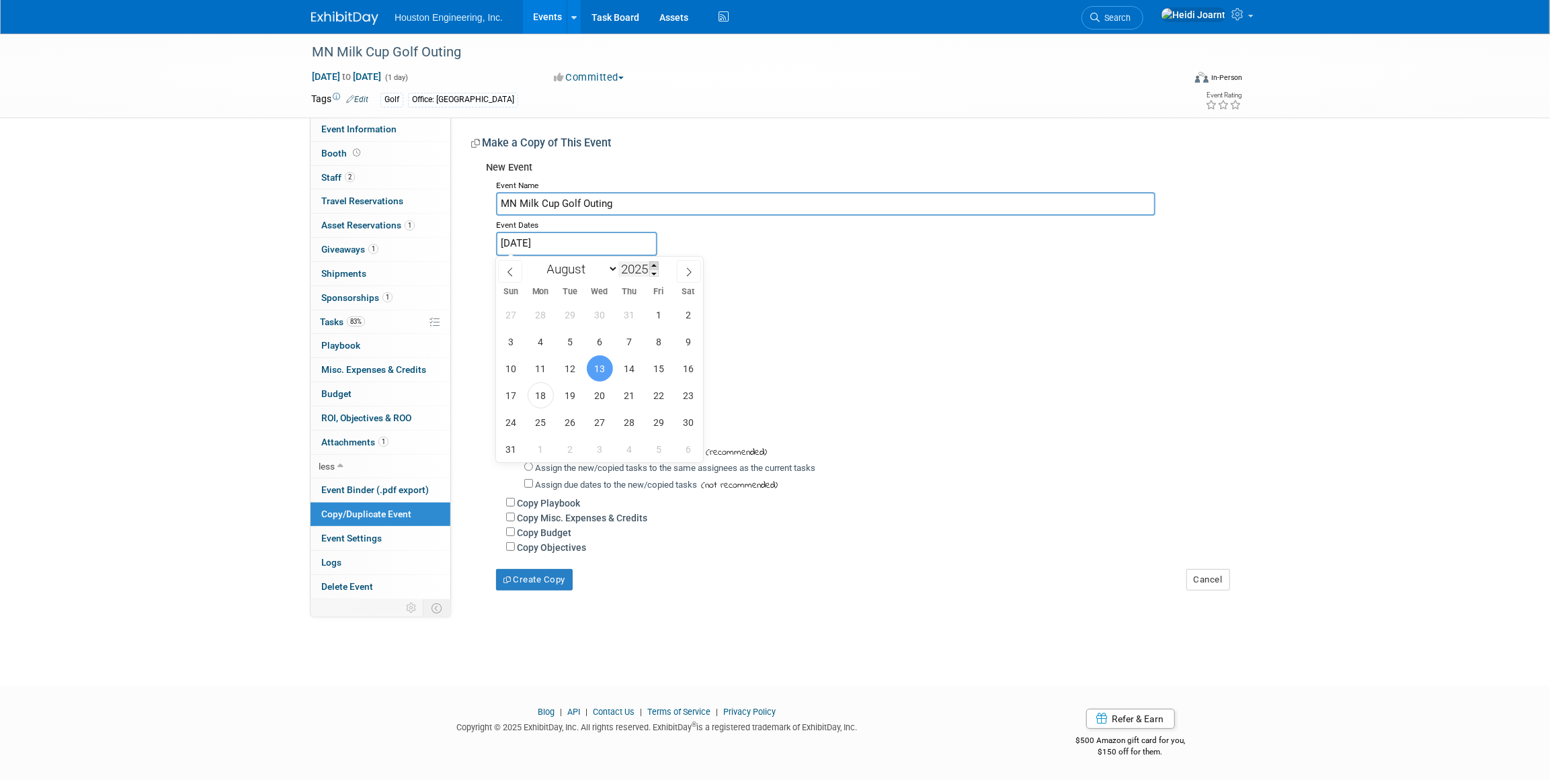
click at [652, 264] on span at bounding box center [654, 265] width 9 height 8
type input "2026"
click at [598, 363] on span "12" at bounding box center [599, 368] width 26 height 26
type input "[DATE]"
click at [598, 363] on span "12" at bounding box center [599, 368] width 26 height 26
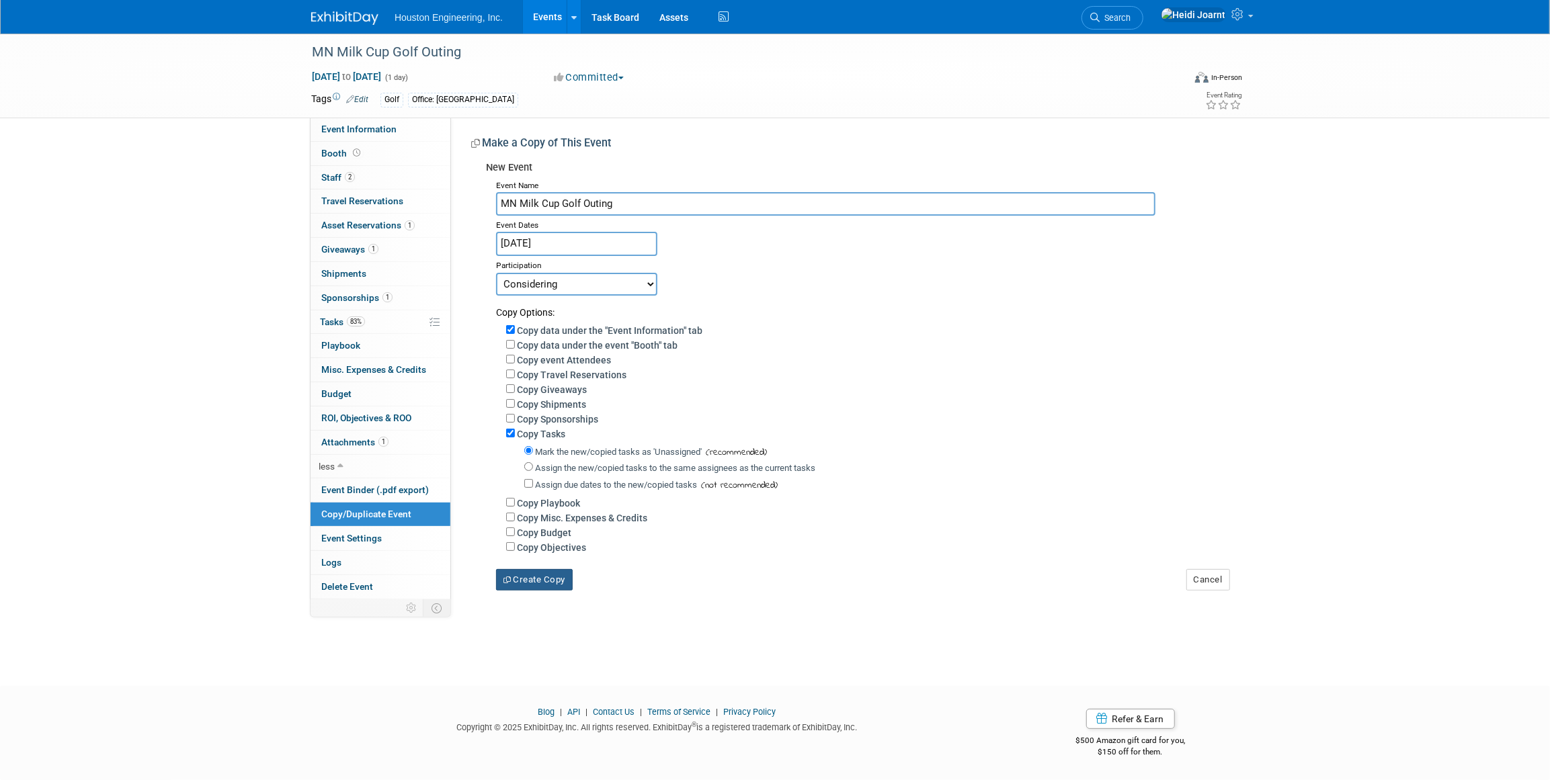
click at [547, 580] on button "Create Copy" at bounding box center [534, 580] width 77 height 22
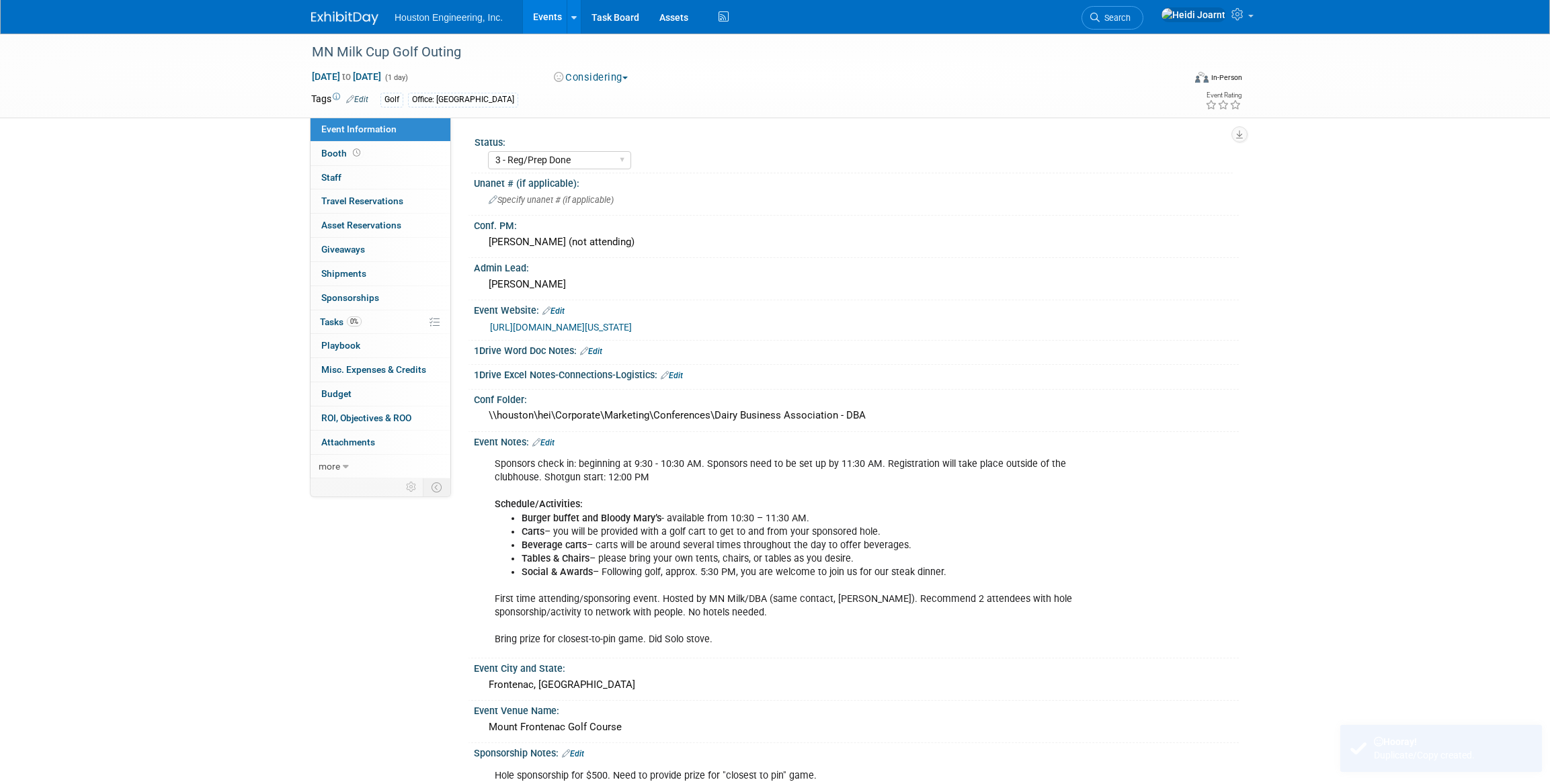
select select "3 - Reg/Prep Done"
select select "No"
select select "Environmental"
click at [580, 156] on select "1 - GNG/KO Needed 2 - Post KO/Active Planning 3 - Reg/Prep Done" at bounding box center [560, 160] width 143 height 18
select select "1 - GNG/KO Needed"
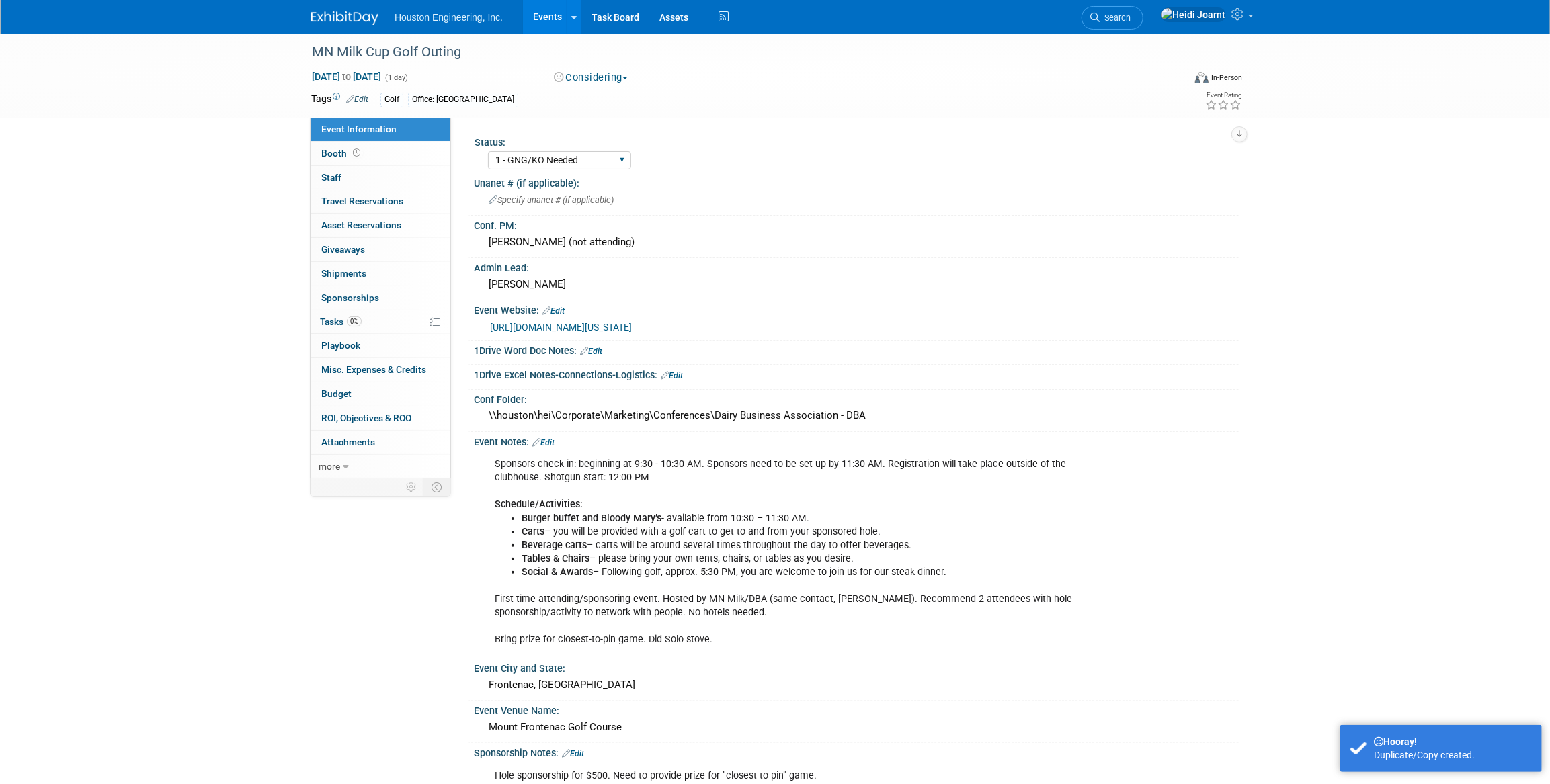
click at [488, 151] on select "1 - GNG/KO Needed 2 - Post KO/Active Planning 3 - Reg/Prep Done" at bounding box center [560, 160] width 143 height 18
click at [549, 237] on div "[PERSON_NAME] (not attending)" at bounding box center [856, 242] width 744 height 21
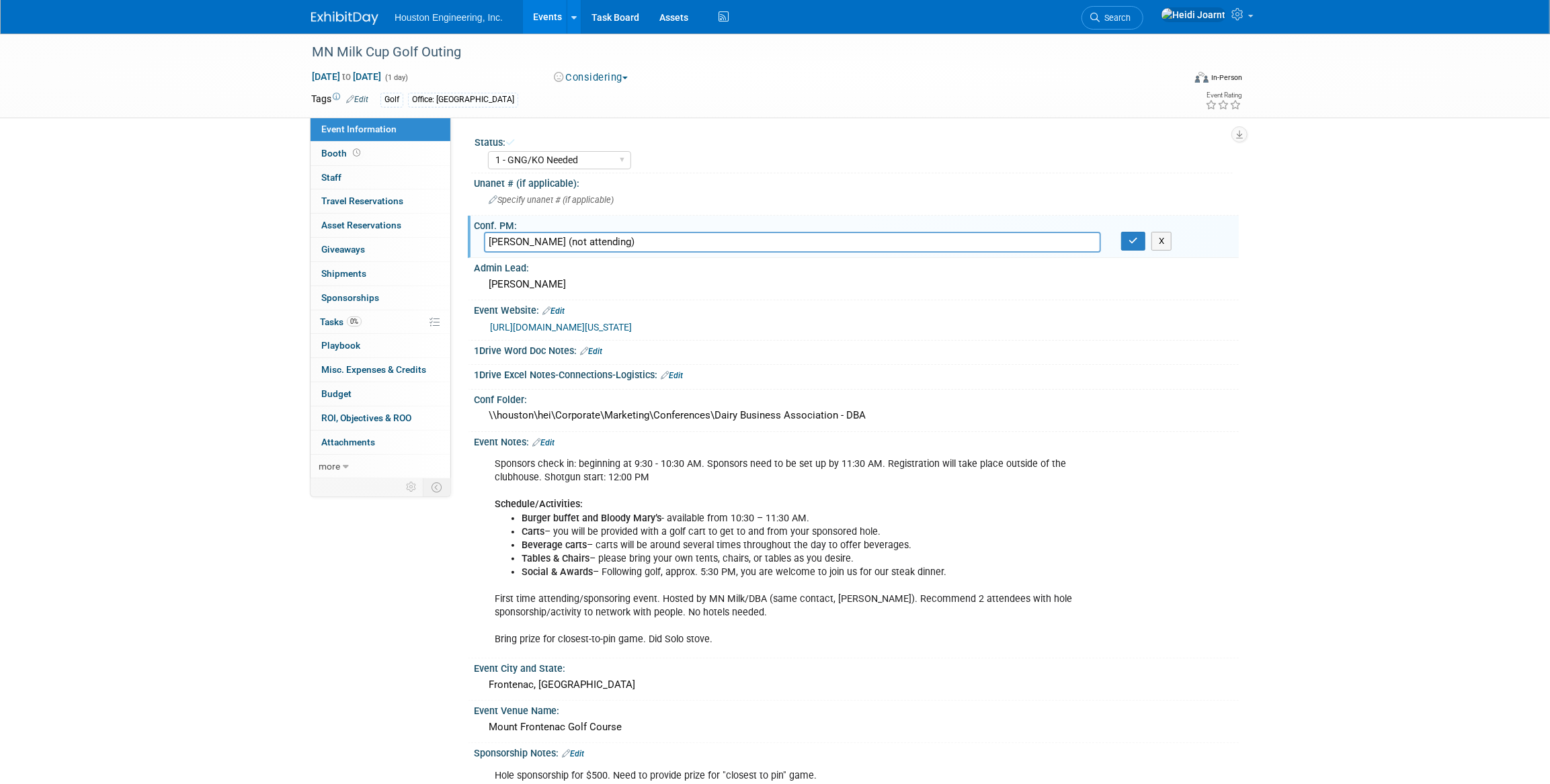
drag, startPoint x: 547, startPoint y: 240, endPoint x: 659, endPoint y: 248, distance: 112.3
click at [659, 248] on input "[PERSON_NAME] (not attending)" at bounding box center [792, 242] width 617 height 21
type input "[PERSON_NAME]"
click at [1129, 242] on icon "button" at bounding box center [1133, 241] width 9 height 9
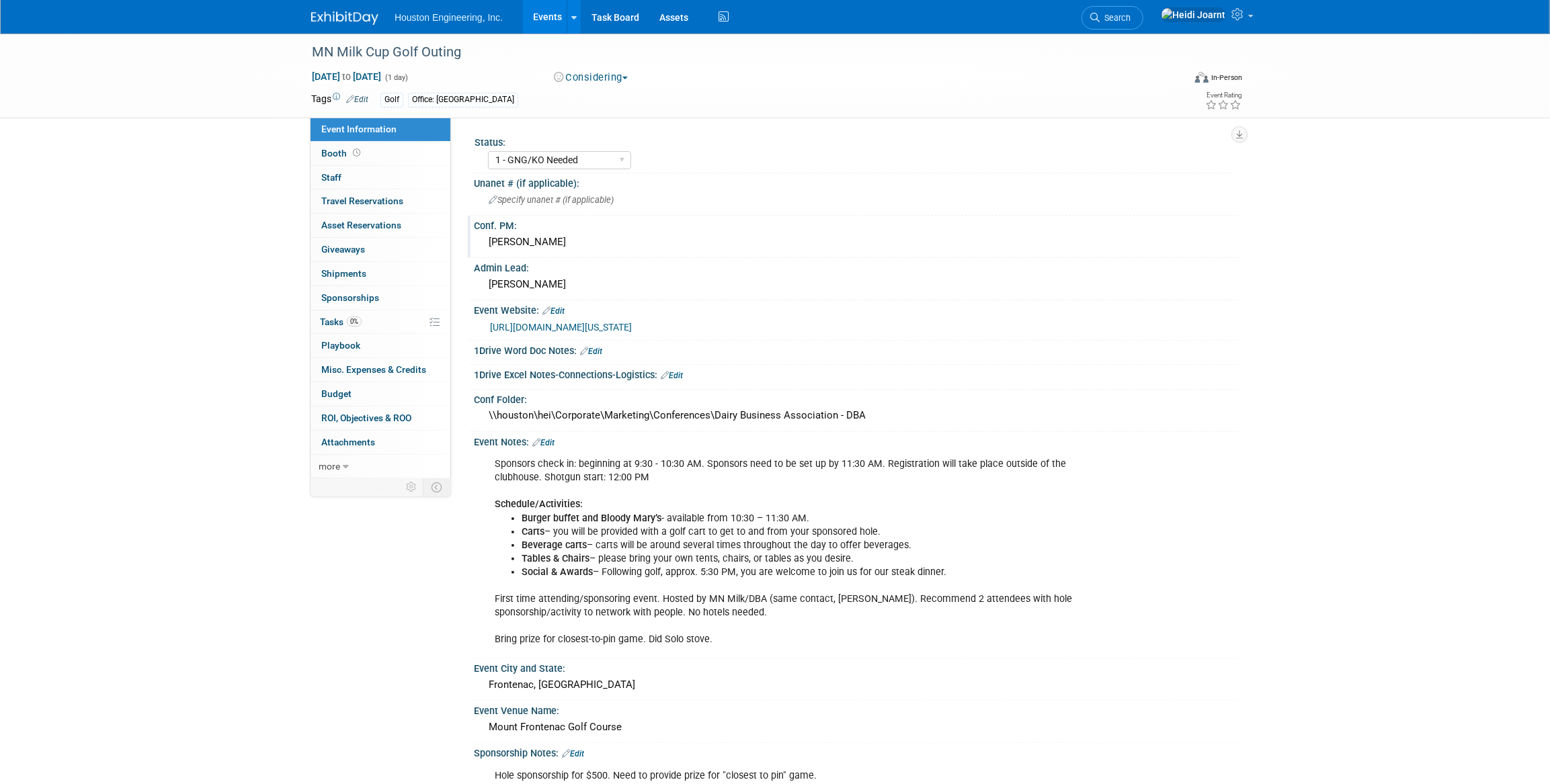
click at [548, 441] on link "Edit" at bounding box center [543, 442] width 22 height 9
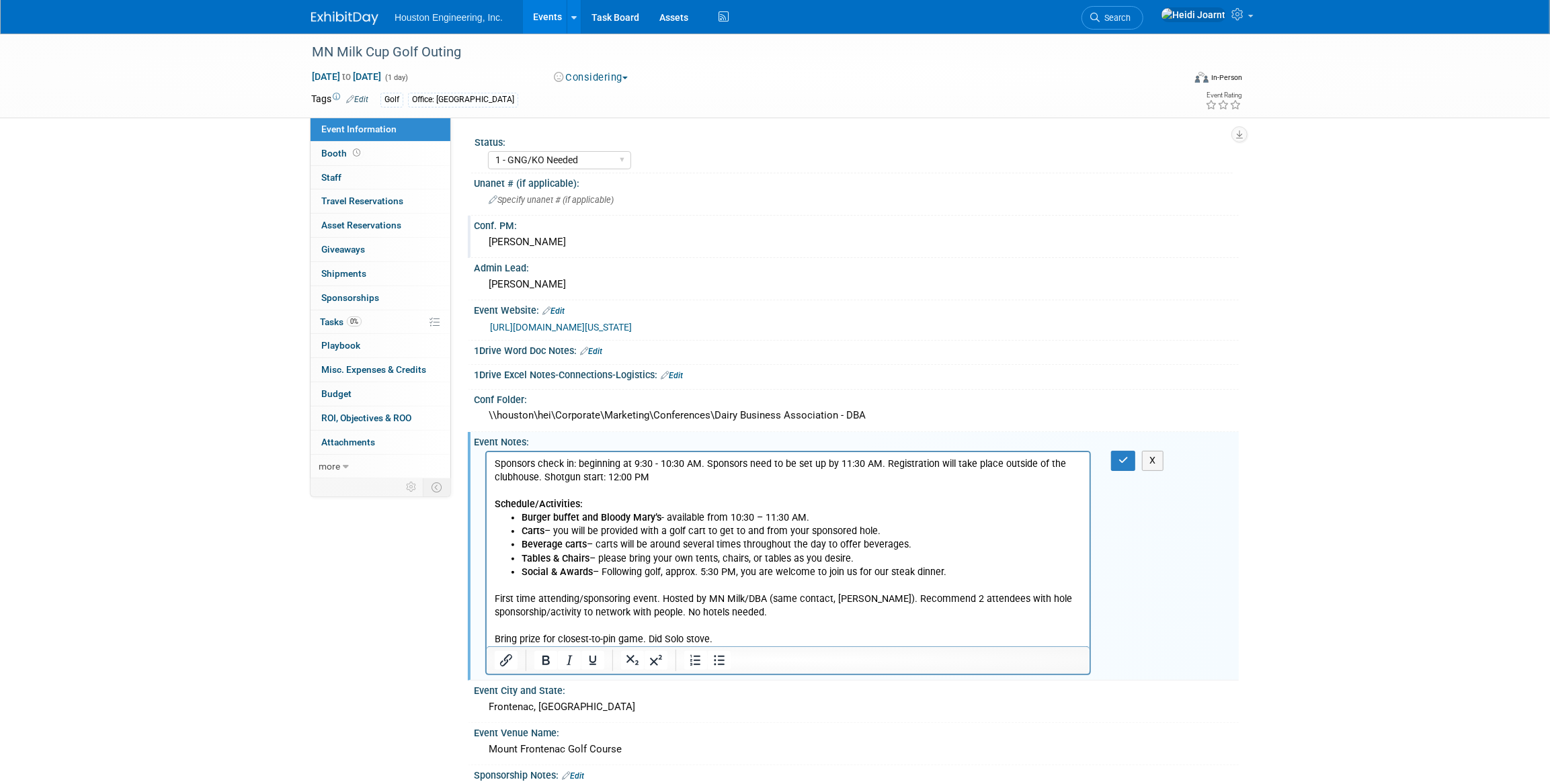
click at [494, 598] on p "First time attending/sponsoring event. Hosted by MN Milk/DBA (same contact, [PE…" at bounding box center [788, 613] width 587 height 67
click at [843, 599] on p "Last year was our first time attending/sponsoring event. Hosted by MN Milk/DBA …" at bounding box center [788, 613] width 587 height 67
click at [809, 599] on p "Last year was our first time attending/sponsoring event. Hosted by Edge (MN Mil…" at bounding box center [788, 613] width 587 height 67
click at [817, 598] on p "Last year was our first time attending/sponsoring event. Hosted by MN Milk/DBA …" at bounding box center [788, 613] width 587 height 67
drag, startPoint x: 947, startPoint y: 574, endPoint x: 896, endPoint y: 916, distance: 345.8
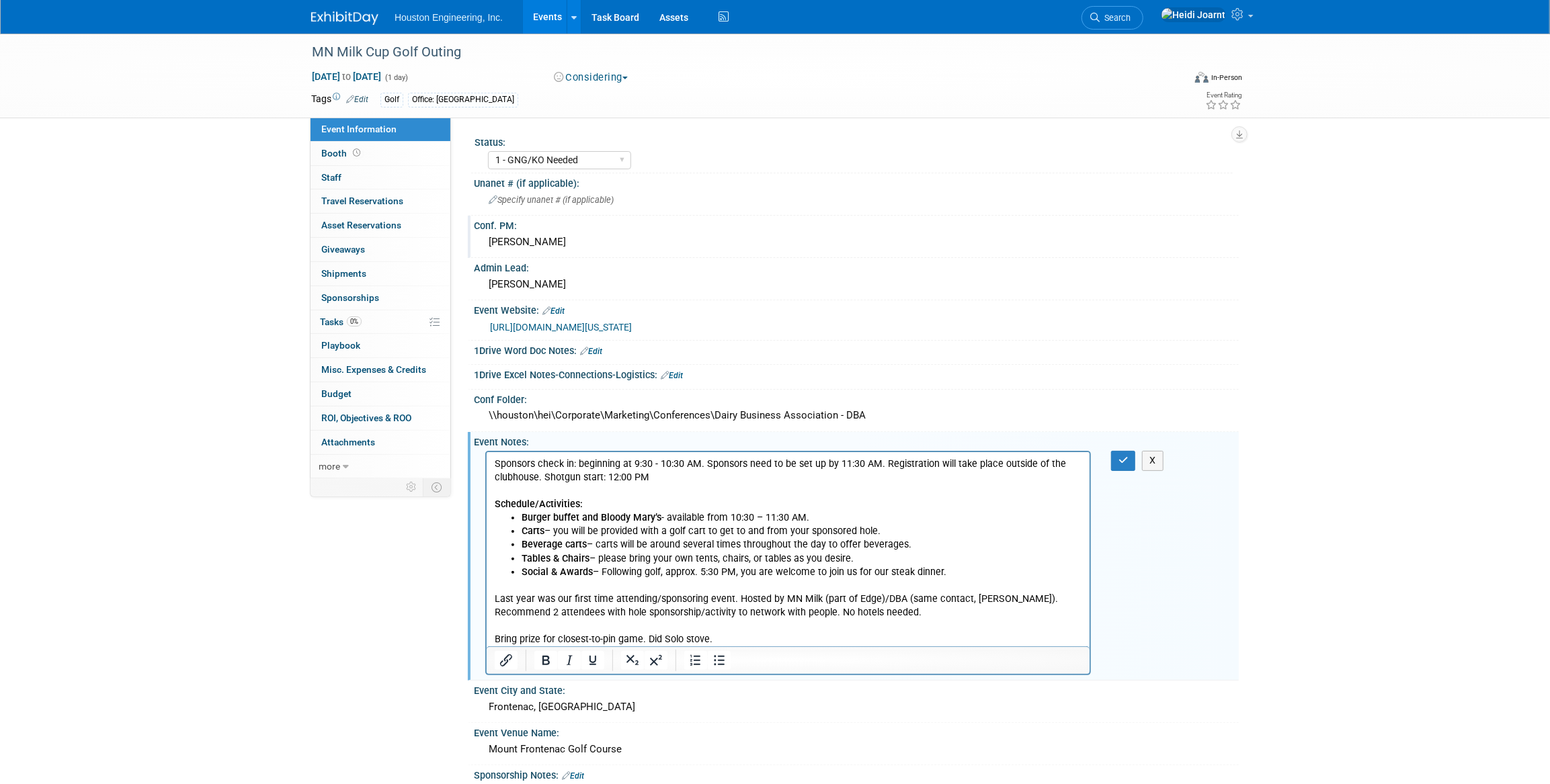
click at [486, 466] on html "Sponsors check in: beginning at 9:30 - 10:30 AM. Sponsors need to be set up by …" at bounding box center [787, 549] width 603 height 194
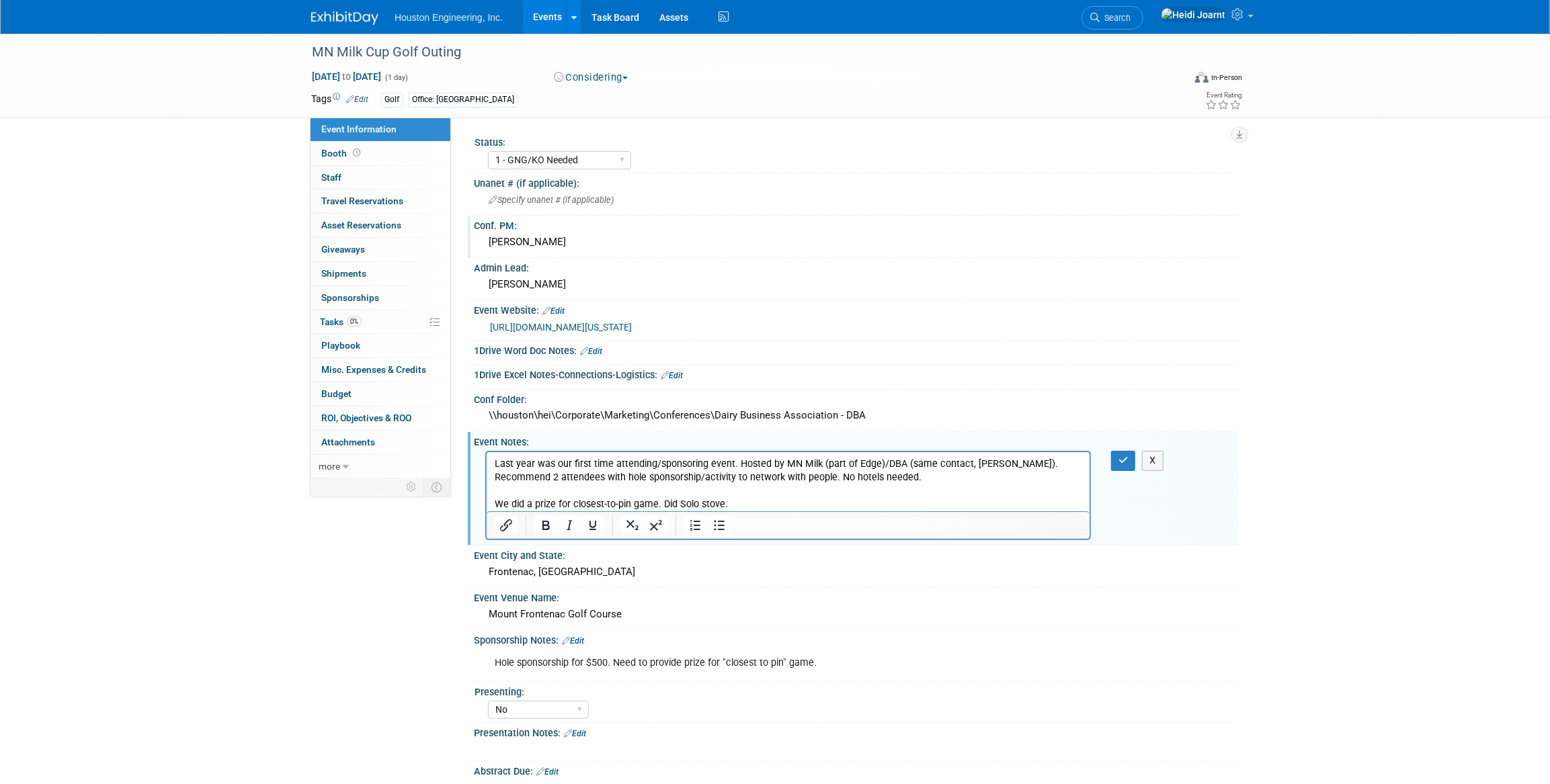
click at [658, 504] on p "Last year was our first time attending/sponsoring event. Hosted by MN Milk (par…" at bounding box center [788, 485] width 587 height 53
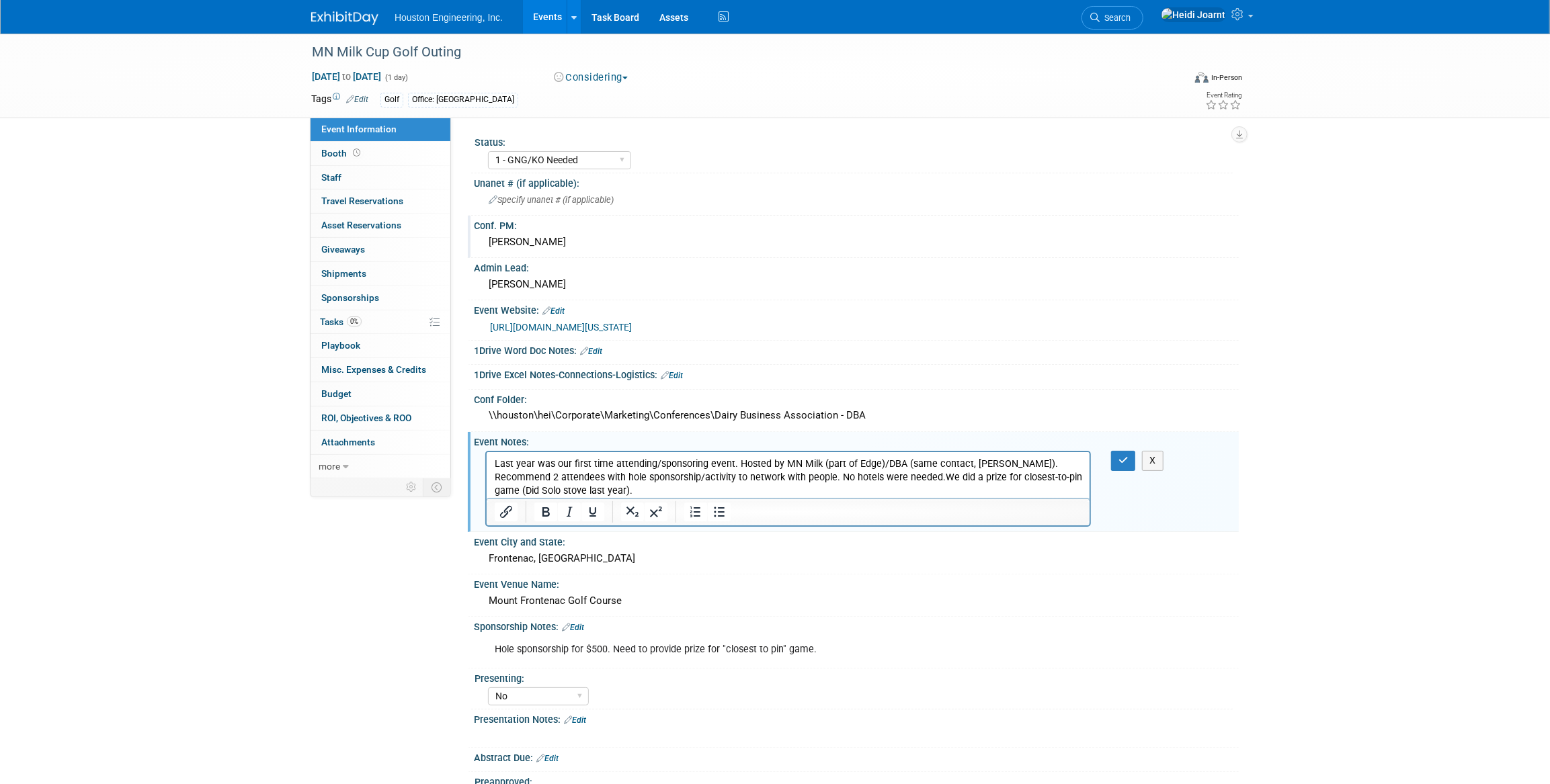
click at [649, 485] on p "Last year was our first time attending/sponsoring event. Hosted by MN Milk (par…" at bounding box center [788, 478] width 587 height 41
click at [833, 477] on p "Last year was our first time attending/sponsoring event. Hosted by MN Milk (par…" at bounding box center [788, 478] width 587 height 41
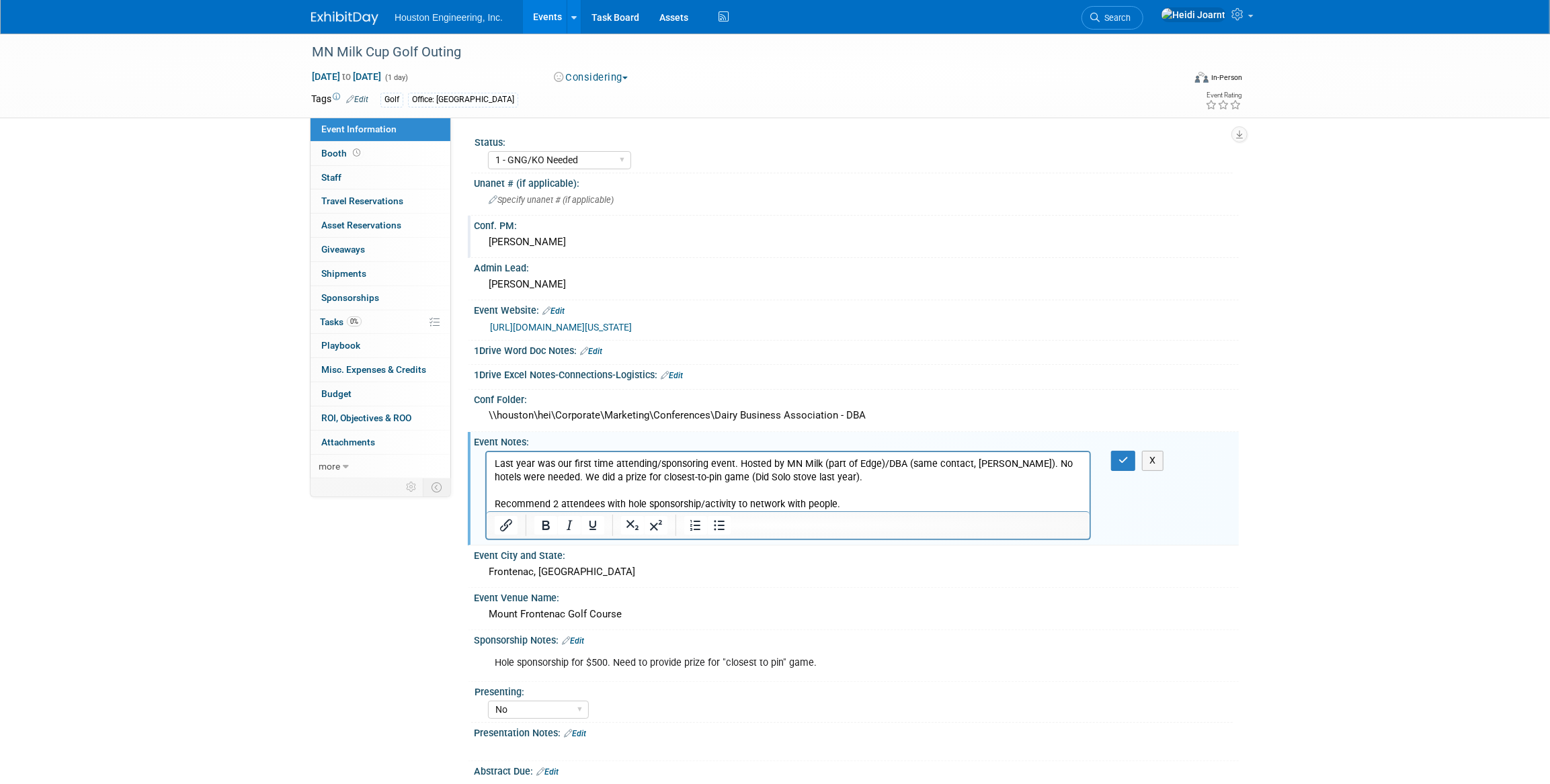
click at [549, 505] on p "Recommend 2 attendees with hole sponsorship/activity to network with people." at bounding box center [788, 505] width 587 height 14
click at [984, 506] on p "Recommend same level of effort as last year: 2 attendees with hole sponsorship/…" at bounding box center [788, 505] width 587 height 14
click at [1120, 455] on icon "button" at bounding box center [1123, 460] width 10 height 9
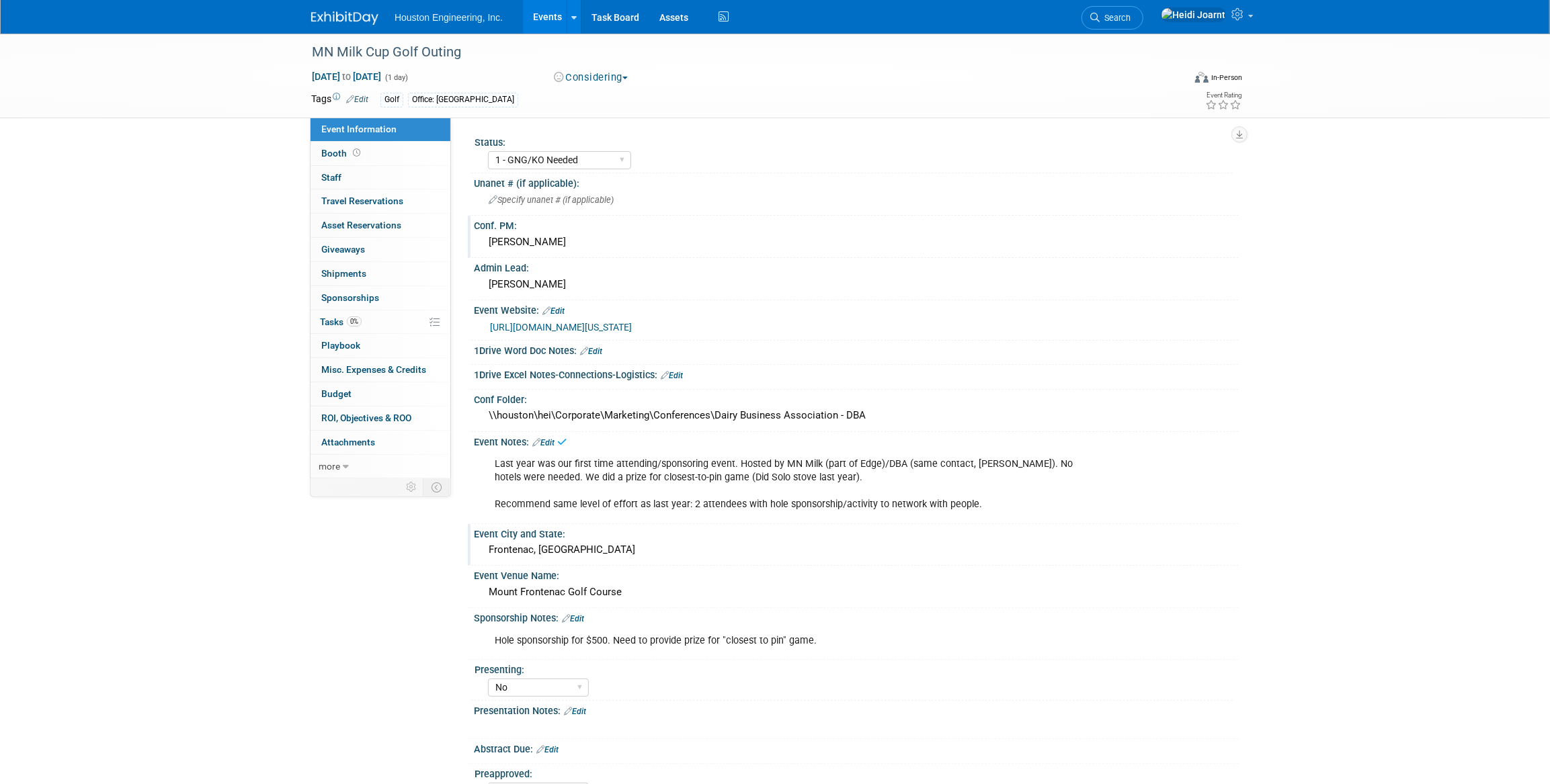
click at [566, 544] on div "Frontenac, MN" at bounding box center [856, 550] width 744 height 21
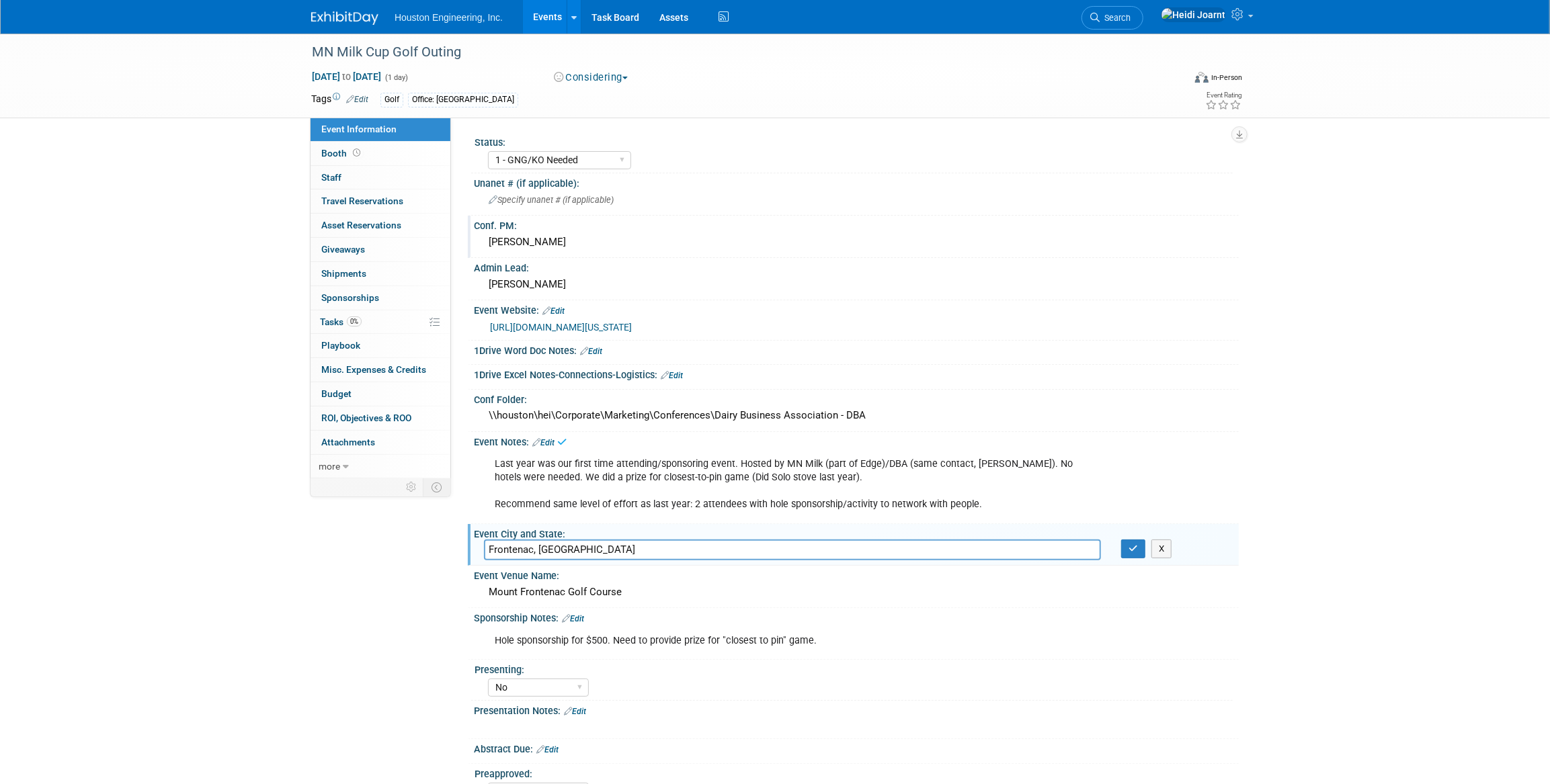
drag, startPoint x: 567, startPoint y: 550, endPoint x: 427, endPoint y: 540, distance: 140.4
click at [427, 540] on div "Event Information Event Info Booth Booth 0 Staff 0 Staff 0 Travel Reservations …" at bounding box center [775, 440] width 947 height 812
click at [1136, 549] on icon "button" at bounding box center [1133, 549] width 9 height 9
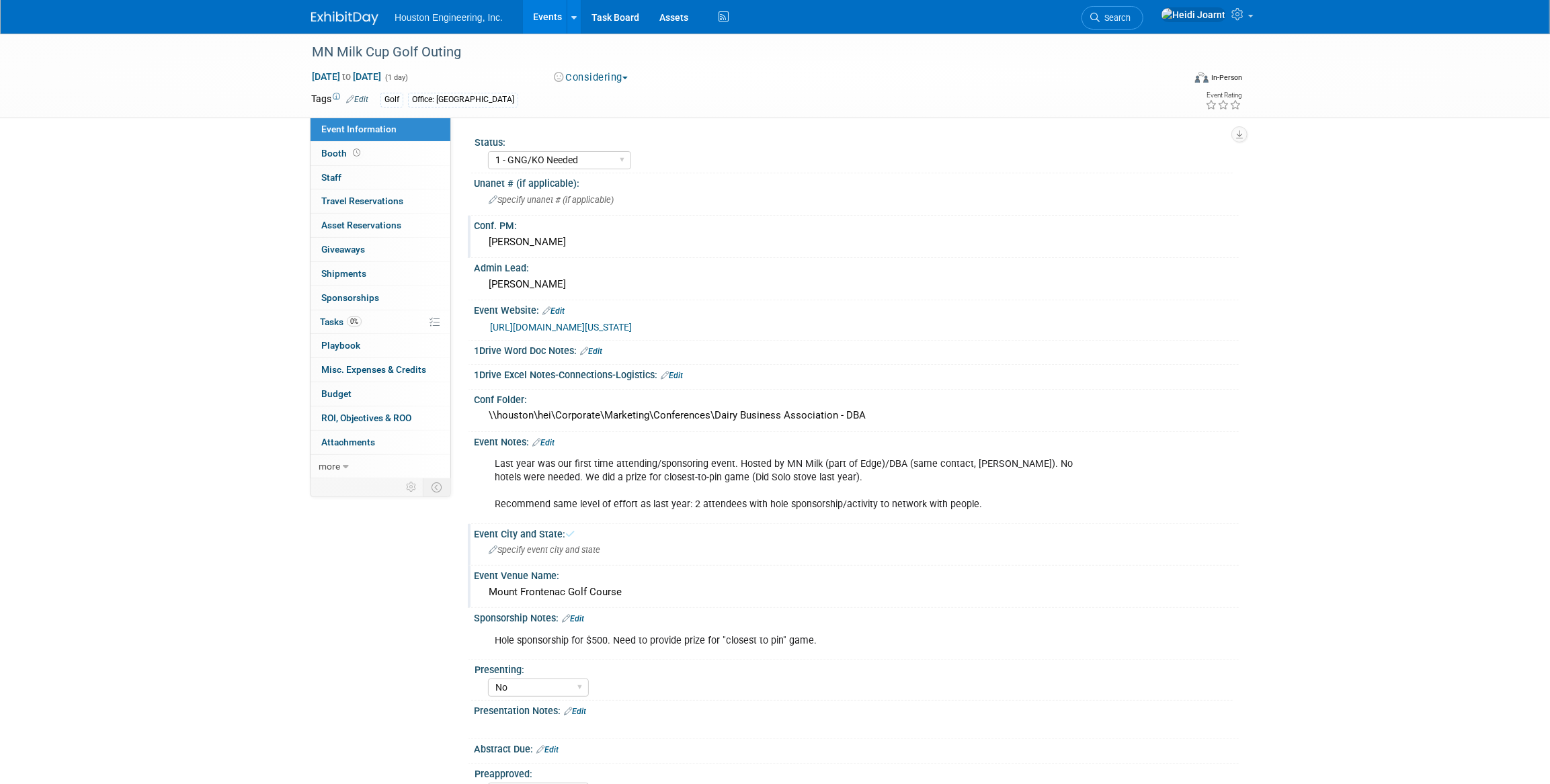
click at [593, 590] on div "Mount Frontenac Golf Course" at bounding box center [856, 593] width 744 height 21
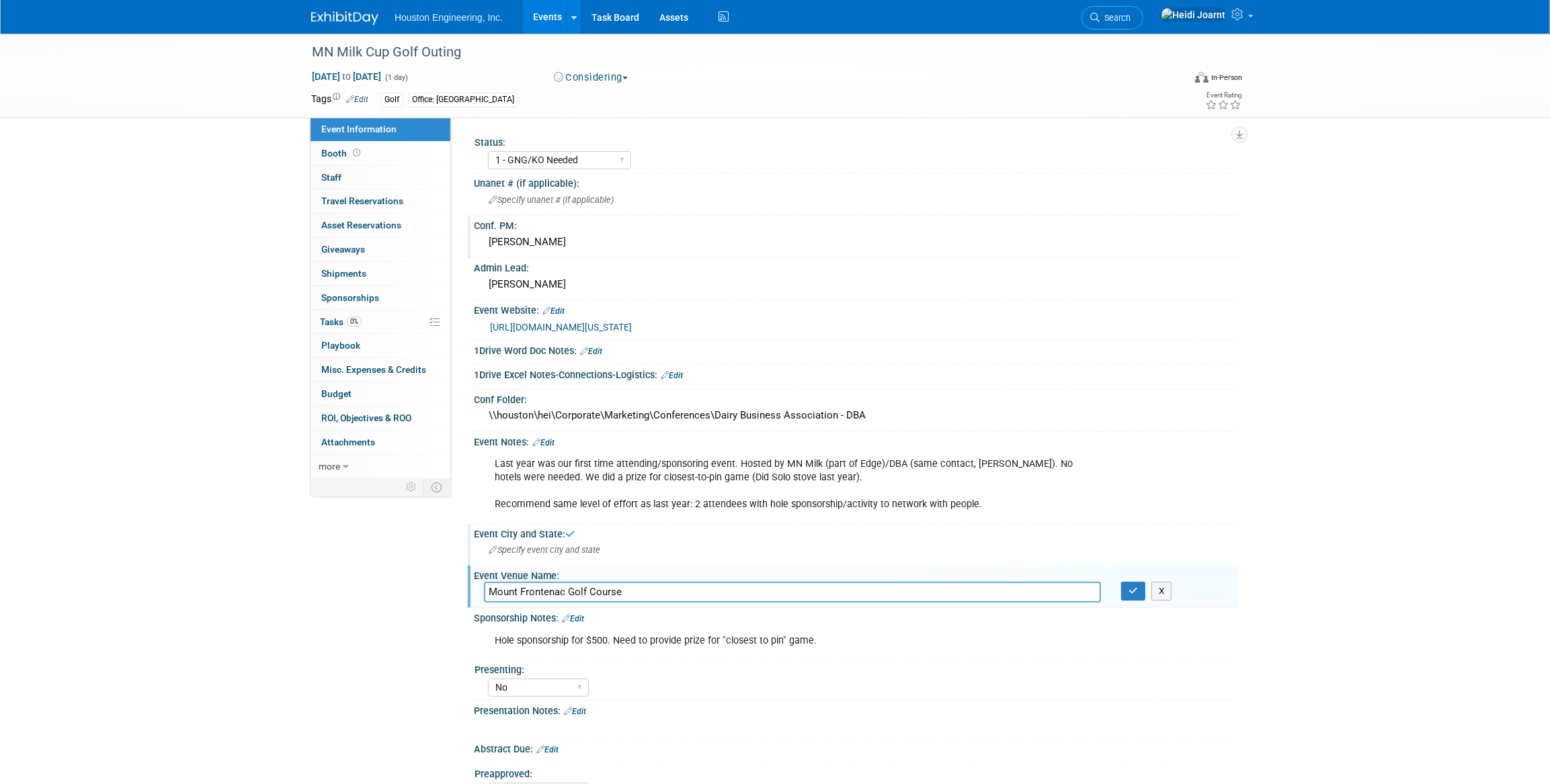
click at [366, 580] on div "Event Information Event Info Booth Booth 0 Staff 0 Staff 0 Travel Reservations …" at bounding box center [775, 440] width 947 height 812
click at [1130, 594] on button "button" at bounding box center [1133, 592] width 24 height 19
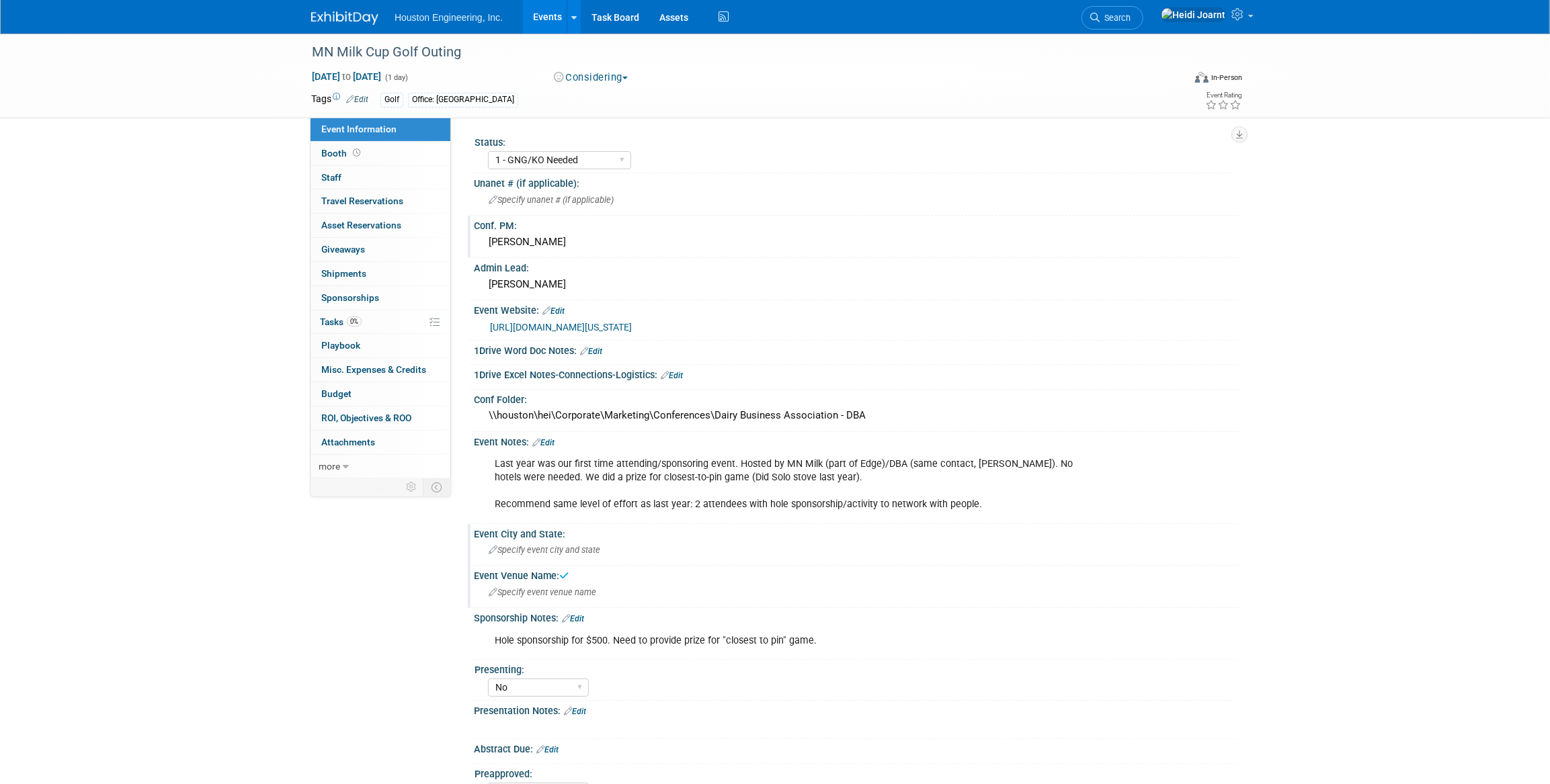
click at [616, 464] on div "Last year was our first time attending/sponsoring event. Hosted by MN Milk (par…" at bounding box center [788, 485] width 606 height 67
click at [552, 443] on link "Edit" at bounding box center [543, 442] width 22 height 9
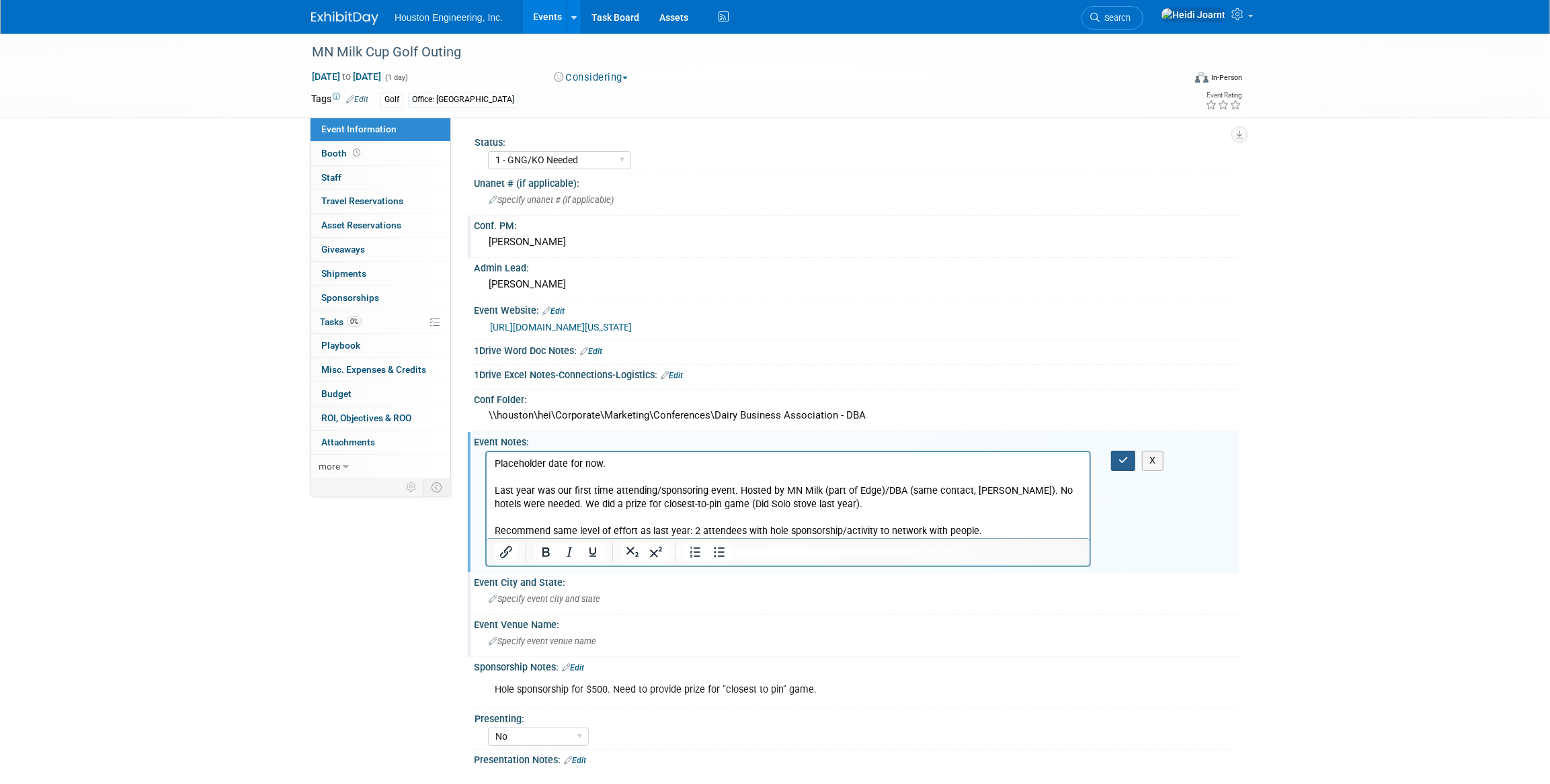
click at [1124, 460] on icon "button" at bounding box center [1123, 460] width 10 height 9
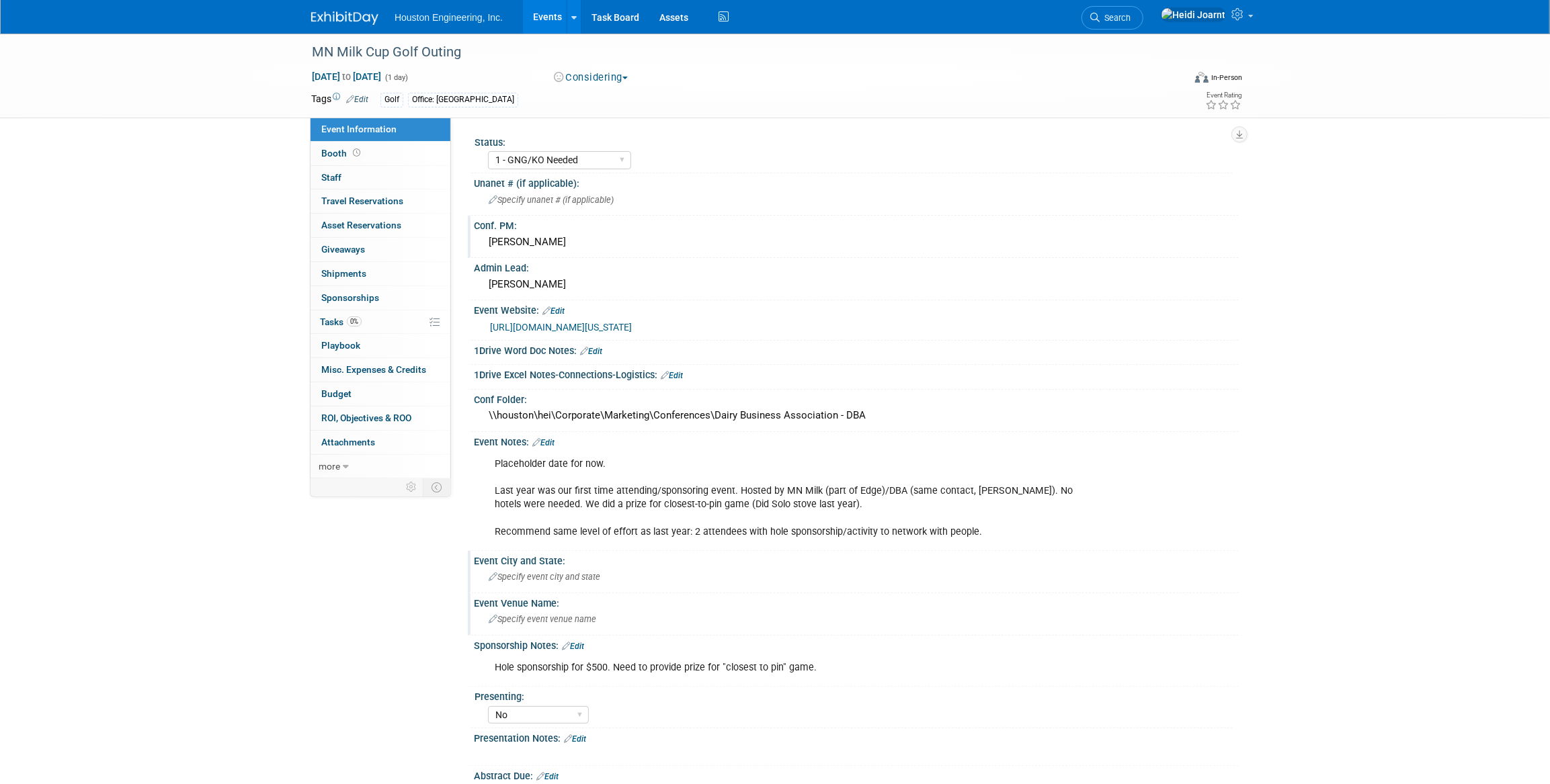
click at [582, 642] on link "Edit" at bounding box center [573, 646] width 22 height 9
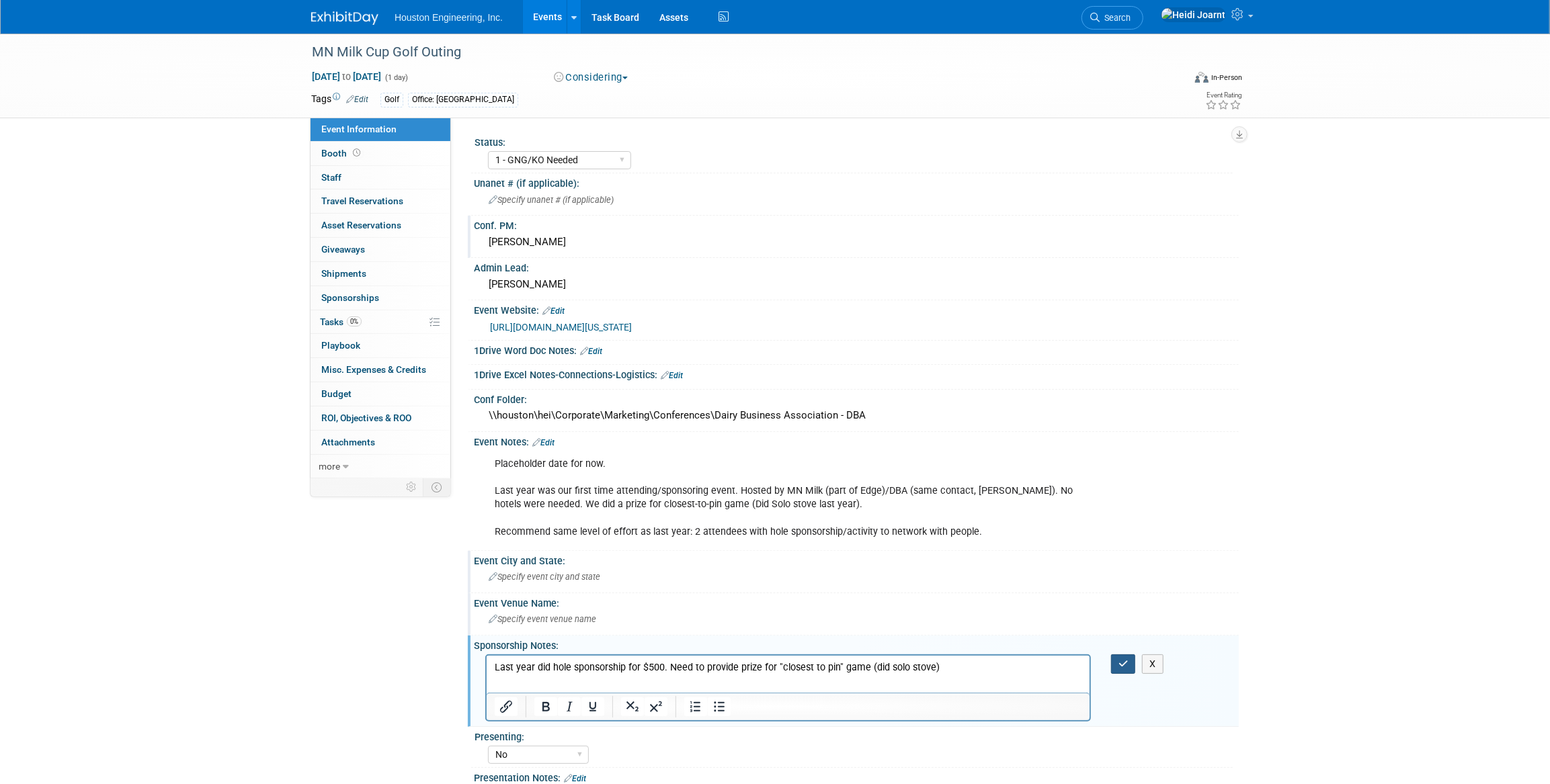
click at [1134, 668] on button "button" at bounding box center [1123, 664] width 25 height 20
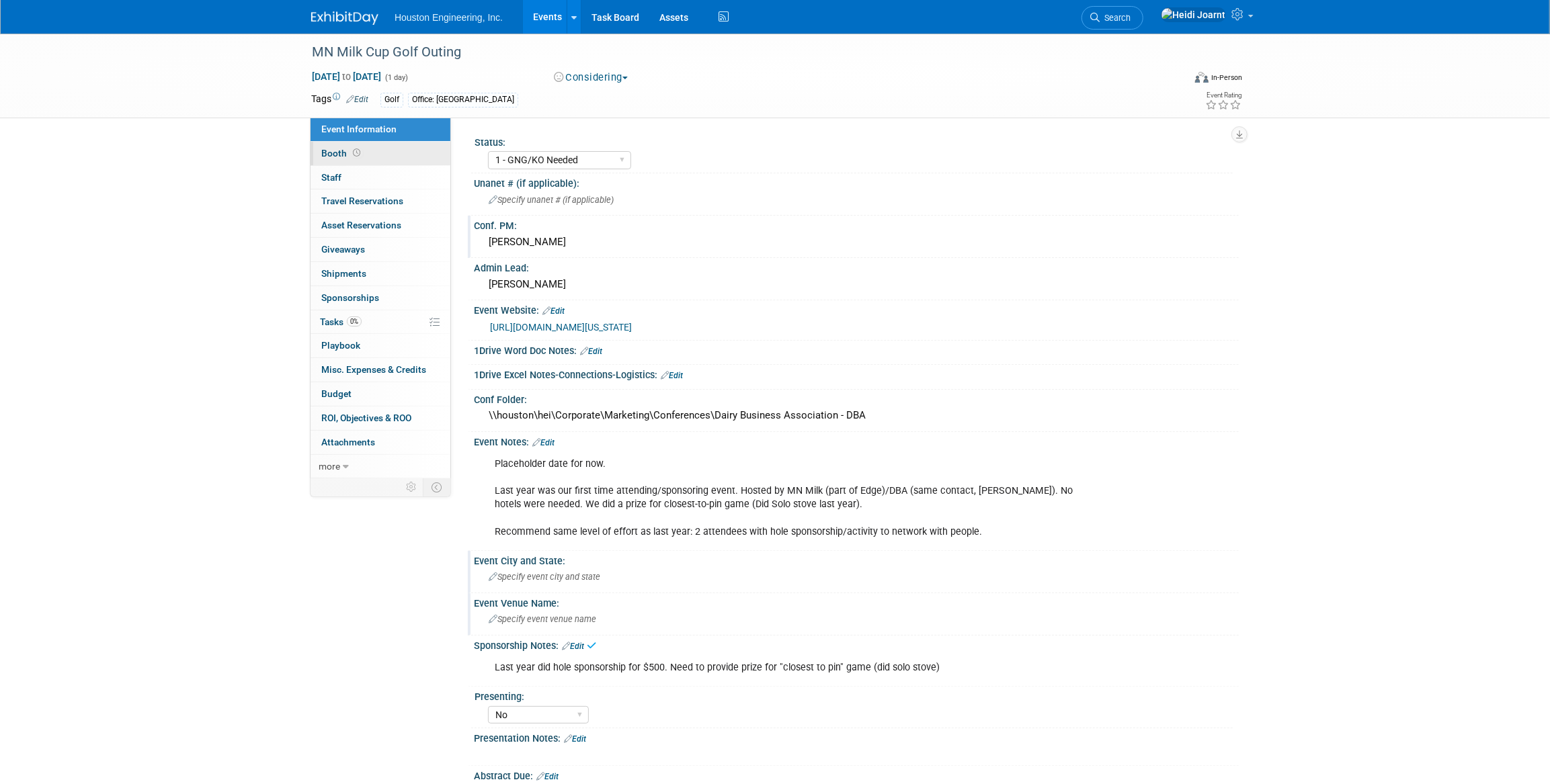
click at [369, 151] on link "Booth" at bounding box center [380, 153] width 140 height 23
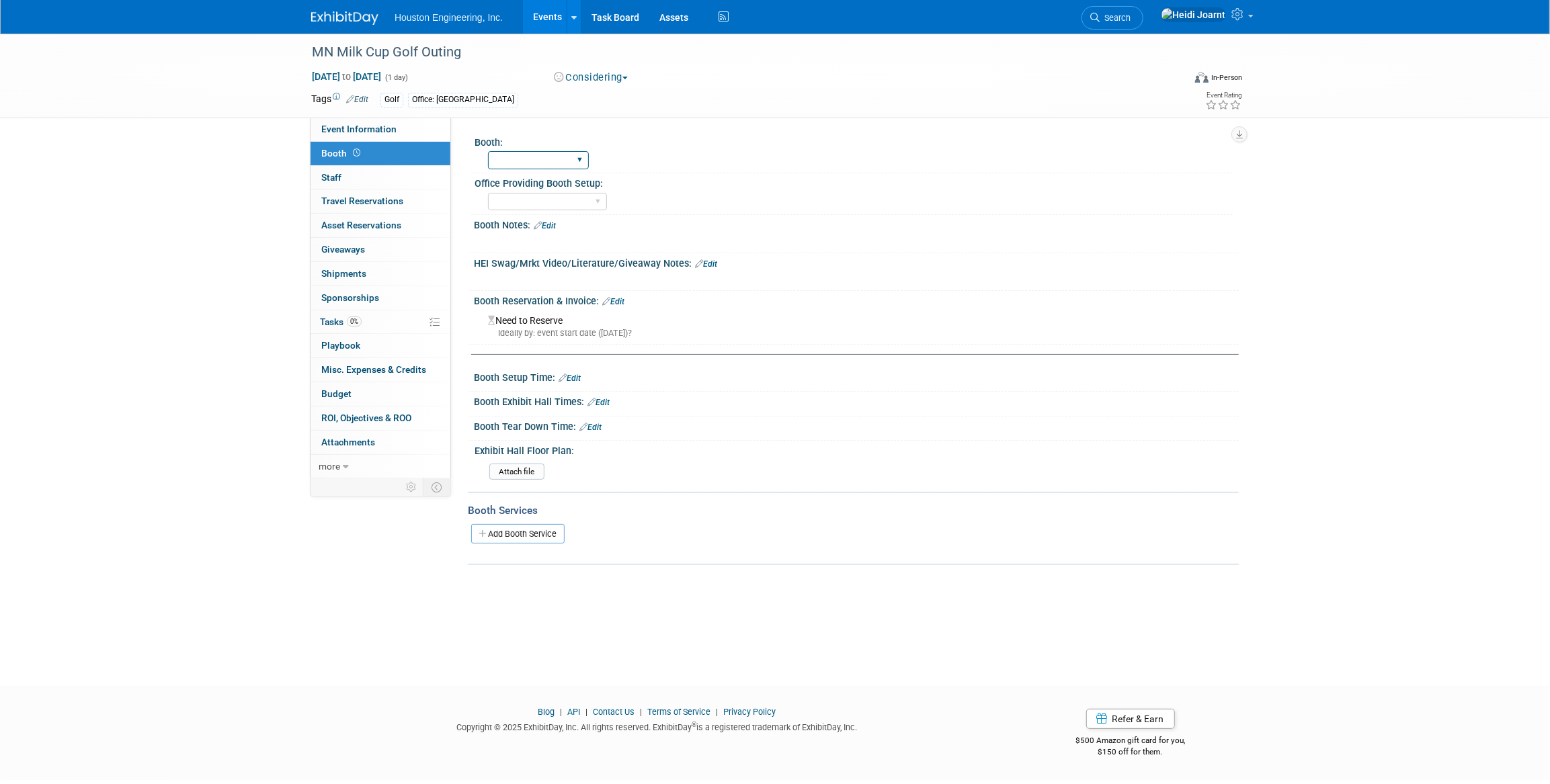
click at [550, 160] on select "Yes No" at bounding box center [538, 160] width 101 height 18
select select "No"
click at [488, 151] on select "Yes No" at bounding box center [538, 160] width 101 height 18
click at [379, 248] on link "0 Giveaways 0" at bounding box center [380, 249] width 140 height 23
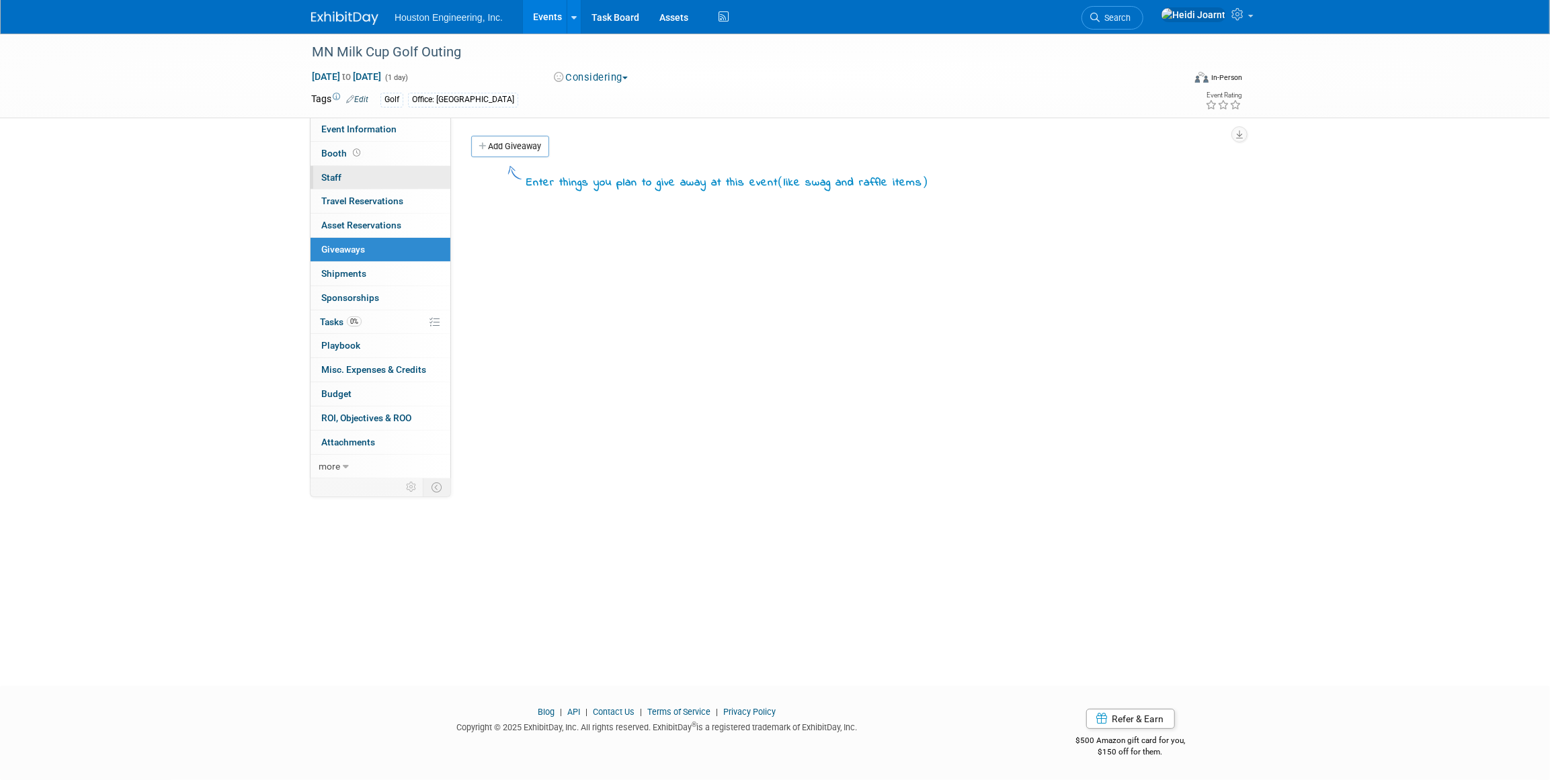
click at [372, 179] on link "0 Staff 0" at bounding box center [380, 177] width 140 height 23
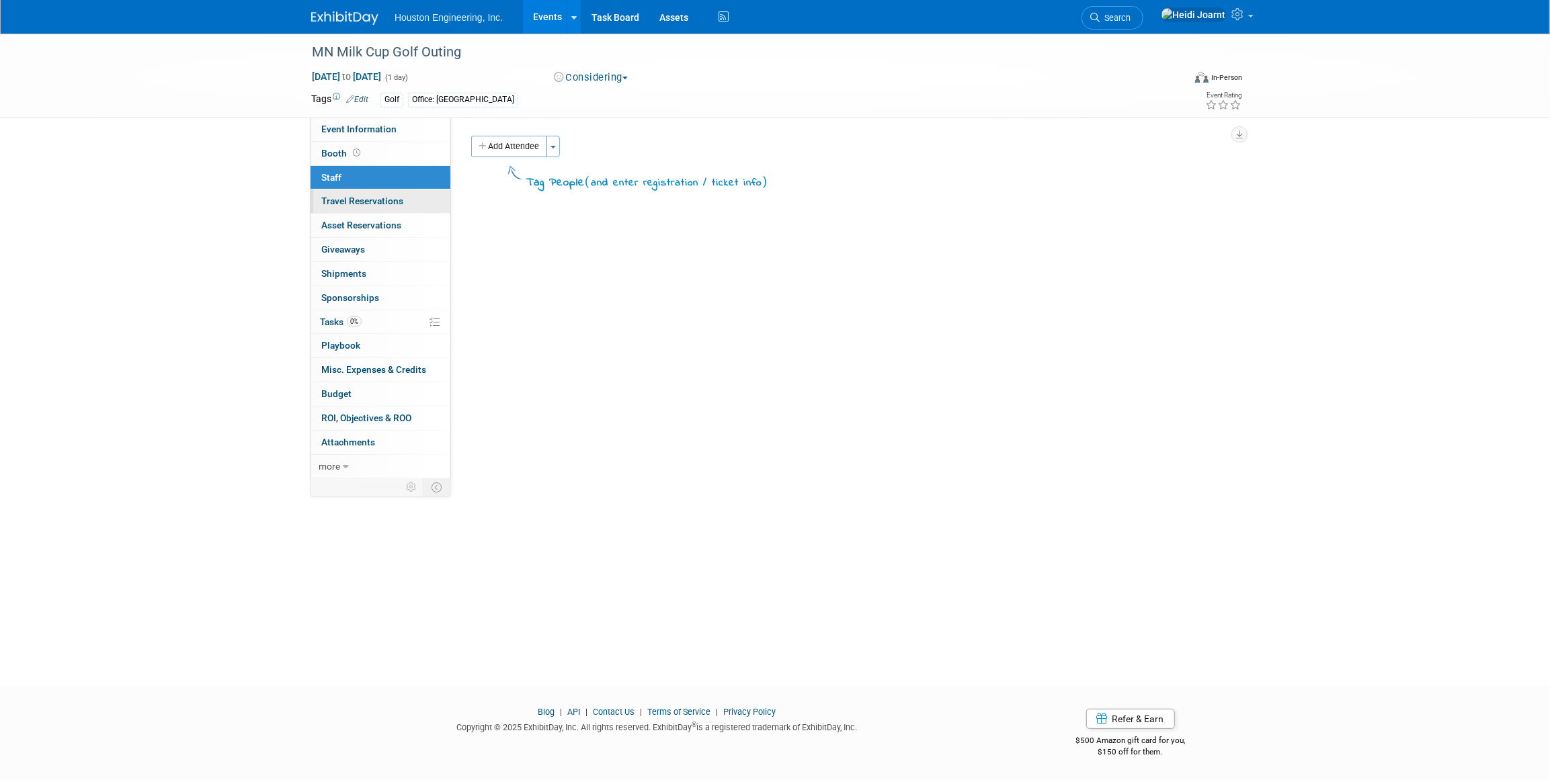
click at [379, 193] on link "0 Travel Reservations 0" at bounding box center [380, 201] width 140 height 23
click at [368, 329] on link "0% Tasks 0%" at bounding box center [380, 322] width 140 height 23
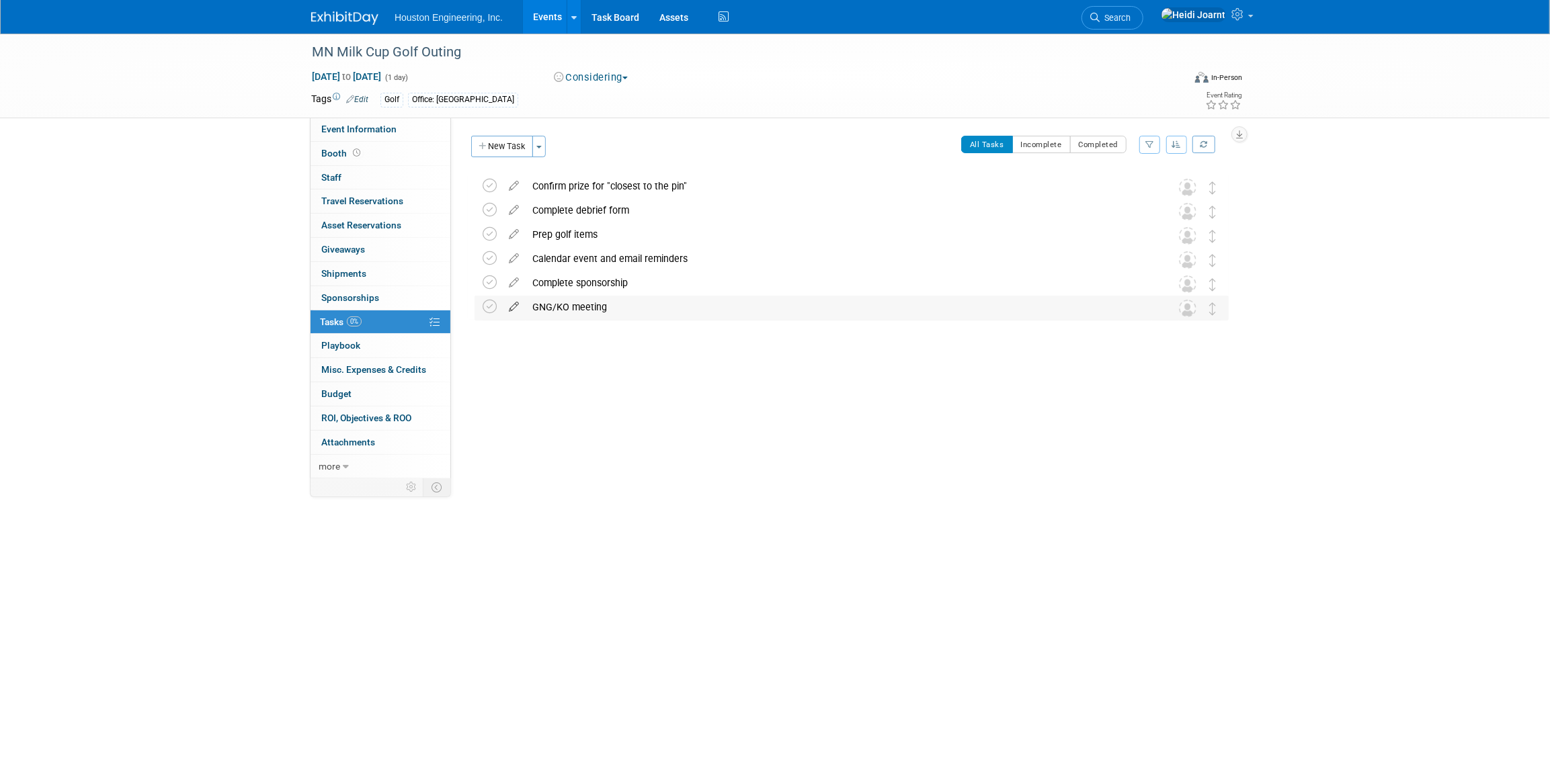
click at [510, 303] on icon at bounding box center [513, 304] width 23 height 16
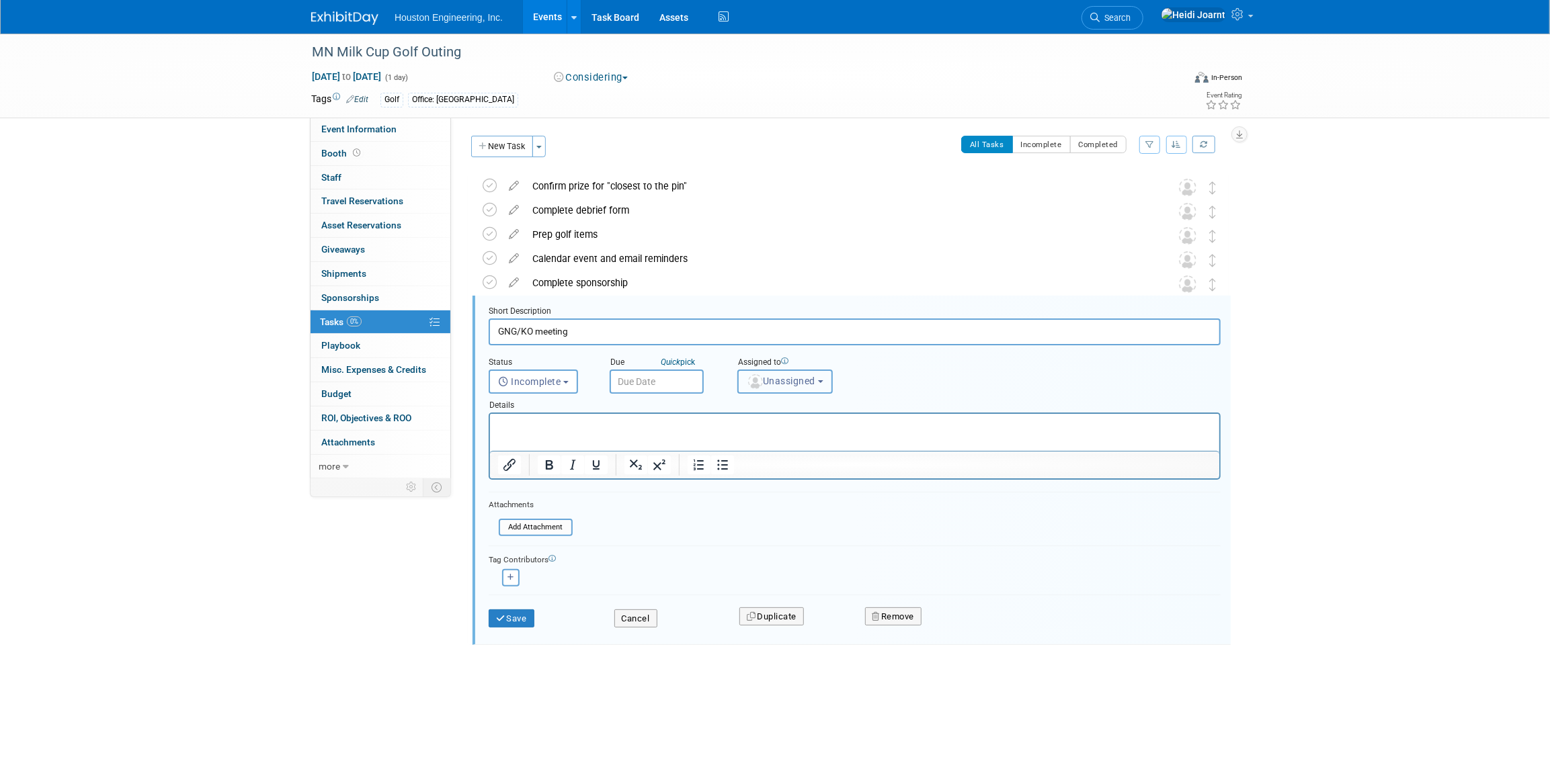
click at [773, 376] on span "Unassigned" at bounding box center [781, 381] width 68 height 10
click at [781, 410] on input "text" at bounding box center [833, 414] width 185 height 22
type input "[PERSON_NAME]"
click at [781, 448] on label "[PERSON_NAME] (me)" at bounding box center [814, 442] width 141 height 22
click at [740, 445] on input "[PERSON_NAME] (me)" at bounding box center [736, 441] width 9 height 9
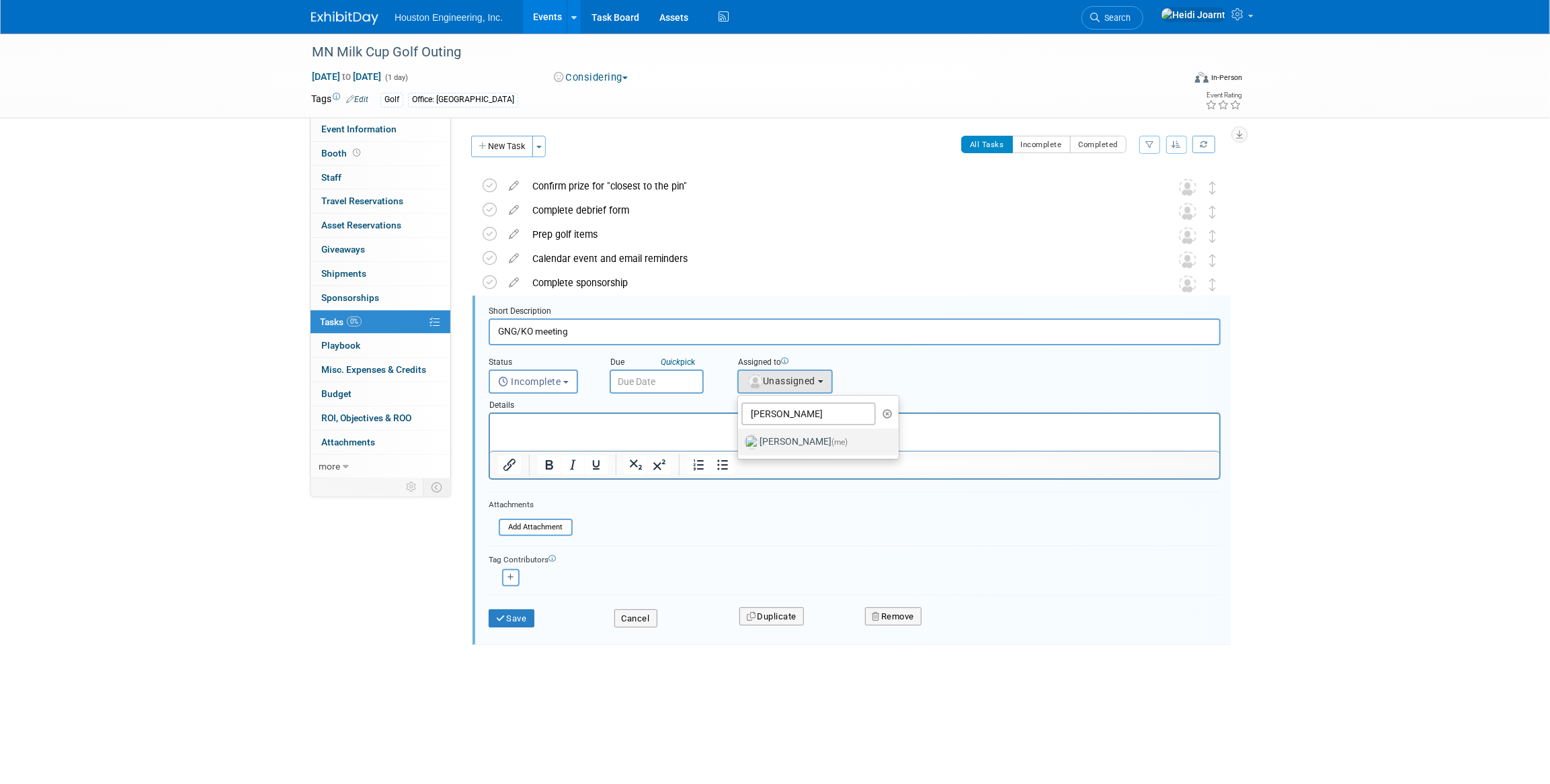
select select "6d2580fd-cc23-403a-9f47-834f17e7f51f"
click at [644, 371] on input "text" at bounding box center [656, 381] width 94 height 24
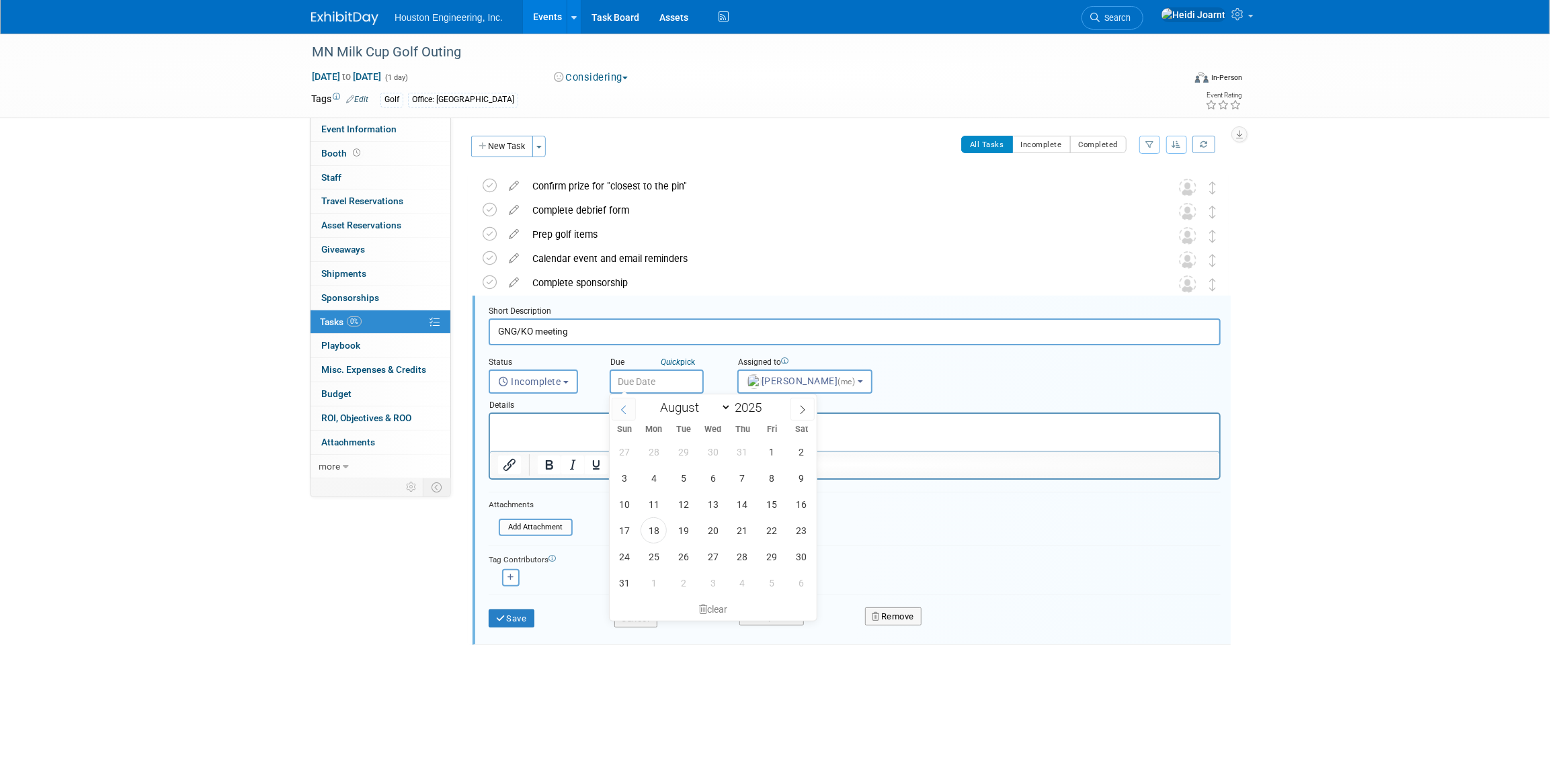
click at [631, 410] on span at bounding box center [624, 409] width 24 height 22
select select "4"
click at [651, 480] on span "5" at bounding box center [653, 478] width 26 height 26
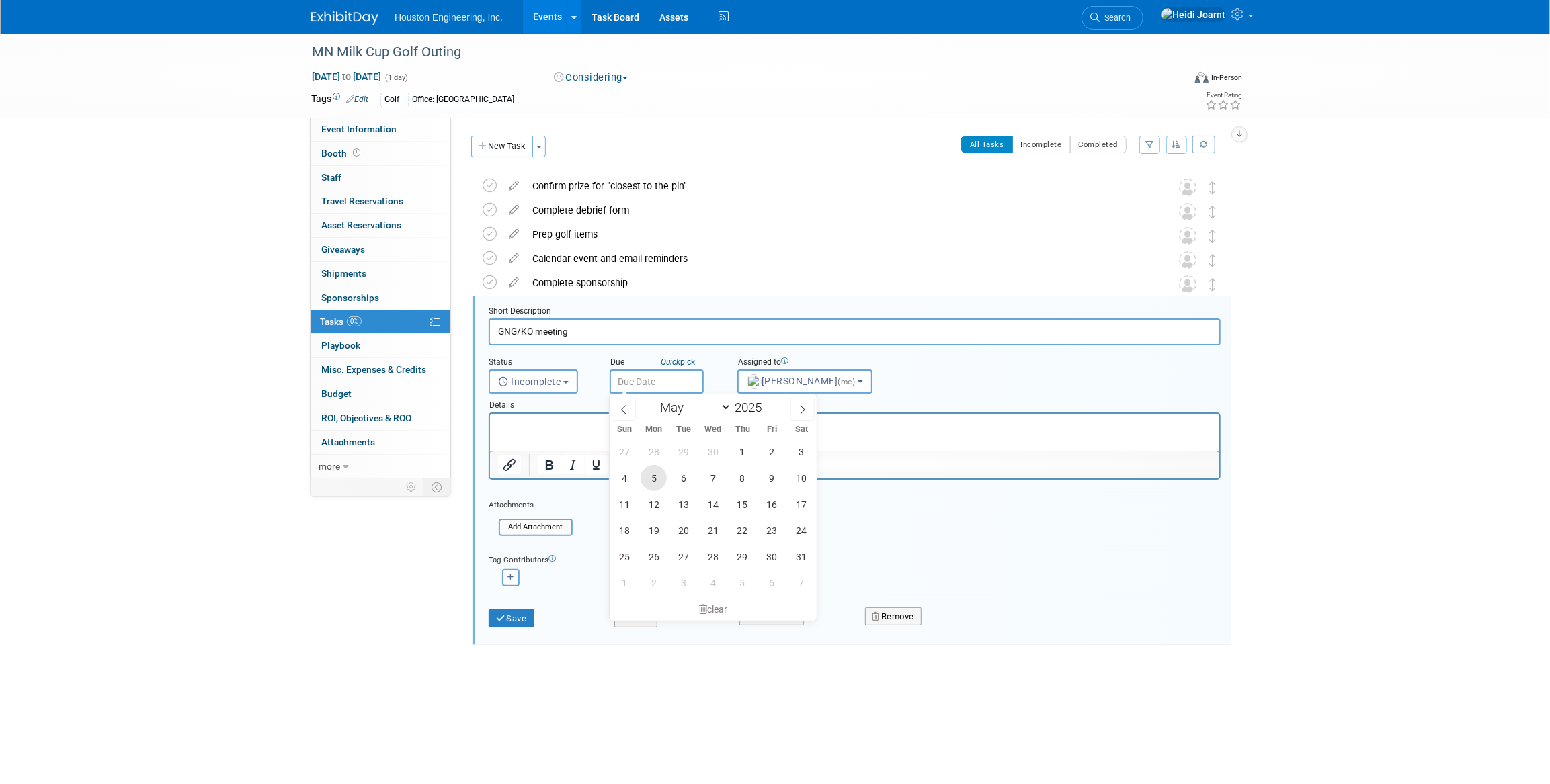
type input "May 5, 2025"
click at [518, 620] on button "Save" at bounding box center [511, 619] width 46 height 19
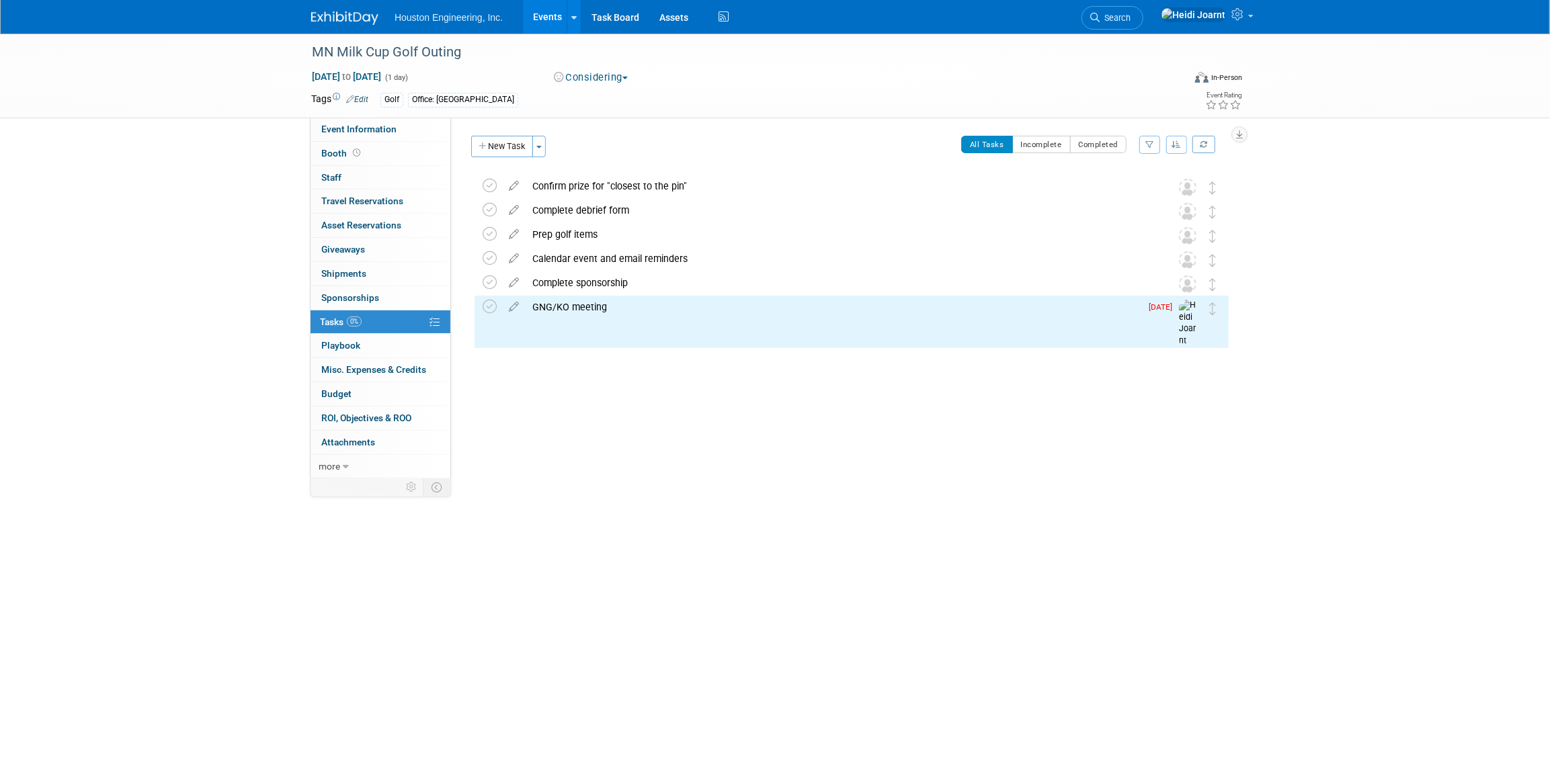
click at [1177, 143] on icon "button" at bounding box center [1177, 144] width 9 height 8
click at [1148, 209] on link "By Due Date" at bounding box center [1138, 206] width 96 height 19
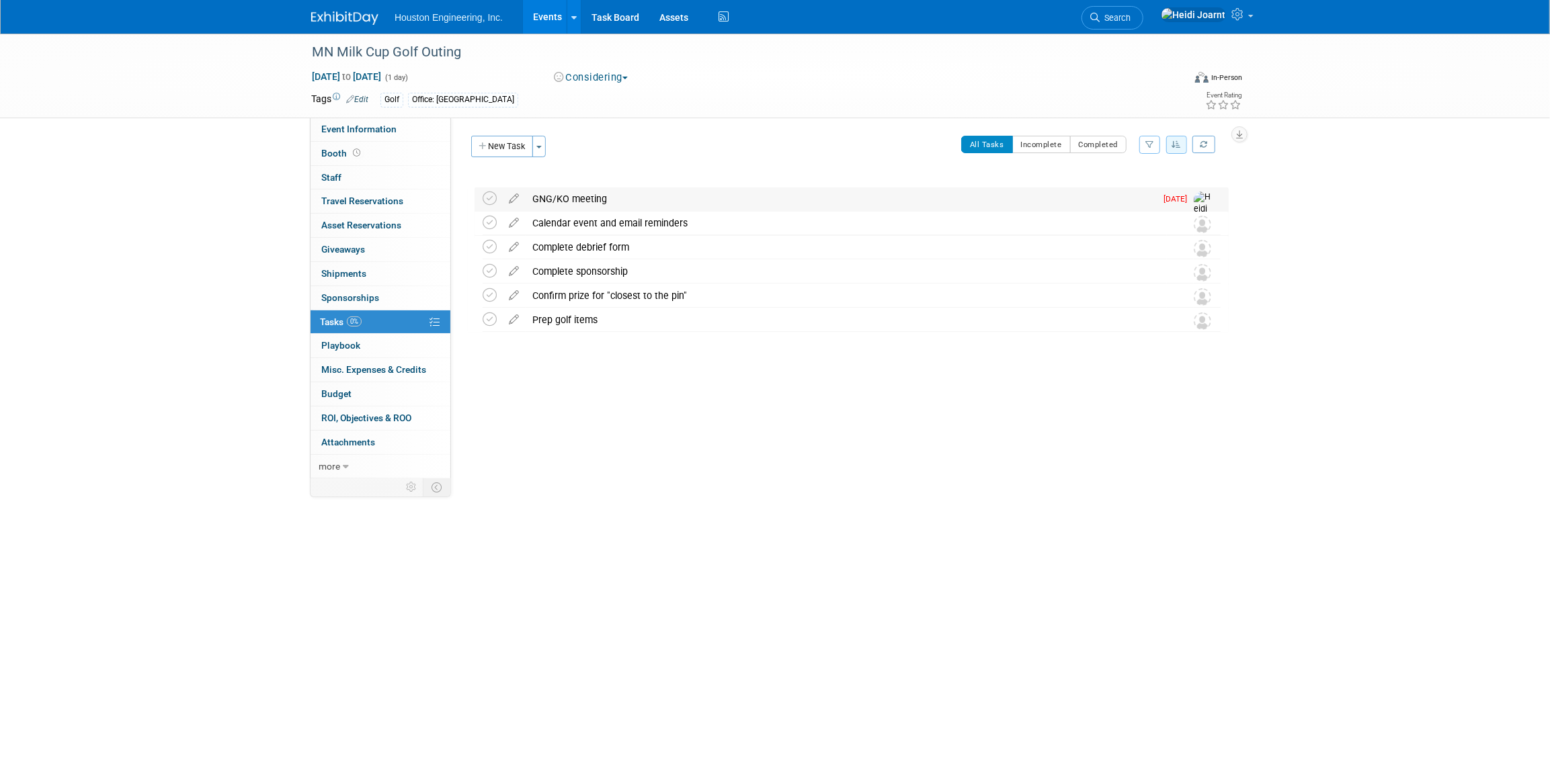
click at [1165, 199] on span "May 5" at bounding box center [1178, 198] width 30 height 9
click at [515, 196] on icon at bounding box center [513, 195] width 23 height 16
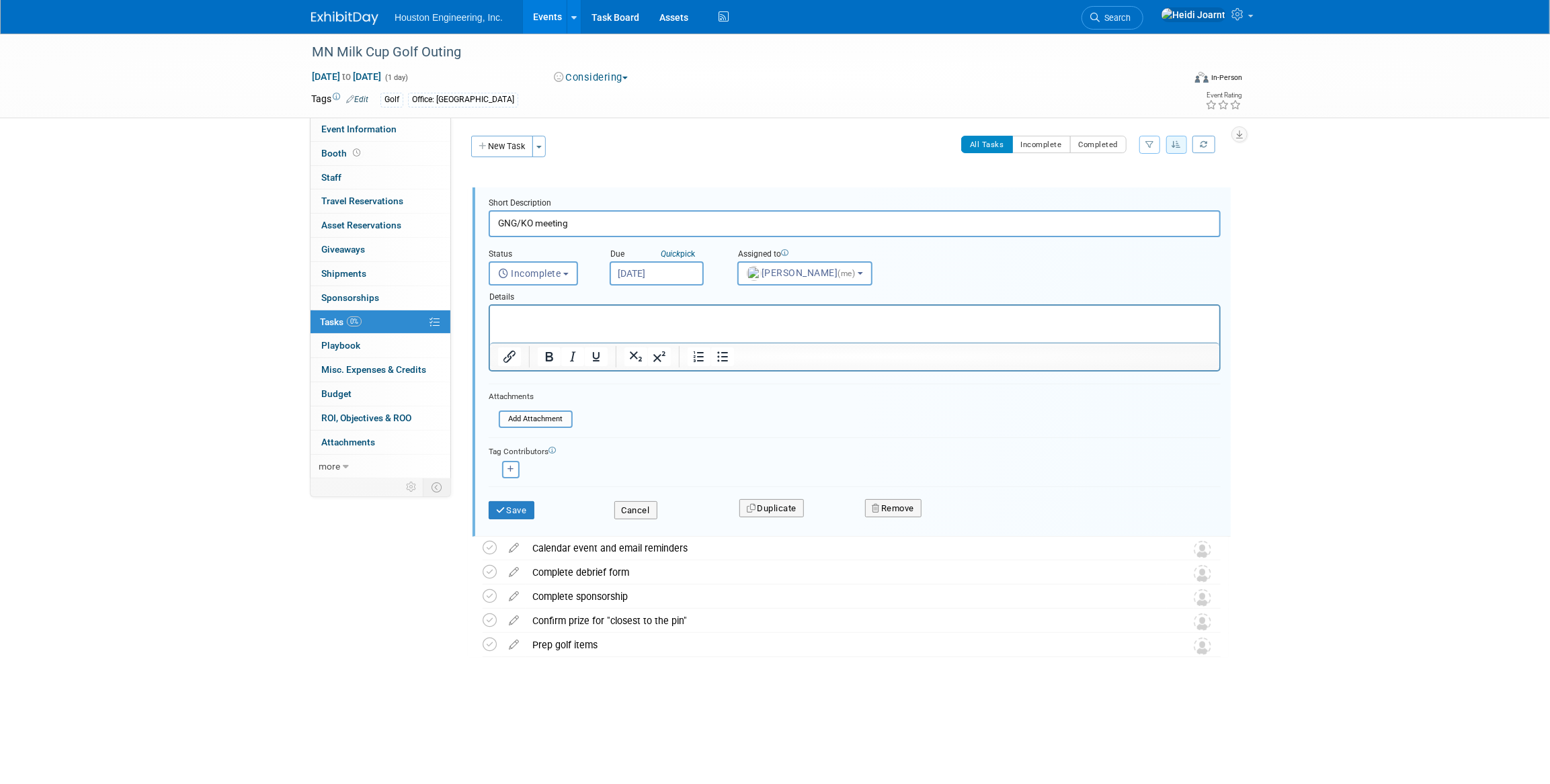
click at [677, 272] on input "May 5, 2025" at bounding box center [656, 273] width 94 height 24
click at [768, 295] on span at bounding box center [766, 295] width 9 height 8
type input "2026"
click at [660, 396] on span "11" at bounding box center [653, 396] width 26 height 26
type input "May 11, 2026"
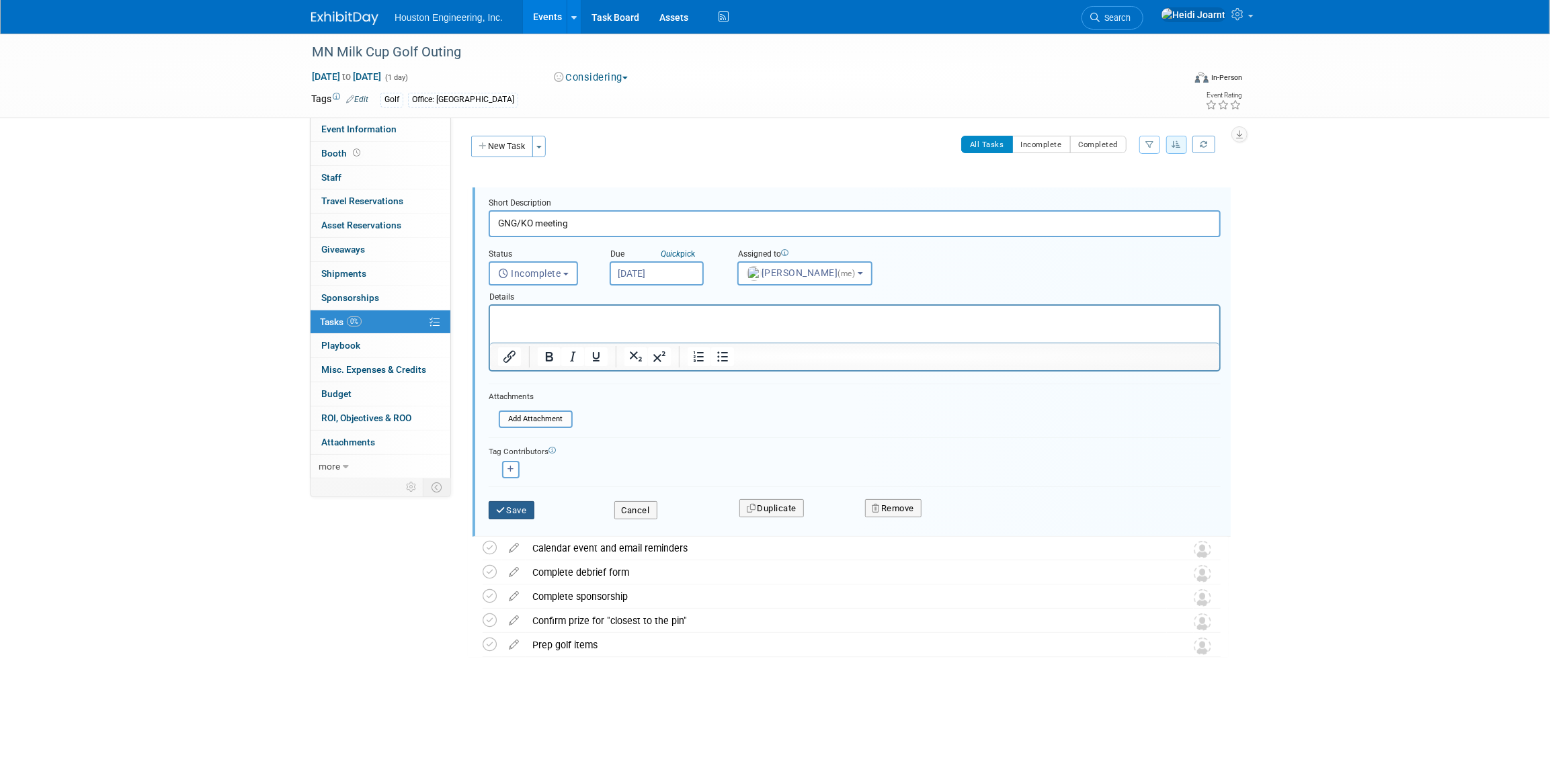
click at [519, 511] on button "Save" at bounding box center [511, 511] width 46 height 19
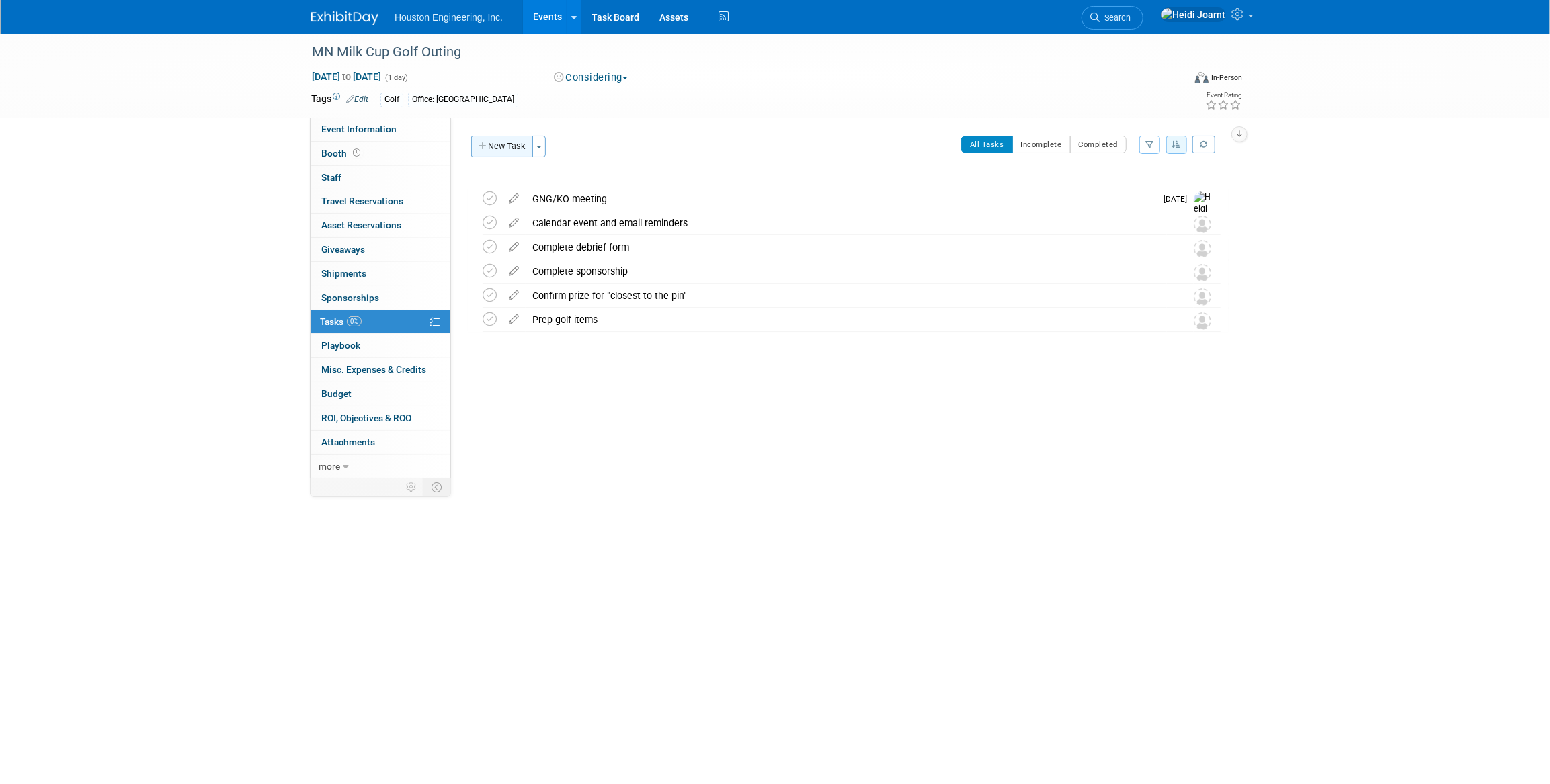
click at [518, 147] on button "New Task" at bounding box center [502, 146] width 62 height 22
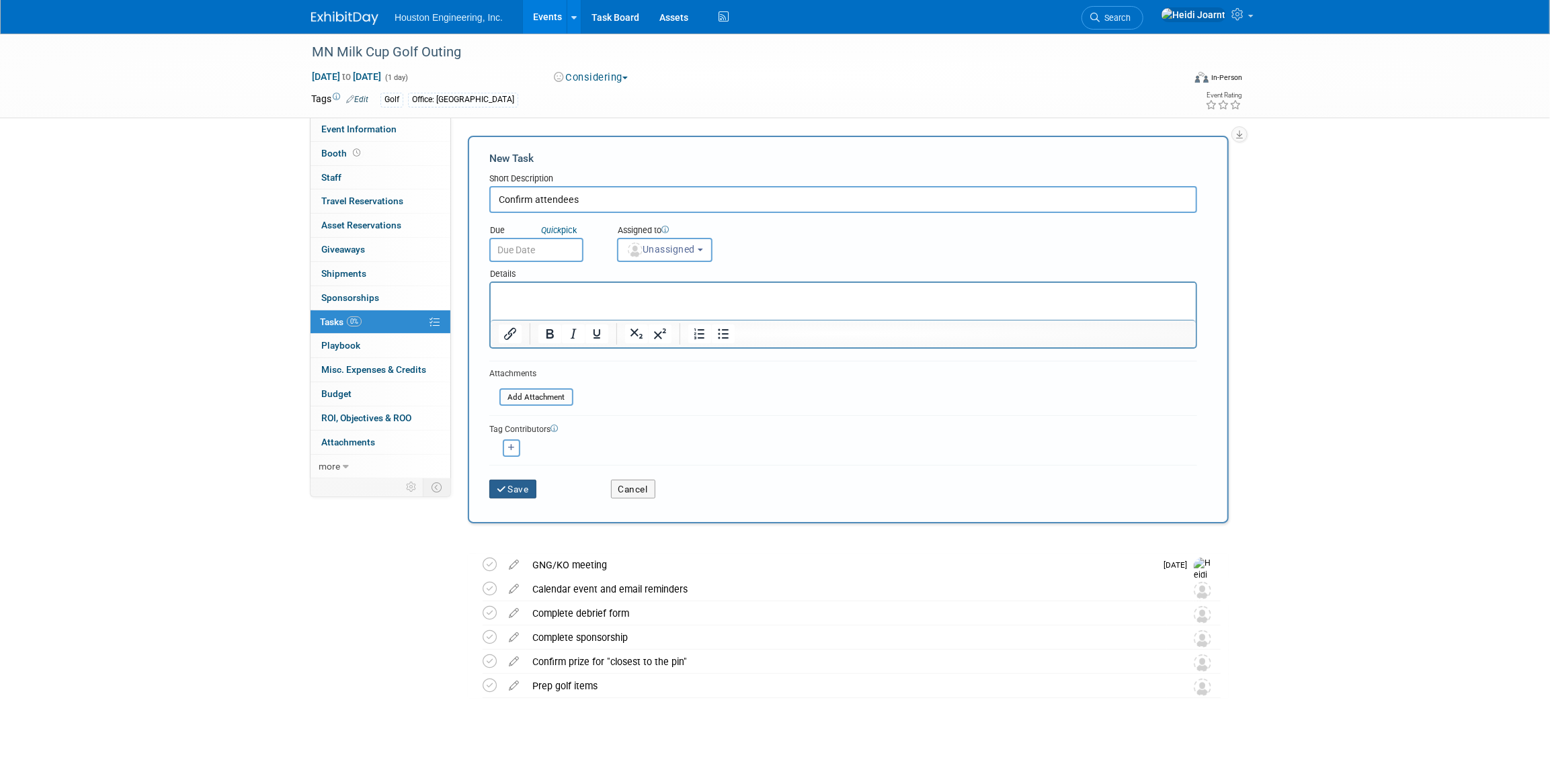
type input "Confirm attendees"
click at [516, 492] on button "Save" at bounding box center [512, 489] width 47 height 19
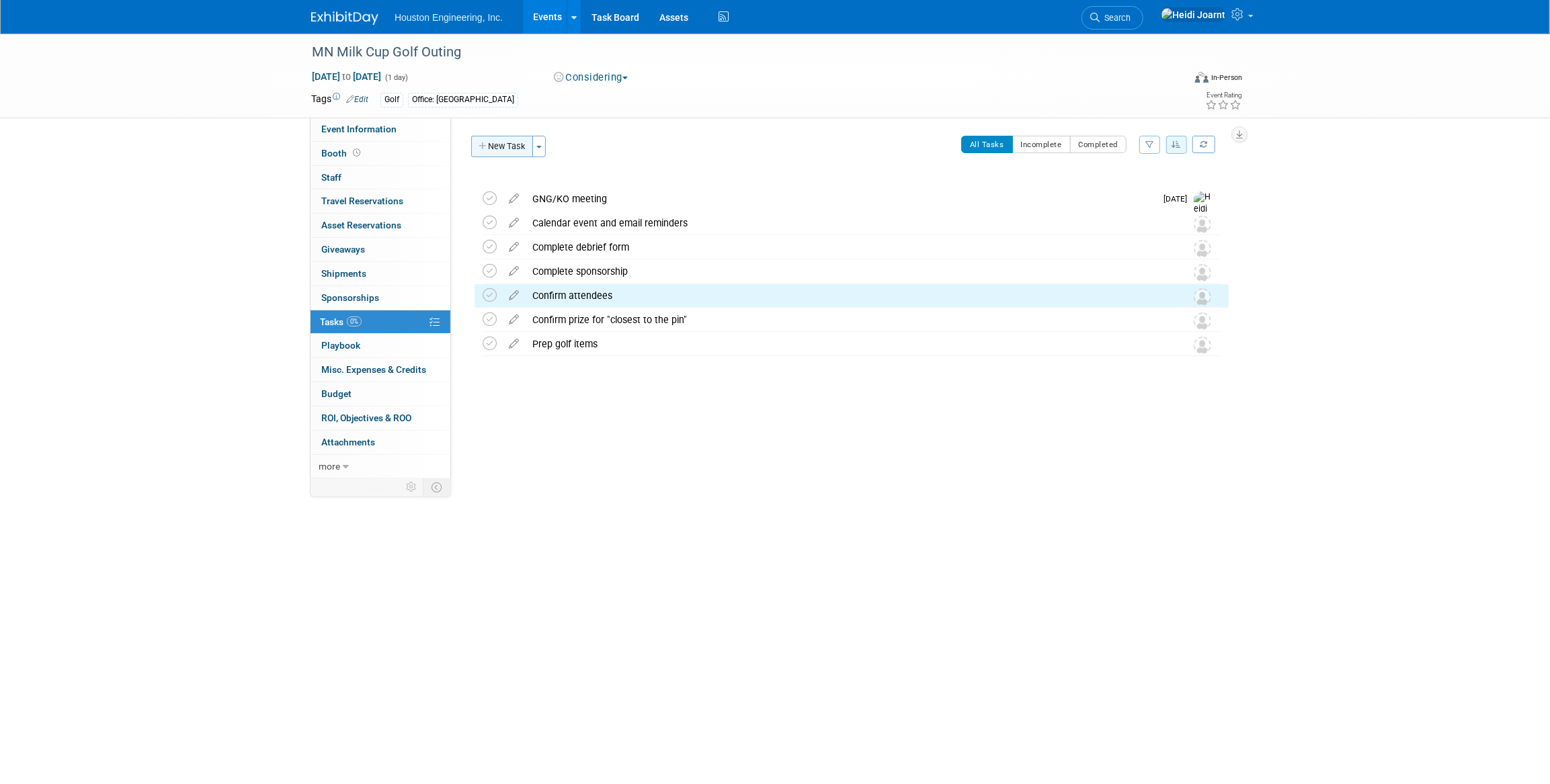
click at [505, 147] on button "New Task" at bounding box center [502, 146] width 62 height 22
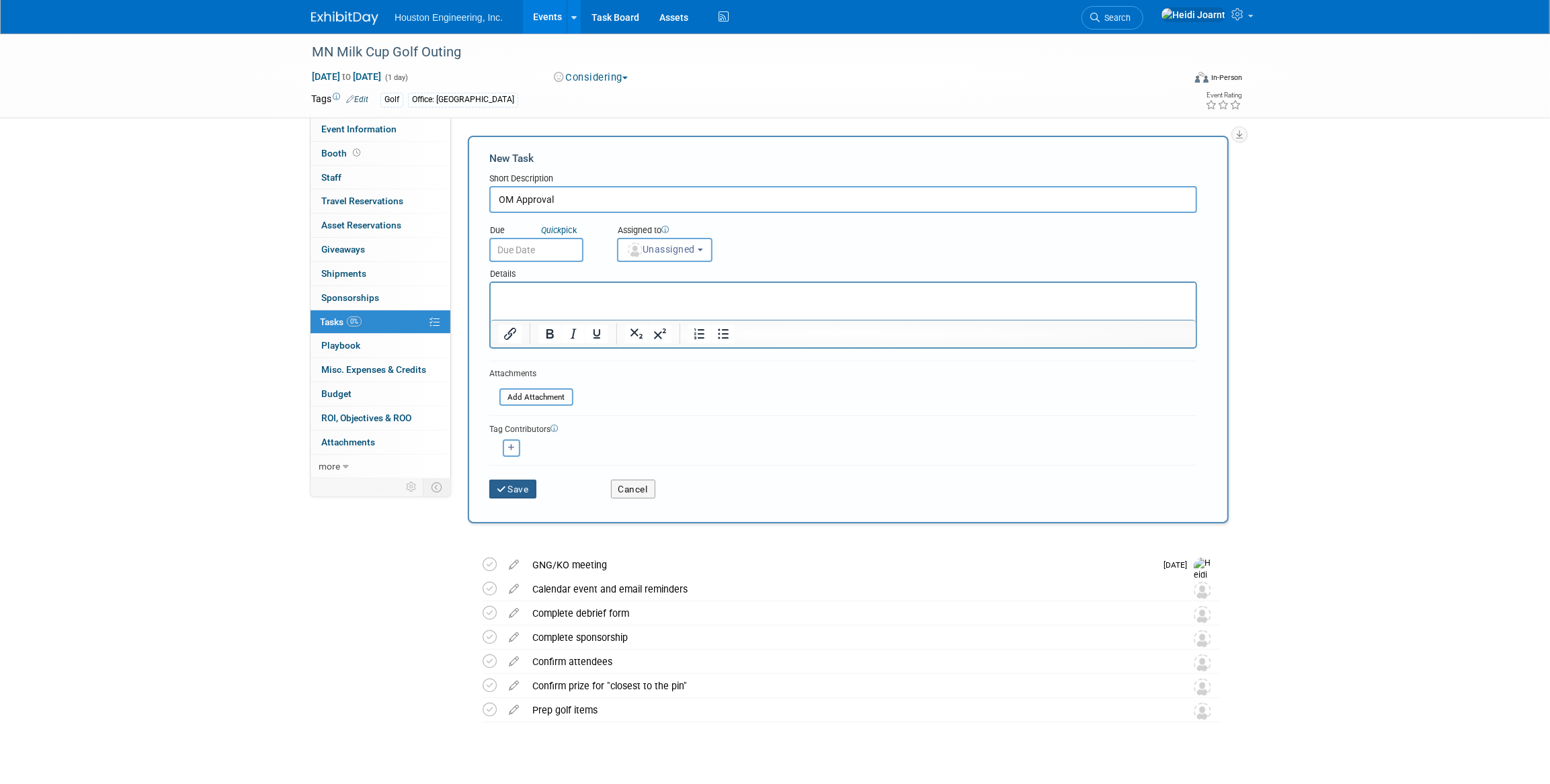
type input "OM Approval"
click at [505, 486] on icon "submit" at bounding box center [502, 489] width 11 height 9
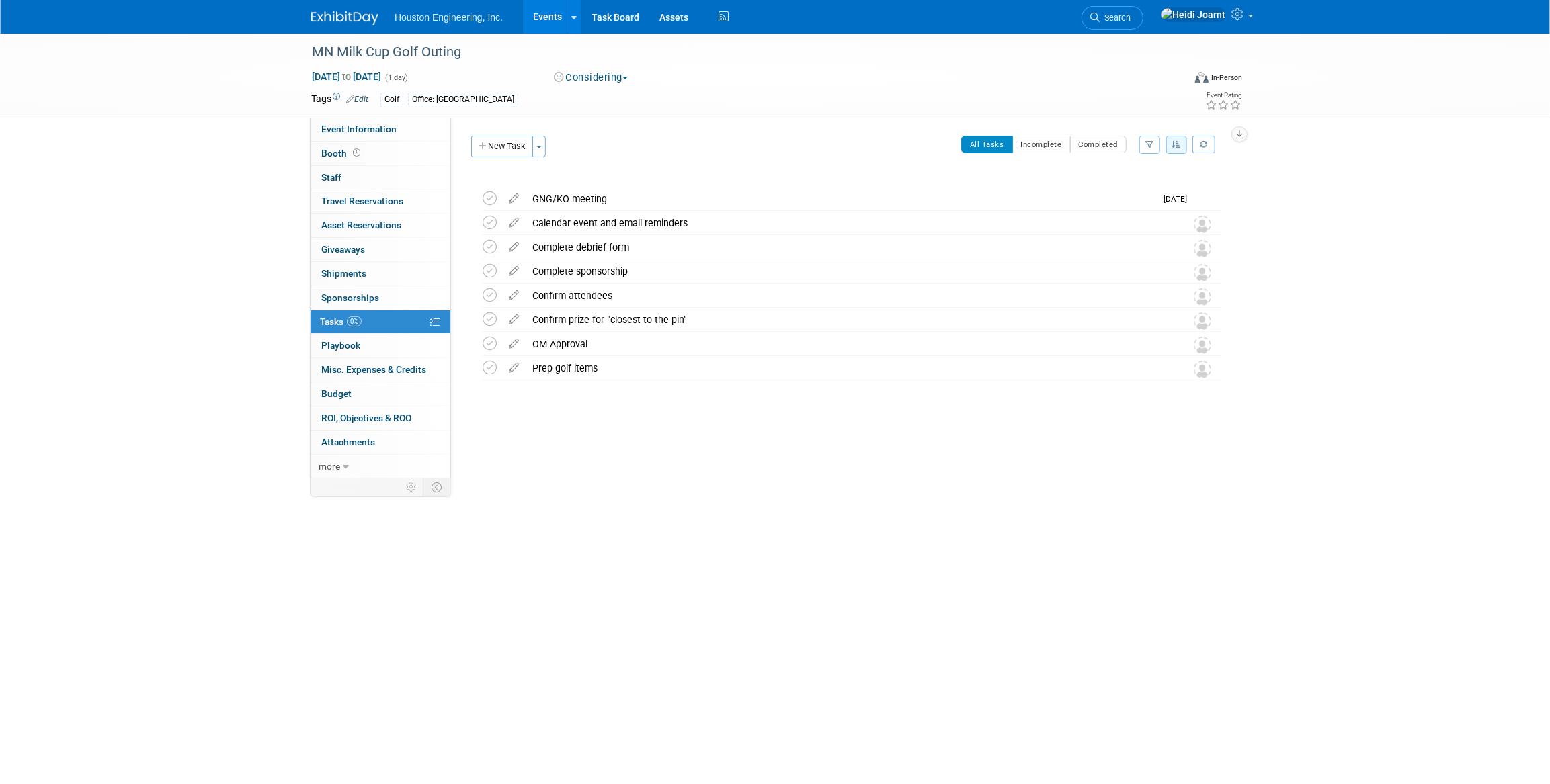
click at [543, 9] on link "Events" at bounding box center [547, 16] width 49 height 34
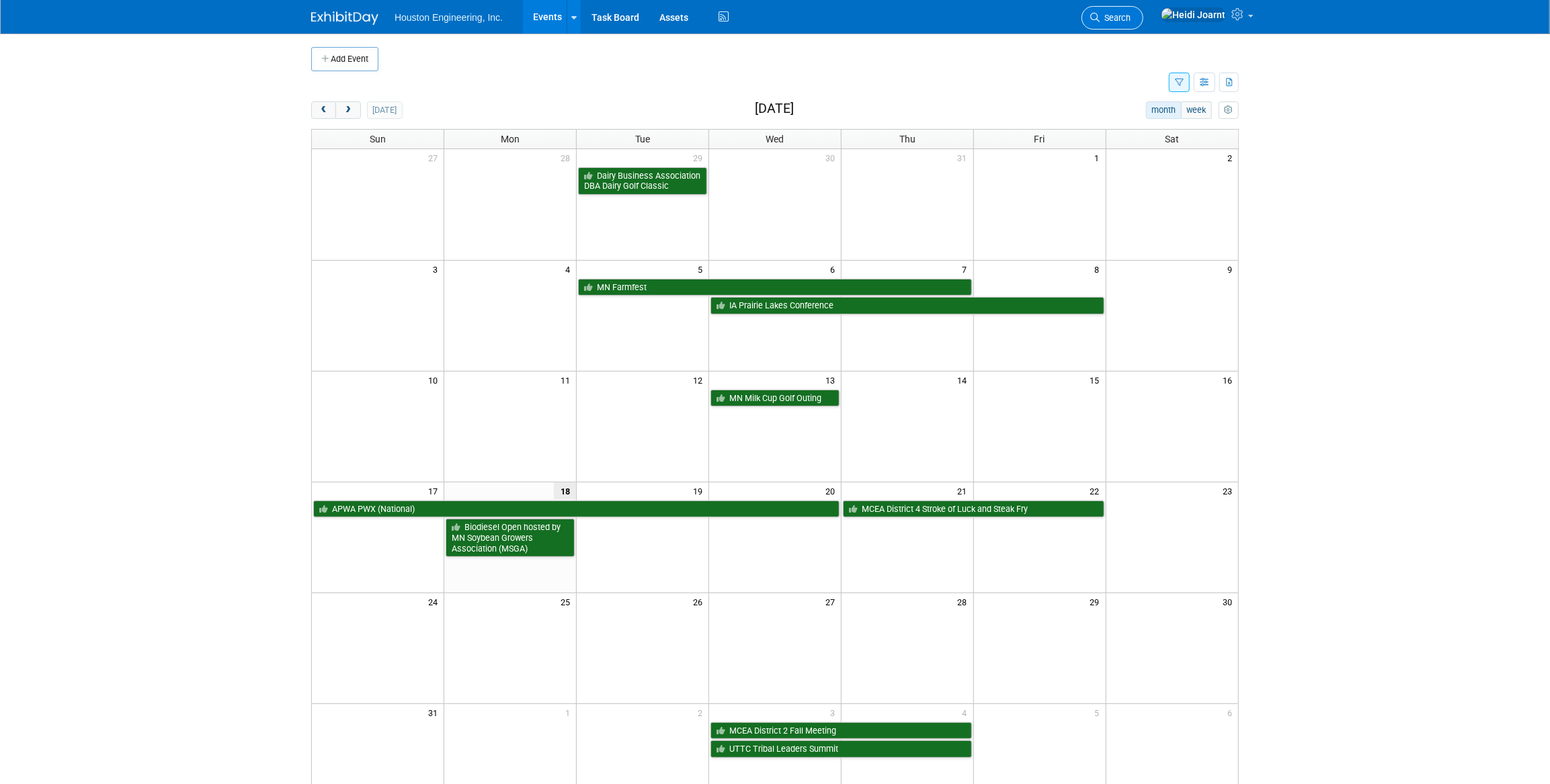
click at [1130, 18] on span "Search" at bounding box center [1115, 18] width 31 height 10
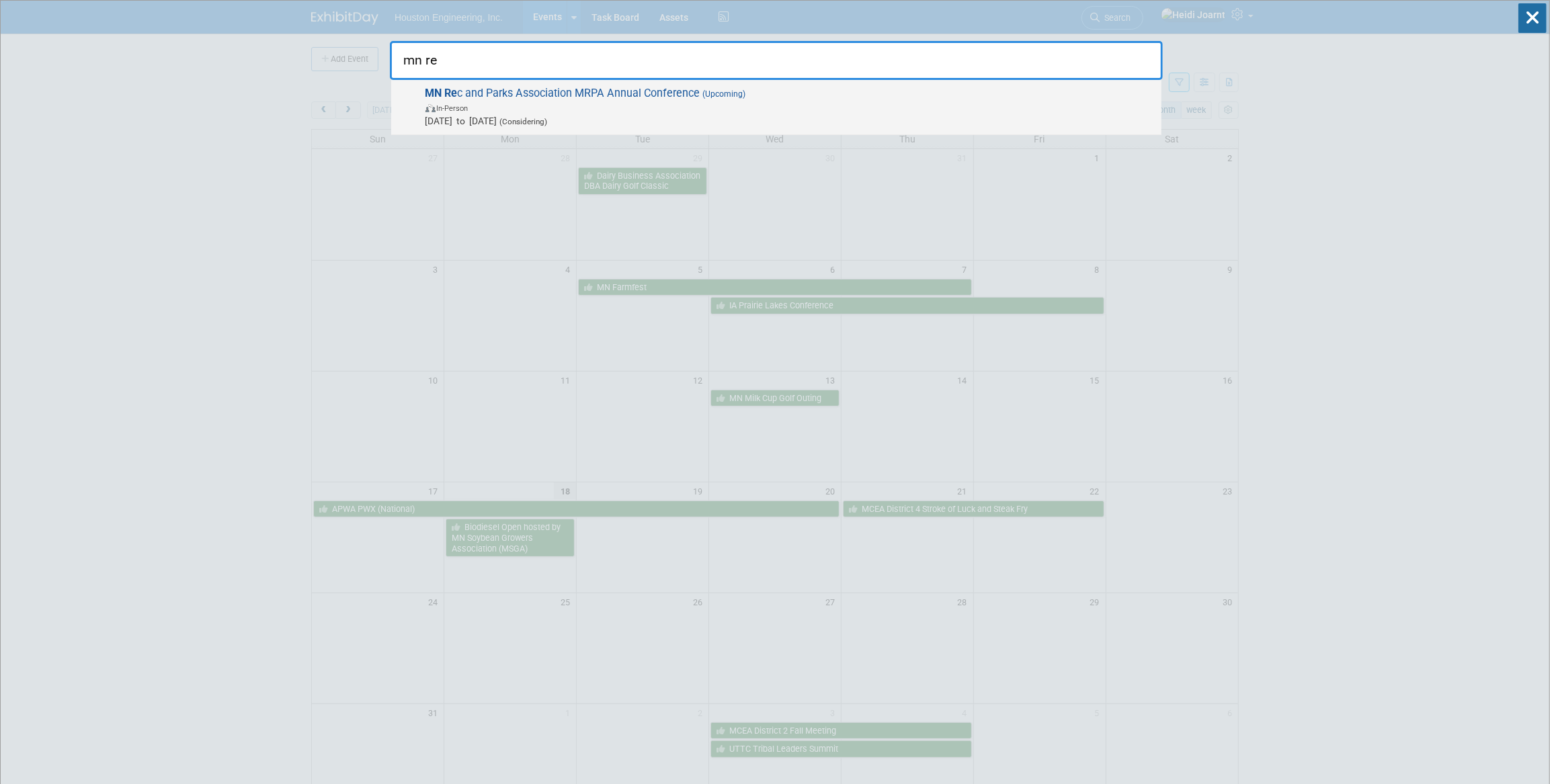
type input "mn re"
click at [725, 91] on span "(Upcoming)" at bounding box center [723, 94] width 46 height 9
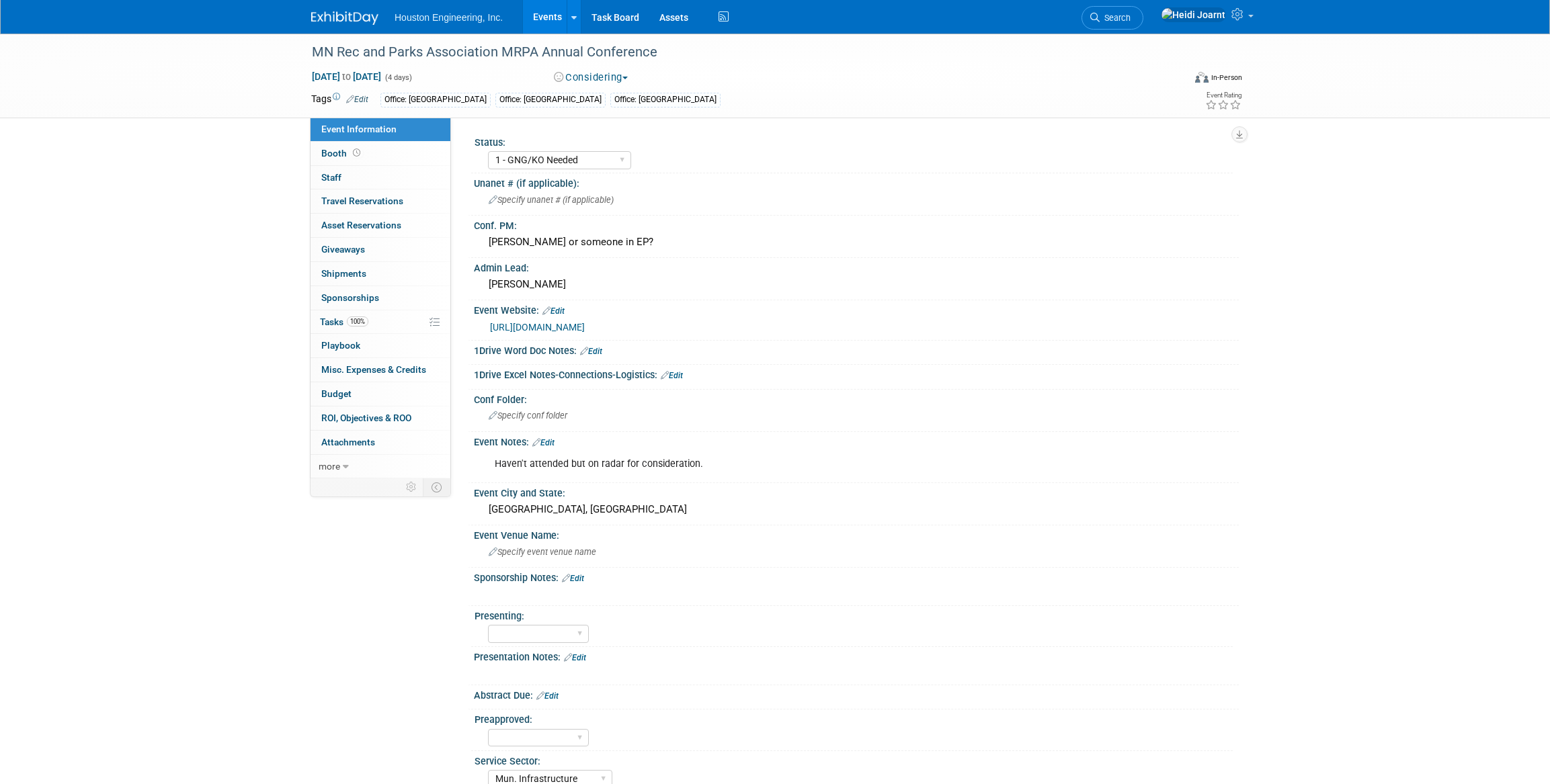
select select "1 - GNG/KO Needed"
select select "Mun. Infrastructure"
click at [530, 241] on div "[PERSON_NAME] or someone in EP?" at bounding box center [856, 242] width 744 height 21
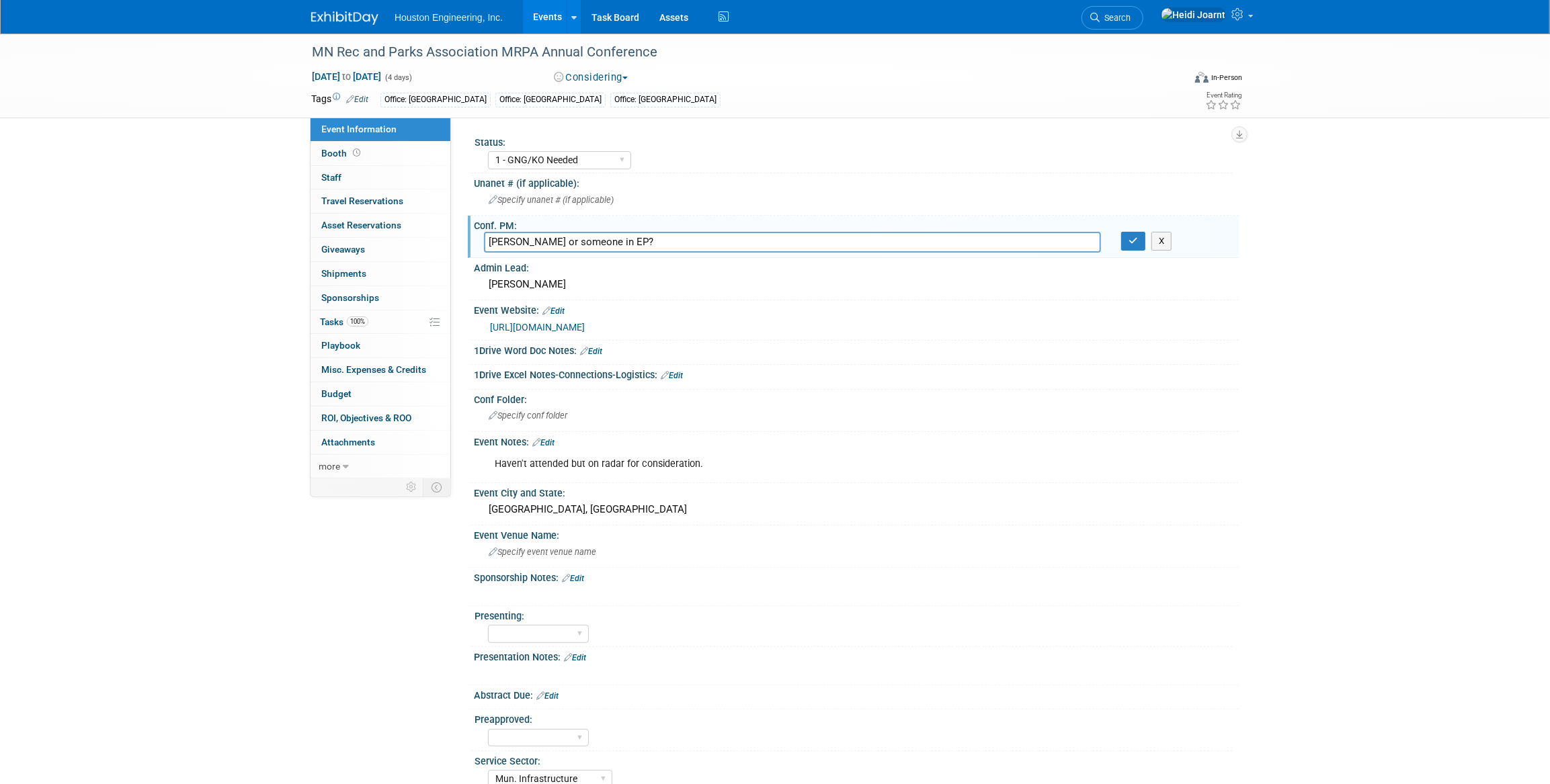
drag, startPoint x: 656, startPoint y: 243, endPoint x: 477, endPoint y: 241, distance: 179.0
click at [477, 241] on div "[PERSON_NAME] or someone in EP?" at bounding box center [792, 242] width 637 height 21
type input "[PERSON_NAME]"
click at [1136, 245] on button "button" at bounding box center [1133, 241] width 24 height 19
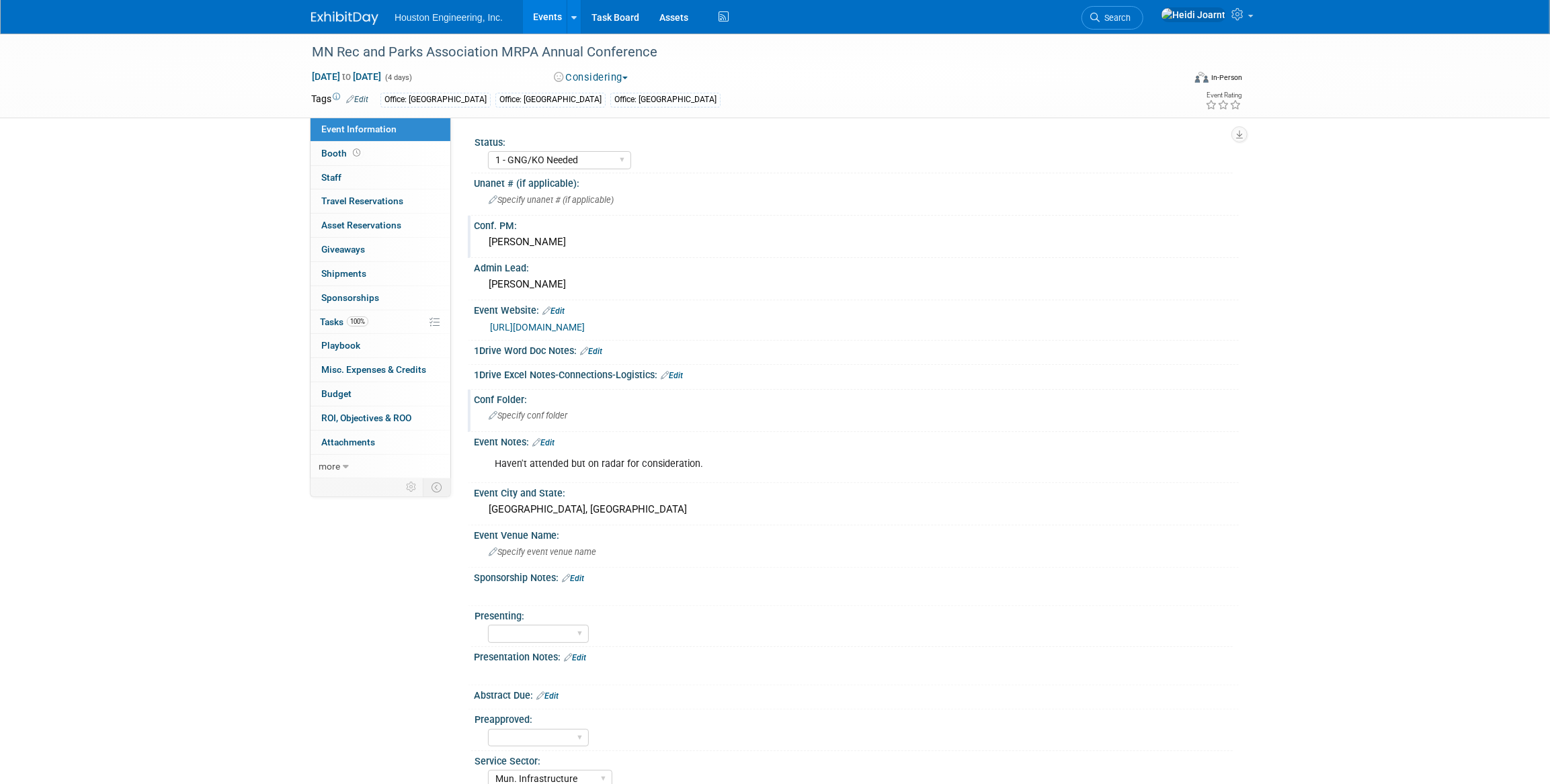
click at [530, 413] on span "Specify conf folder" at bounding box center [527, 416] width 78 height 10
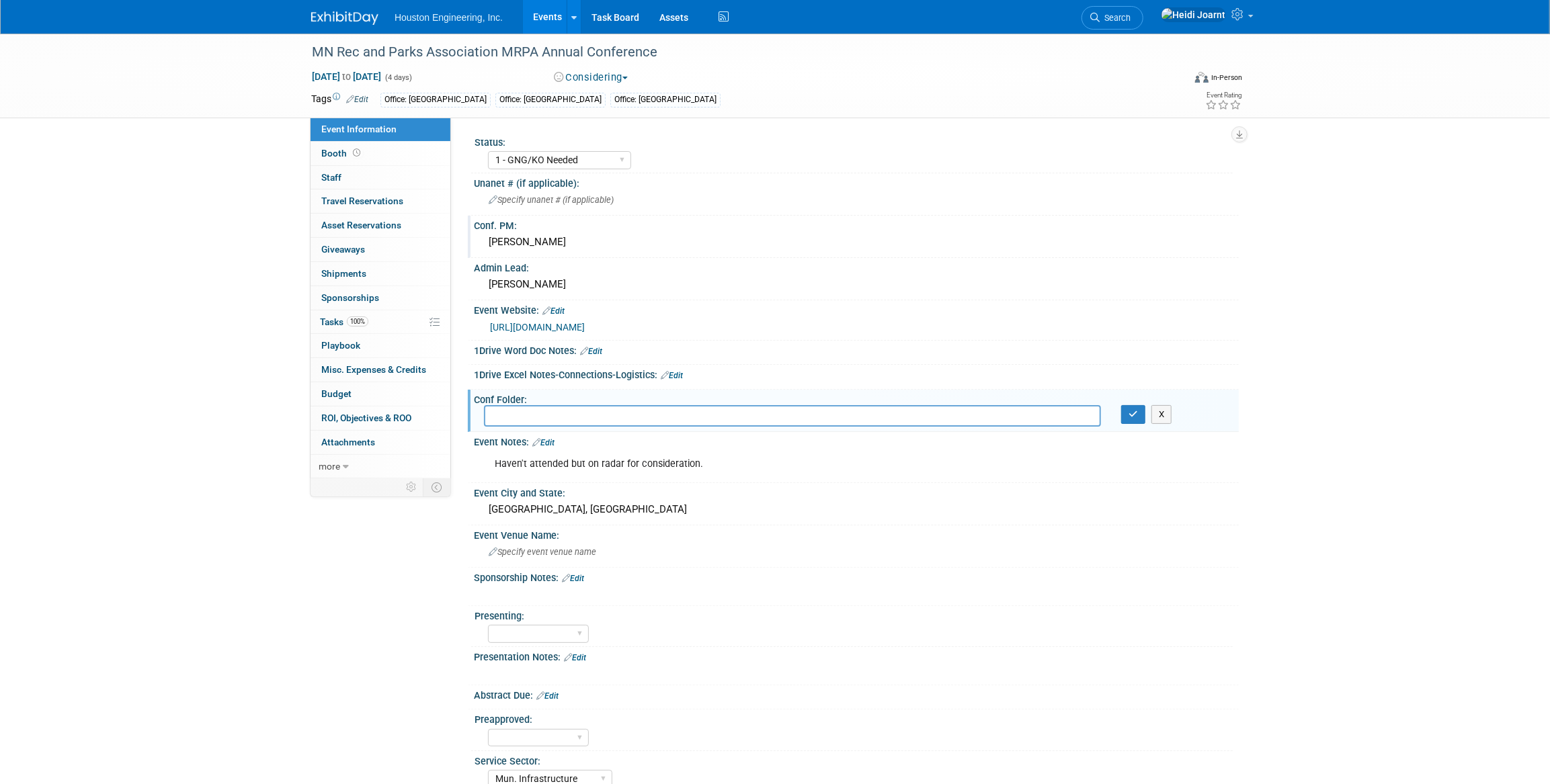
click at [598, 420] on input "text" at bounding box center [792, 416] width 617 height 21
paste input "H:\Corporate\Marketing\Conferences\MN Rec & Parks MRPA\2025"
type input "H:\Corporate\Marketing\Conferences\MN Rec & Parks MRPA\2025"
click at [1136, 412] on icon "button" at bounding box center [1133, 414] width 9 height 9
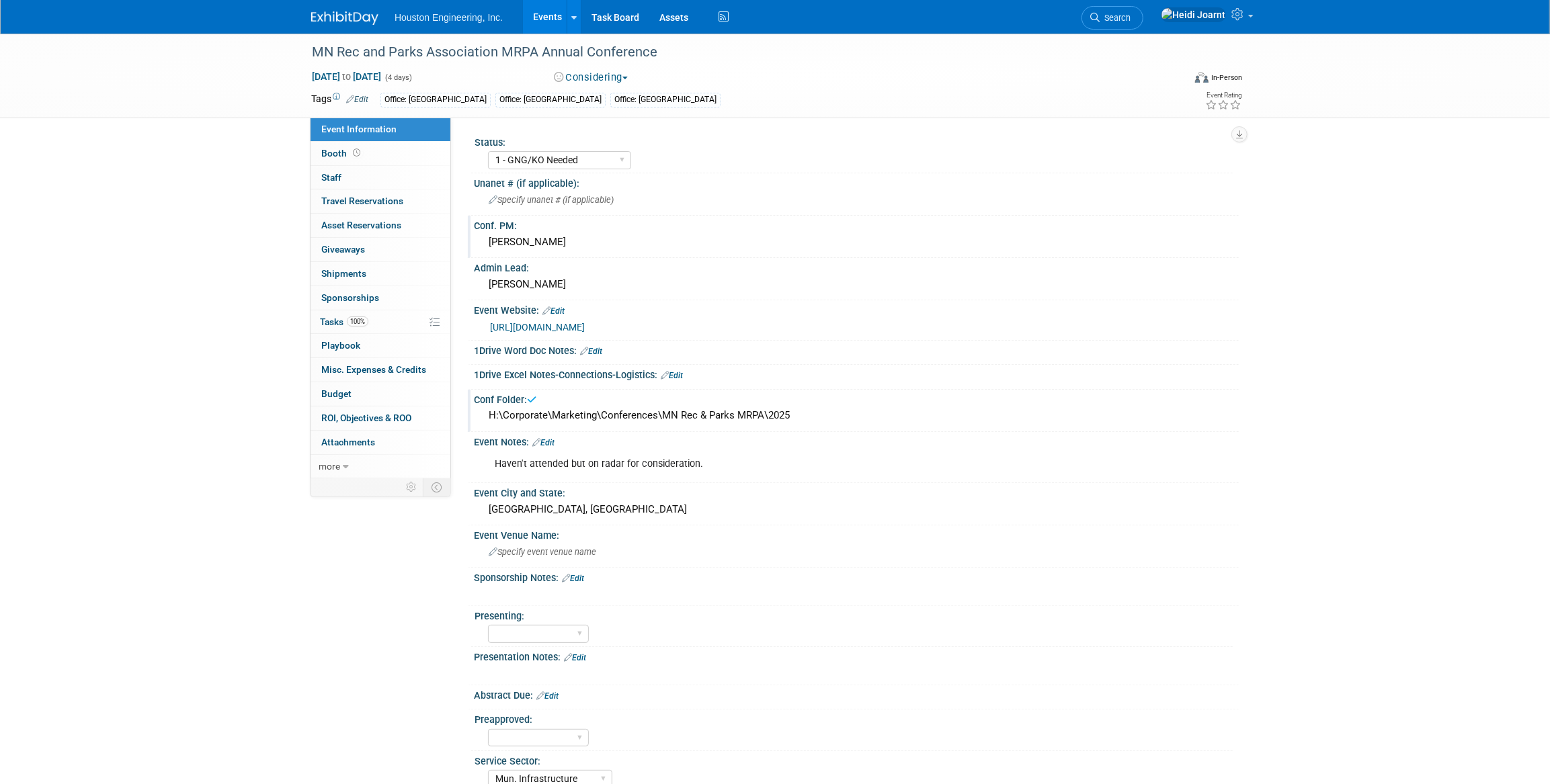
click at [707, 457] on div "Haven't attended but on radar for consideration." at bounding box center [788, 464] width 606 height 27
click at [552, 442] on link "Edit" at bounding box center [543, 442] width 22 height 9
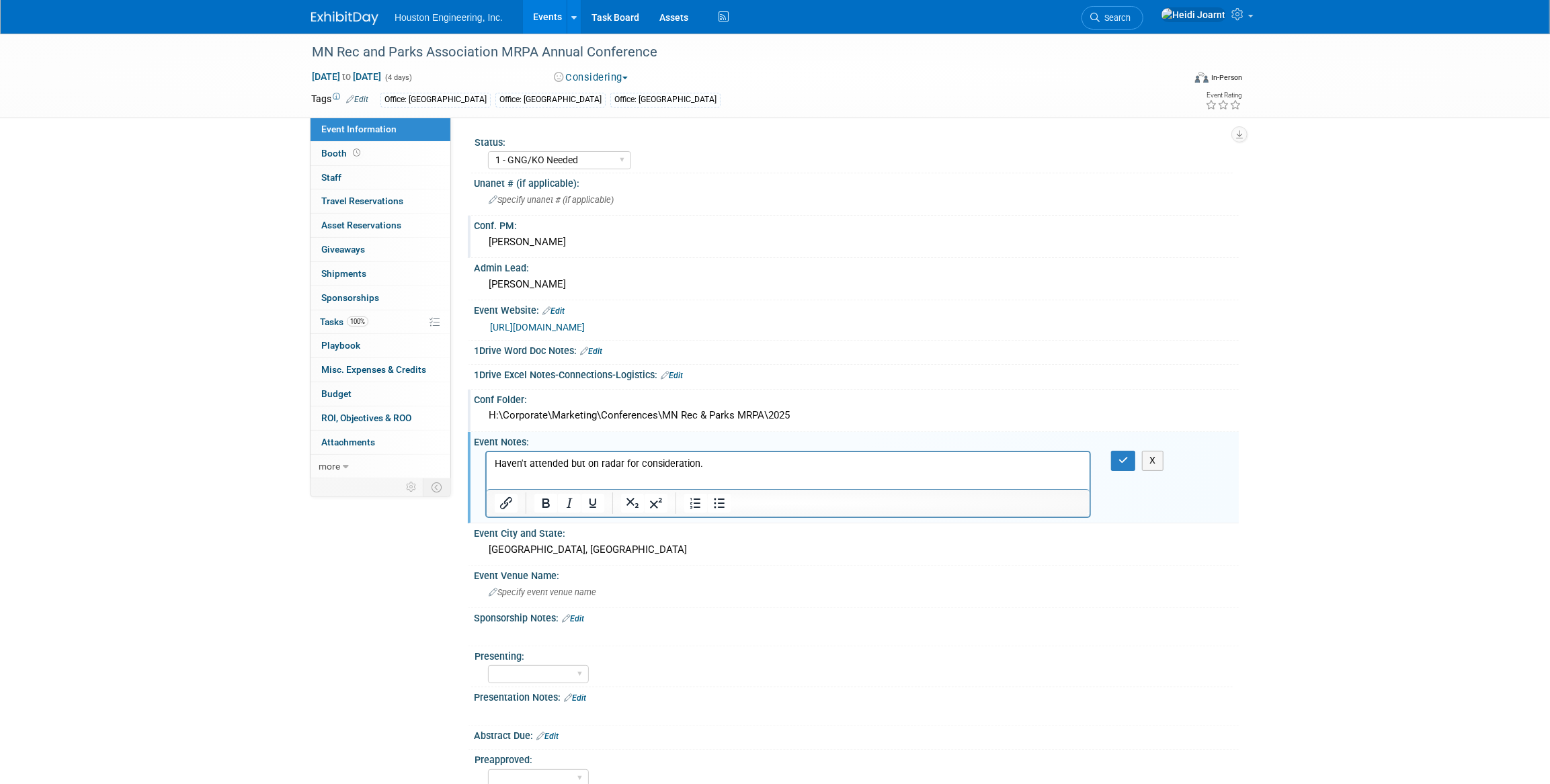
drag, startPoint x: 729, startPoint y: 461, endPoint x: 441, endPoint y: 457, distance: 288.0
click at [486, 457] on html "Haven't attended but on radar for consideration." at bounding box center [787, 461] width 603 height 19
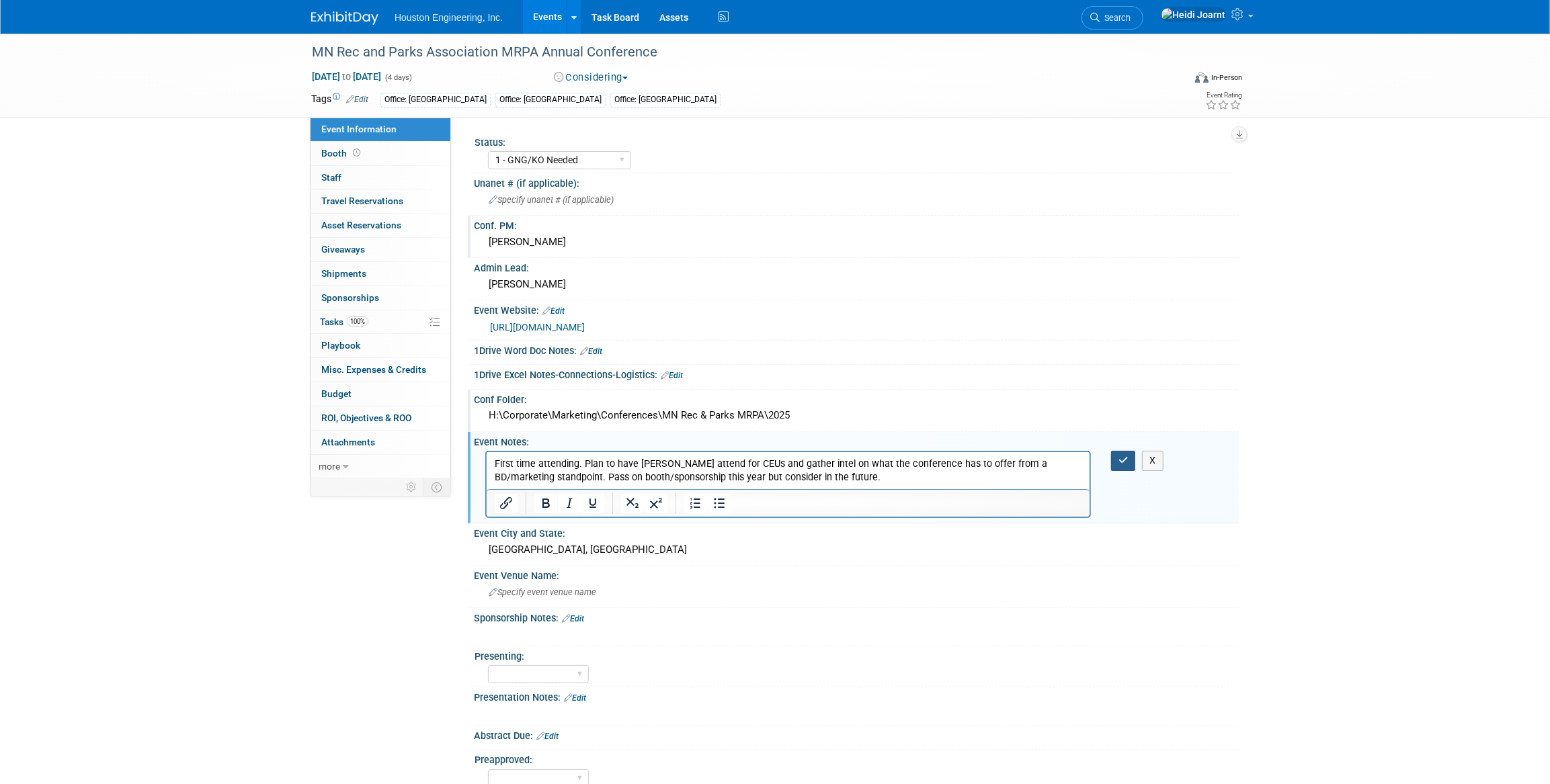
click at [1124, 460] on icon "button" at bounding box center [1123, 460] width 10 height 9
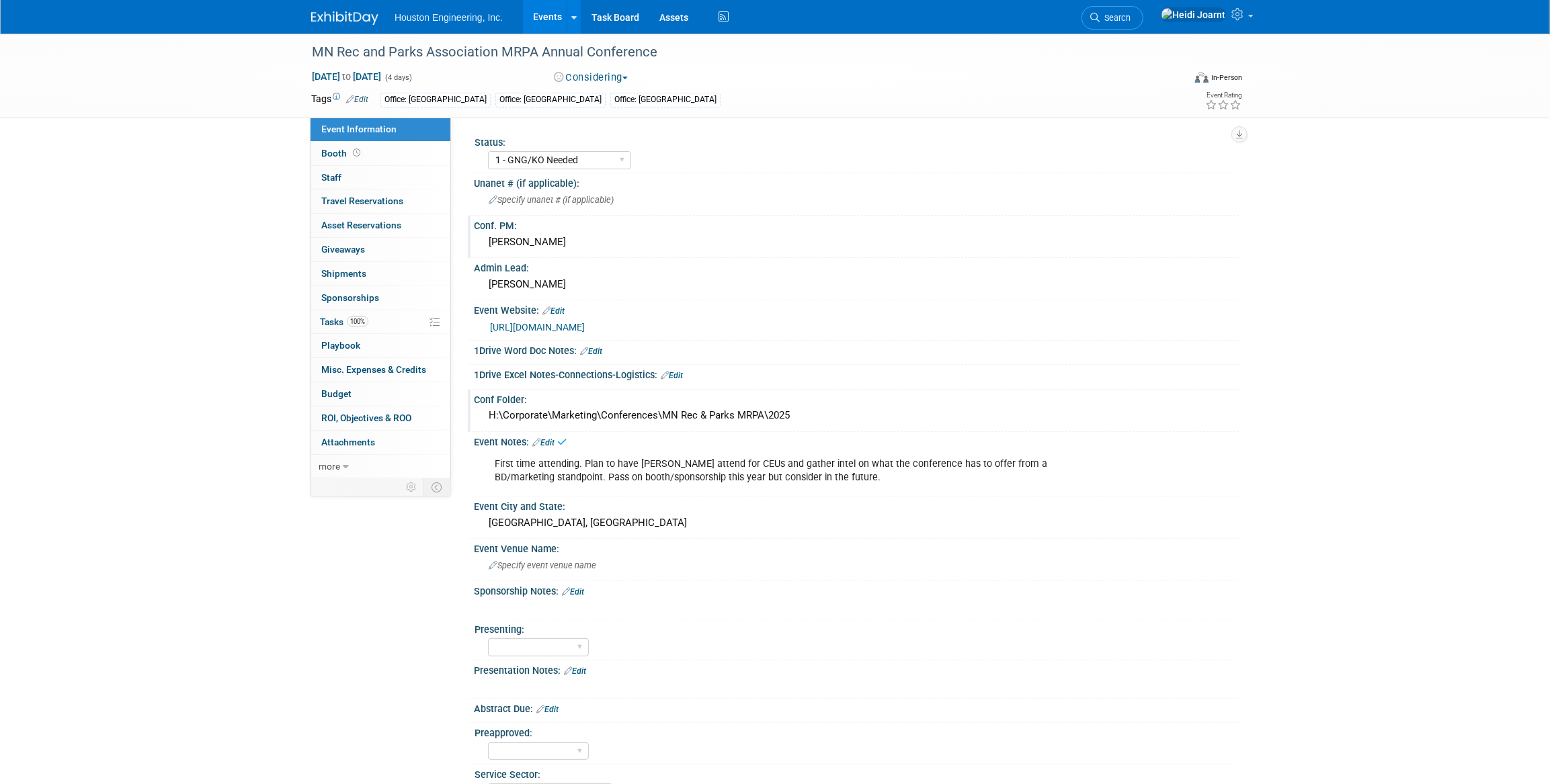
click at [863, 470] on div "First time attending. Plan to have [PERSON_NAME] attend for CEUs and gather int…" at bounding box center [788, 471] width 606 height 41
click at [549, 440] on link "Edit" at bounding box center [543, 442] width 22 height 9
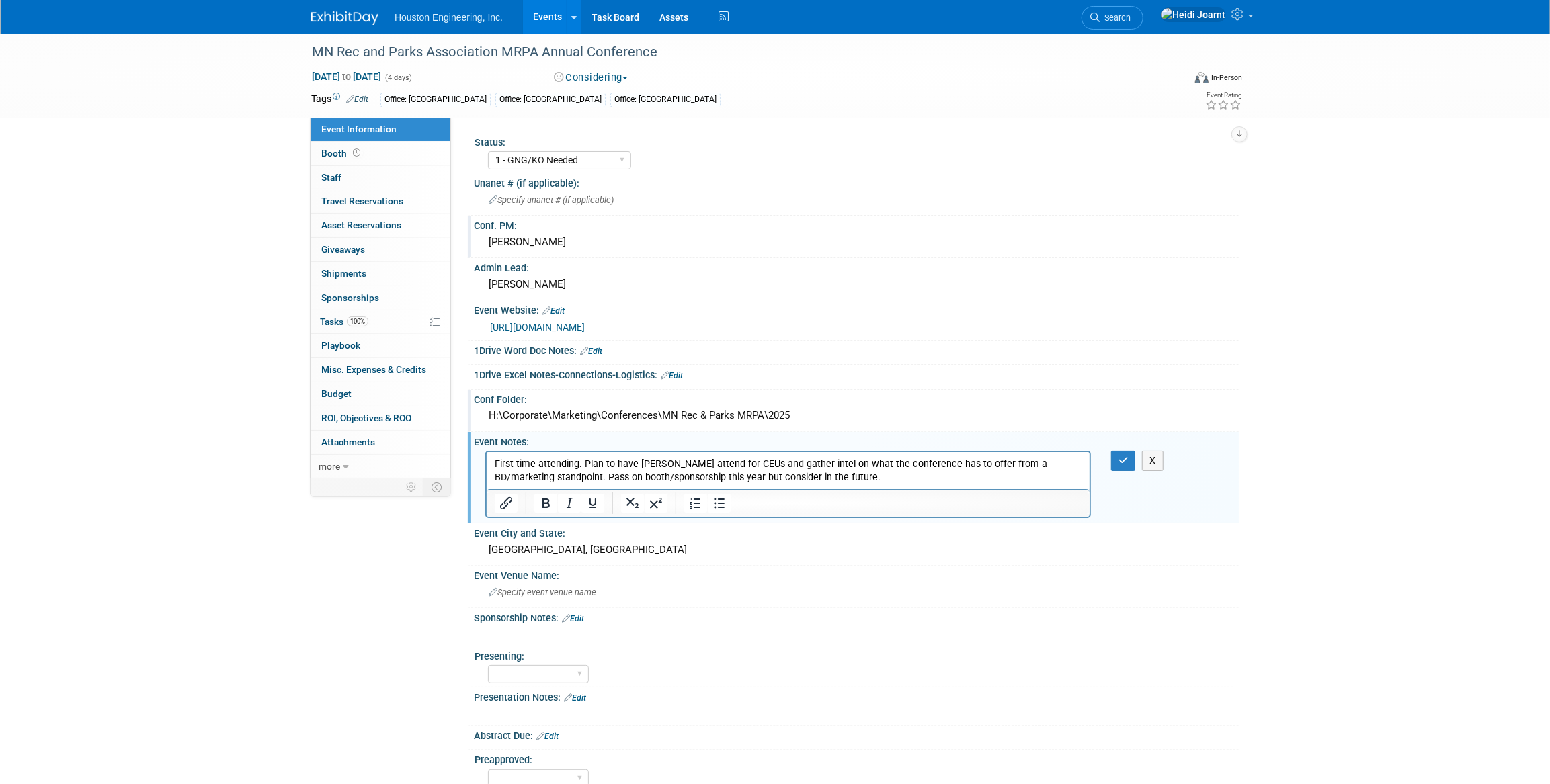
click at [875, 476] on p "First time attending. Plan to have [PERSON_NAME] attend for CEUs and gather int…" at bounding box center [788, 471] width 587 height 27
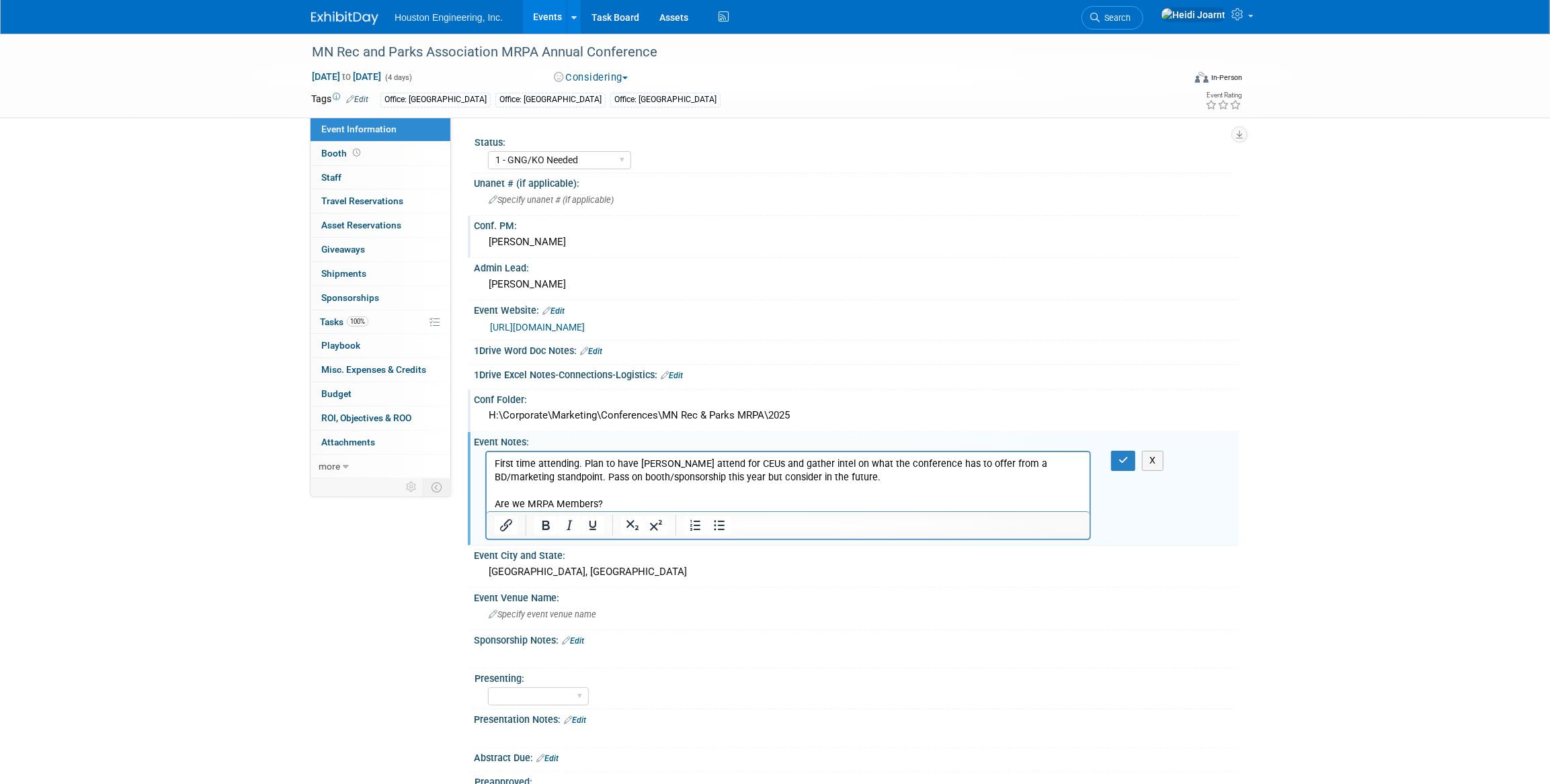
click at [858, 479] on p "First time attending. Plan to have [PERSON_NAME] attend for CEUs and gather int…" at bounding box center [788, 471] width 587 height 27
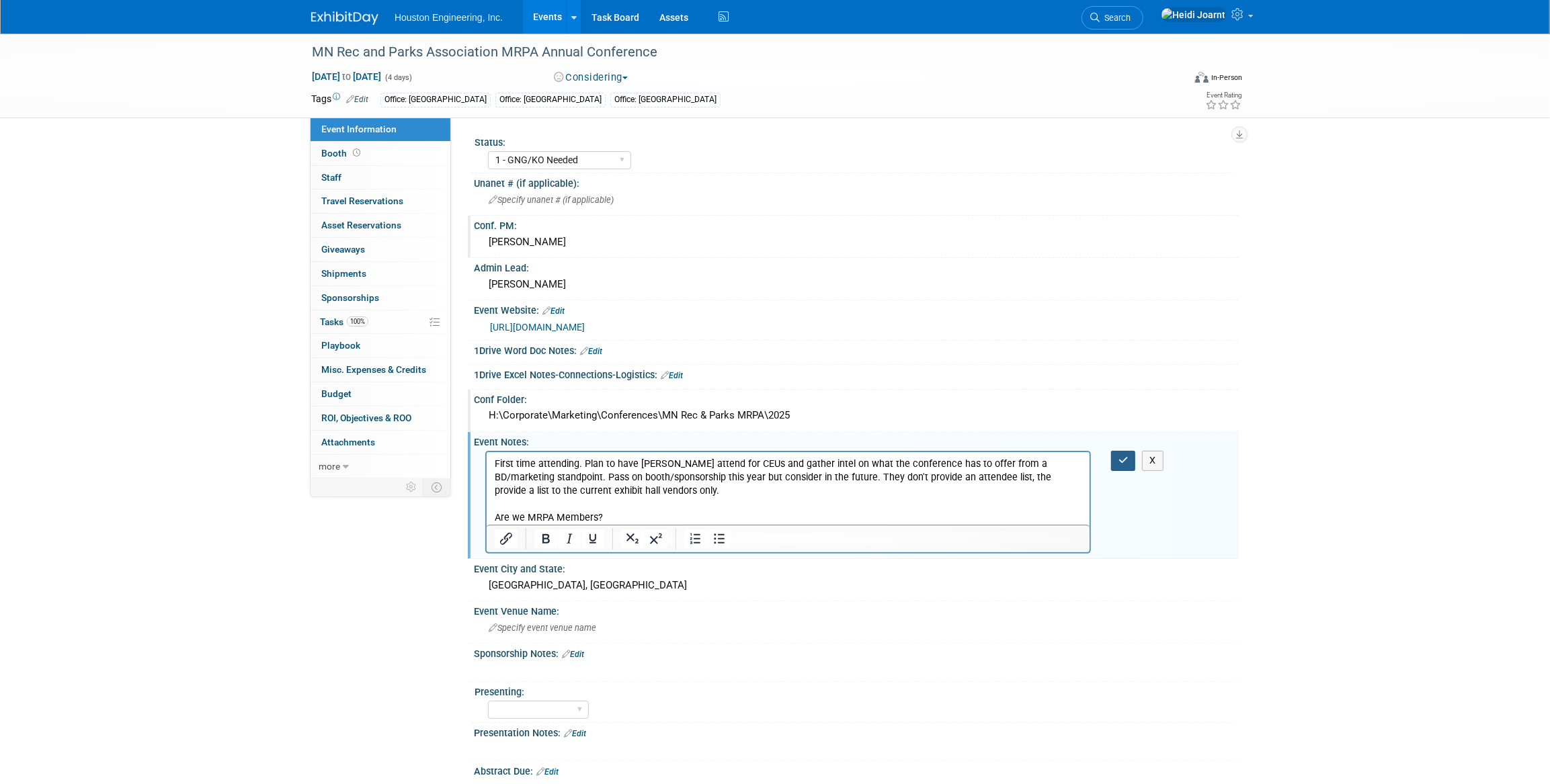
click at [1120, 455] on icon "button" at bounding box center [1123, 460] width 10 height 9
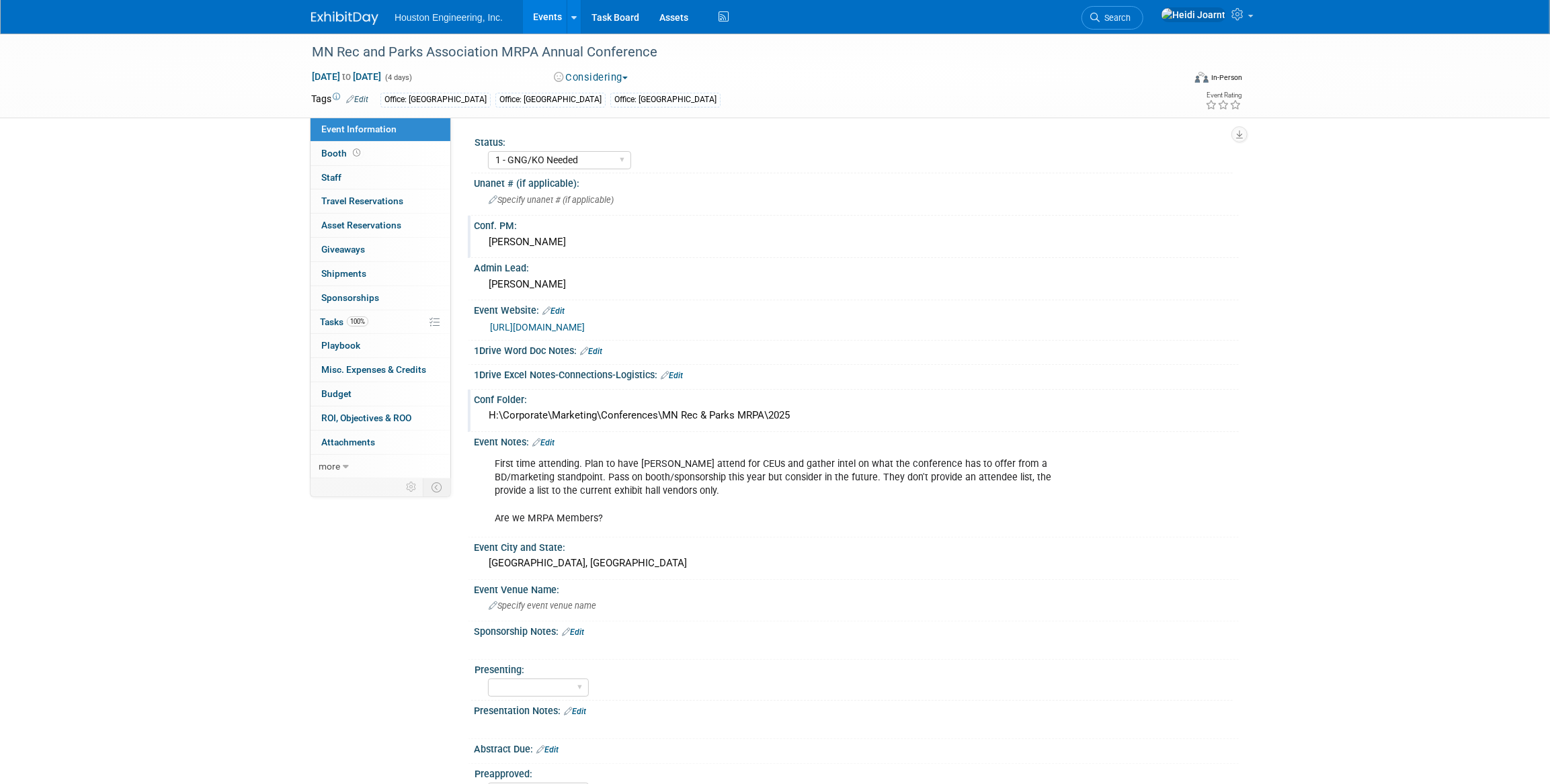
click at [551, 442] on link "Edit" at bounding box center [543, 442] width 22 height 9
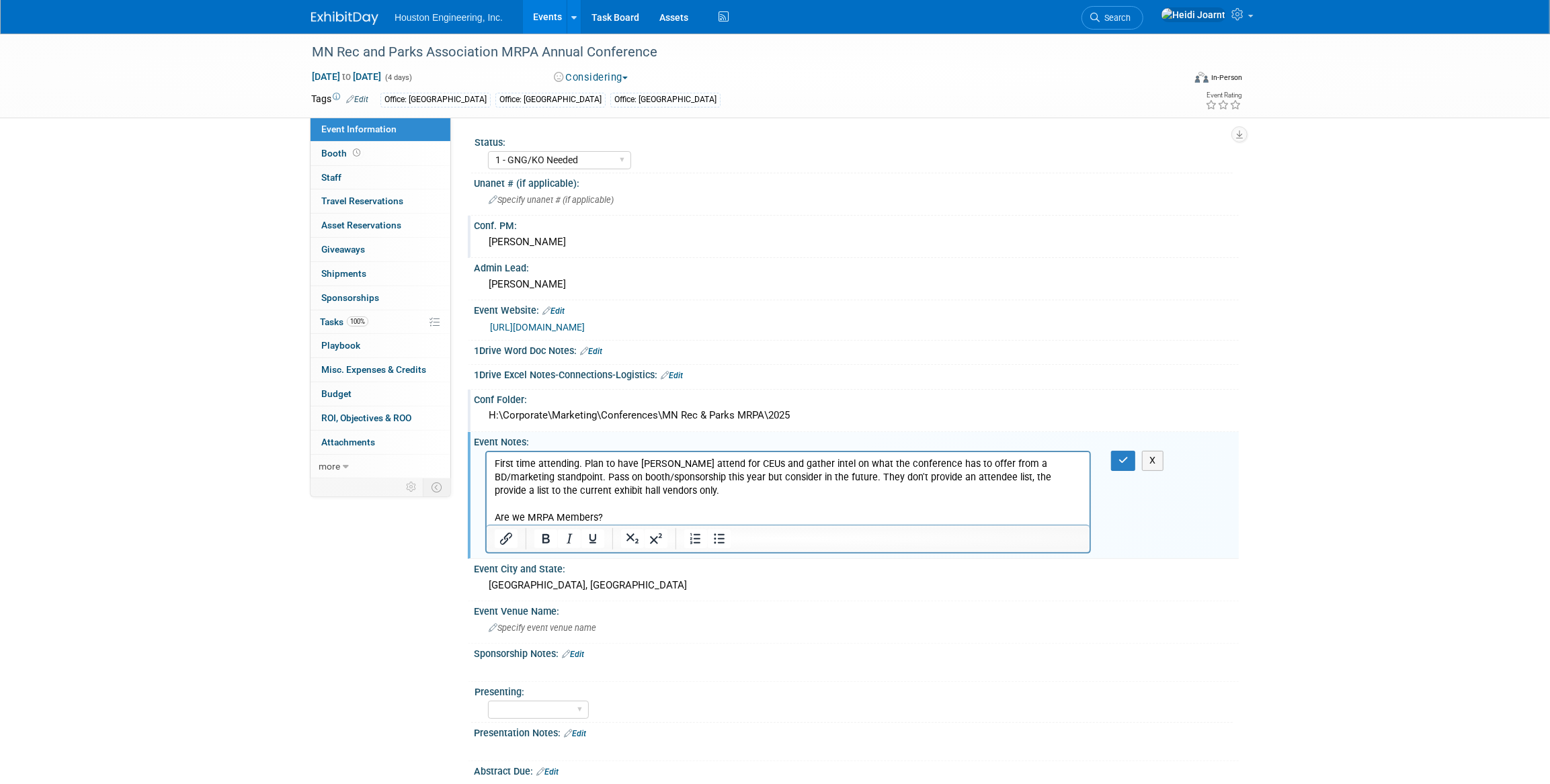
click at [689, 488] on p "First time attending. Plan to have [PERSON_NAME] attend for CEUs and gather int…" at bounding box center [788, 492] width 587 height 67
drag, startPoint x: 601, startPoint y: 516, endPoint x: 485, endPoint y: 510, distance: 116.2
click at [486, 510] on html "First time attending. Plan to have [PERSON_NAME] attend for CEUs and gather int…" at bounding box center [787, 488] width 603 height 72
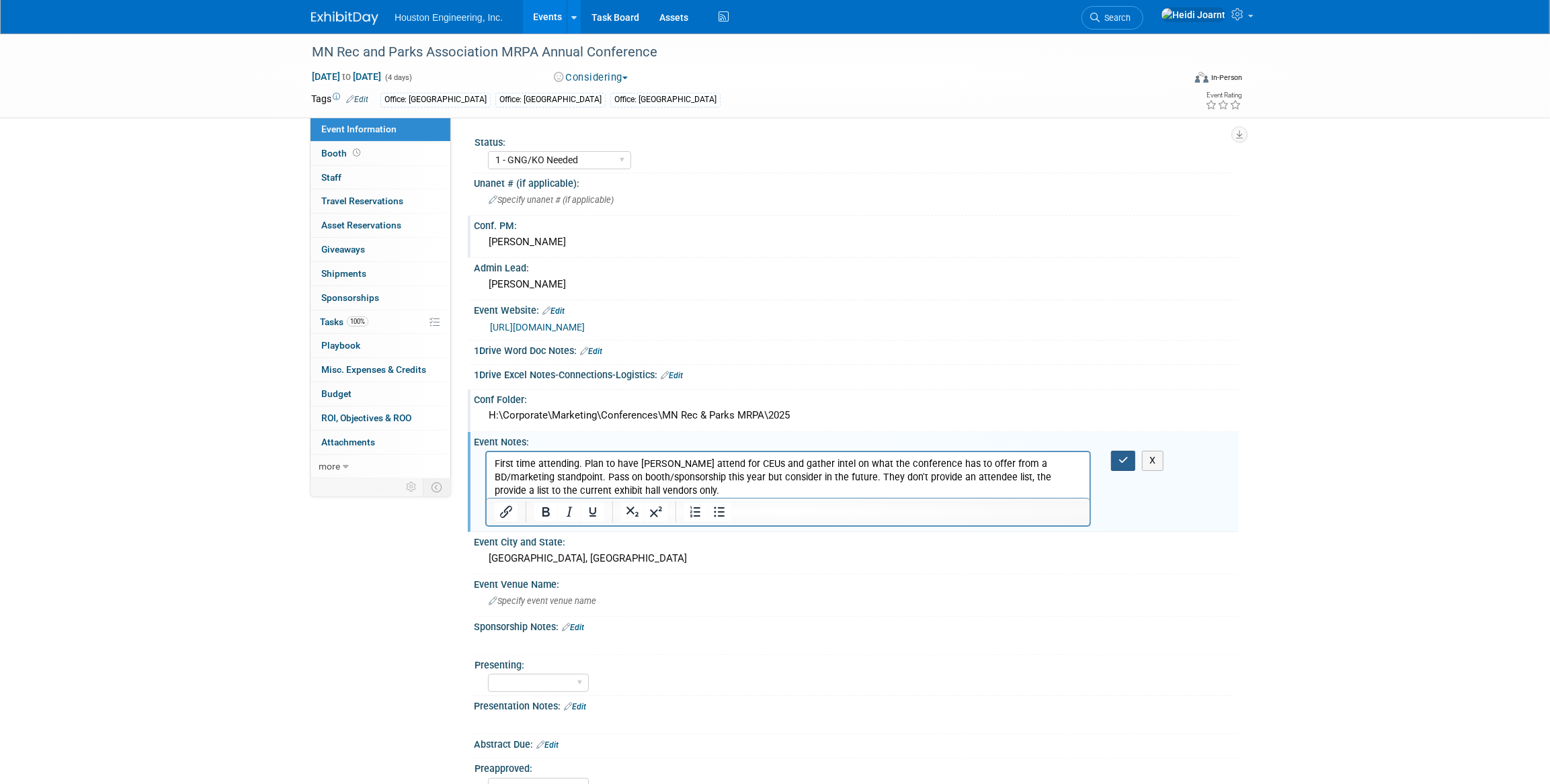
click at [1132, 460] on button "button" at bounding box center [1123, 461] width 25 height 20
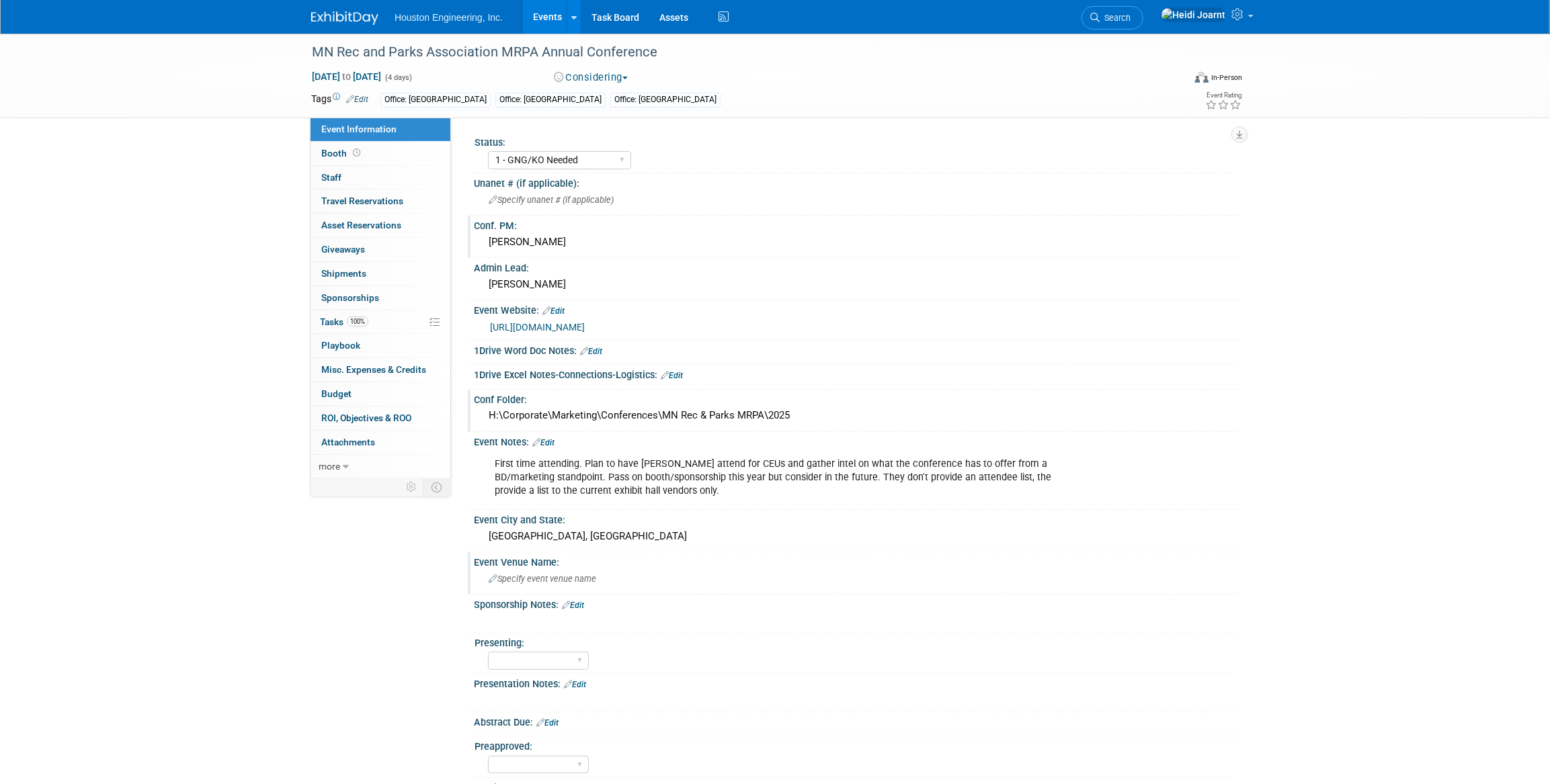
click at [553, 576] on span "Specify event venue name" at bounding box center [542, 579] width 108 height 10
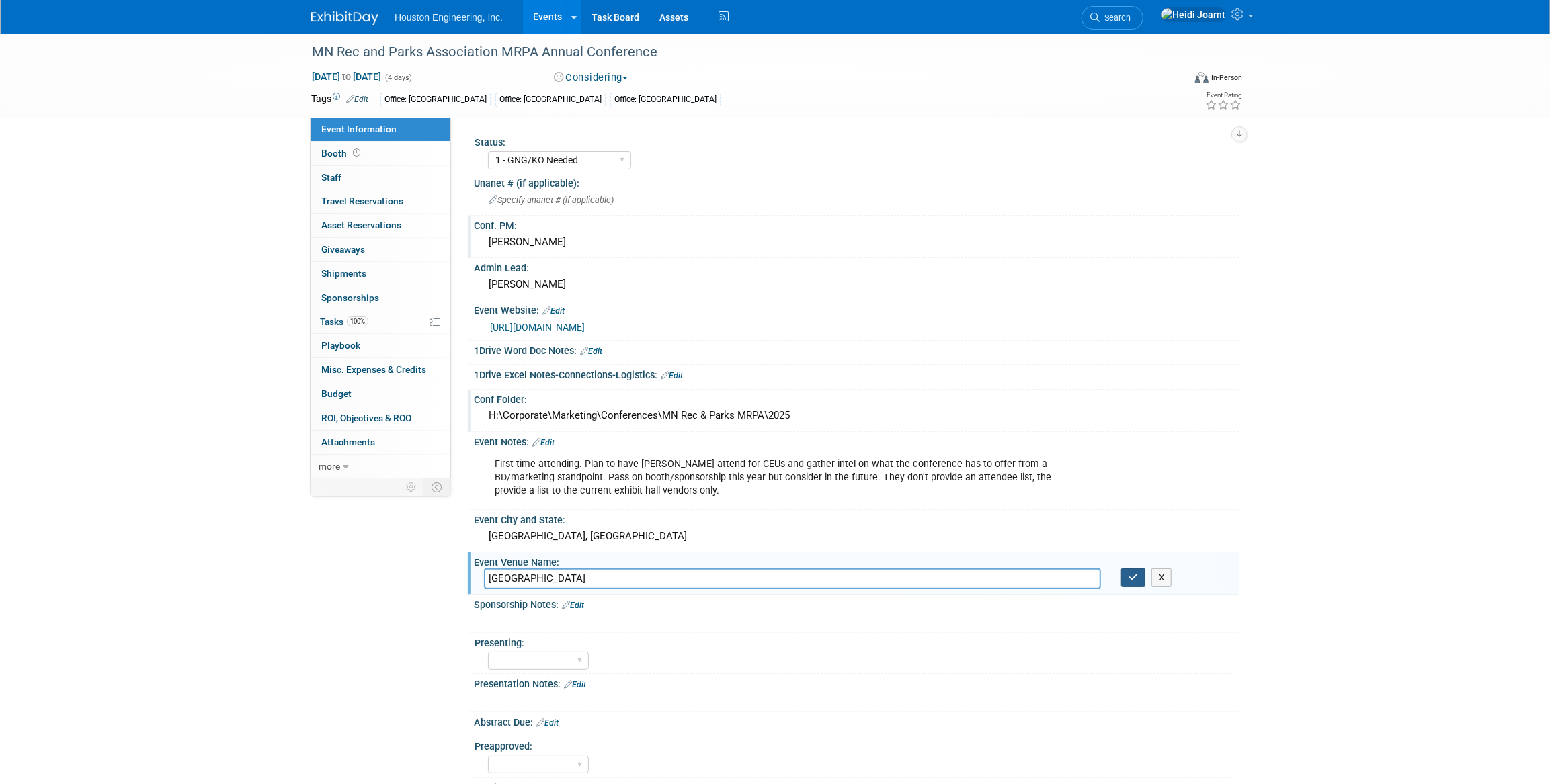
type input "Heritage Center of Brooklyn Center"
click at [1133, 576] on icon "button" at bounding box center [1133, 578] width 9 height 9
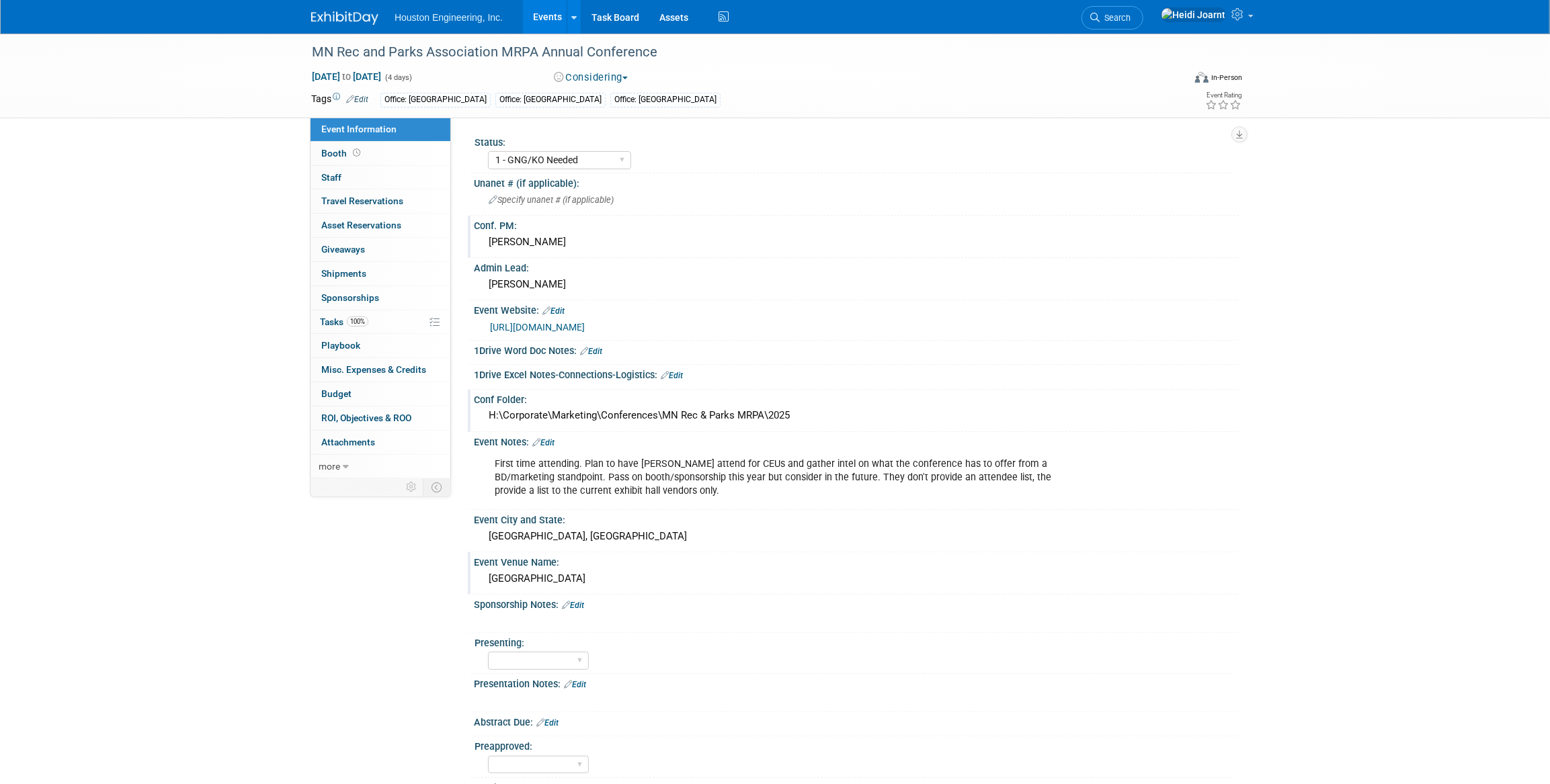
click at [549, 440] on link "Edit" at bounding box center [543, 442] width 22 height 9
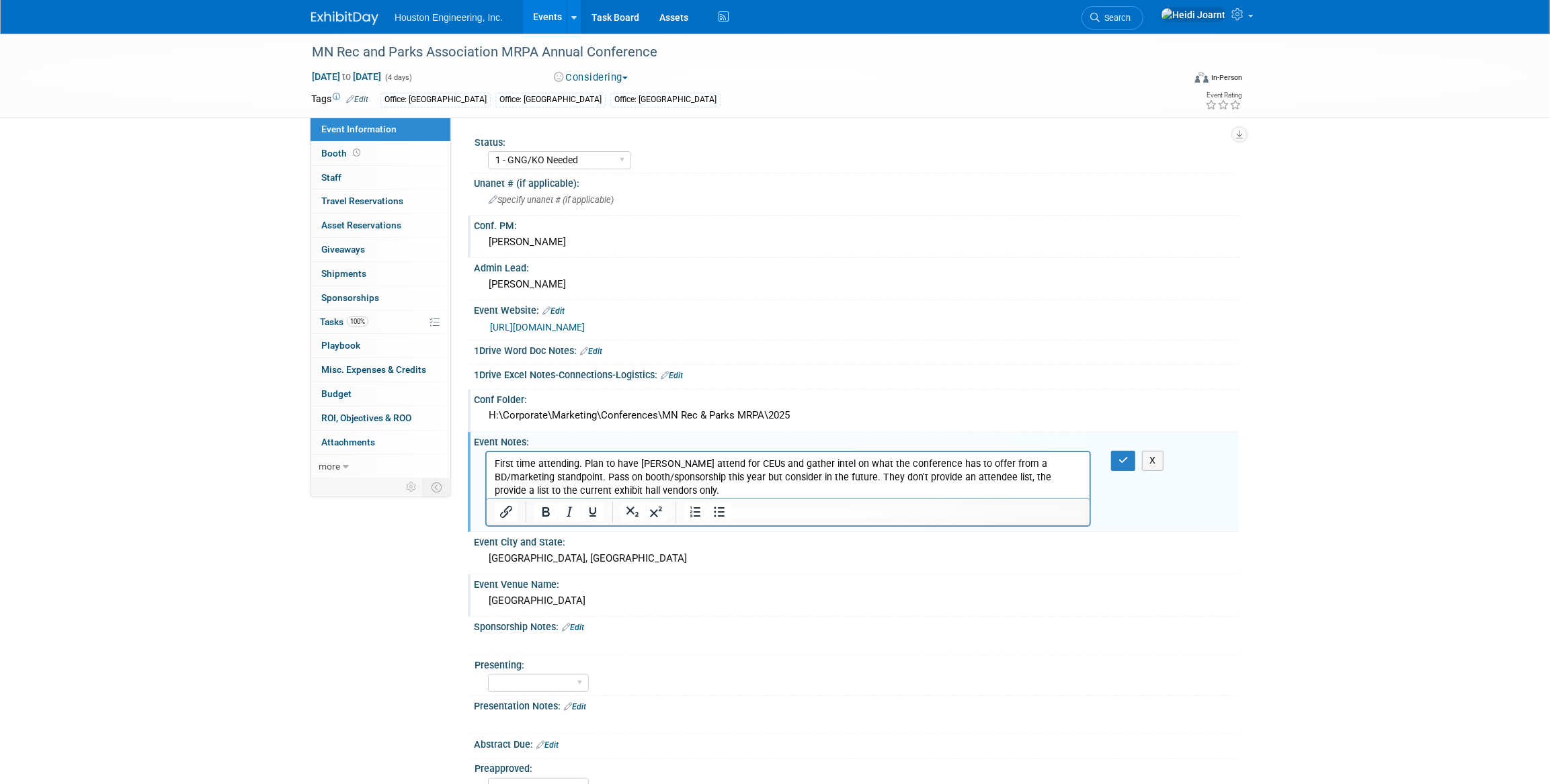
click at [661, 494] on p "First time attending. Plan to have Dan attend for CEUs and gather intel on what…" at bounding box center [788, 478] width 587 height 41
drag, startPoint x: 841, startPoint y: 479, endPoint x: 744, endPoint y: 491, distance: 97.7
click at [744, 491] on p "First time attending. Plan to have Dan attend for CEUs and gather intel on what…" at bounding box center [788, 478] width 587 height 41
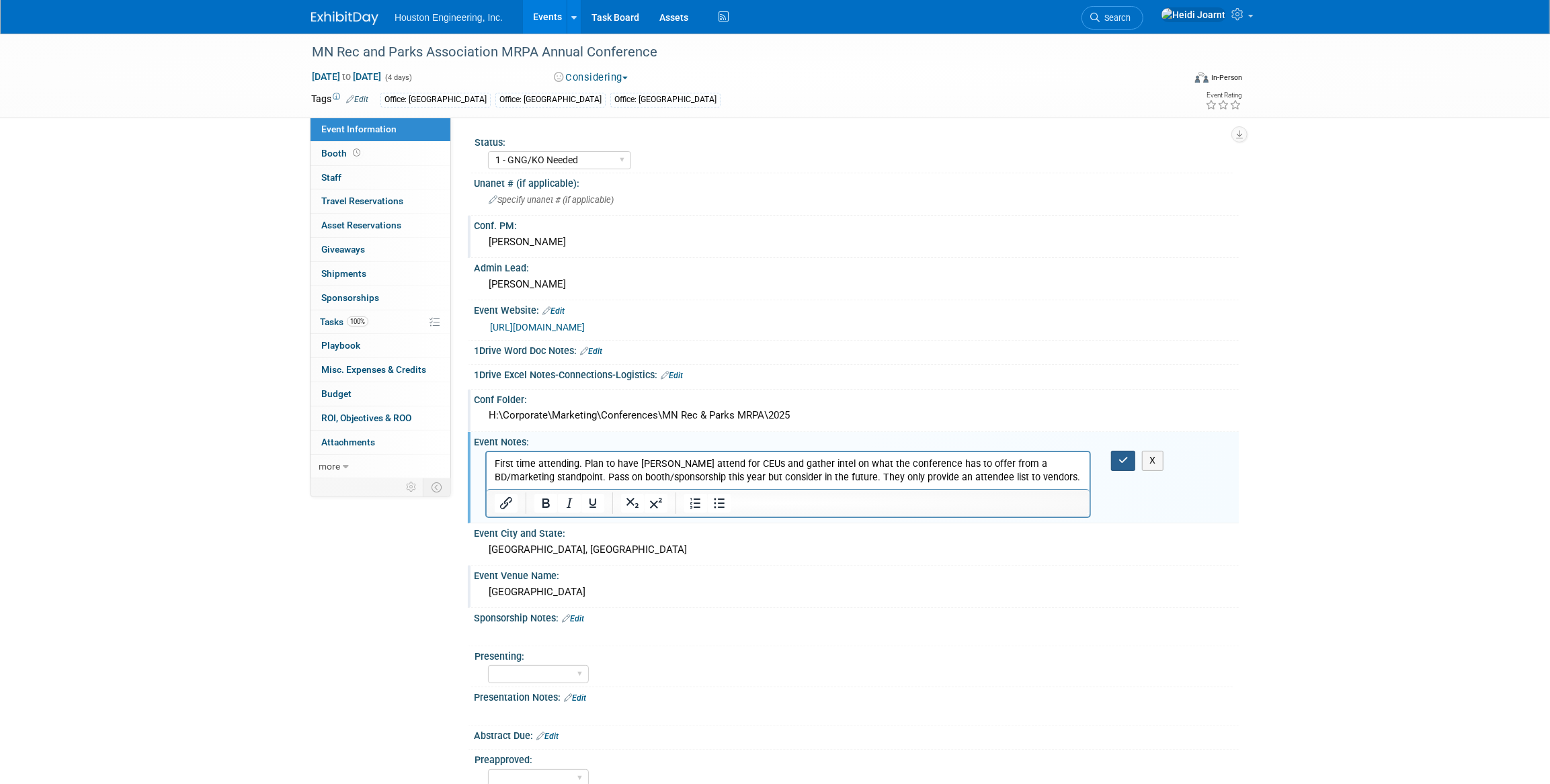
click at [1112, 460] on button "button" at bounding box center [1123, 461] width 25 height 20
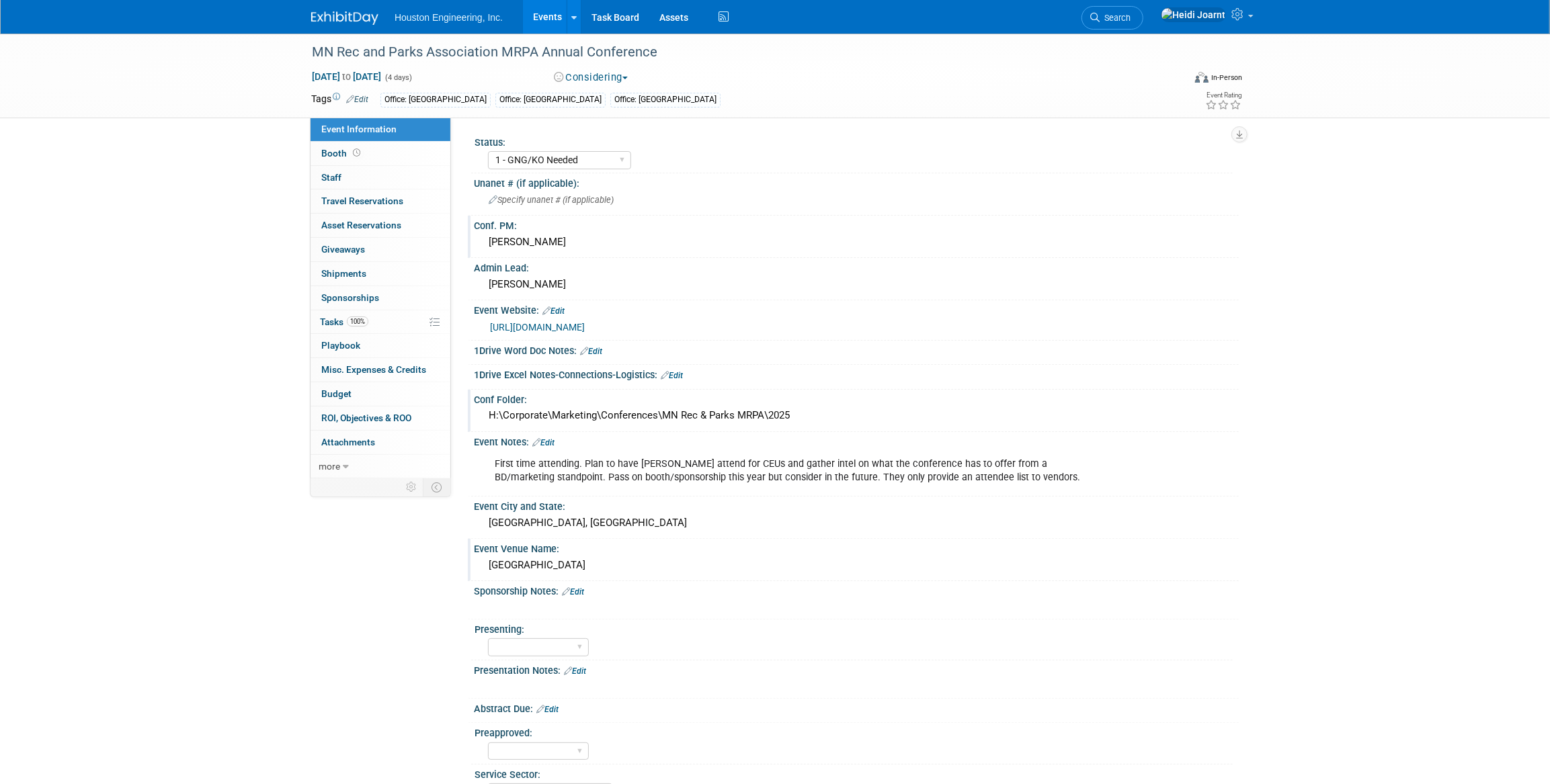
click at [551, 439] on link "Edit" at bounding box center [543, 442] width 22 height 9
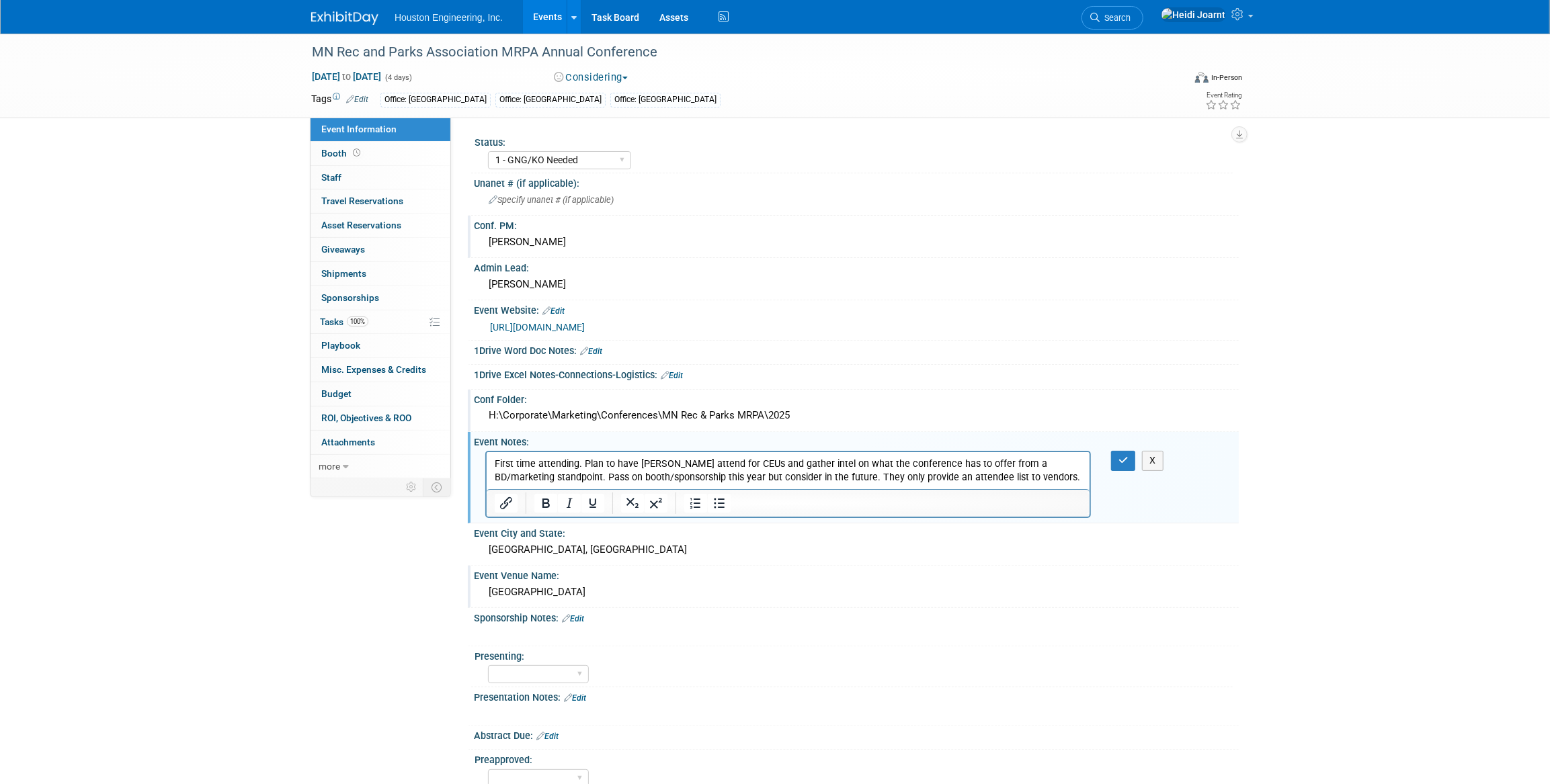
click at [1020, 481] on p "First time attending. Plan to have Dan attend for CEUs and gather intel on what…" at bounding box center [788, 471] width 587 height 27
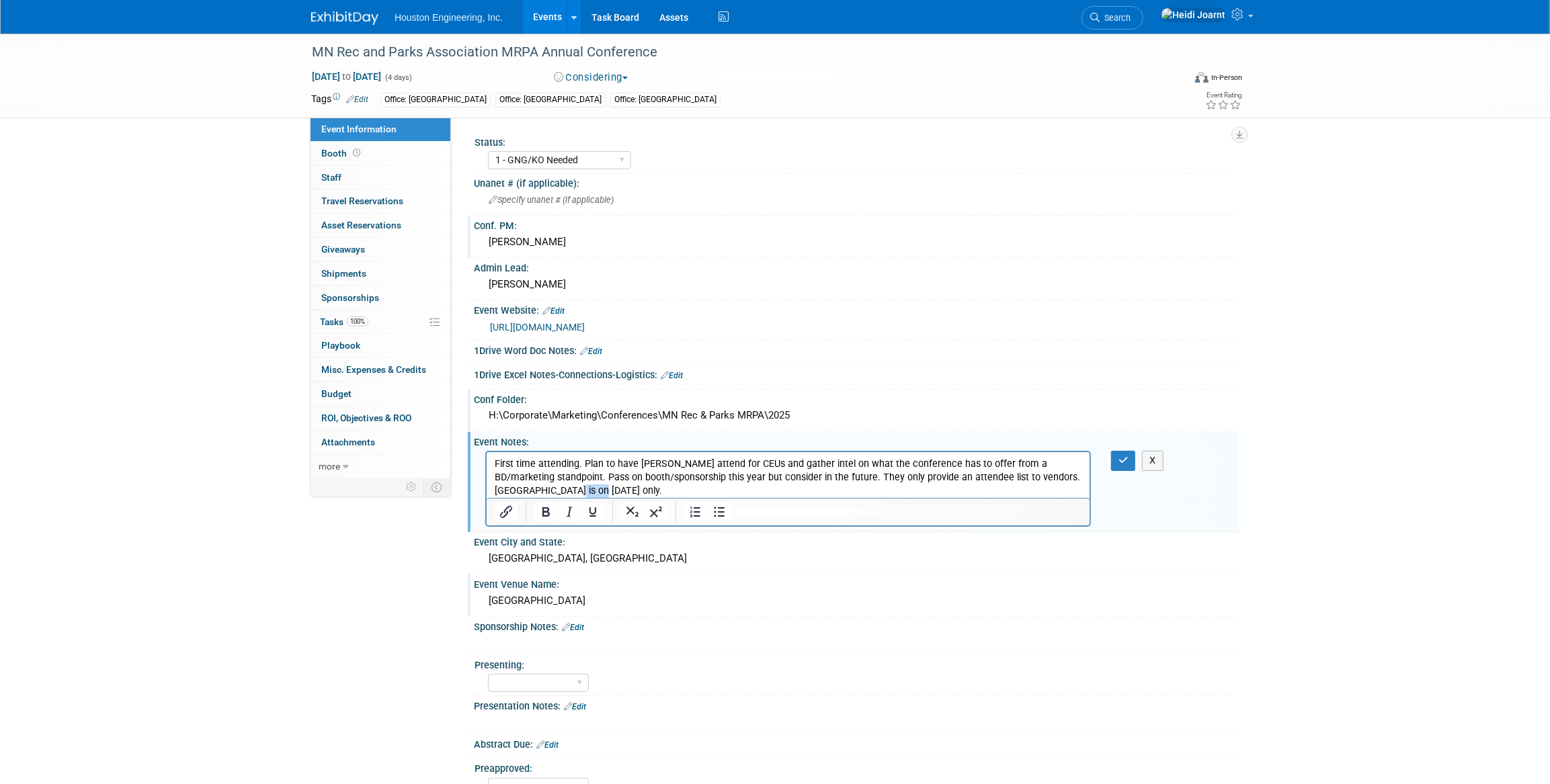
drag, startPoint x: 564, startPoint y: 490, endPoint x: 541, endPoint y: 491, distance: 23.0
click at [541, 491] on p "First time attending. Plan to have Dan attend for CEUs and gather intel on what…" at bounding box center [788, 478] width 587 height 41
click at [1129, 458] on button "button" at bounding box center [1123, 461] width 25 height 20
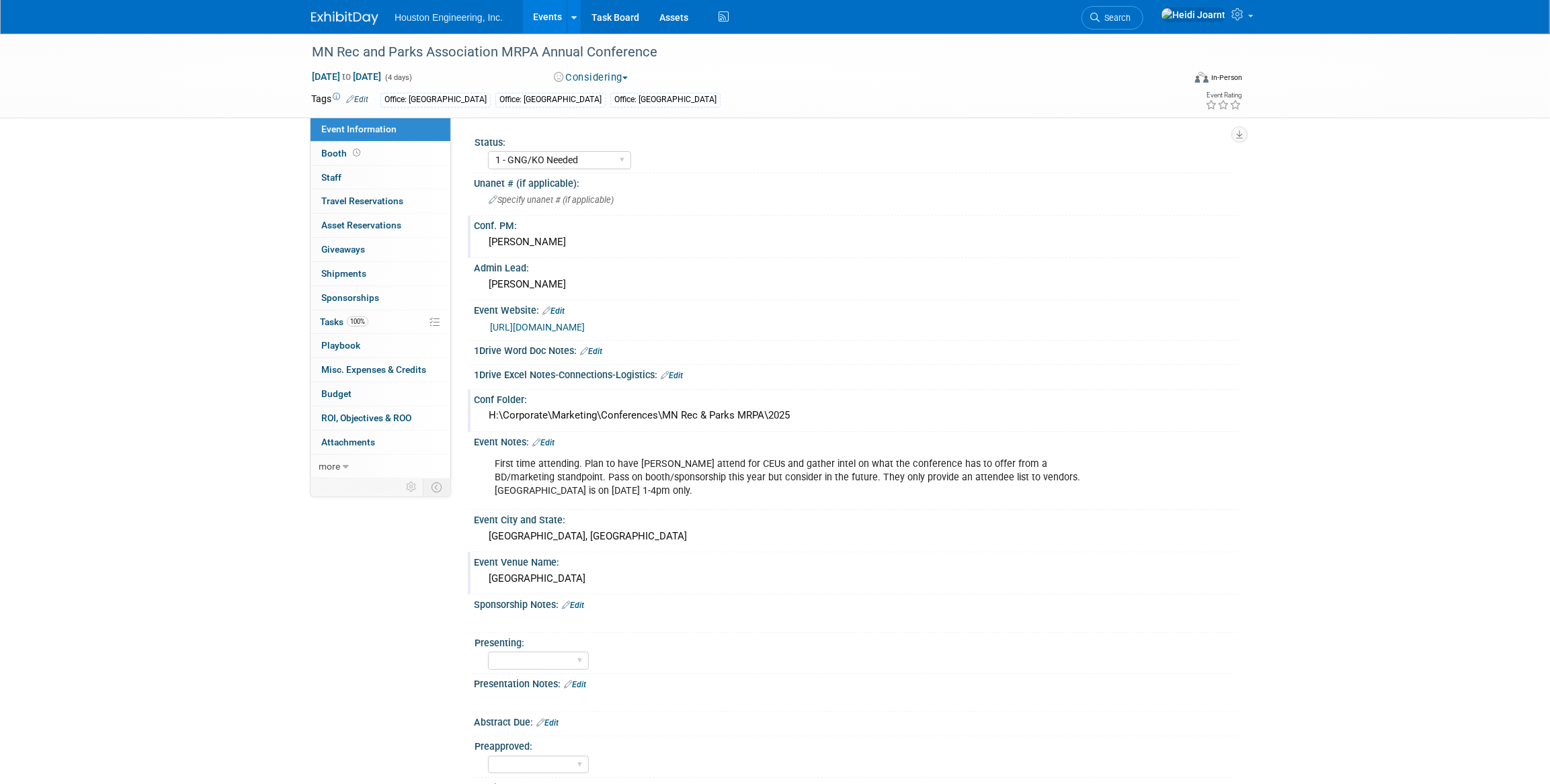
click at [585, 327] on link "https://mnrpa.org/MRPA-Annual-Conference" at bounding box center [537, 327] width 95 height 10
click at [551, 279] on div "Courtney" at bounding box center [856, 285] width 744 height 21
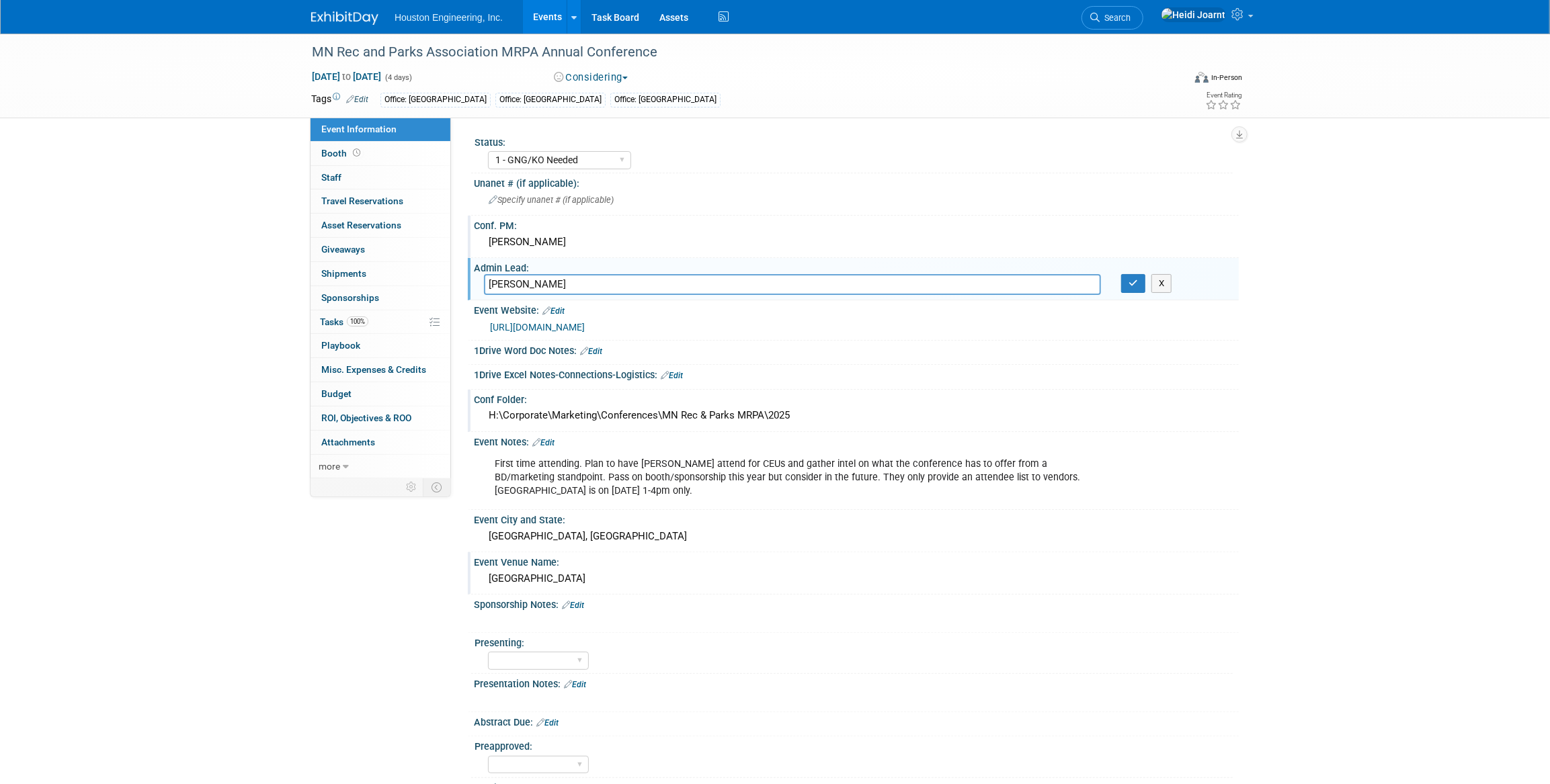
drag, startPoint x: 549, startPoint y: 279, endPoint x: 467, endPoint y: 285, distance: 82.2
click at [467, 285] on div "Status: 1 - GNG/KO Needed 2 - Post KO/Active Planning 3 - Reg/Prep Done Unanet …" at bounding box center [844, 298] width 788 height 361
type input "Mayra"
click at [1130, 281] on icon "button" at bounding box center [1133, 283] width 9 height 9
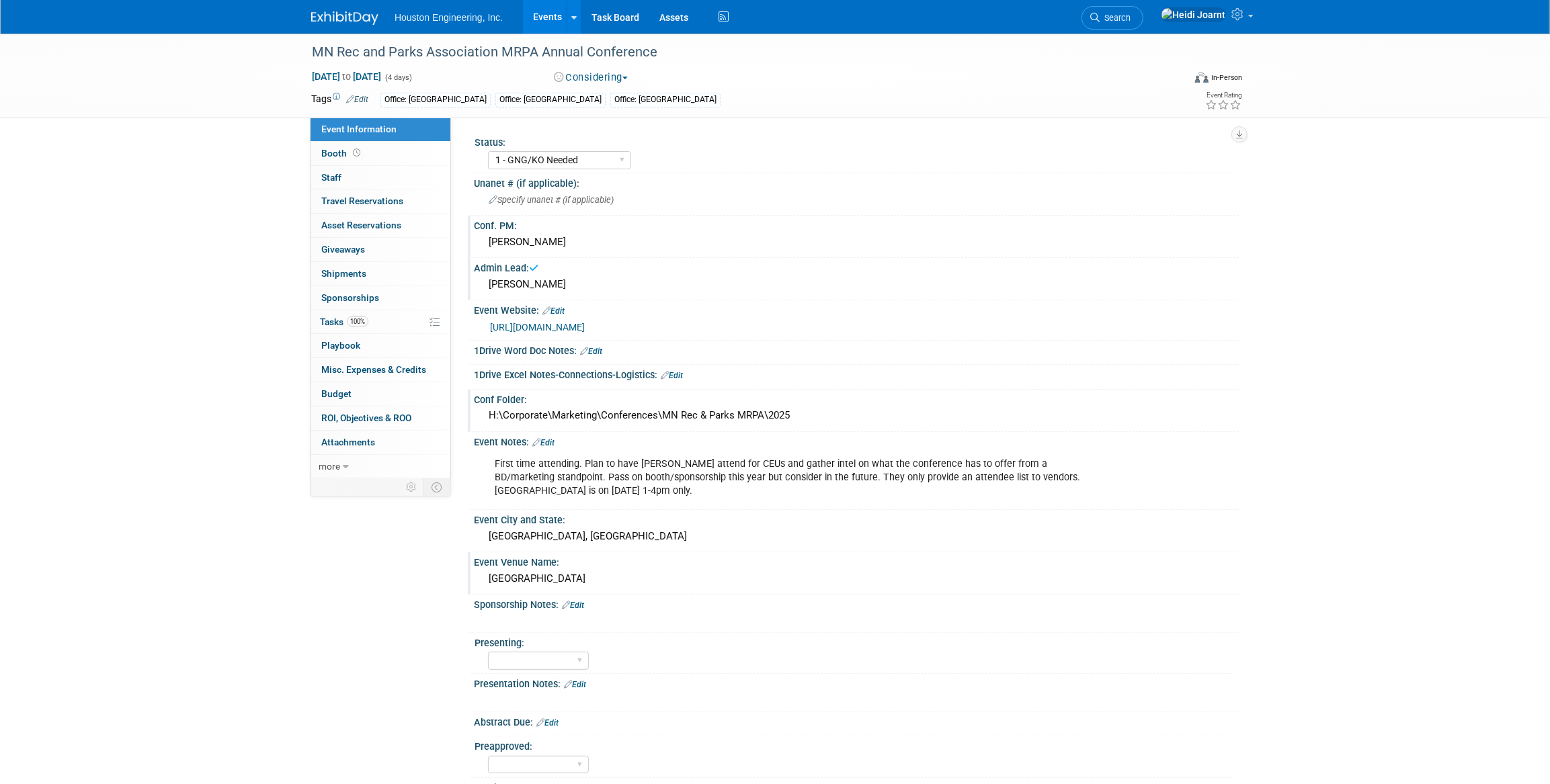
click at [498, 279] on div "Mayra" at bounding box center [856, 285] width 744 height 21
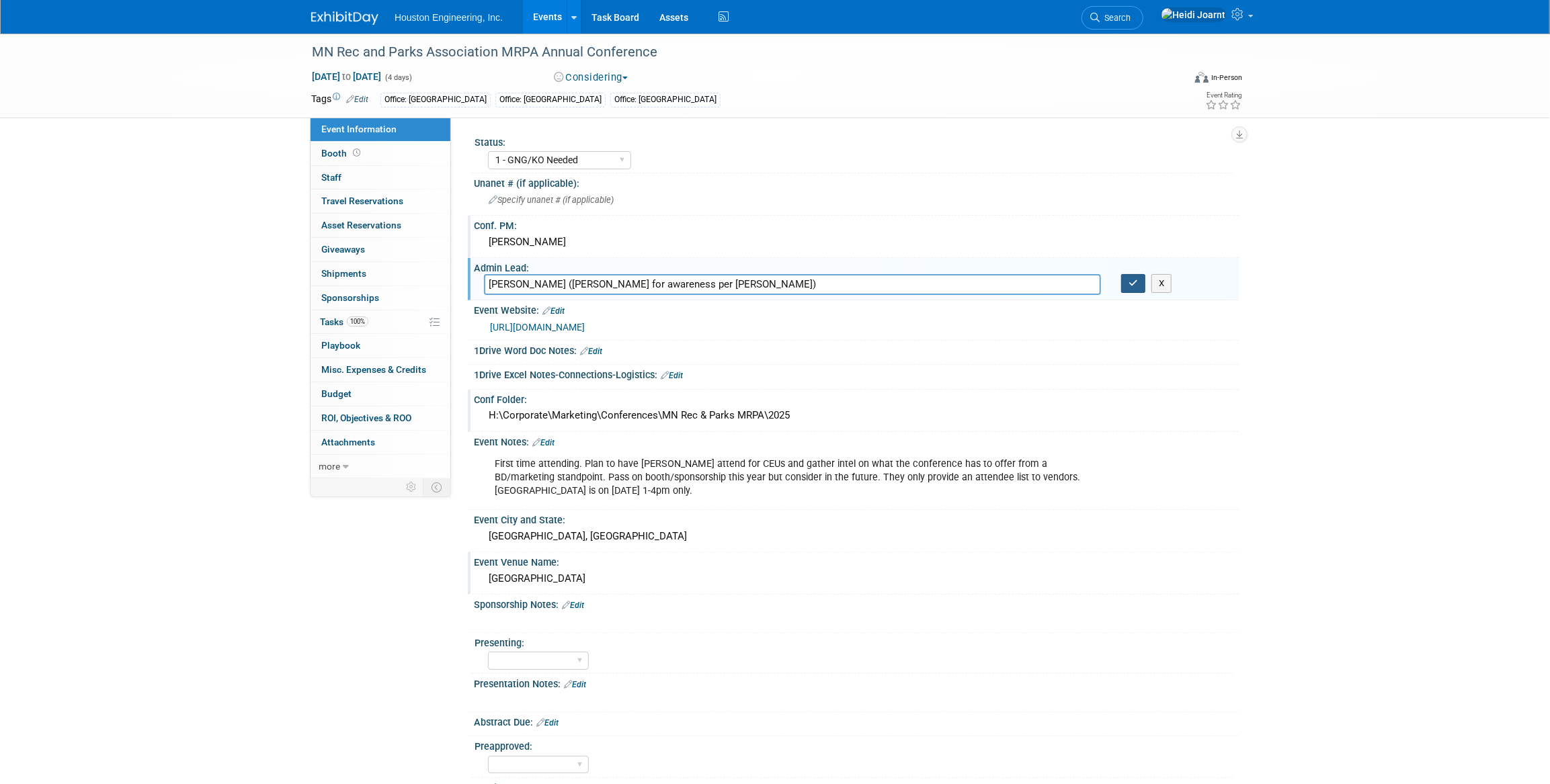
type input "Mayra (Courtney for awareness per Jeff)"
click at [1130, 291] on button "button" at bounding box center [1133, 284] width 24 height 19
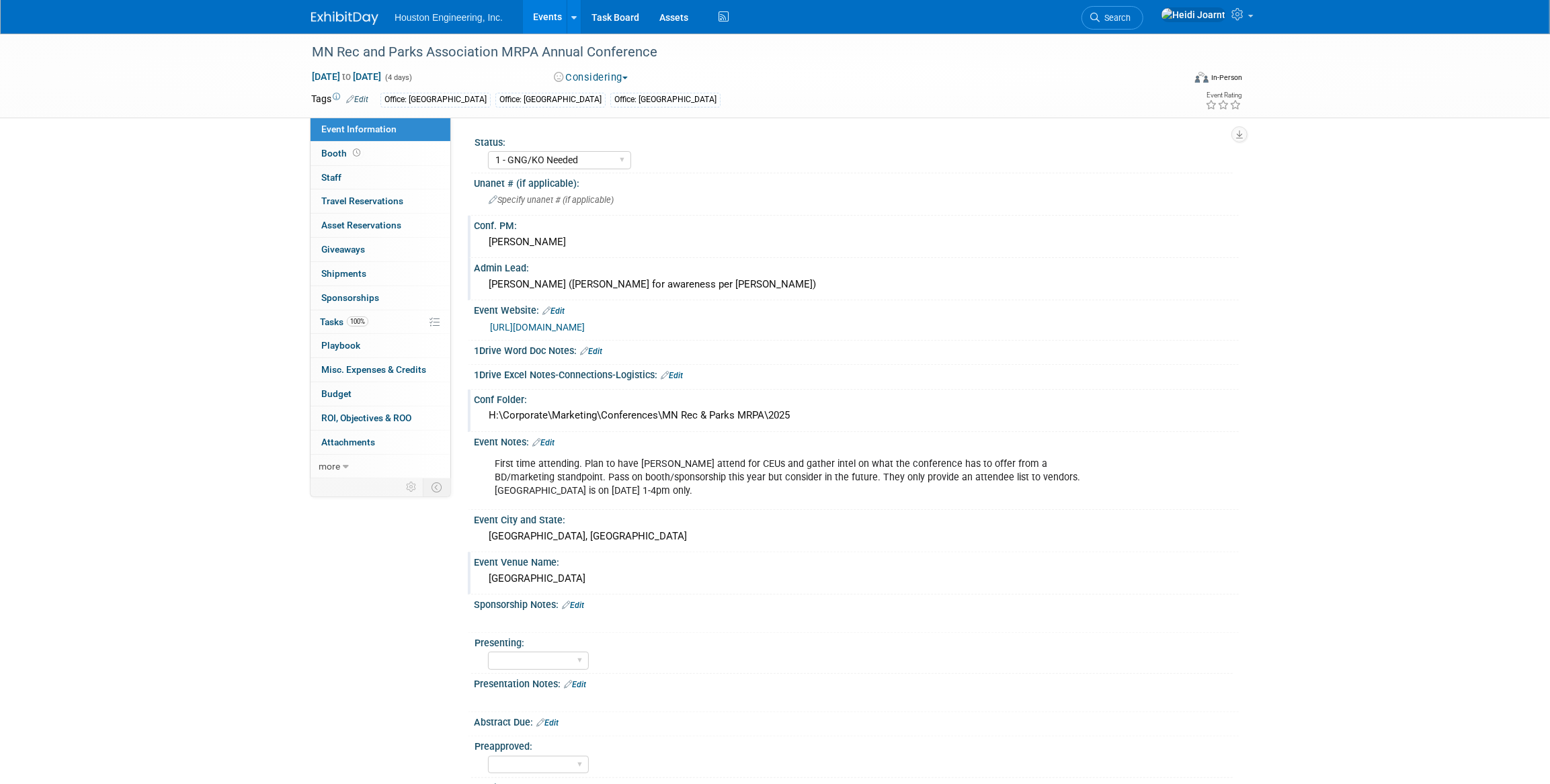
click at [685, 288] on div "Mayra (Courtney for awareness per Jeff)" at bounding box center [856, 285] width 744 height 21
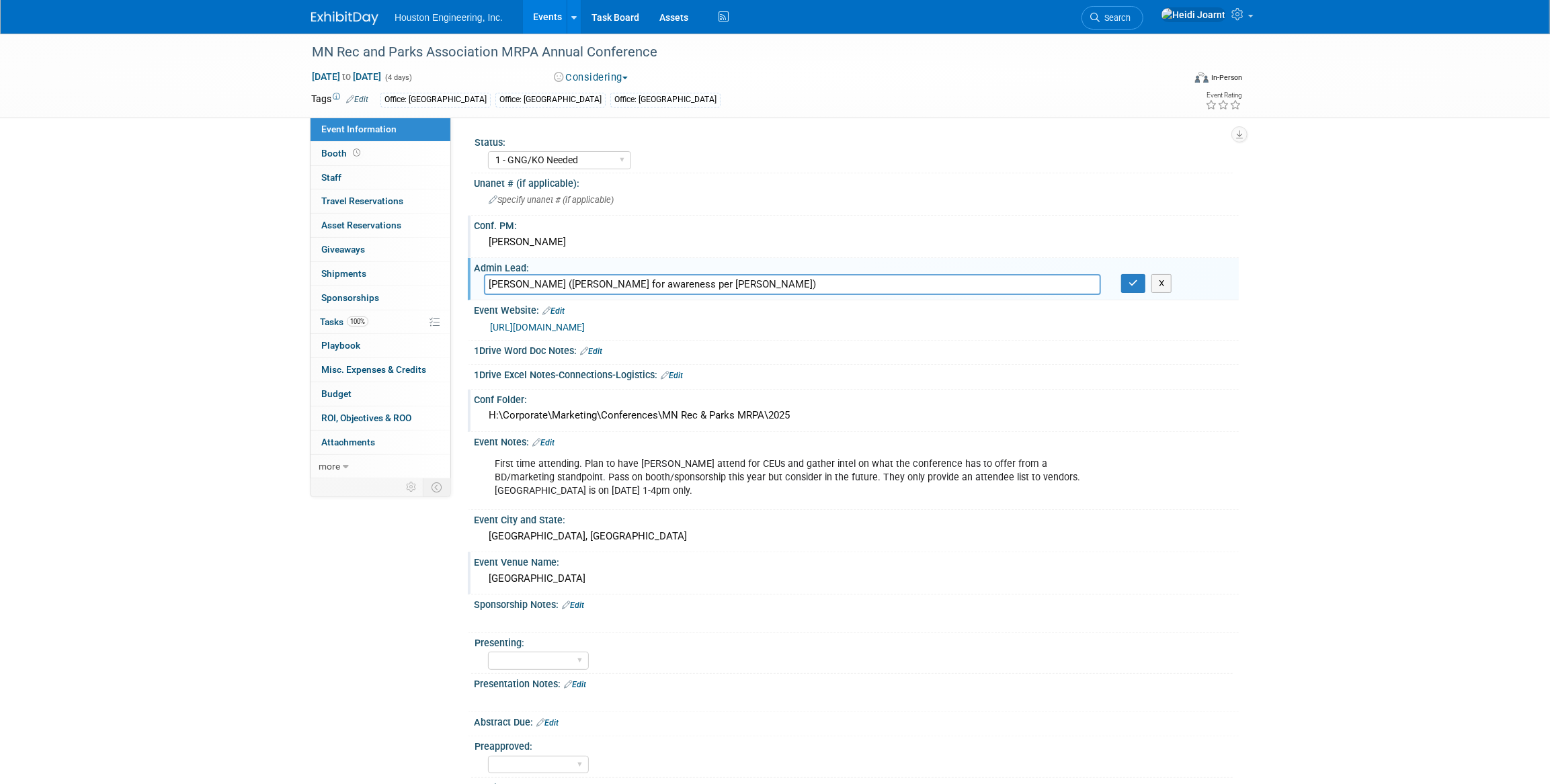
drag, startPoint x: 694, startPoint y: 279, endPoint x: 518, endPoint y: 281, distance: 176.0
click at [518, 281] on input "Mayra (Courtney for awareness per Jeff)" at bounding box center [792, 285] width 617 height 21
type input "Mayra"
click at [1138, 284] on button "button" at bounding box center [1133, 284] width 24 height 19
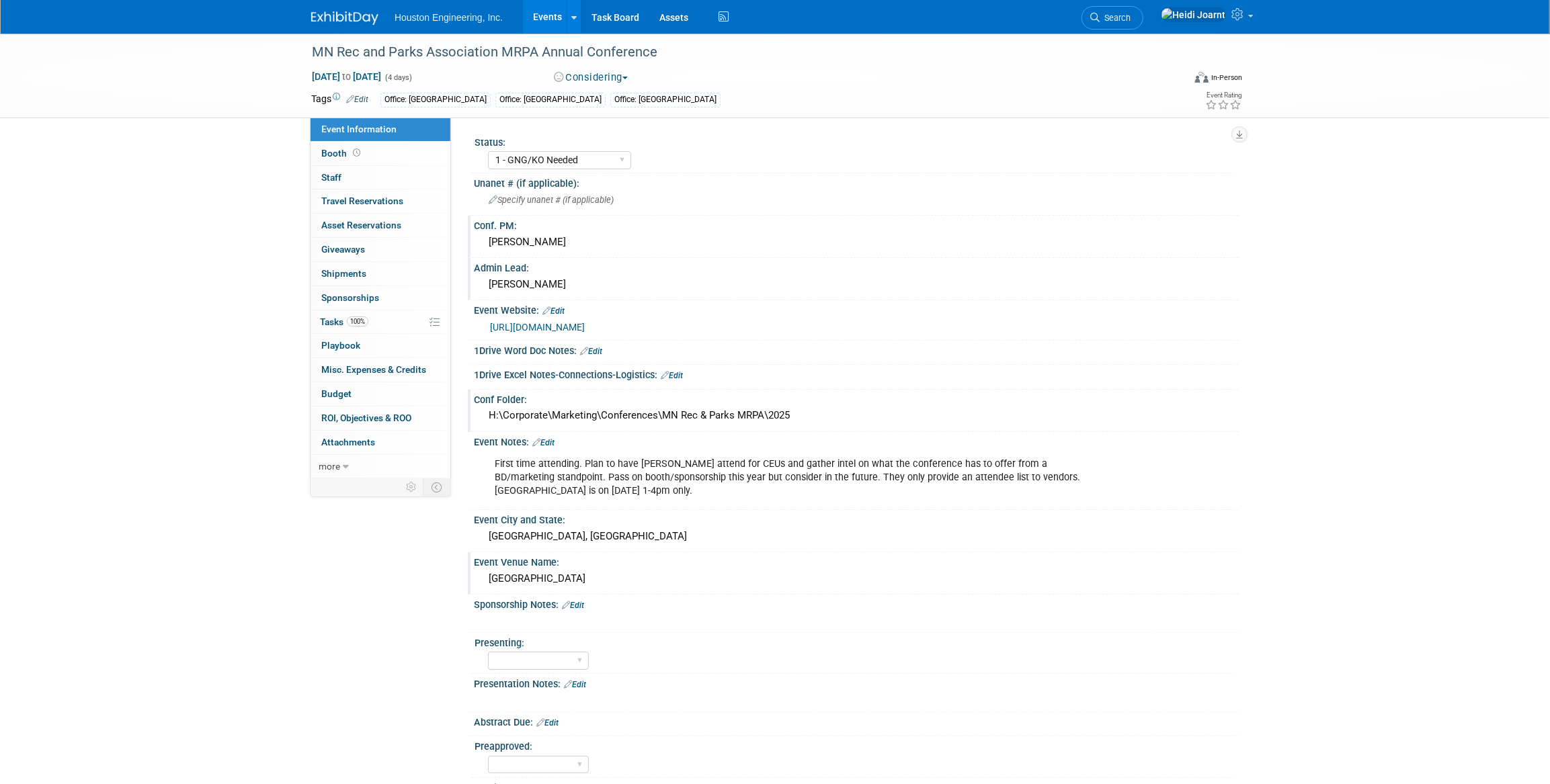
click at [585, 323] on link "https://mnrpa.org/MRPA-Annual-Conference" at bounding box center [537, 327] width 95 height 10
click at [383, 324] on link "100% Tasks 100%" at bounding box center [380, 322] width 140 height 23
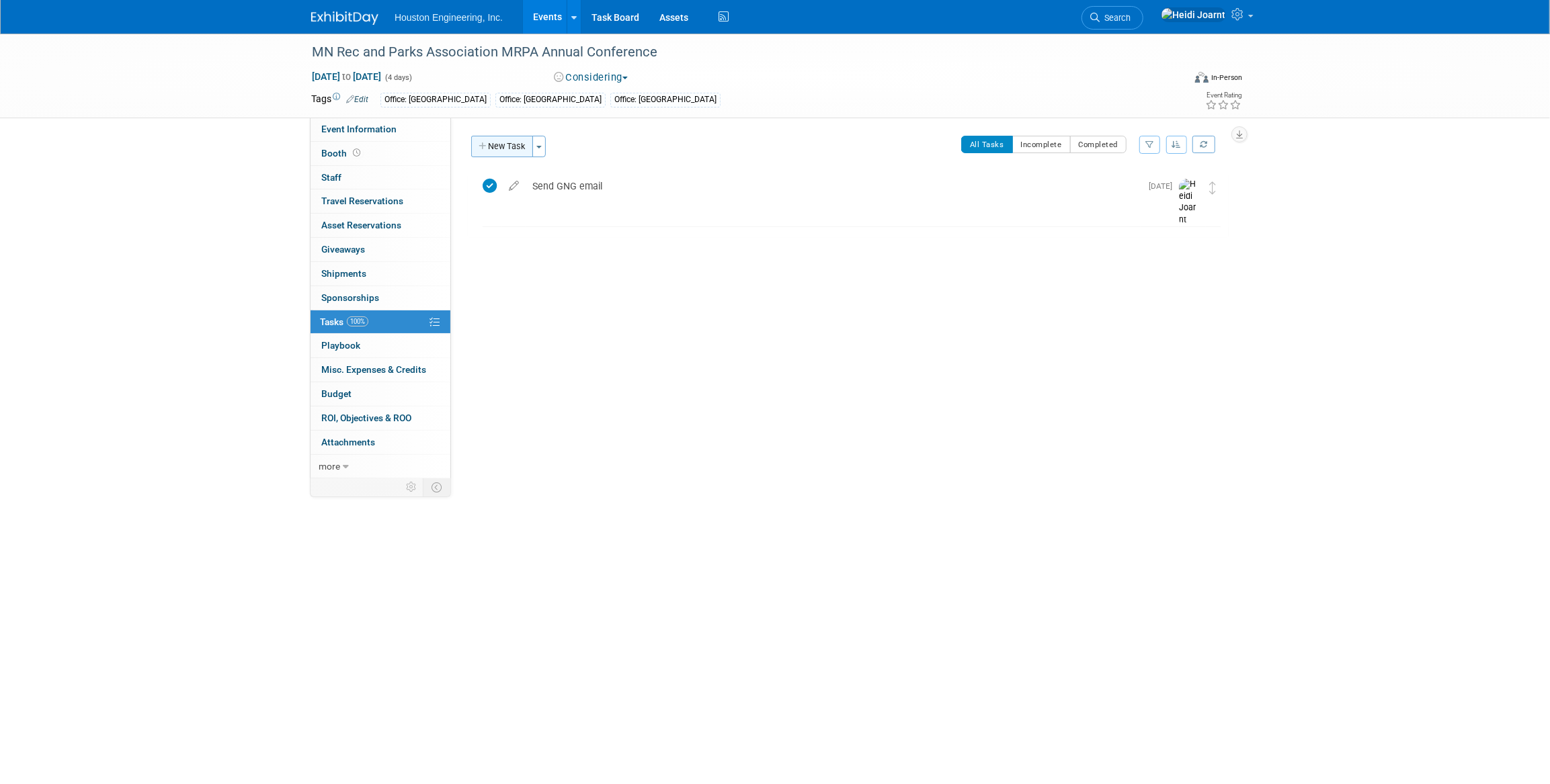
click at [504, 150] on button "New Task" at bounding box center [502, 146] width 62 height 22
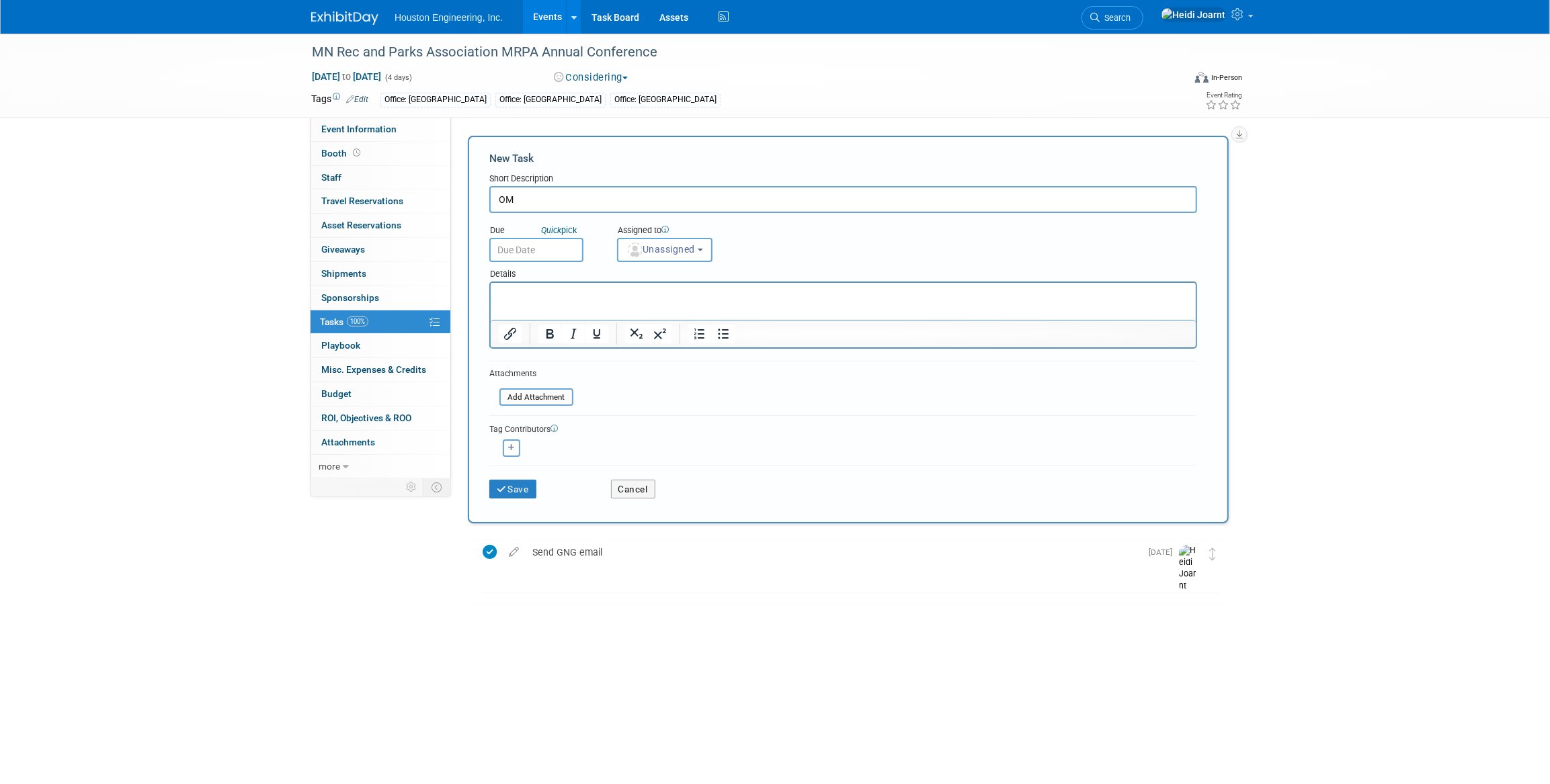
type input "O"
type input "OM Approval"
click at [518, 487] on button "Save" at bounding box center [512, 489] width 47 height 19
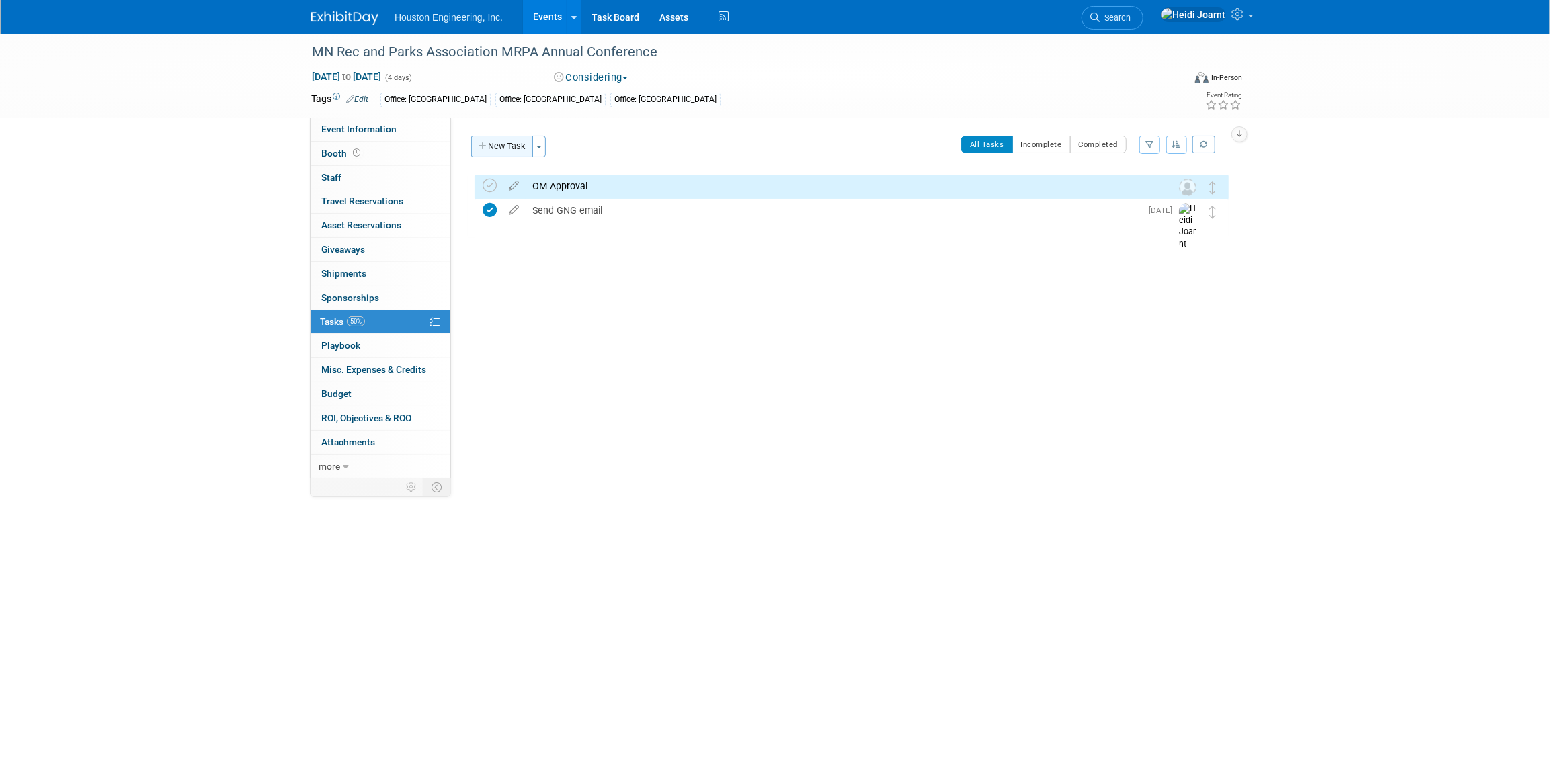
click at [518, 156] on button "New Task" at bounding box center [502, 146] width 62 height 22
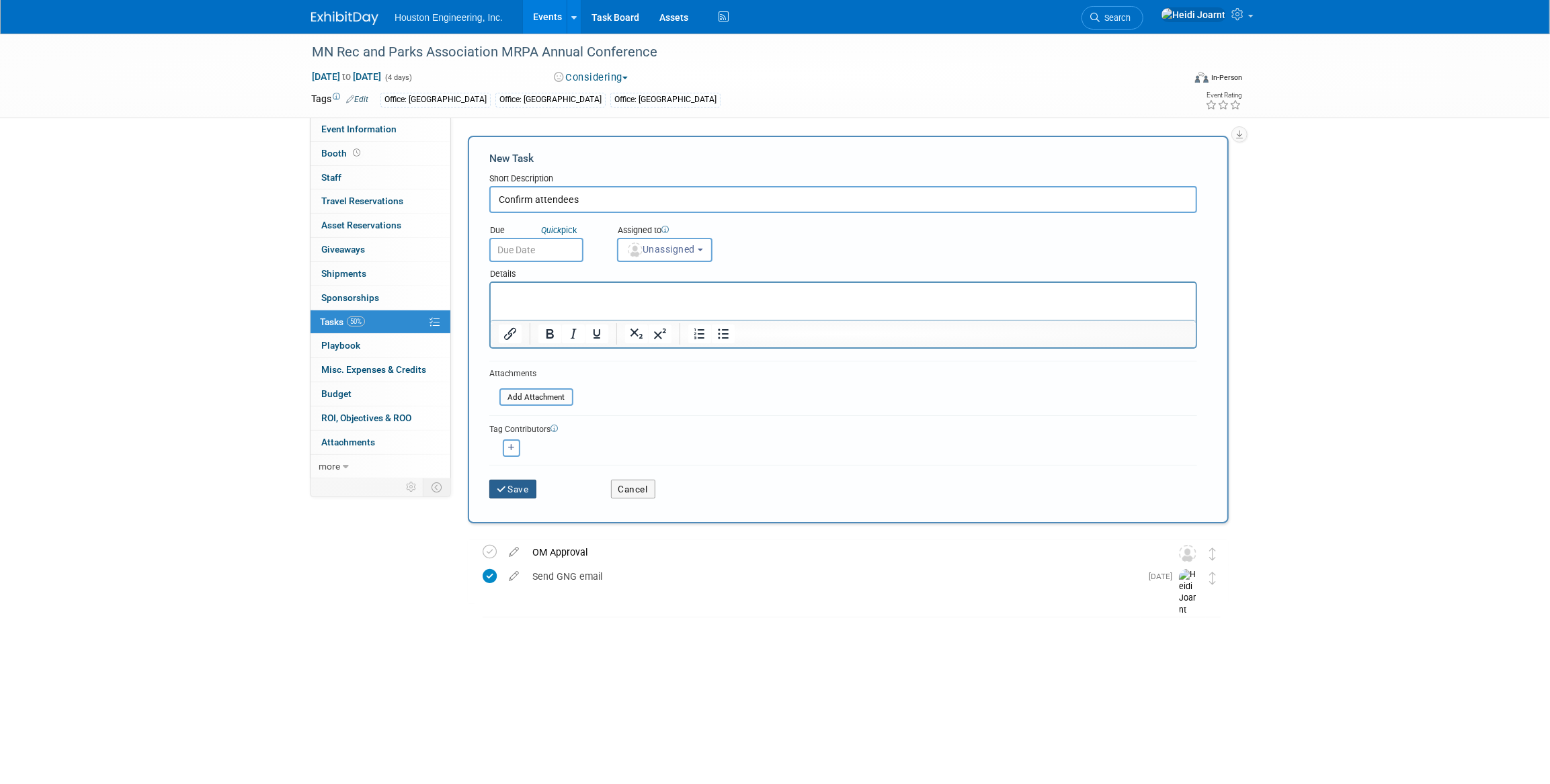
type input "Confirm attendees"
click at [516, 484] on button "Save" at bounding box center [512, 489] width 47 height 19
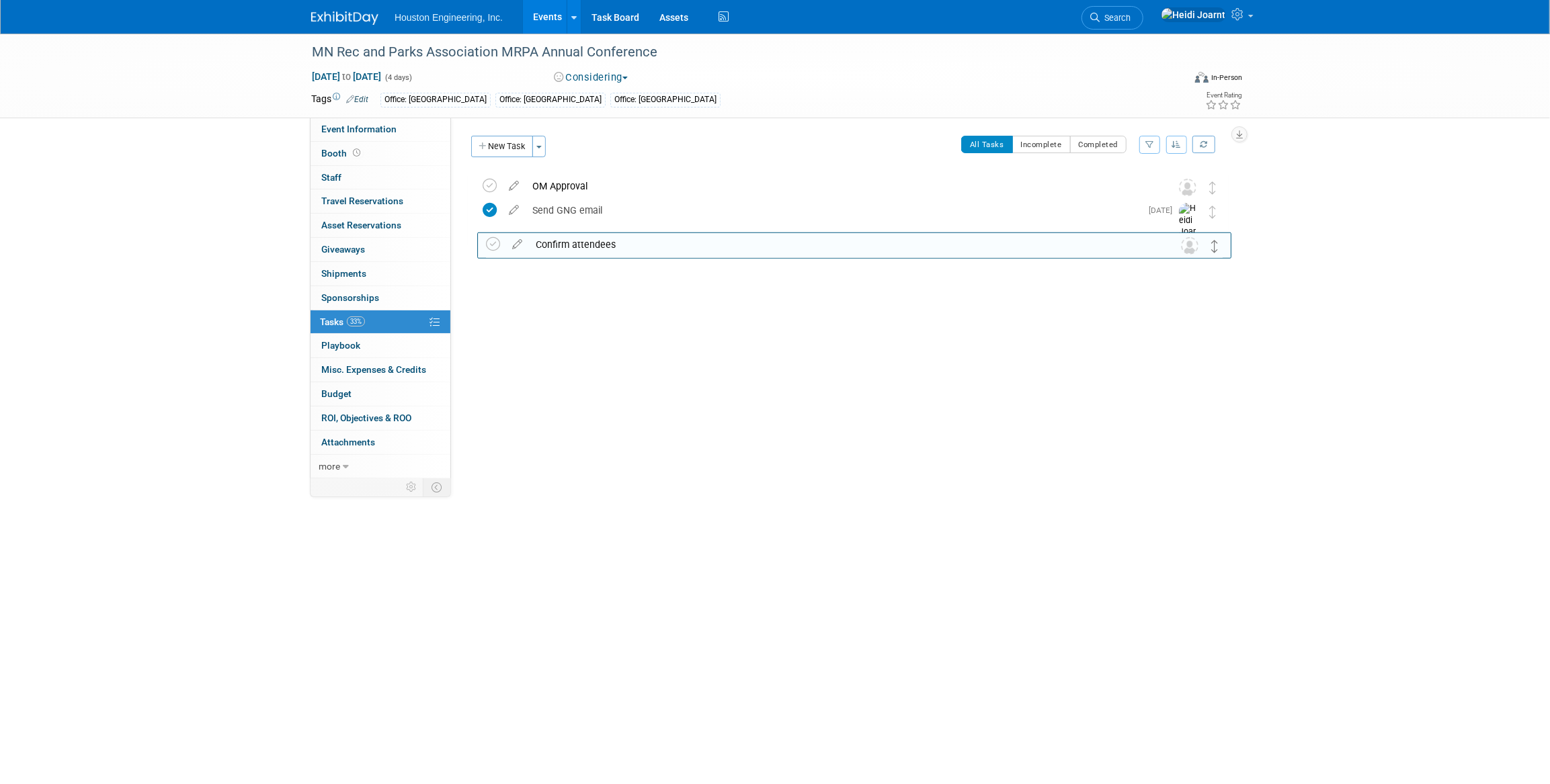
drag, startPoint x: 1213, startPoint y: 187, endPoint x: 1215, endPoint y: 241, distance: 54.0
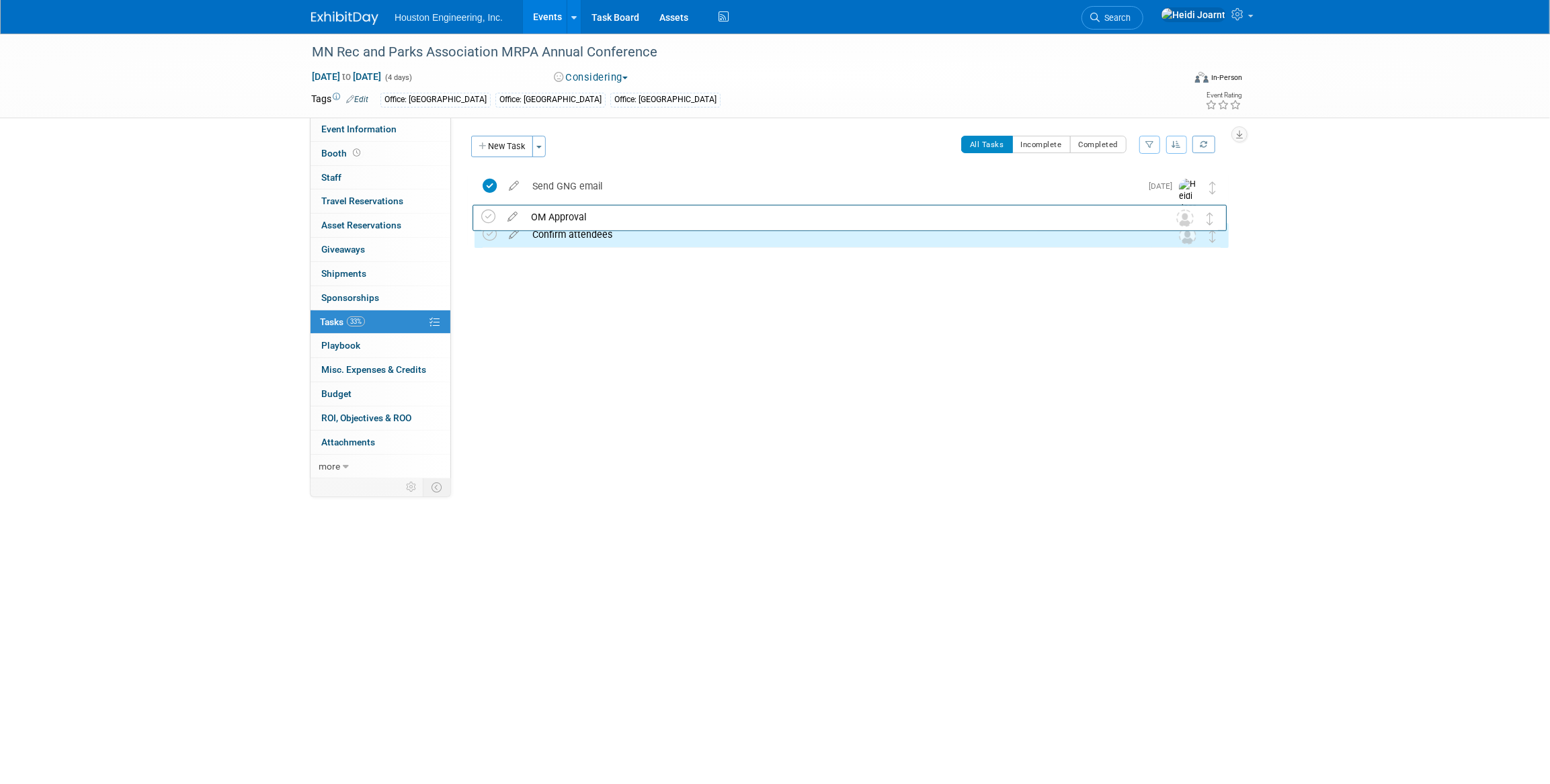
drag, startPoint x: 1217, startPoint y: 188, endPoint x: 1215, endPoint y: 217, distance: 29.1
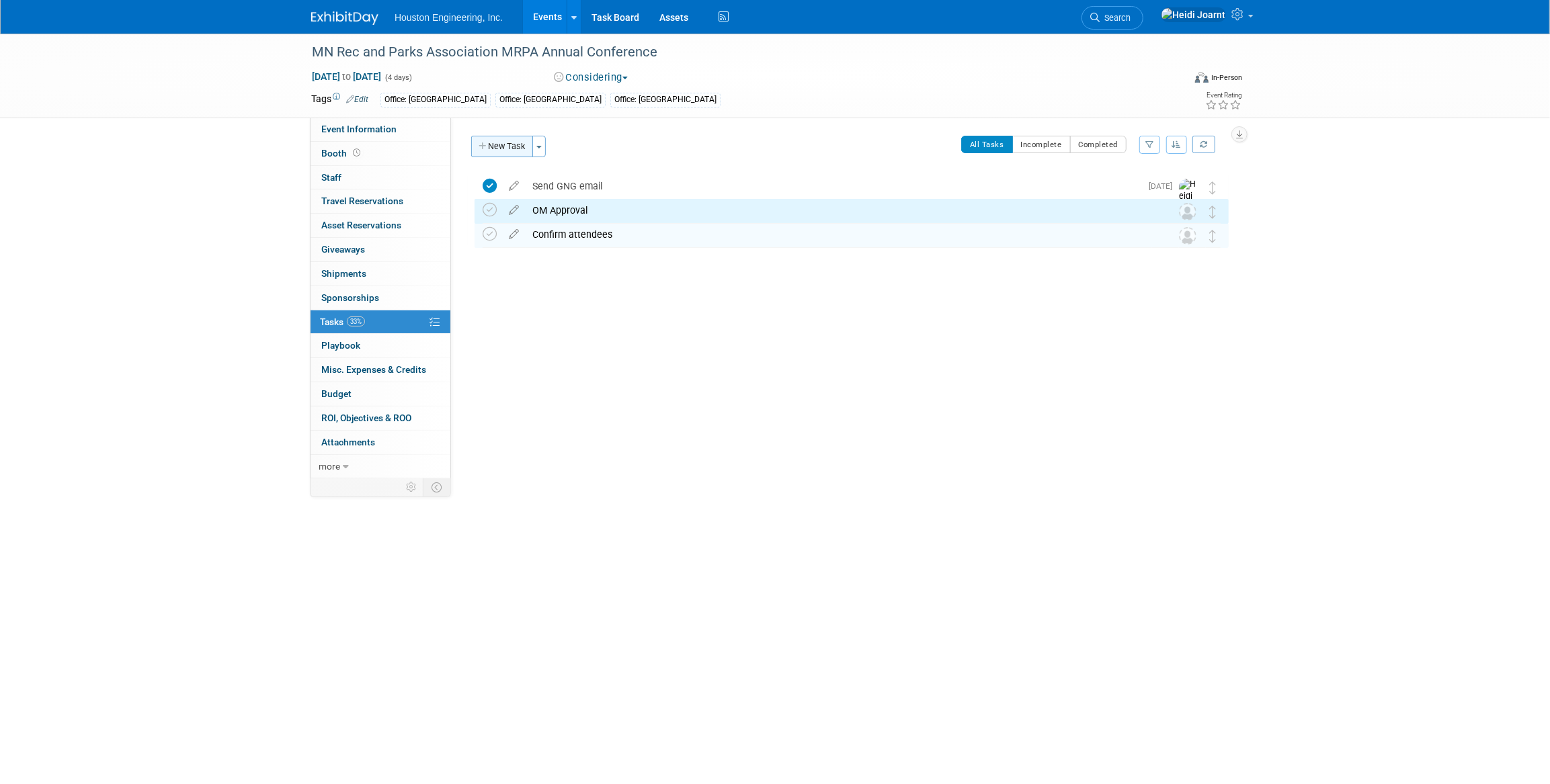
click at [505, 139] on button "New Task" at bounding box center [502, 146] width 62 height 22
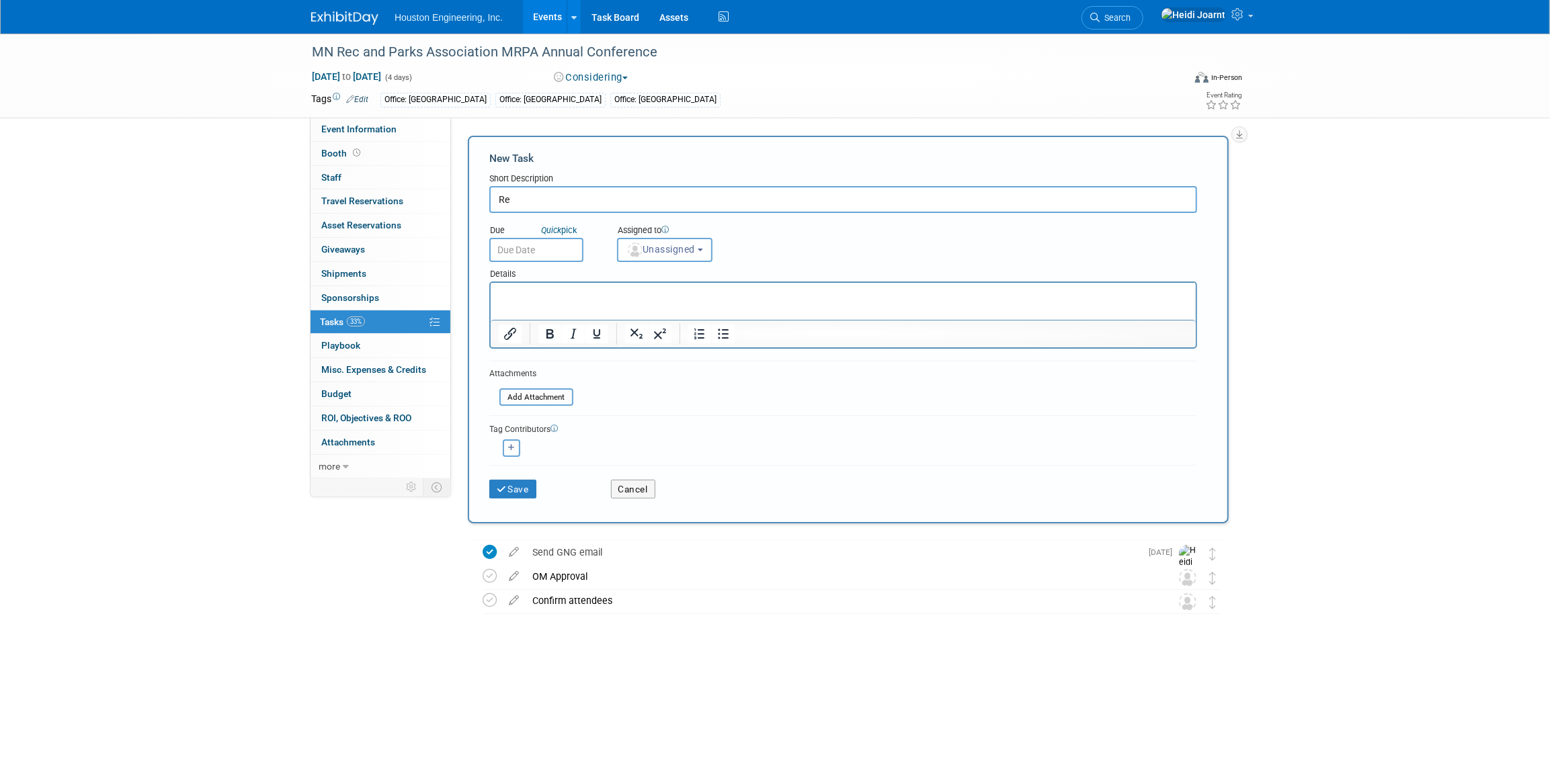
type input "R"
type input "Complete registration"
click at [518, 490] on button "Save" at bounding box center [512, 489] width 47 height 19
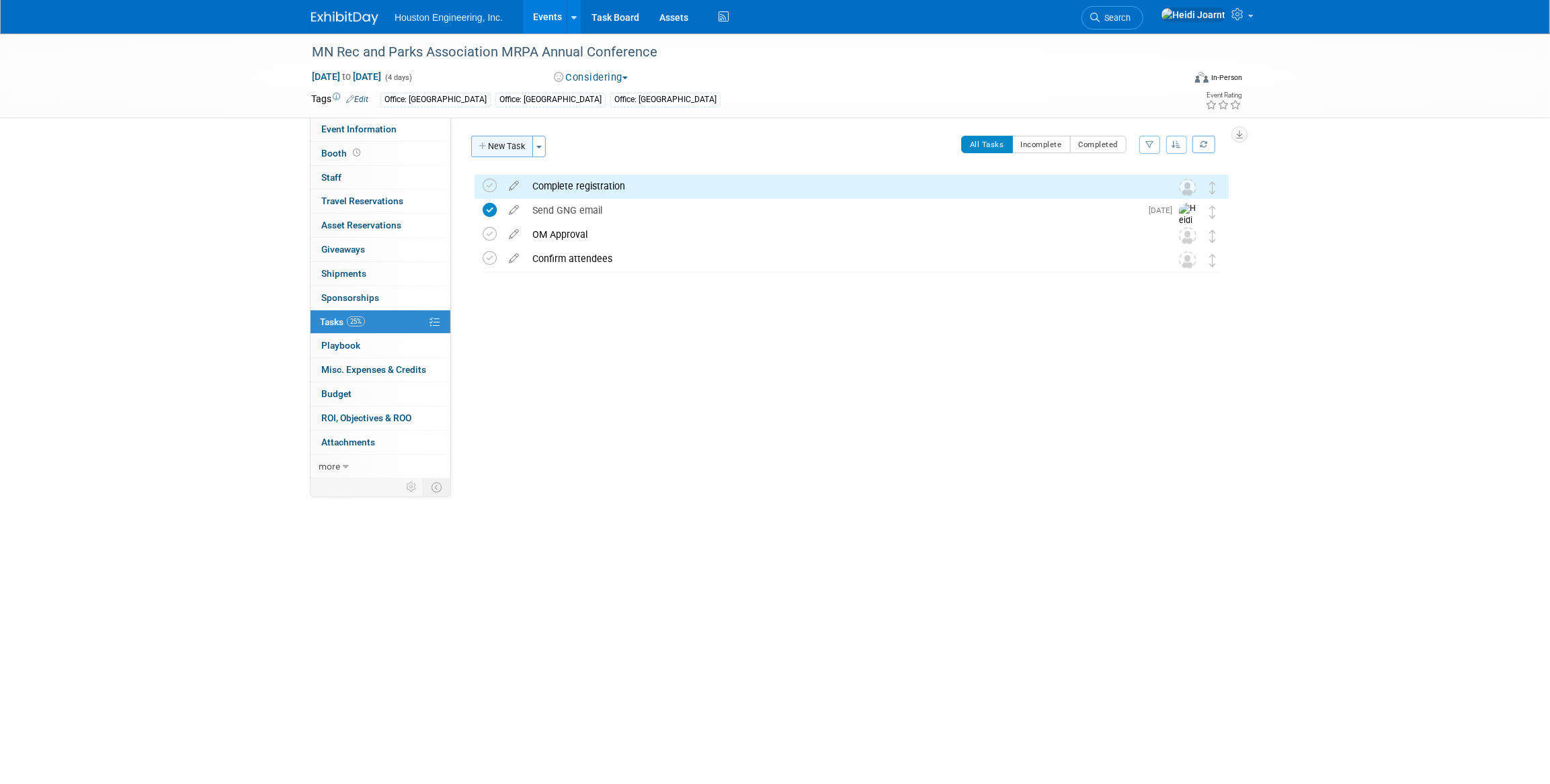
click at [504, 145] on button "New Task" at bounding box center [502, 146] width 62 height 22
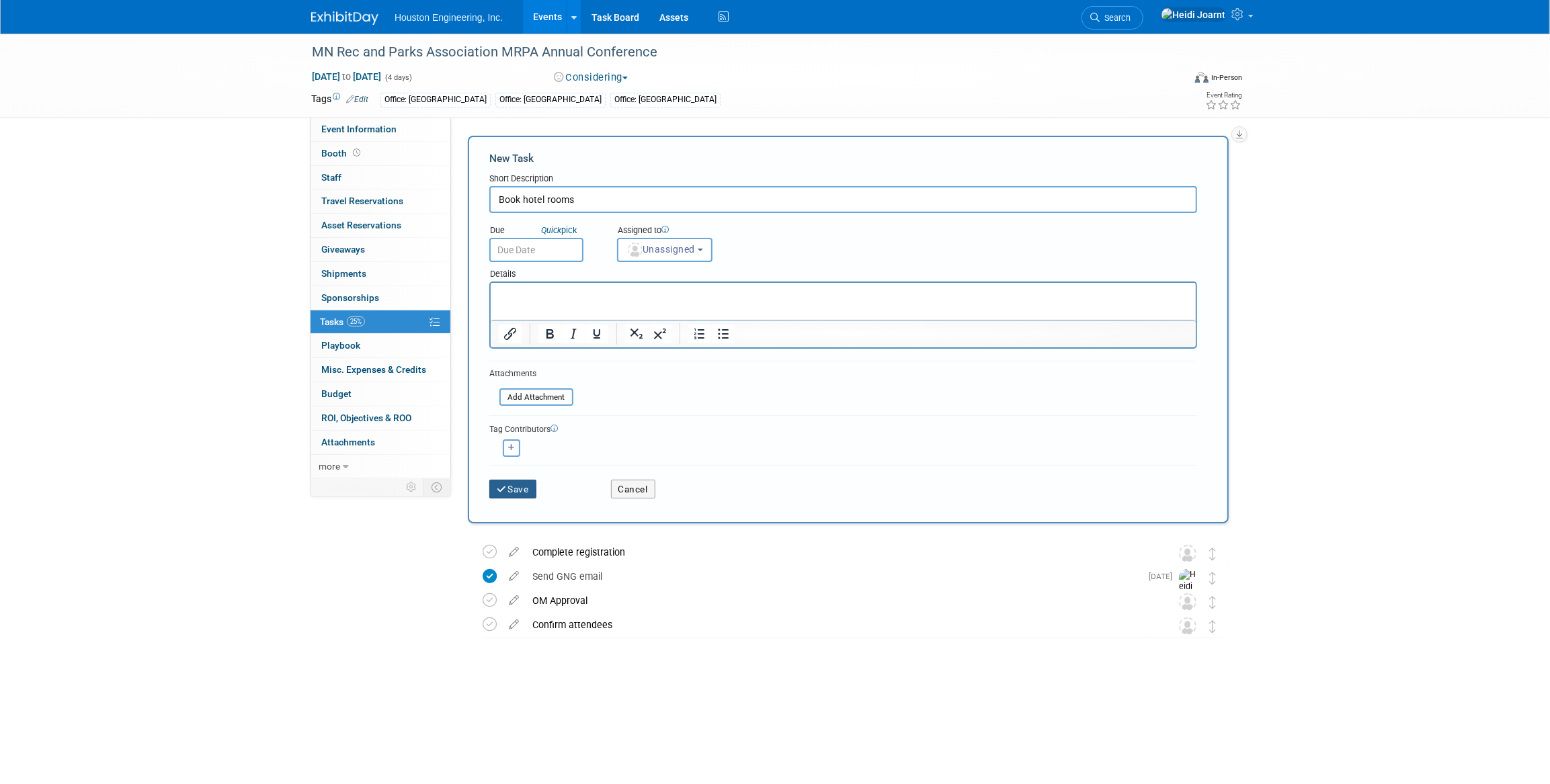
type input "Book hotel rooms"
click at [518, 485] on button "Save" at bounding box center [512, 489] width 47 height 19
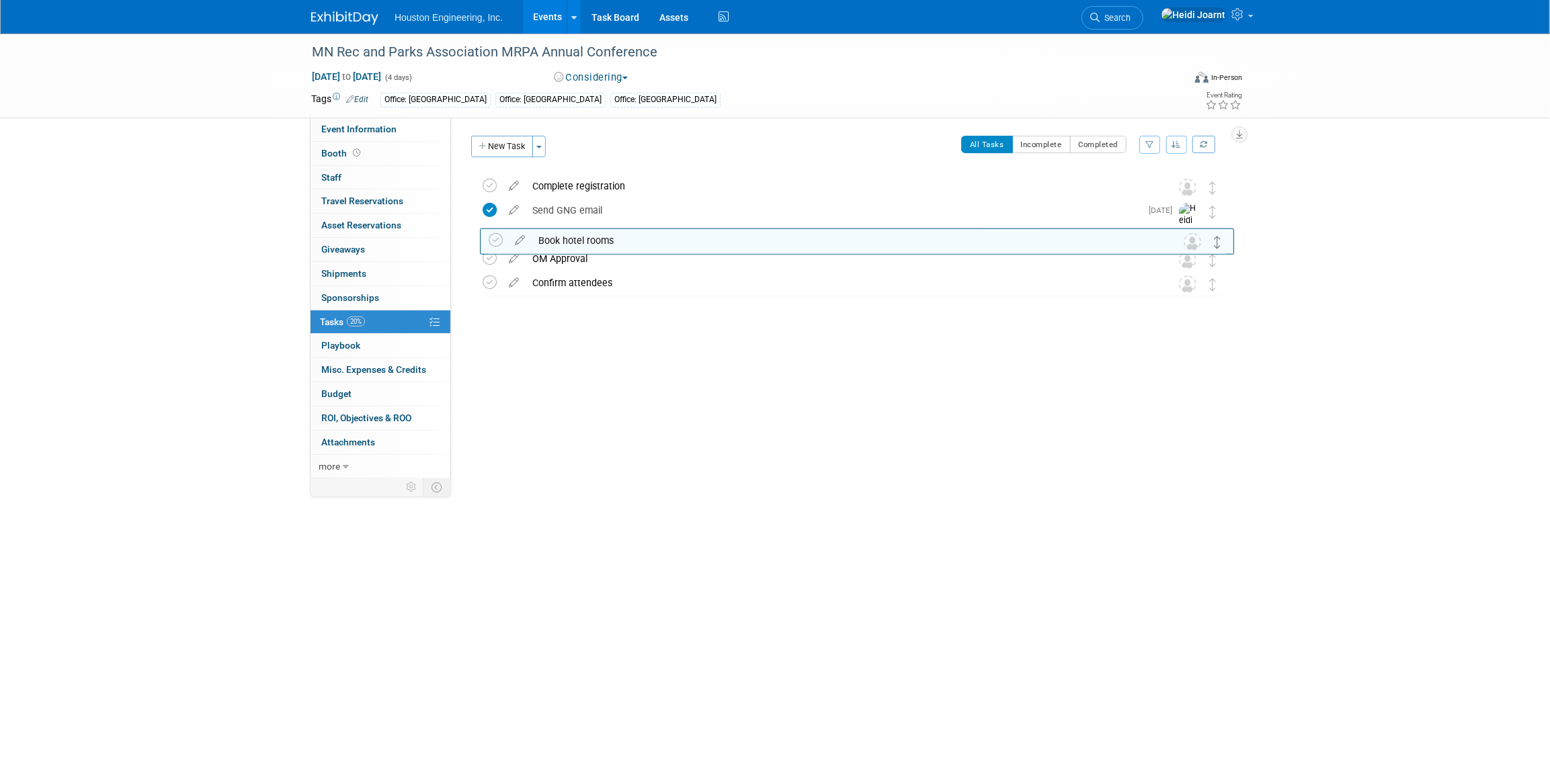
drag, startPoint x: 1210, startPoint y: 187, endPoint x: 1213, endPoint y: 243, distance: 56.1
click at [533, 151] on button "New Task" at bounding box center [502, 146] width 62 height 22
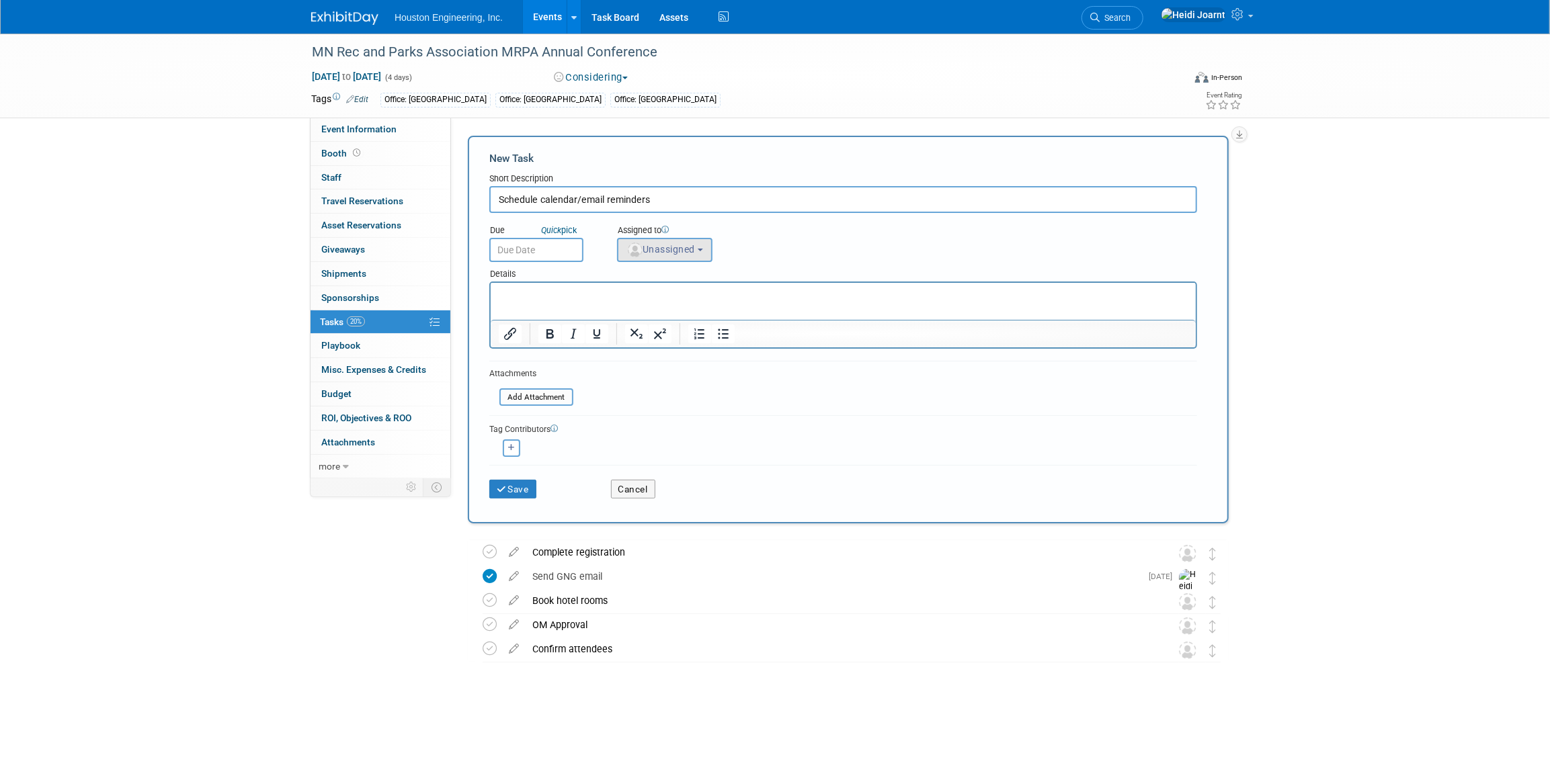
type input "Schedule calendar/email reminders"
click at [649, 253] on span "Unassigned" at bounding box center [660, 249] width 68 height 10
click at [655, 290] on input "text" at bounding box center [713, 282] width 185 height 22
type input "heidi"
click at [662, 308] on label "Heidi Joarnt (me)" at bounding box center [694, 310] width 141 height 22
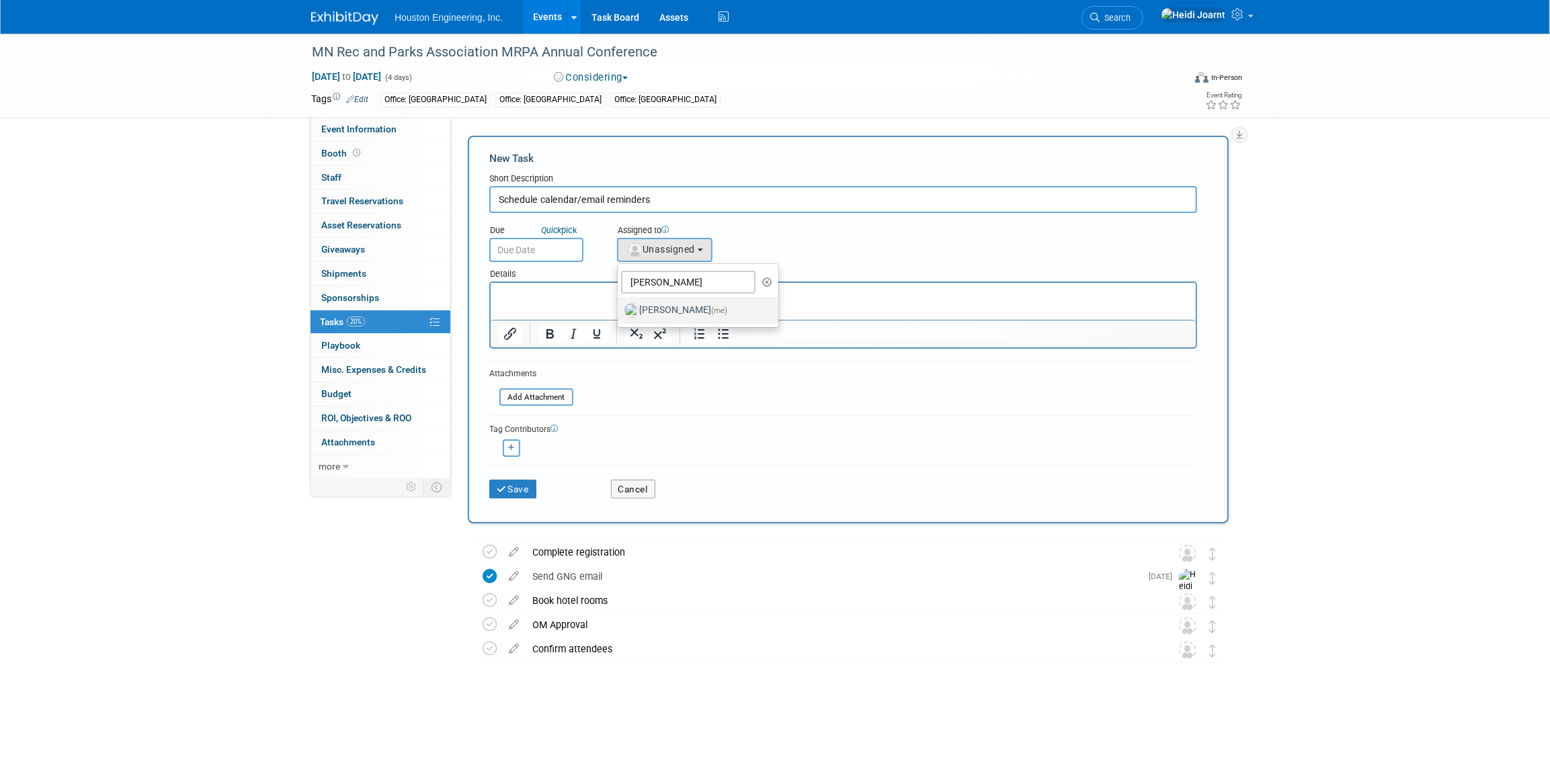
click at [619, 308] on input "Heidi Joarnt (me)" at bounding box center [615, 309] width 9 height 9
select select "6d2580fd-cc23-403a-9f47-834f17e7f51f"
click at [538, 247] on input "text" at bounding box center [536, 250] width 94 height 24
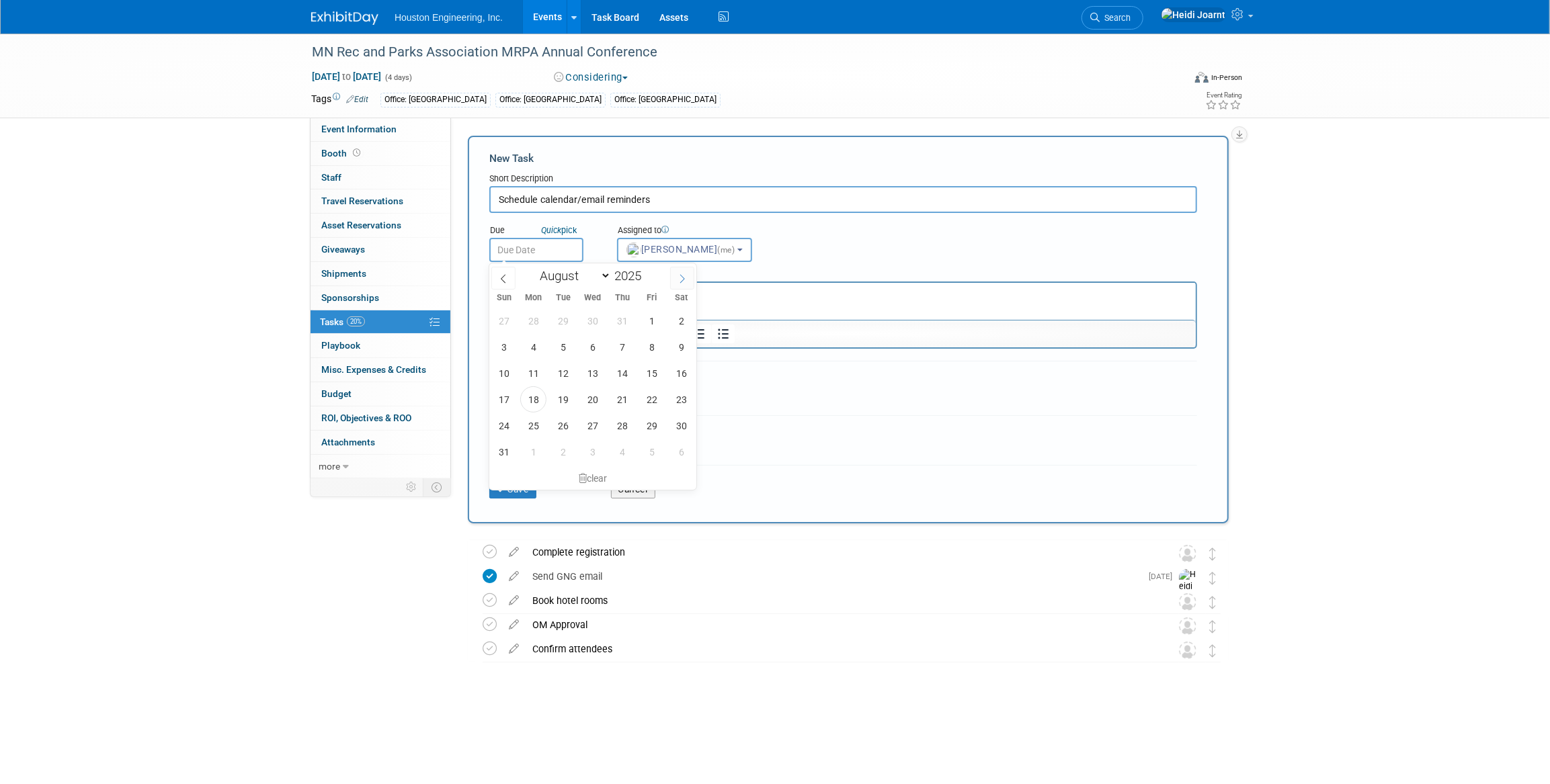
click at [683, 281] on icon at bounding box center [681, 279] width 9 height 9
select select "8"
click at [651, 341] on span "12" at bounding box center [651, 347] width 26 height 26
type input "Sep 12, 2025"
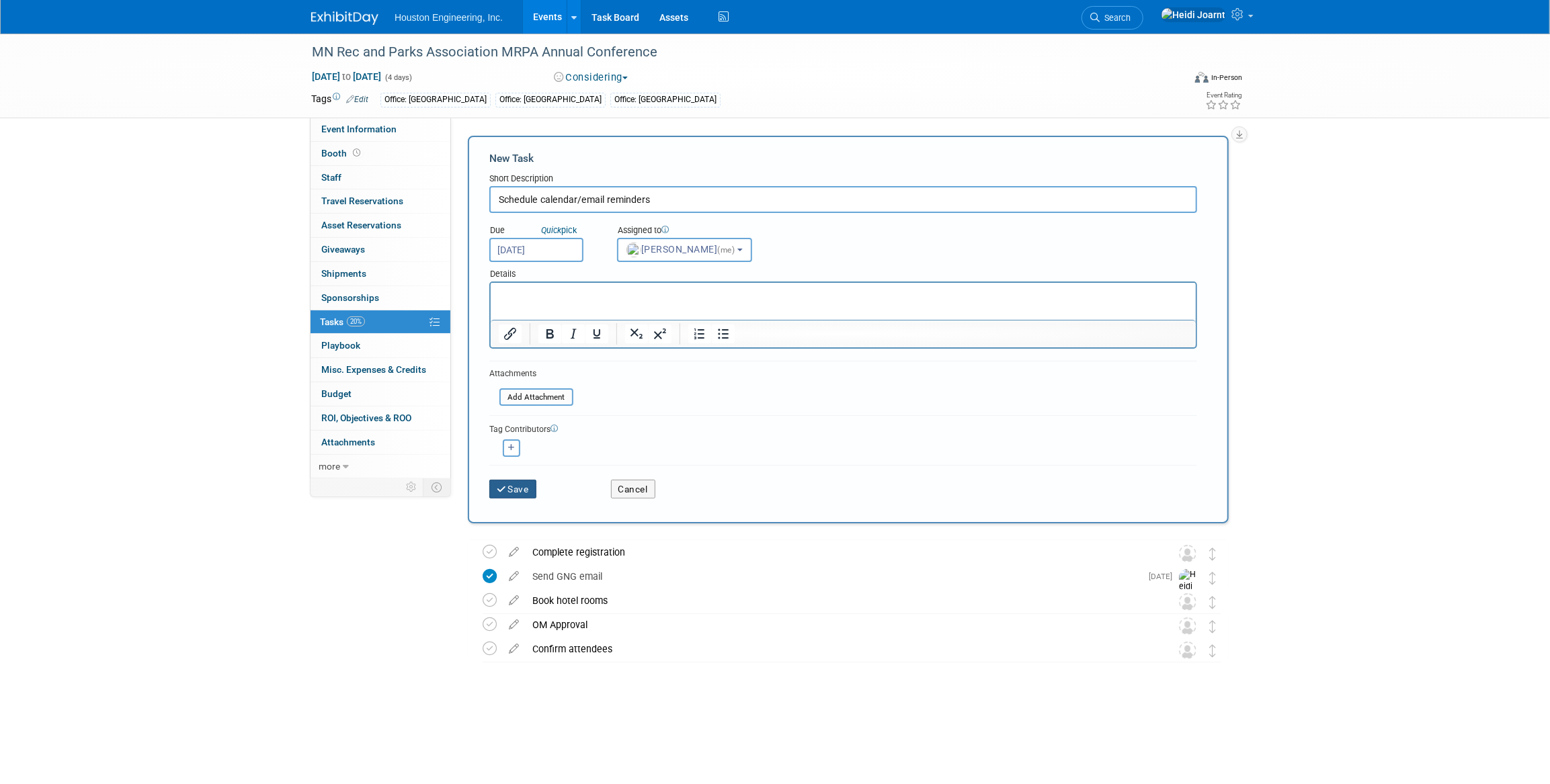
click at [518, 482] on button "Save" at bounding box center [512, 489] width 47 height 19
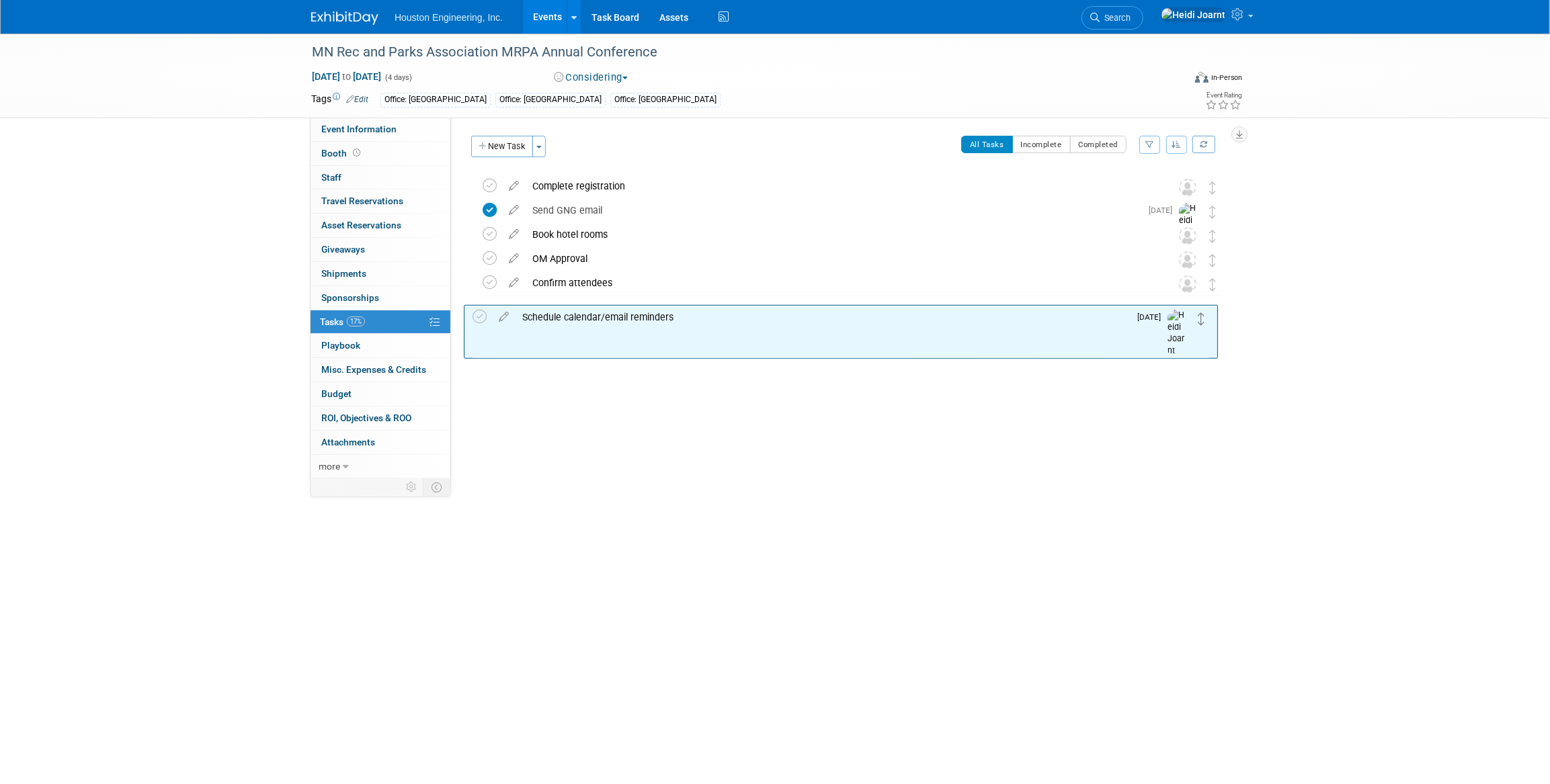
drag, startPoint x: 1211, startPoint y: 189, endPoint x: 1197, endPoint y: 310, distance: 121.8
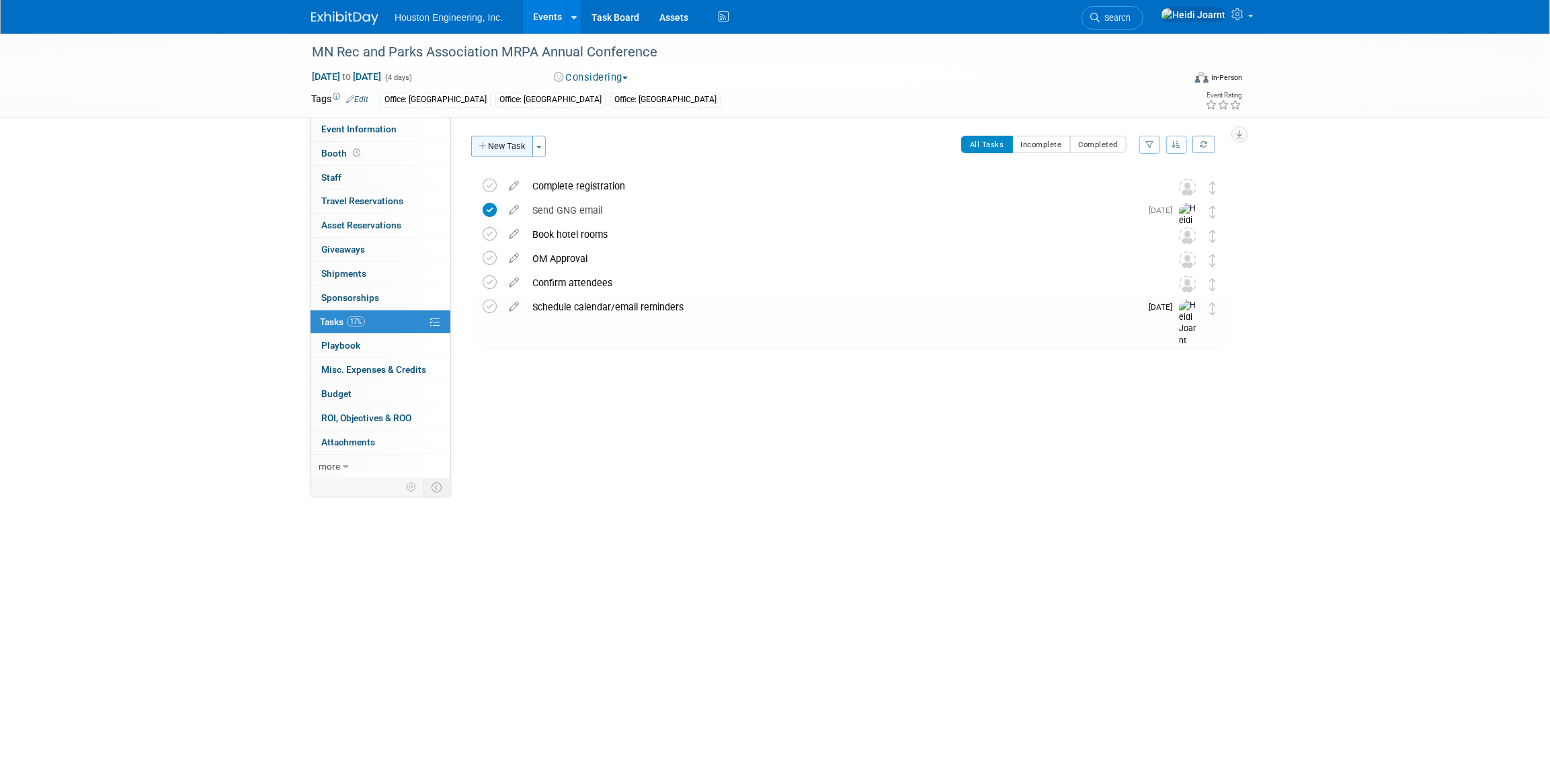
click at [511, 145] on button "New Task" at bounding box center [502, 146] width 62 height 22
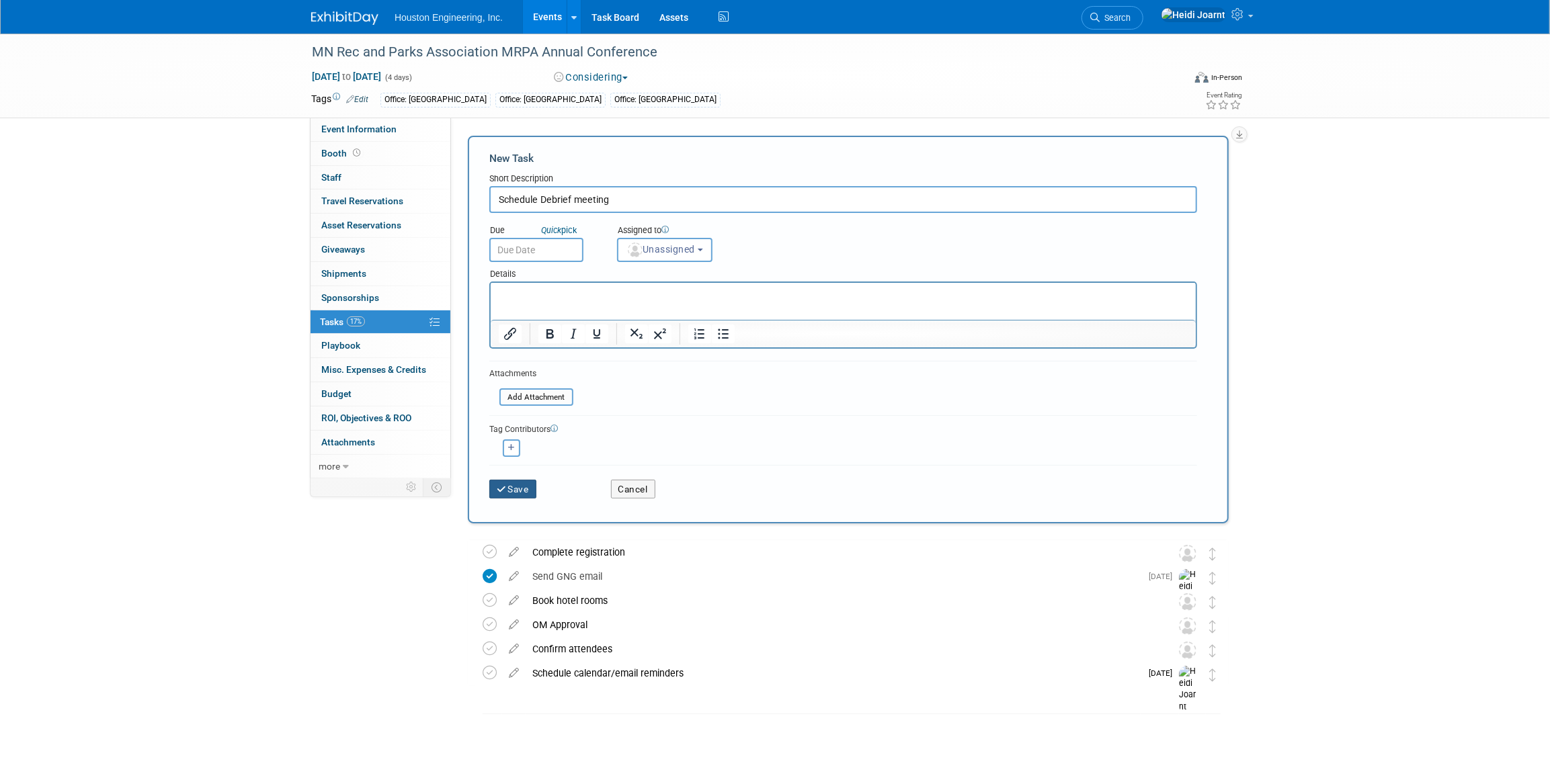
type input "Schedule Debrief meeting"
click at [526, 482] on button "Save" at bounding box center [512, 489] width 47 height 19
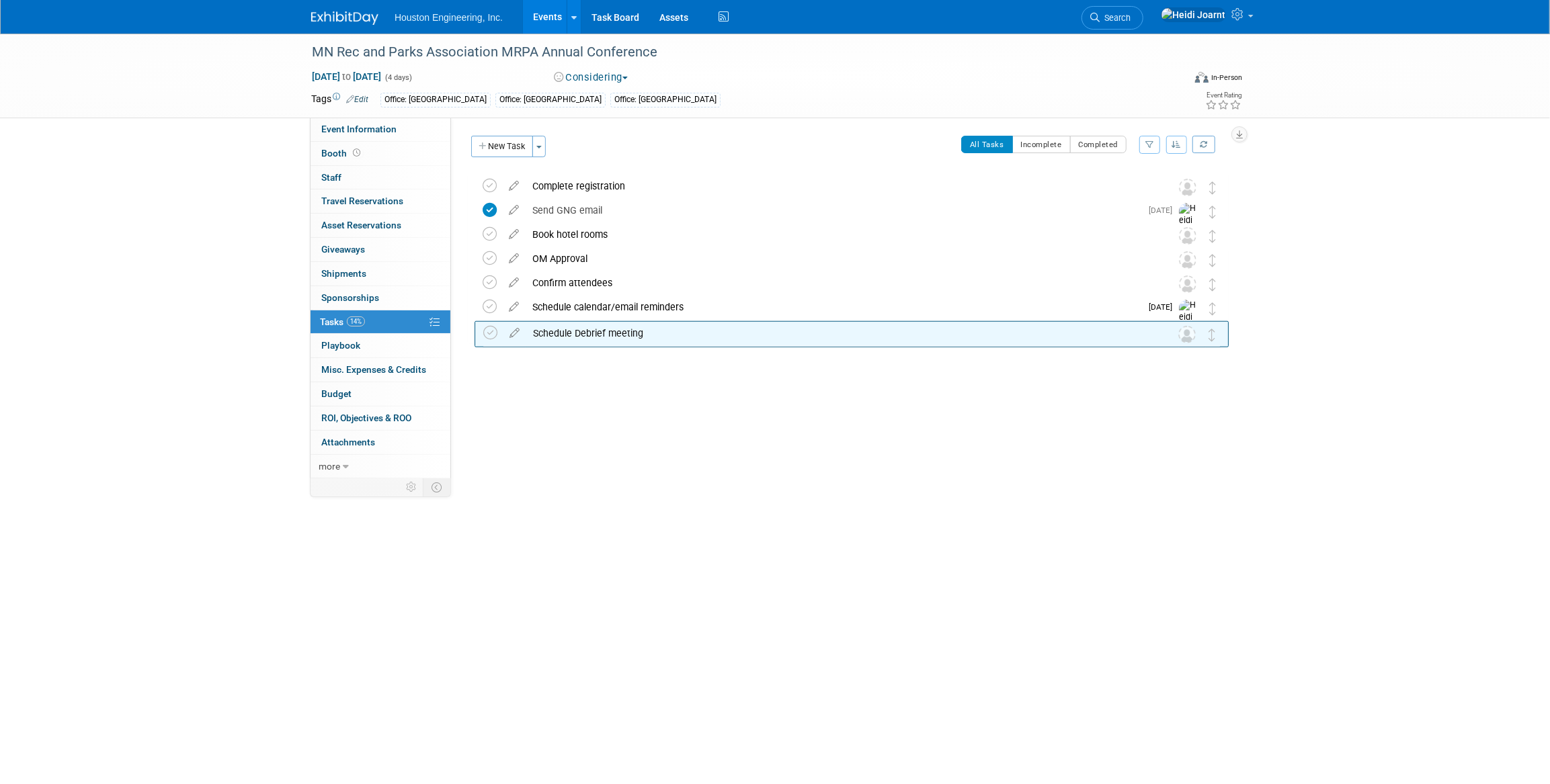
drag, startPoint x: 1214, startPoint y: 184, endPoint x: 1214, endPoint y: 330, distance: 146.0
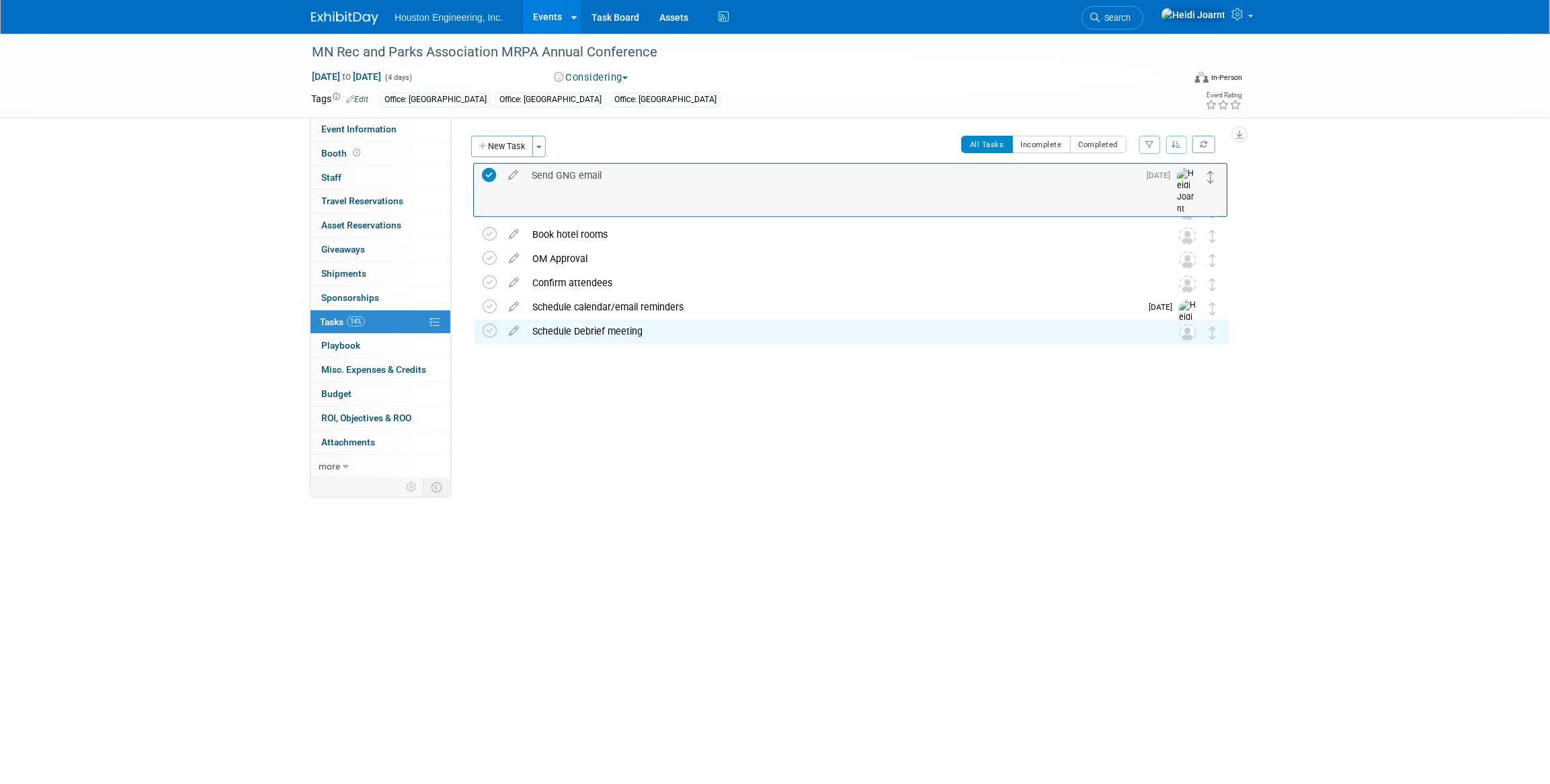
drag, startPoint x: 1212, startPoint y: 210, endPoint x: 1210, endPoint y: 175, distance: 35.1
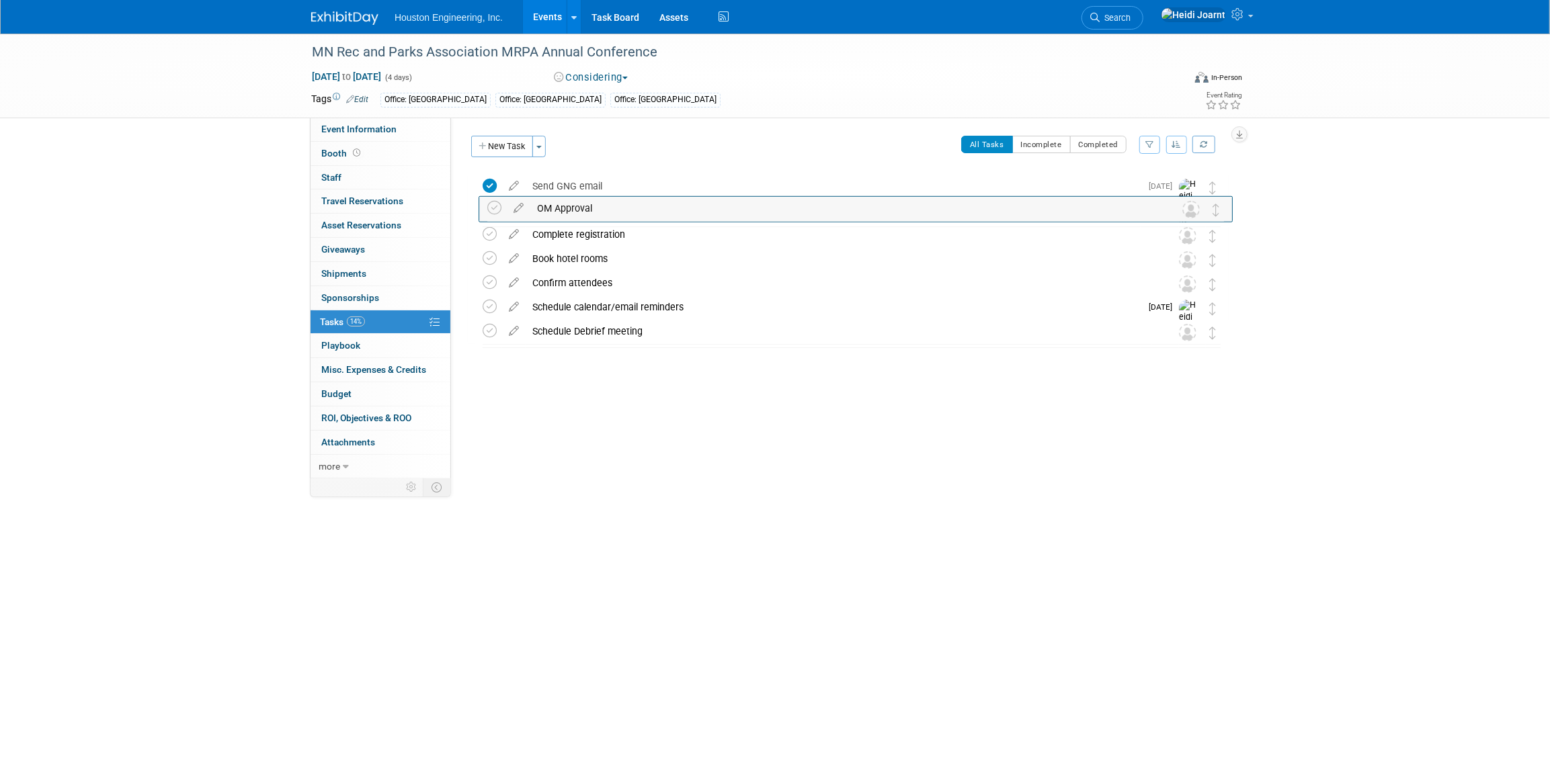
drag, startPoint x: 1206, startPoint y: 255, endPoint x: 1209, endPoint y: 204, distance: 51.1
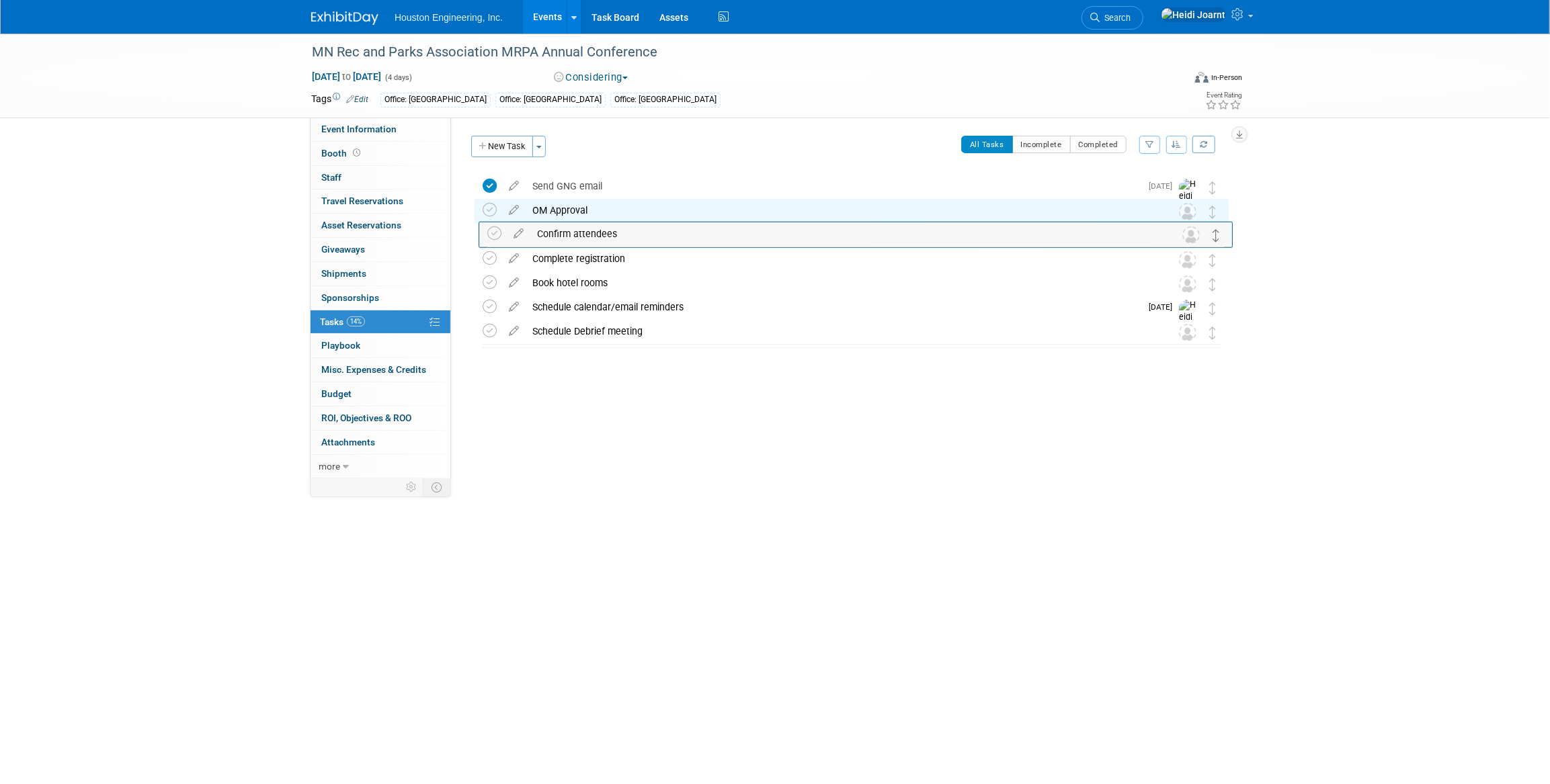
drag, startPoint x: 1212, startPoint y: 290, endPoint x: 1212, endPoint y: 240, distance: 50.0
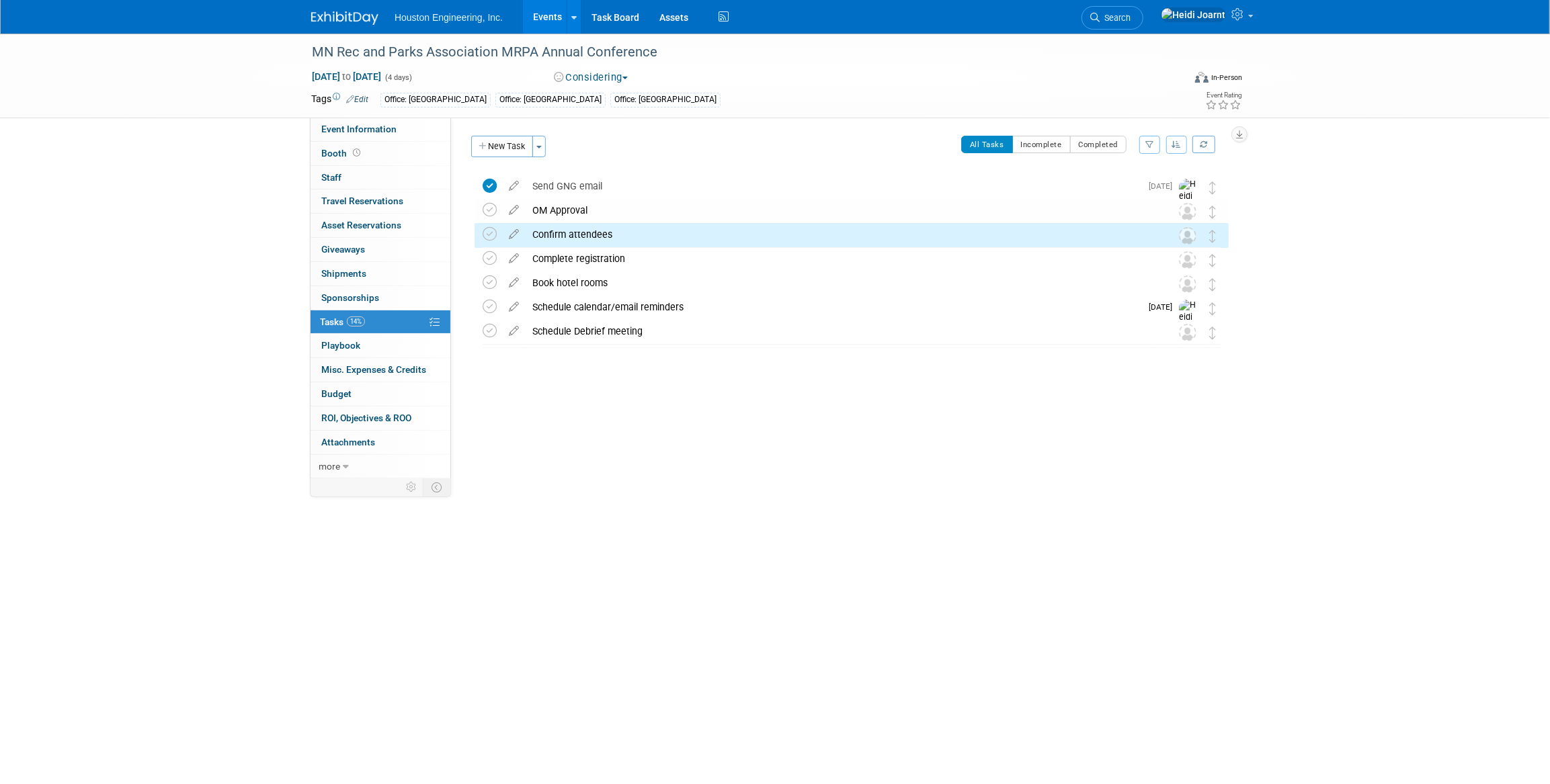
click at [711, 376] on div "MN Rec and Parks Association MRPA Annual Conference Oct 27, 2025 to Oct 30, 202…" at bounding box center [848, 285] width 761 height 223
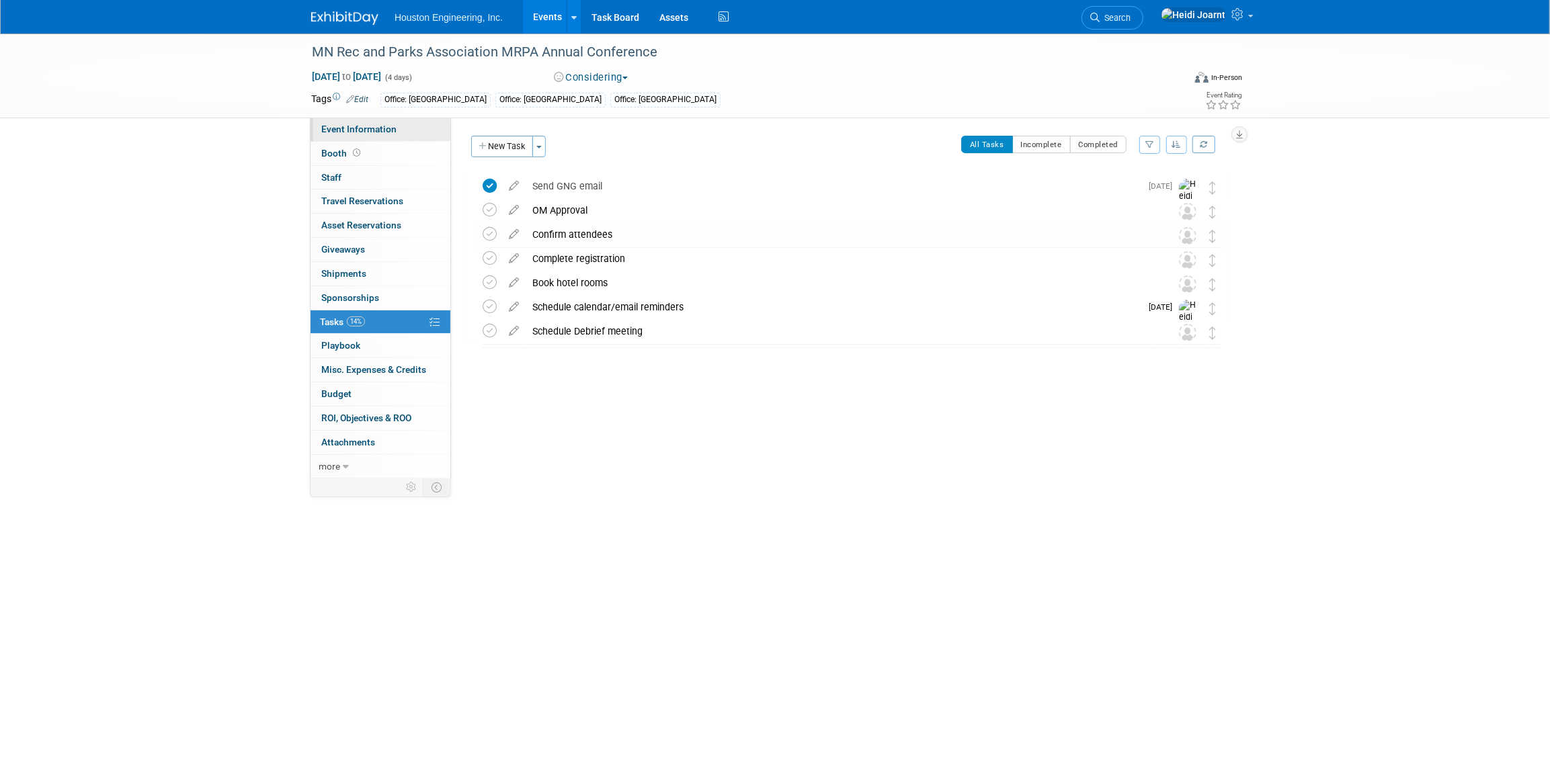
click at [383, 139] on link "Event Information" at bounding box center [380, 129] width 140 height 23
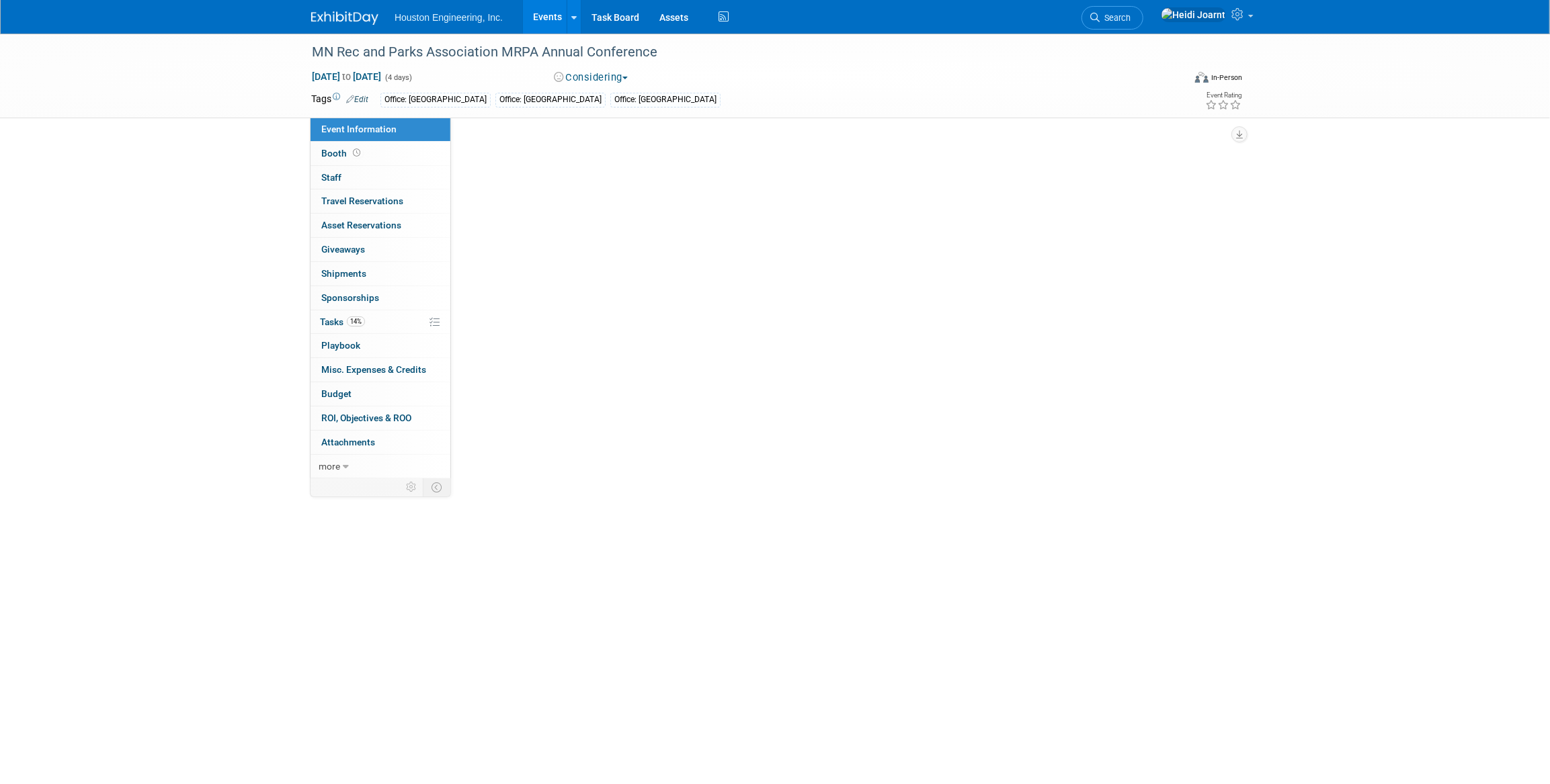
select select "1 - GNG/KO Needed"
select select "Mun. Infrastructure"
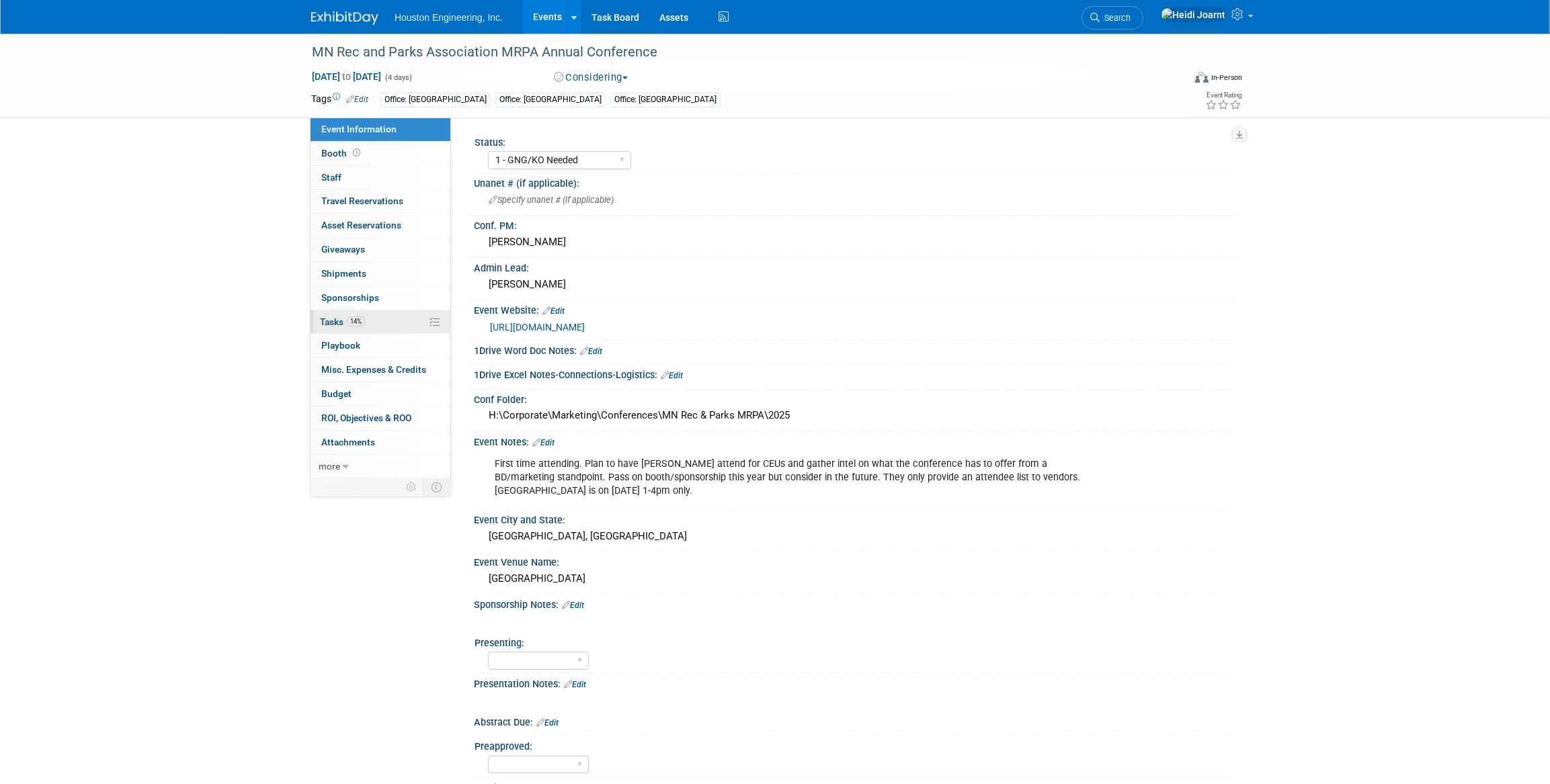
click at [379, 313] on link "14% Tasks 14%" at bounding box center [380, 322] width 140 height 23
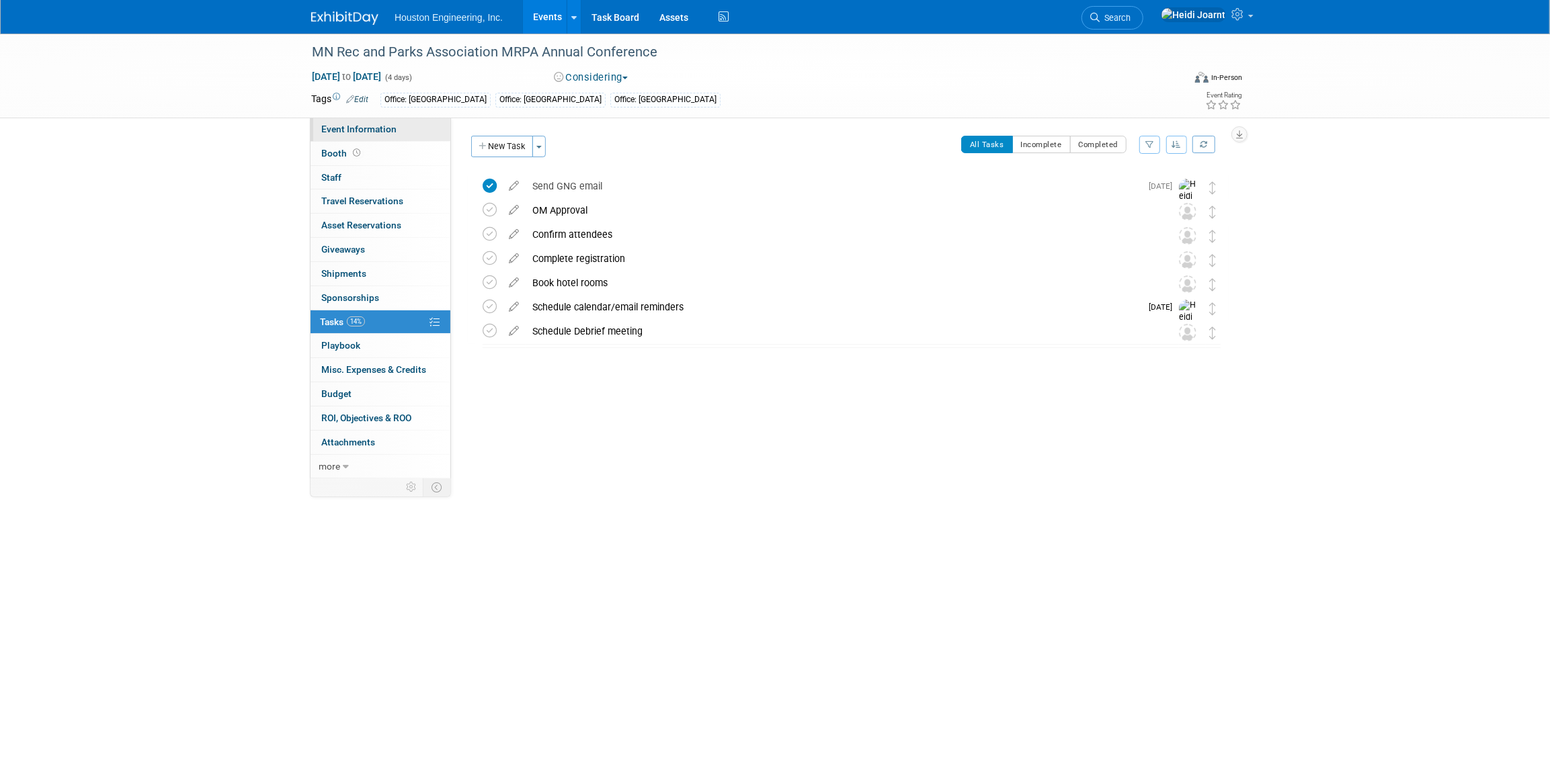
click at [376, 118] on link "Event Information" at bounding box center [380, 129] width 140 height 23
select select "1 - GNG/KO Needed"
select select "Mun. Infrastructure"
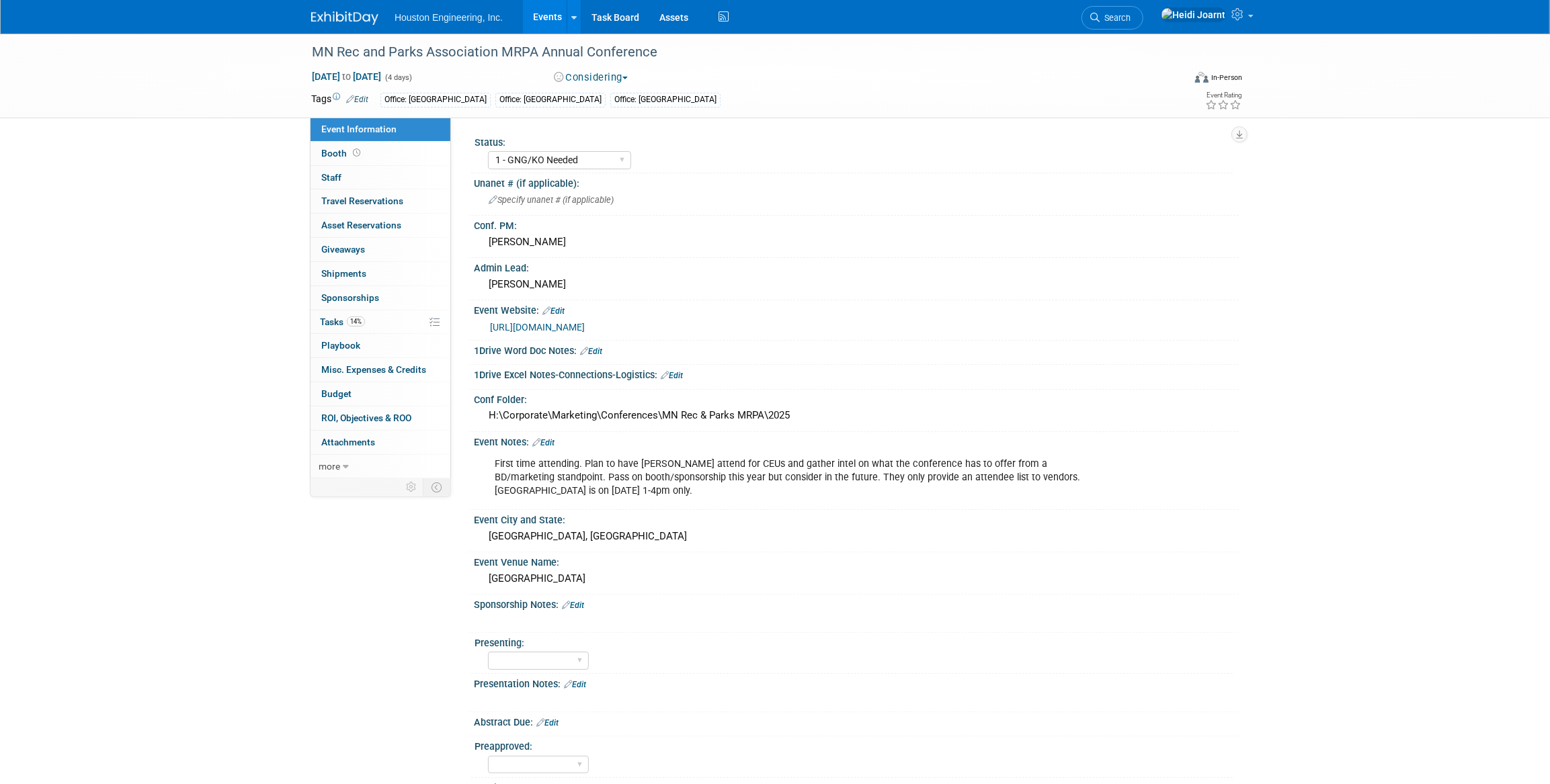
click at [367, 96] on link "Edit" at bounding box center [357, 99] width 22 height 9
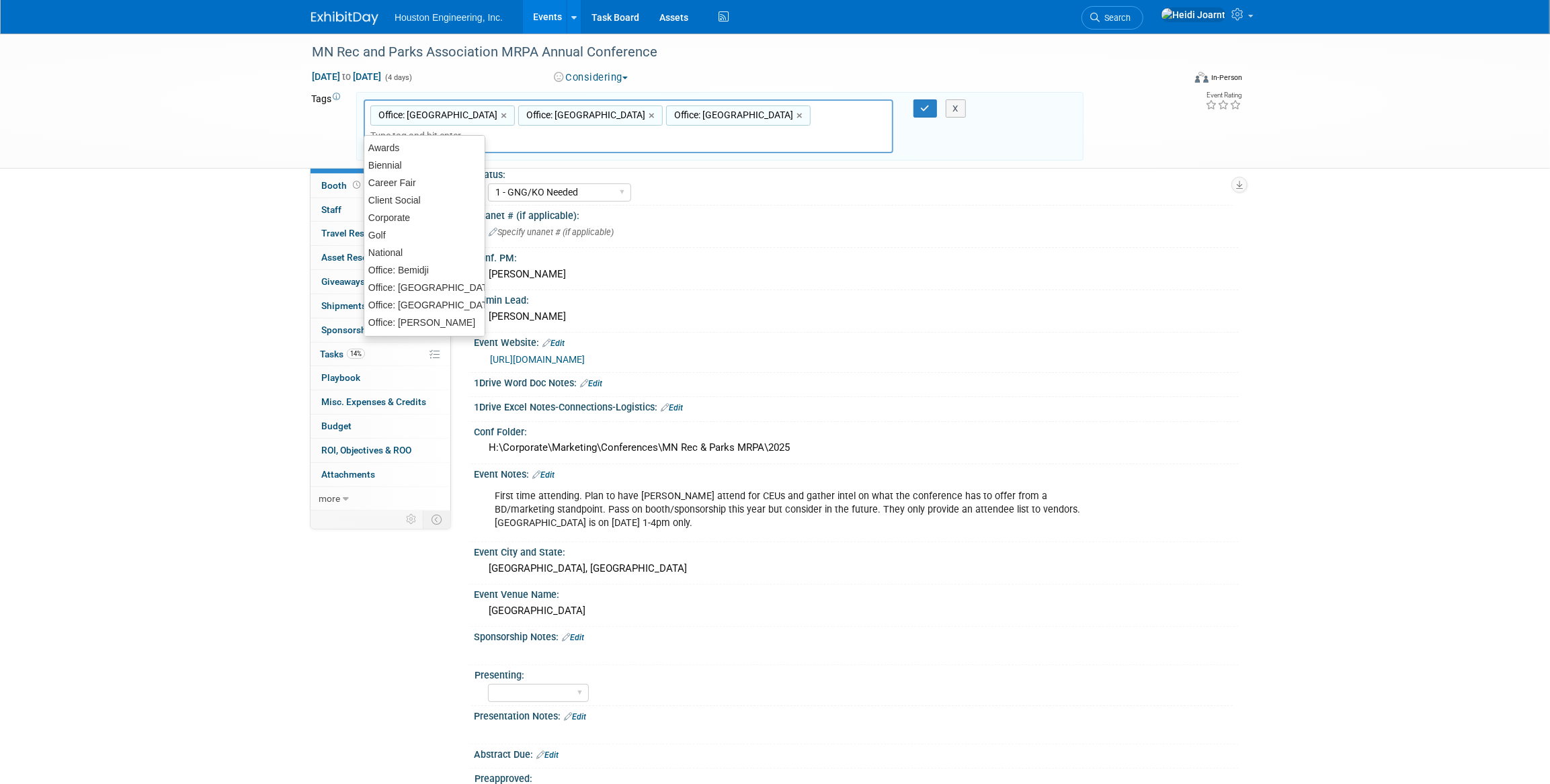
click at [478, 129] on input "text" at bounding box center [424, 136] width 108 height 14
click at [796, 116] on link "×" at bounding box center [800, 116] width 9 height 16
type input "Office: Maple Grove, Office: Eden Prairie"
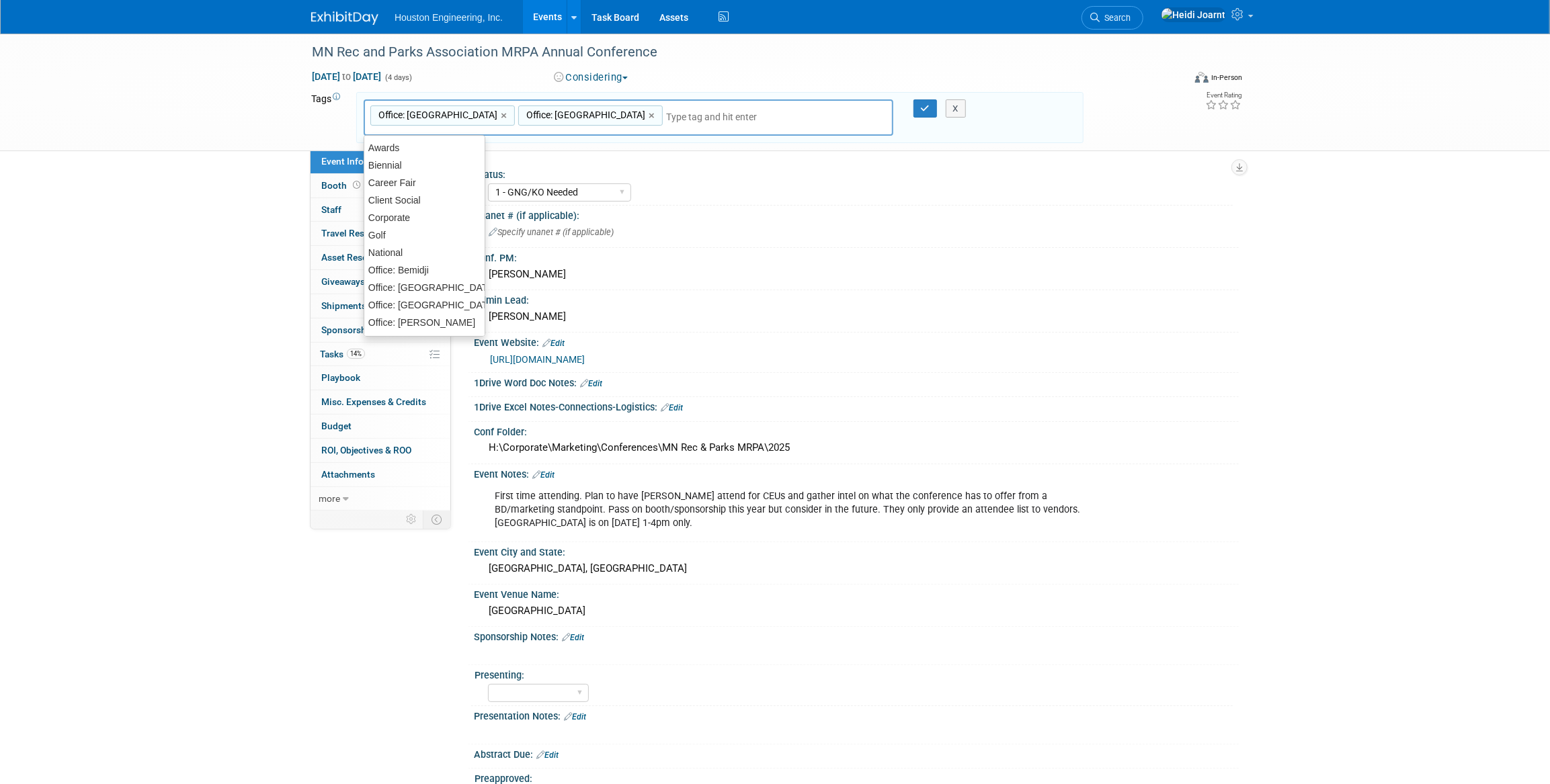
click at [932, 105] on div "X" at bounding box center [962, 109] width 61 height 19
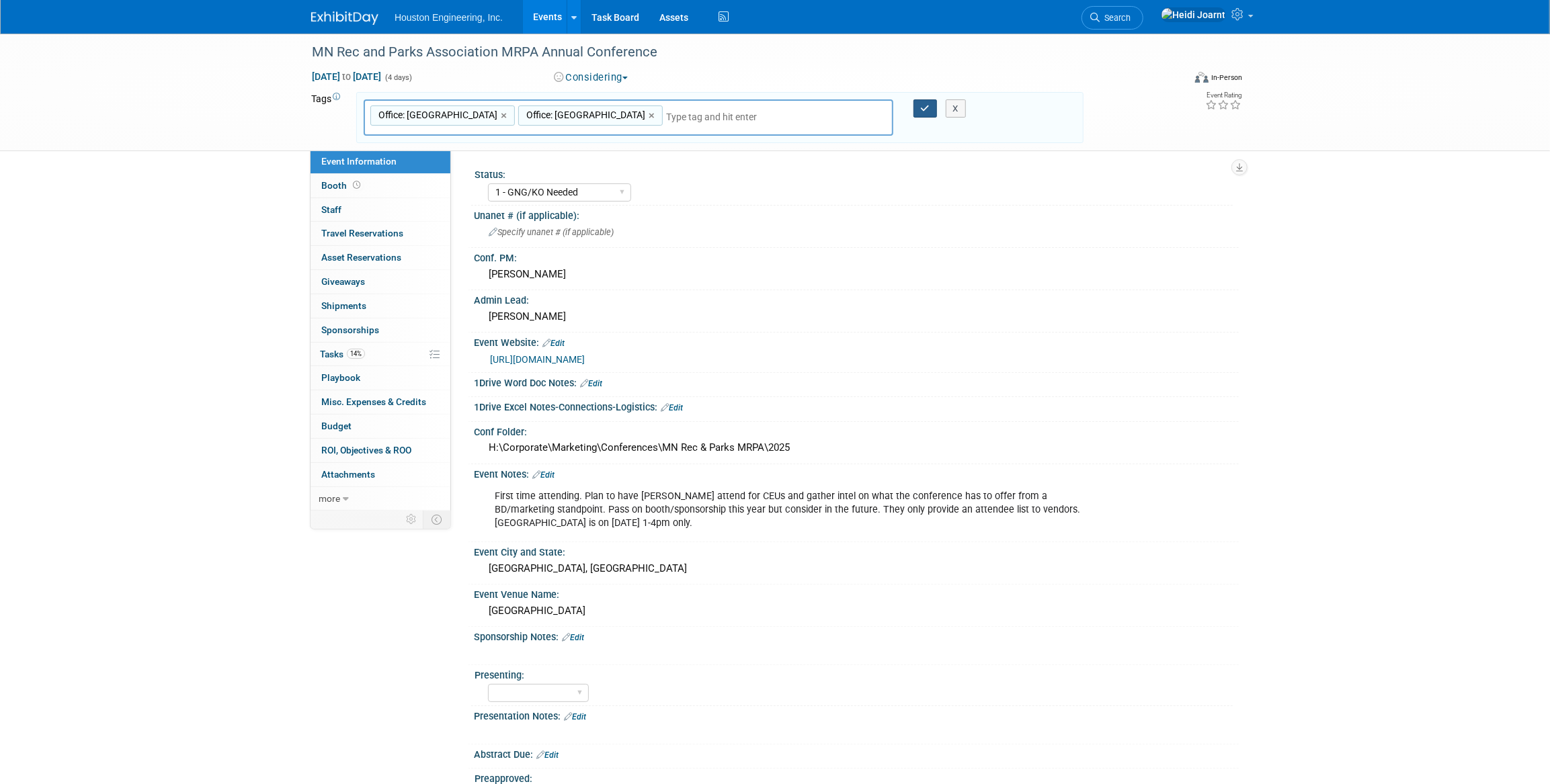
click at [923, 108] on icon "button" at bounding box center [925, 109] width 9 height 9
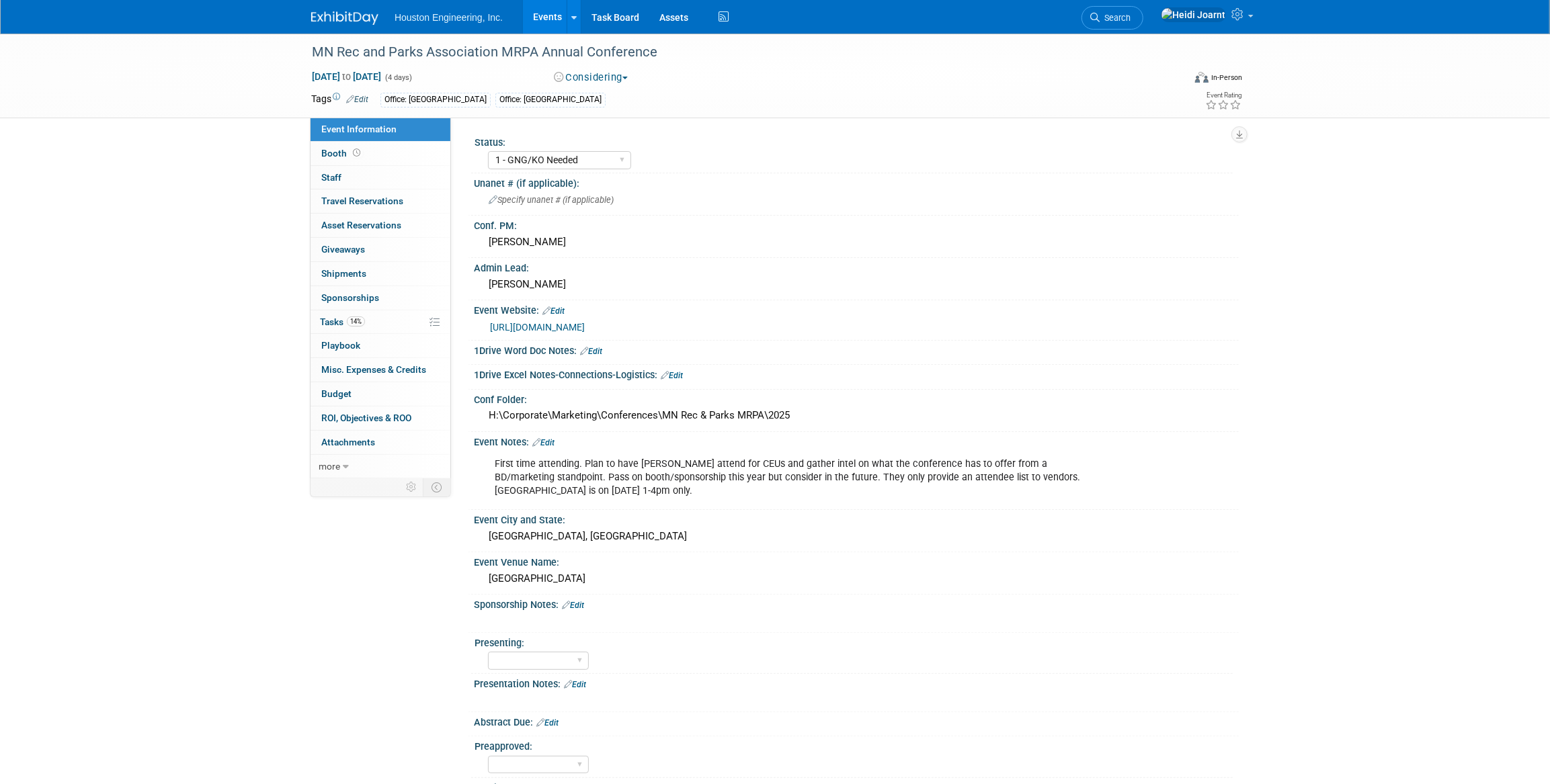
click at [545, 14] on link "Events" at bounding box center [547, 16] width 49 height 34
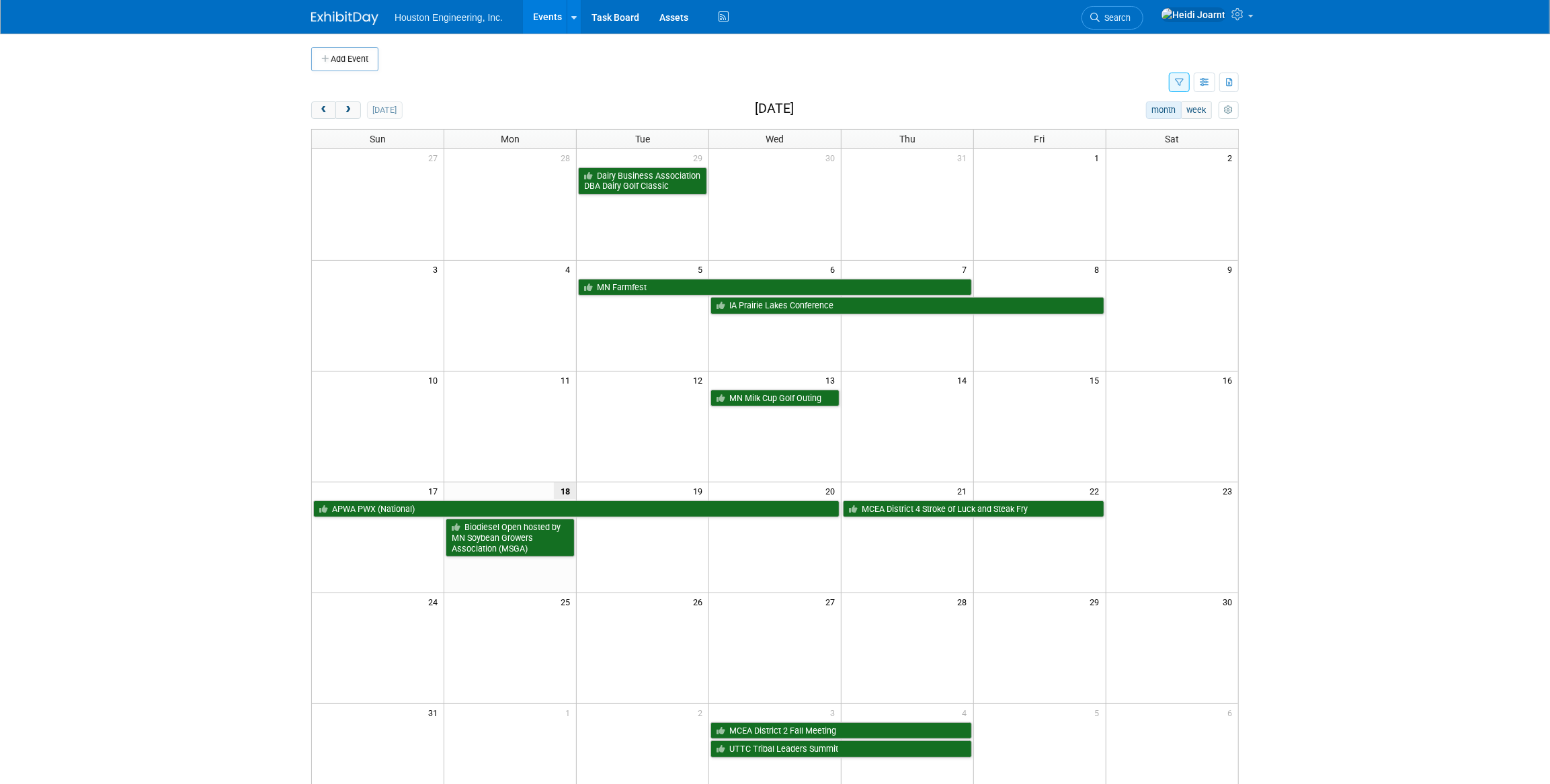
click at [1178, 84] on icon "button" at bounding box center [1179, 83] width 9 height 9
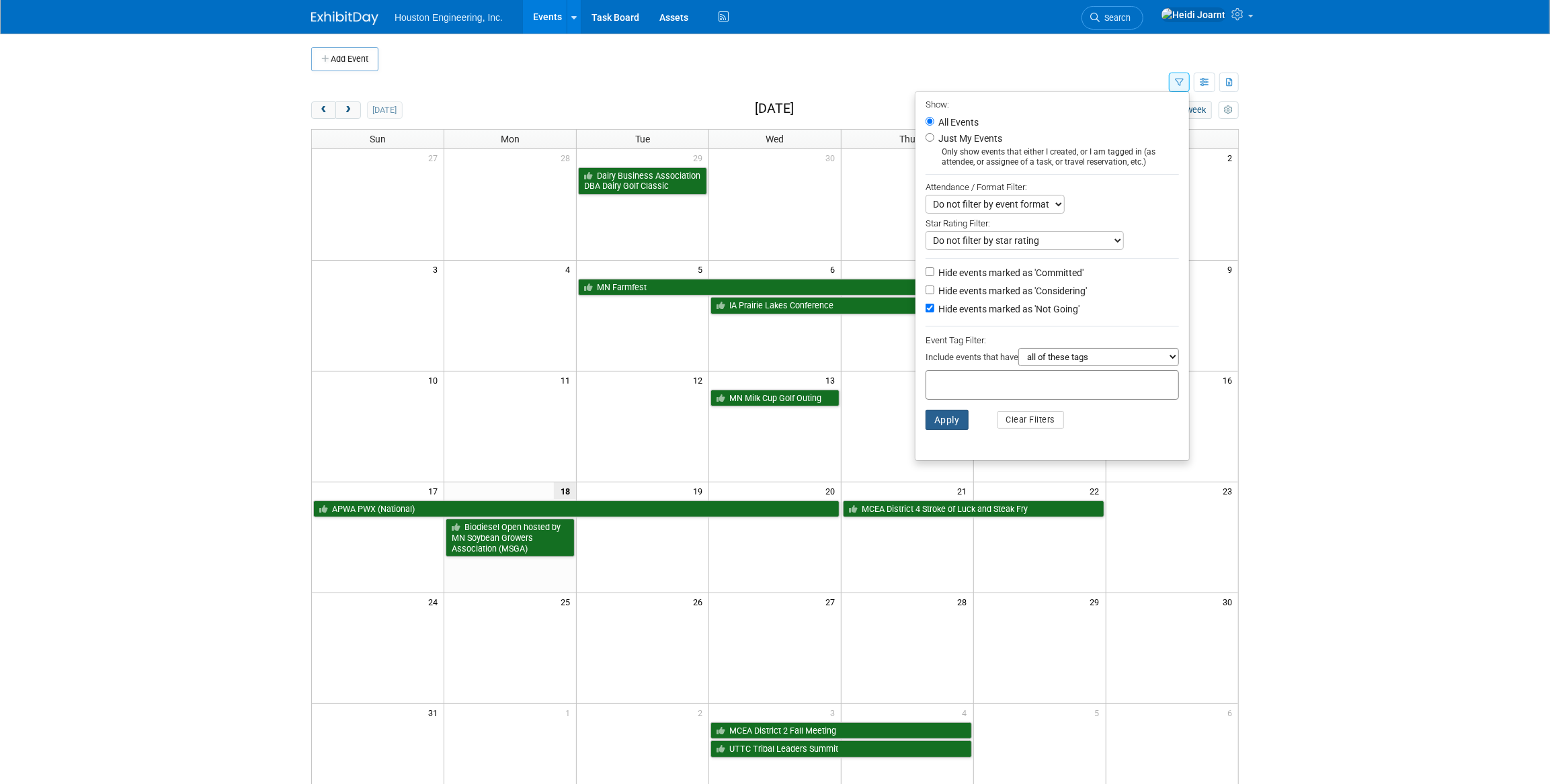
click at [944, 424] on button "Apply" at bounding box center [947, 419] width 43 height 20
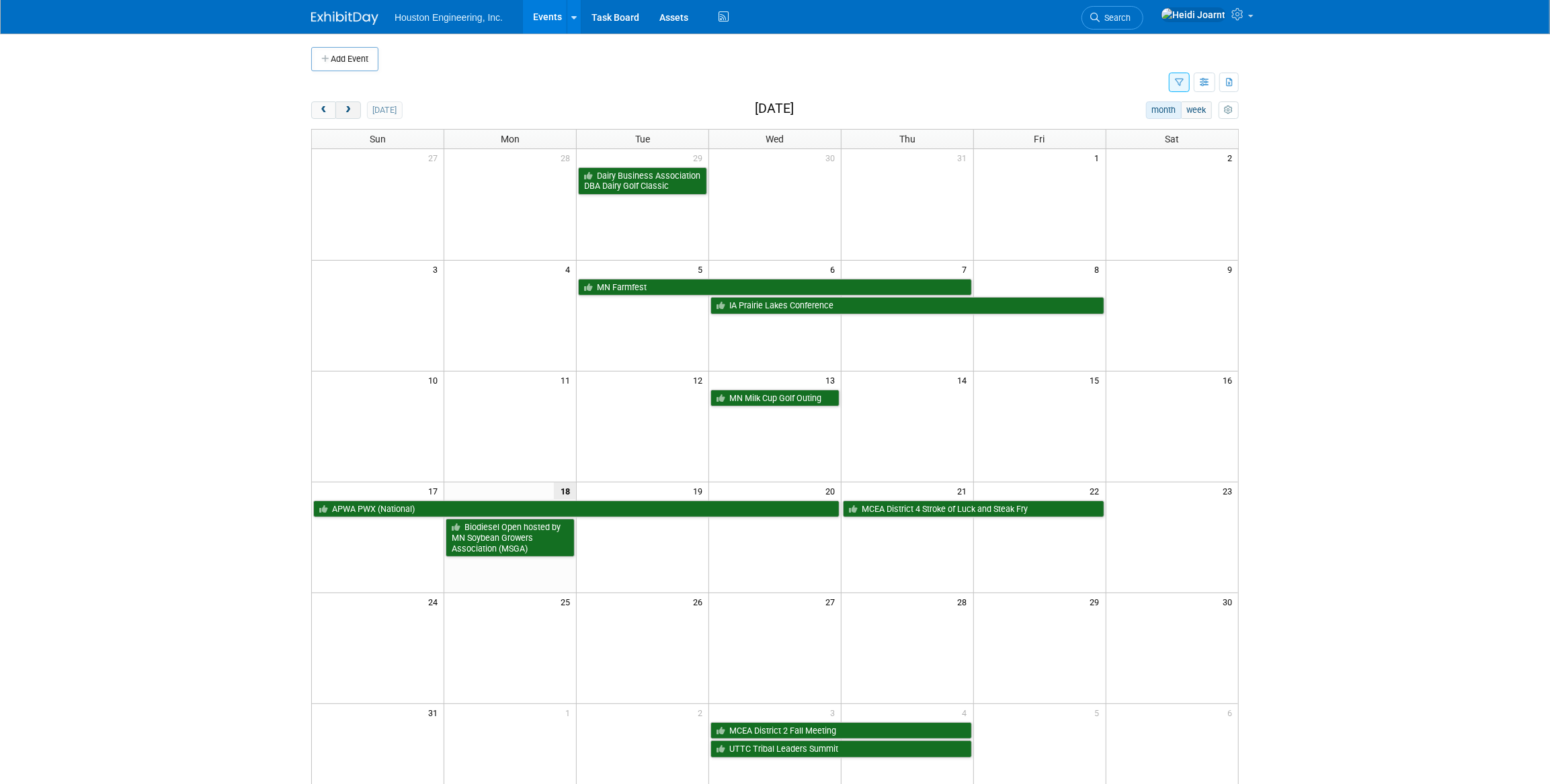
click at [342, 112] on button "next" at bounding box center [348, 110] width 25 height 17
